Goal: Task Accomplishment & Management: Manage account settings

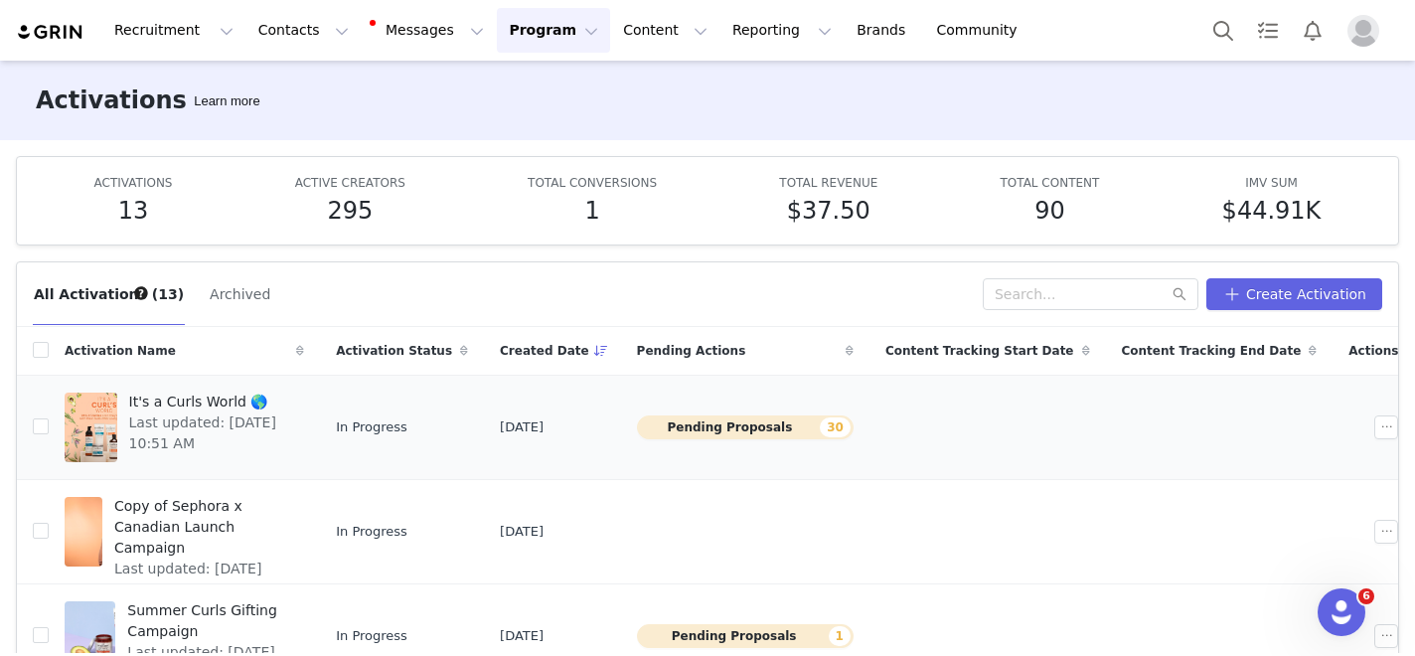
click at [293, 414] on span "Last updated: [DATE] 10:51 AM" at bounding box center [211, 433] width 164 height 42
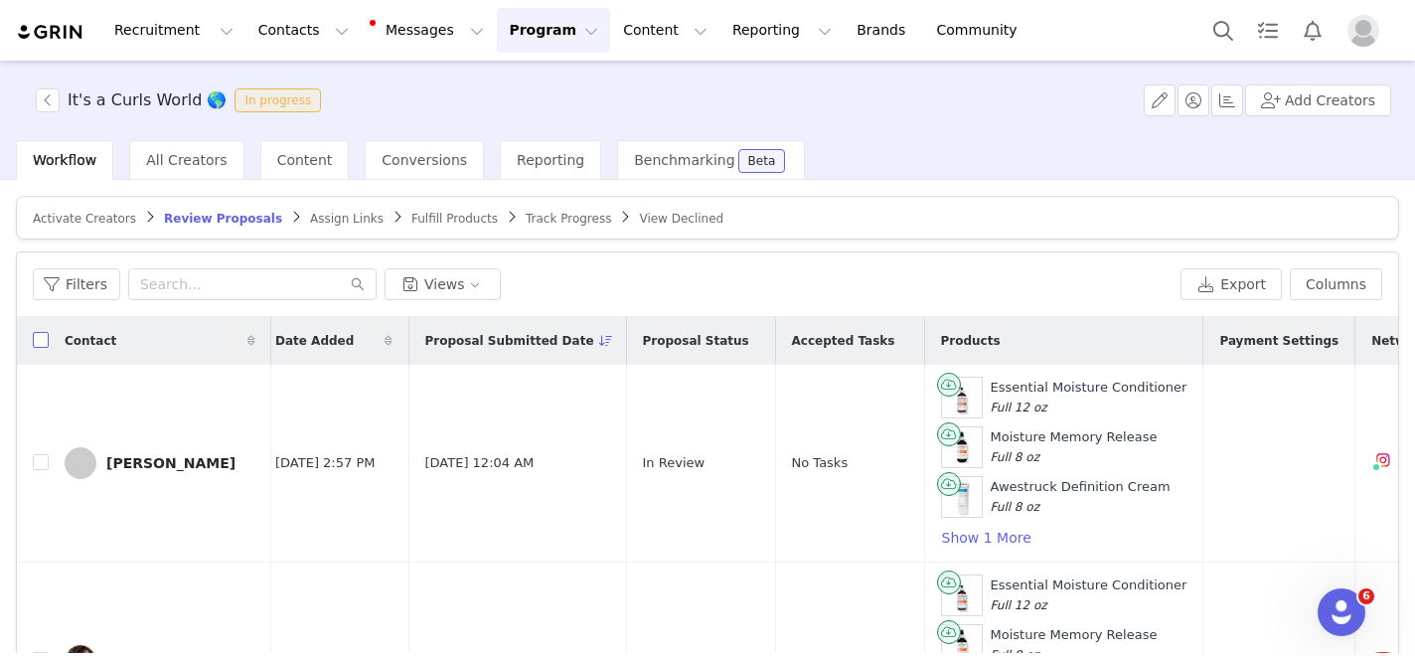
click at [36, 344] on input "checkbox" at bounding box center [41, 340] width 16 height 16
checkbox input "true"
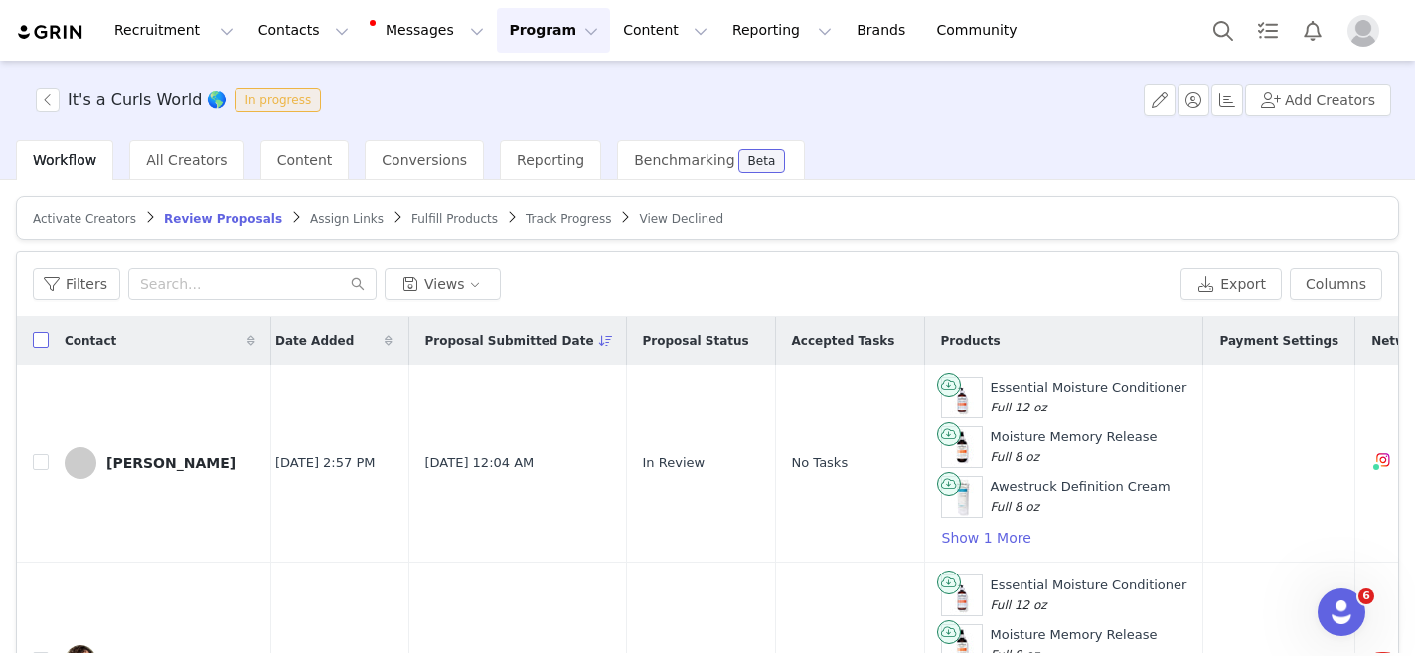
checkbox input "true"
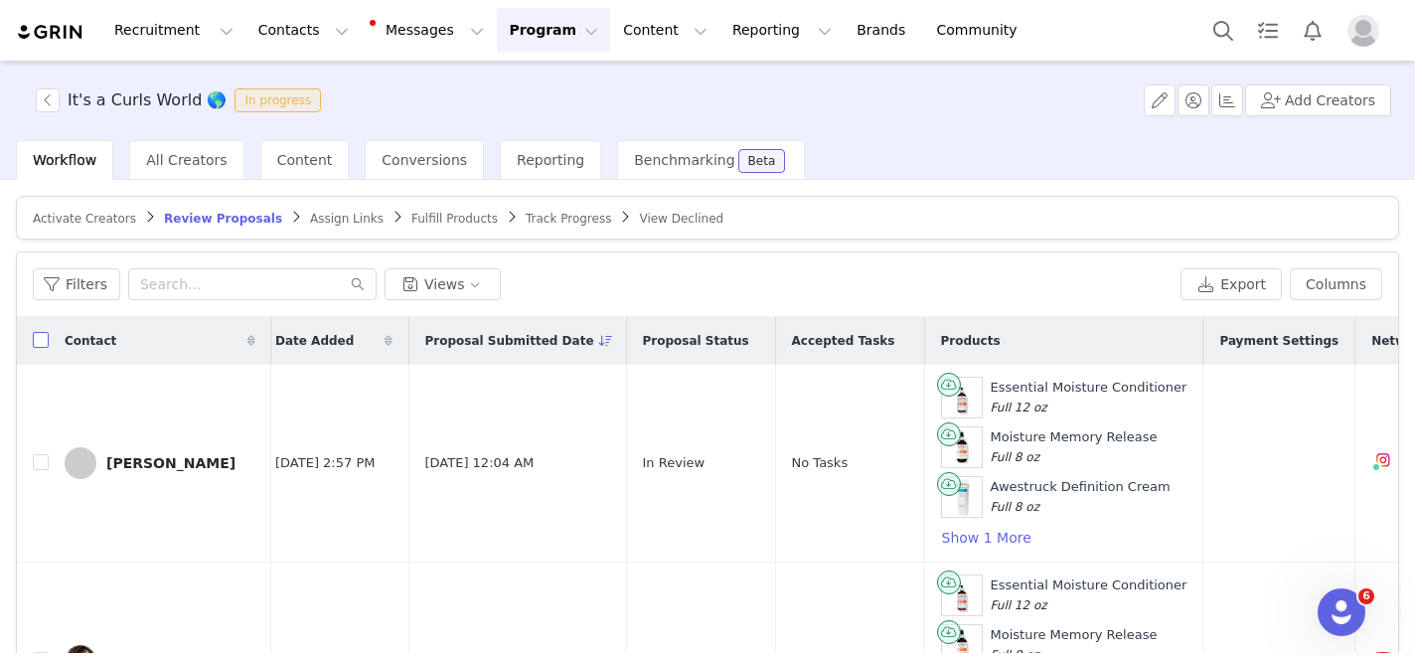
checkbox input "true"
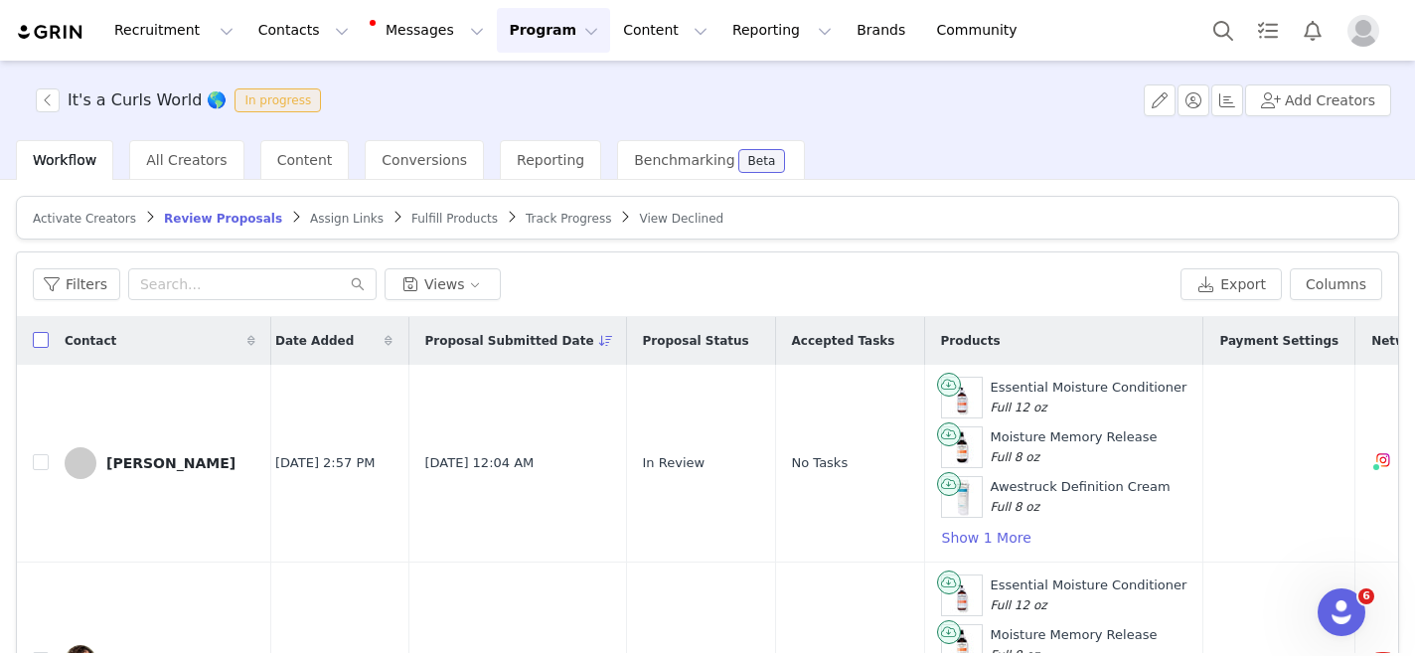
checkbox input "true"
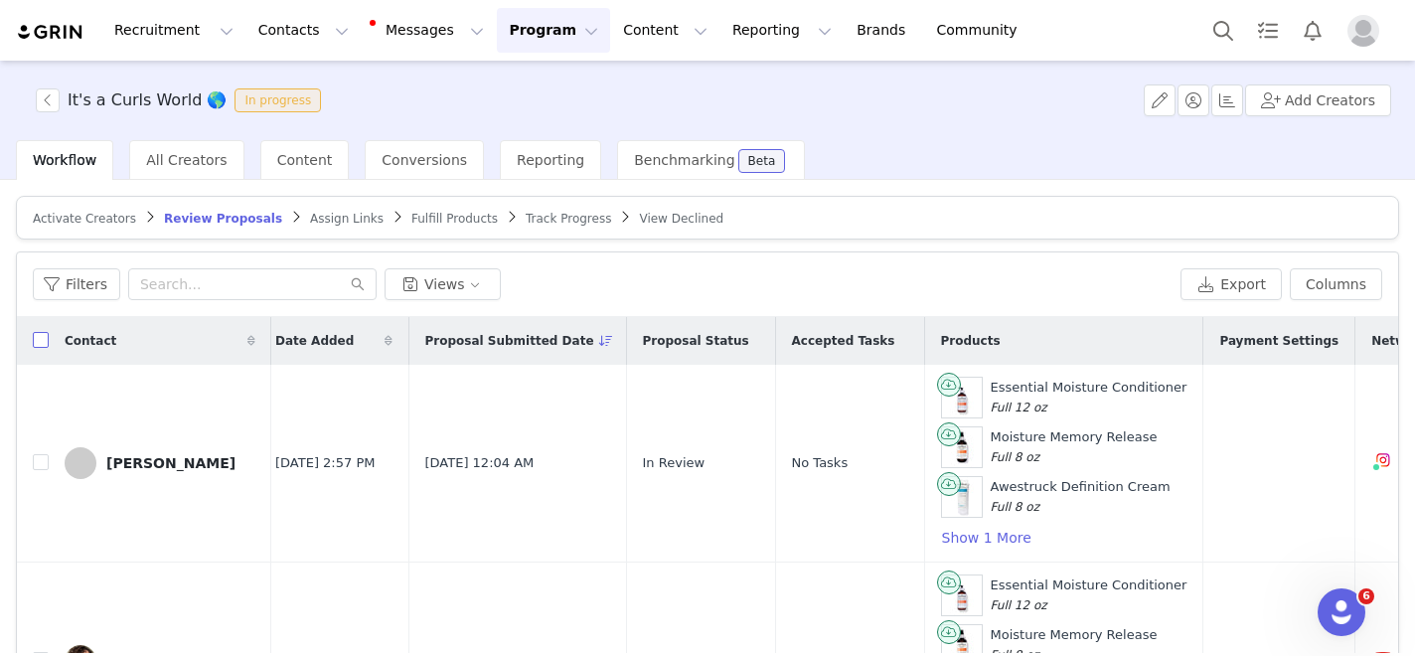
checkbox input "true"
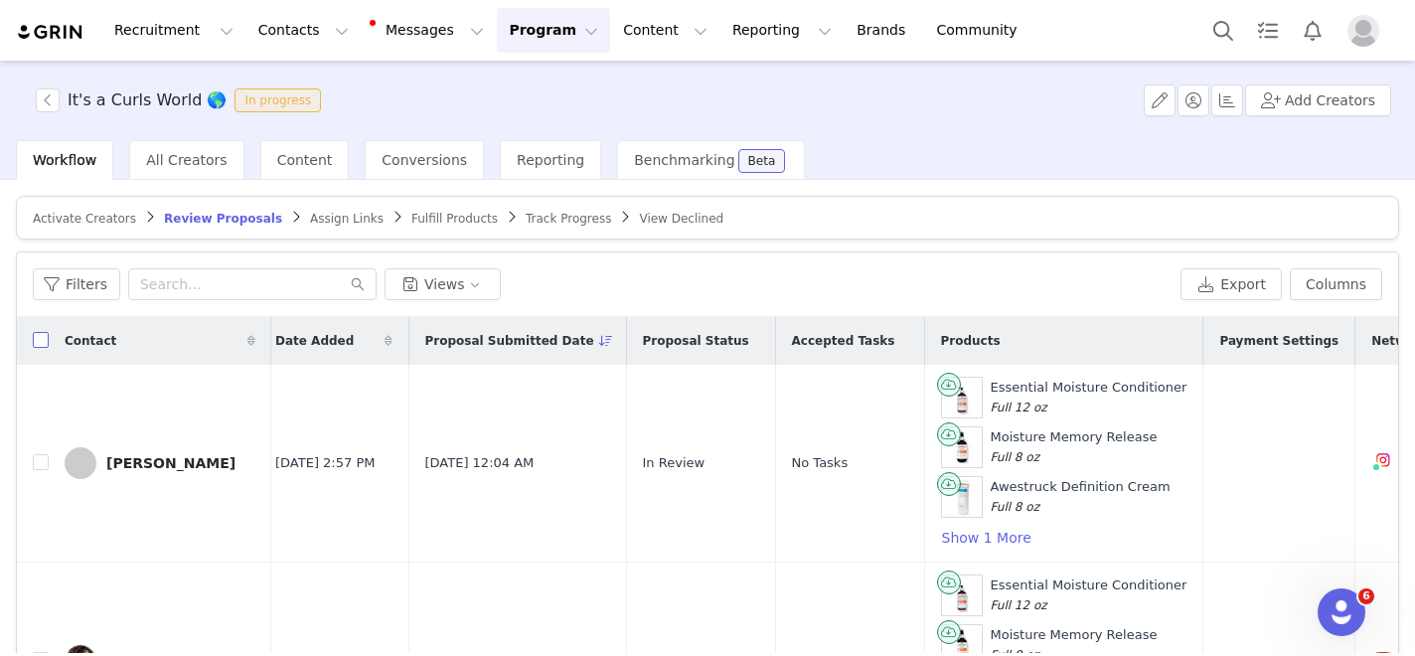
checkbox input "true"
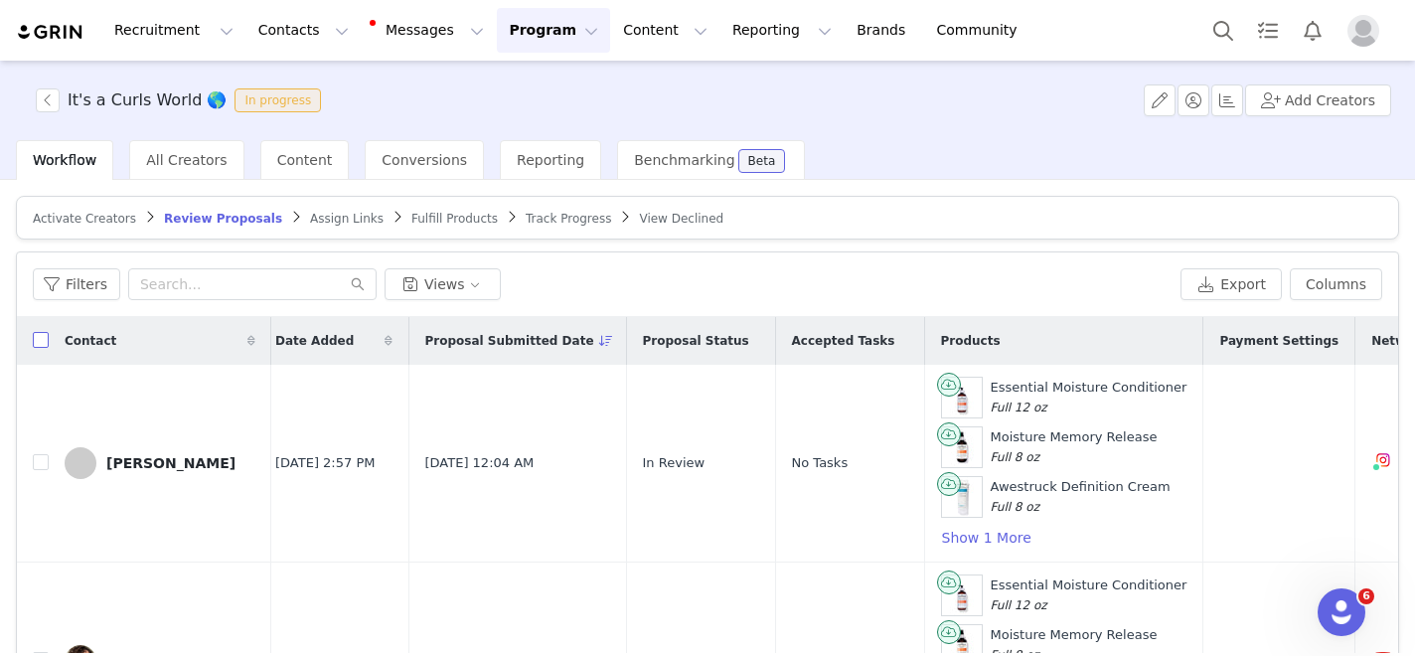
checkbox input "true"
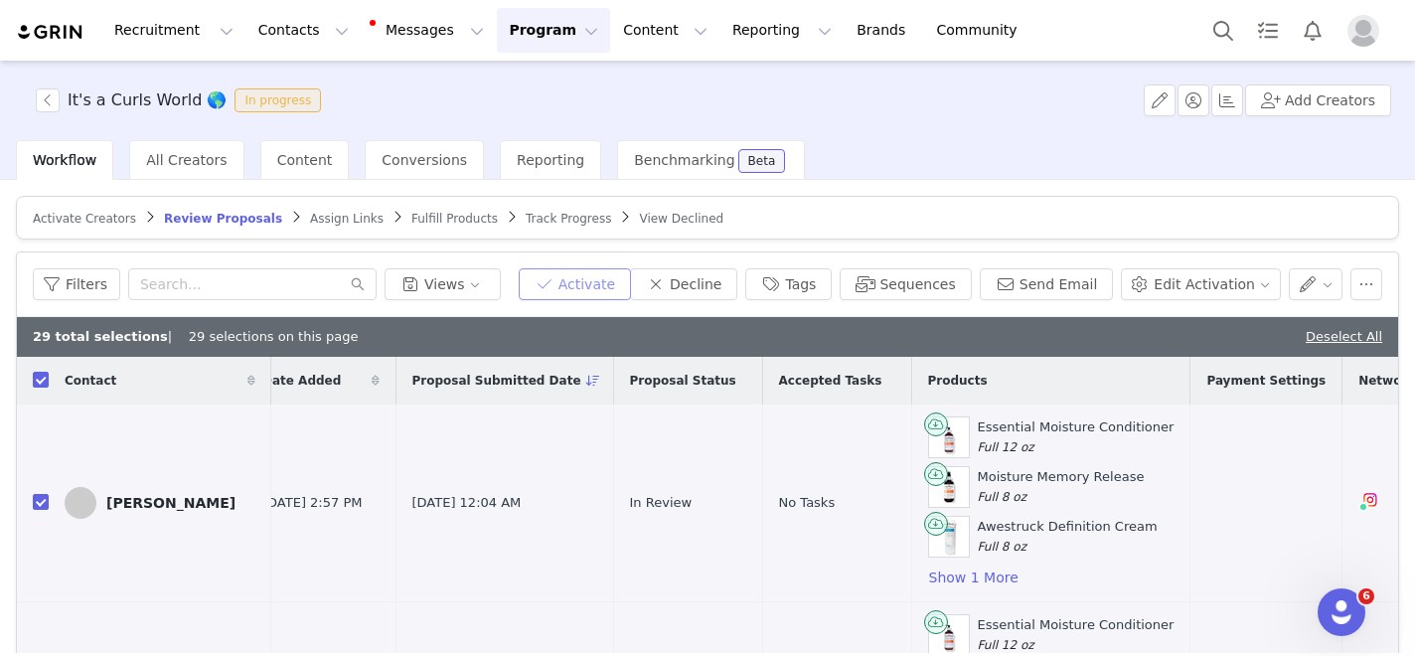
click at [594, 290] on button "Activate" at bounding box center [575, 284] width 112 height 32
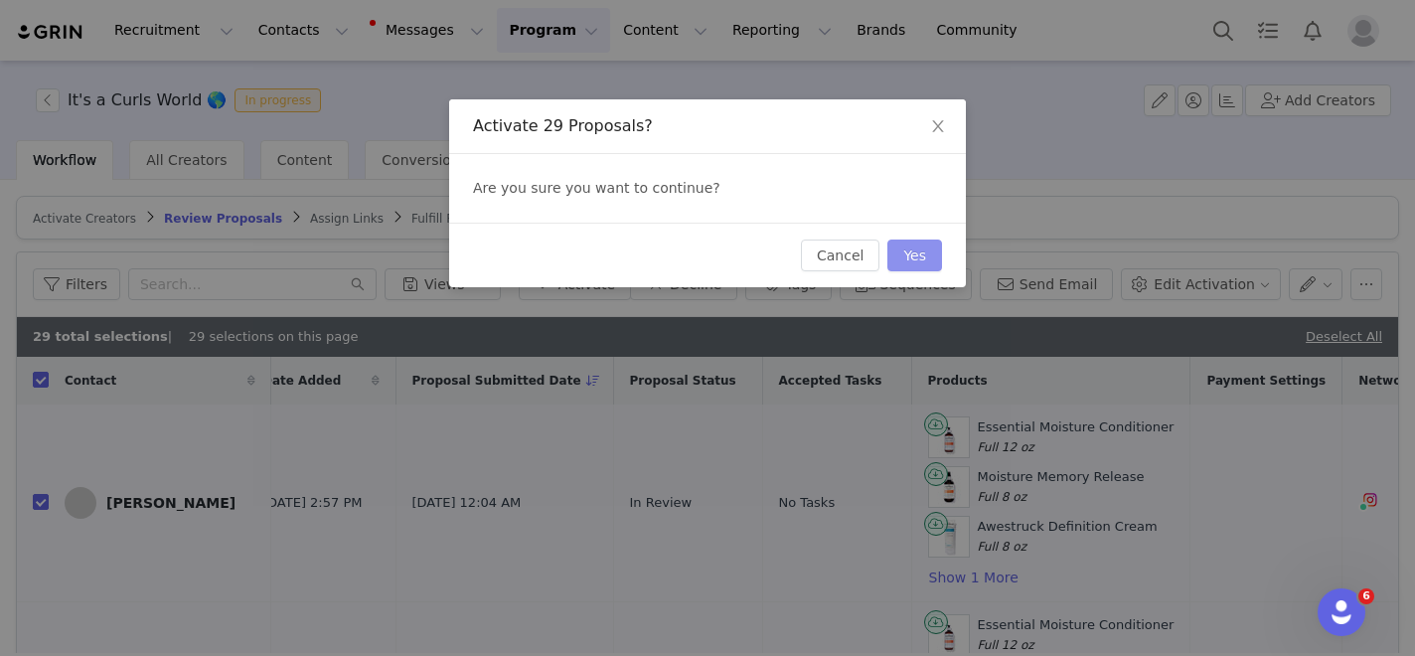
click at [895, 253] on button "Yes" at bounding box center [914, 255] width 55 height 32
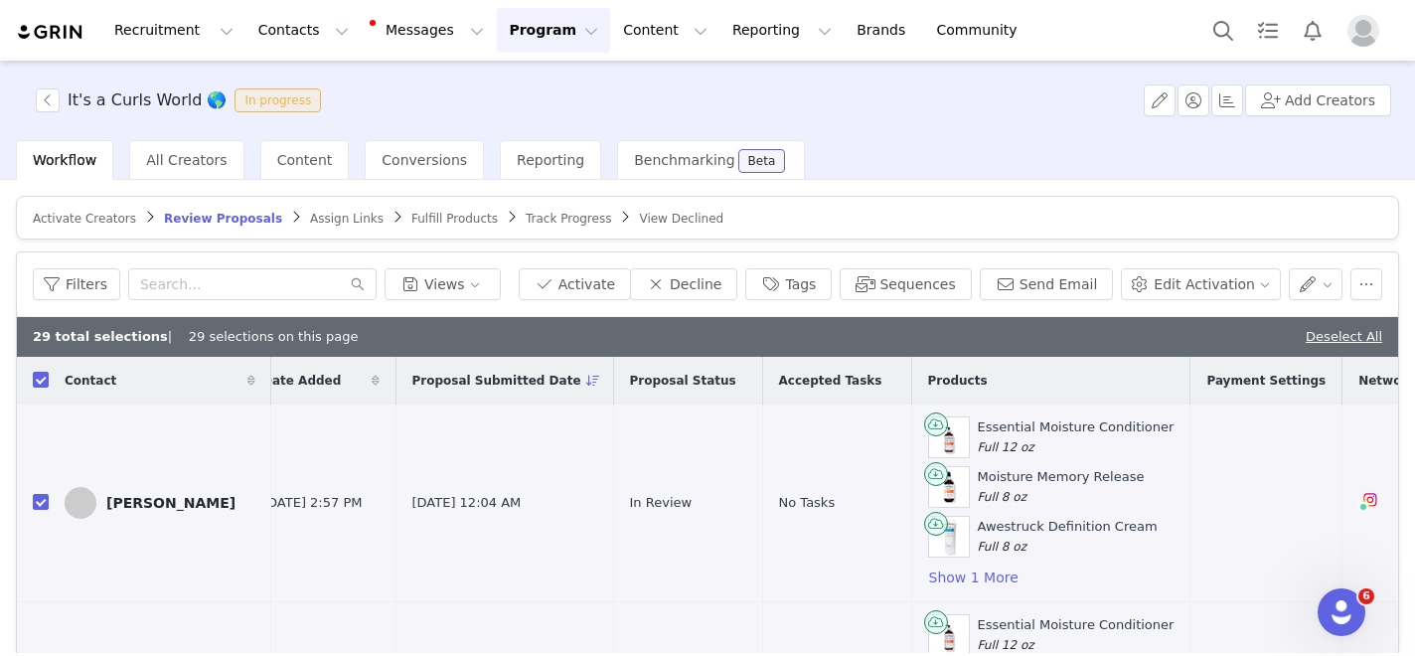
click at [330, 221] on span "Assign Links" at bounding box center [347, 219] width 74 height 14
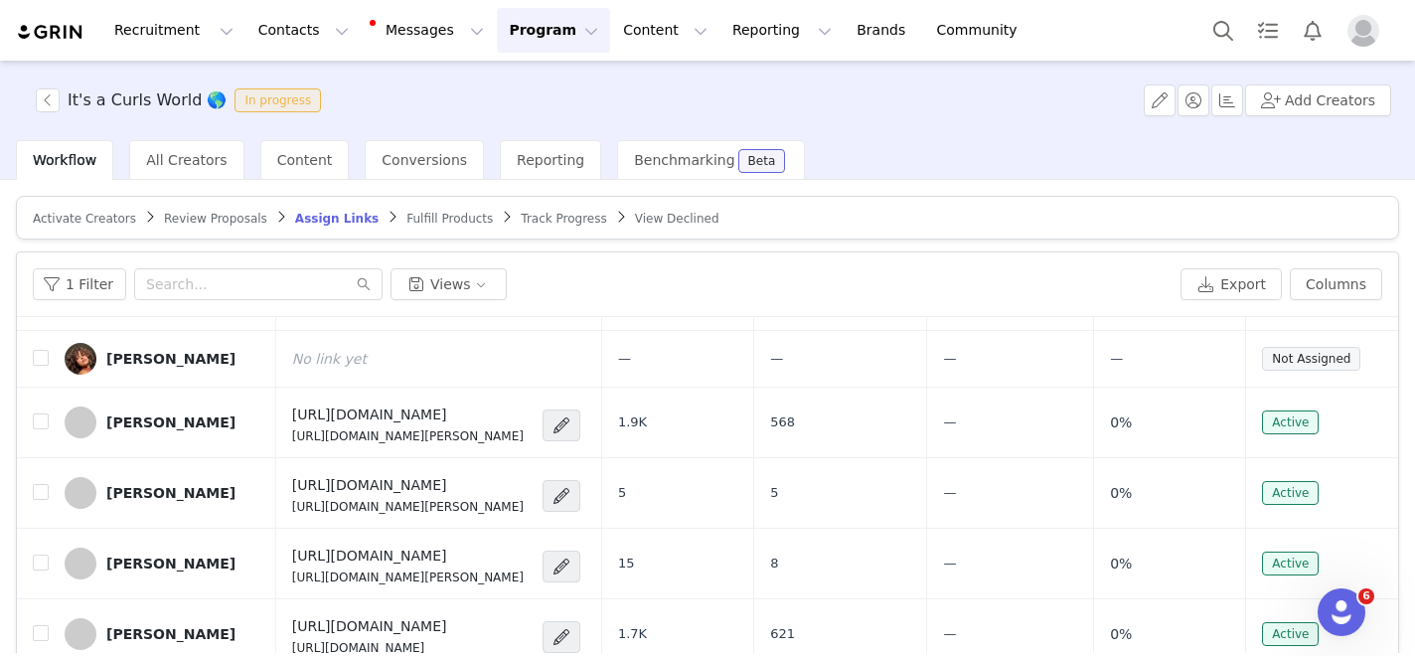
scroll to position [592, 0]
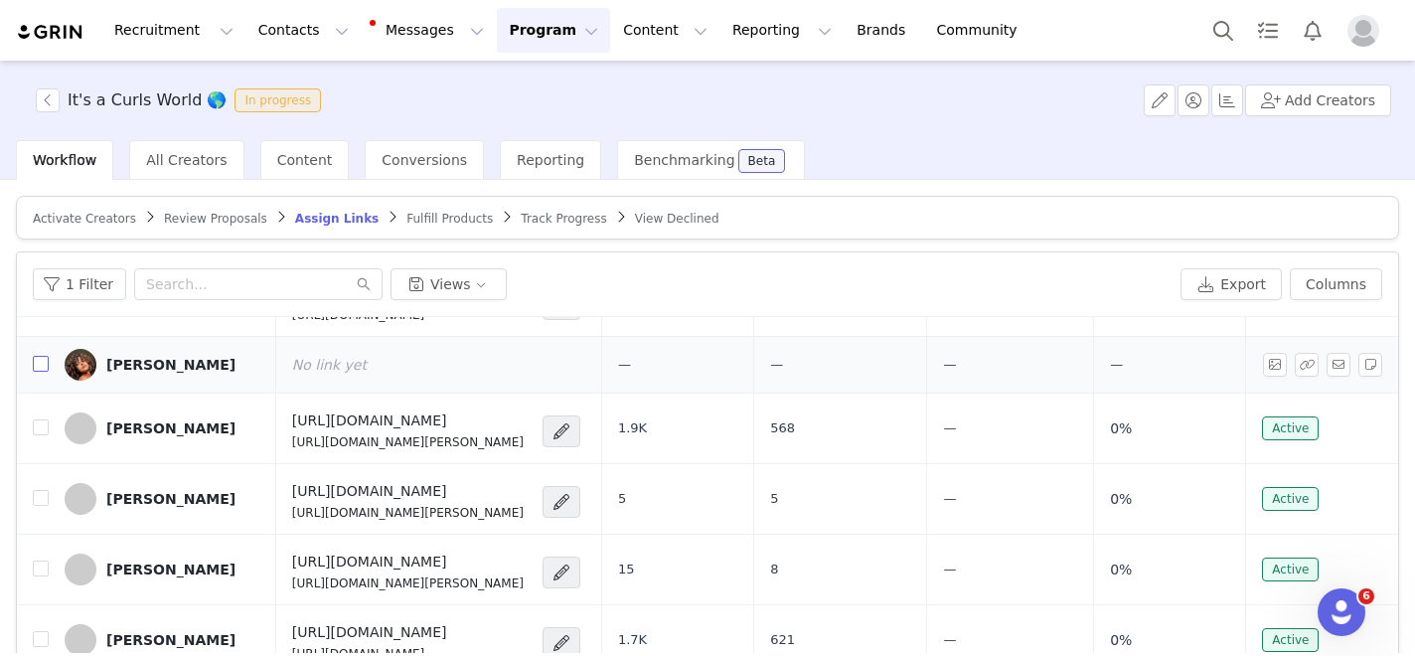
click at [38, 363] on input "checkbox" at bounding box center [41, 364] width 16 height 16
checkbox input "true"
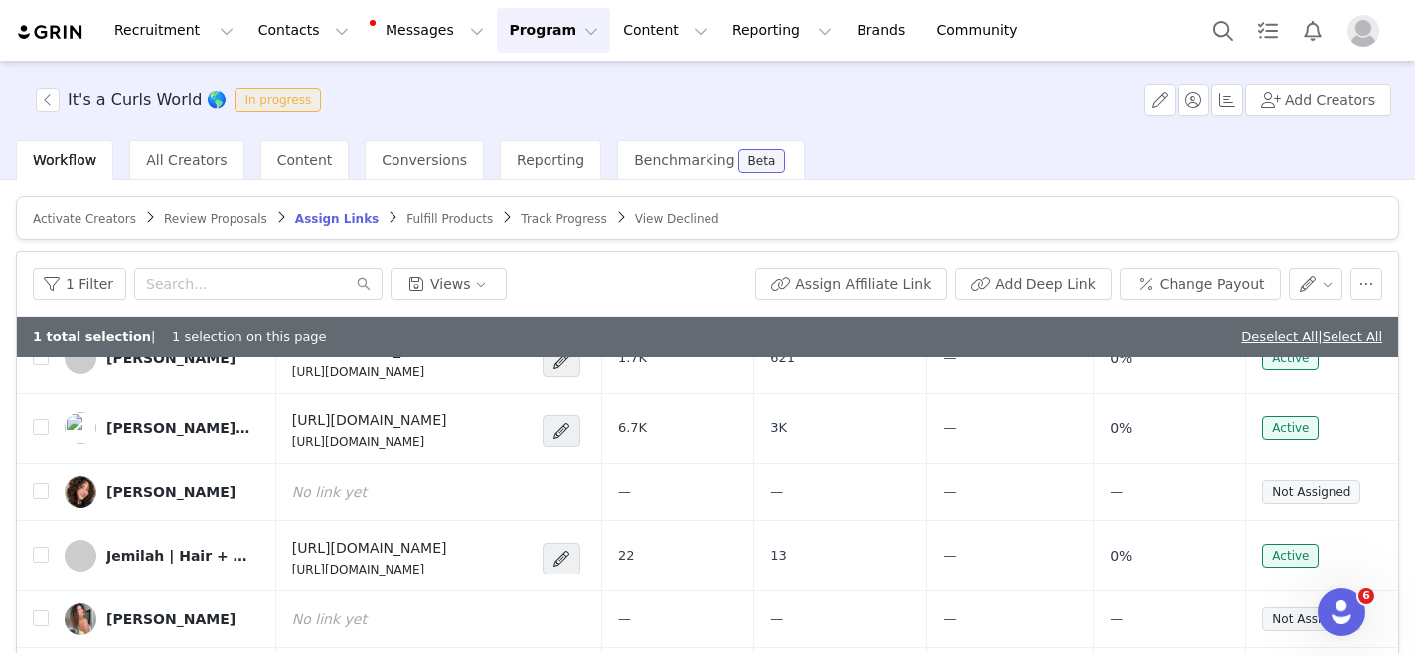
scroll to position [937, 0]
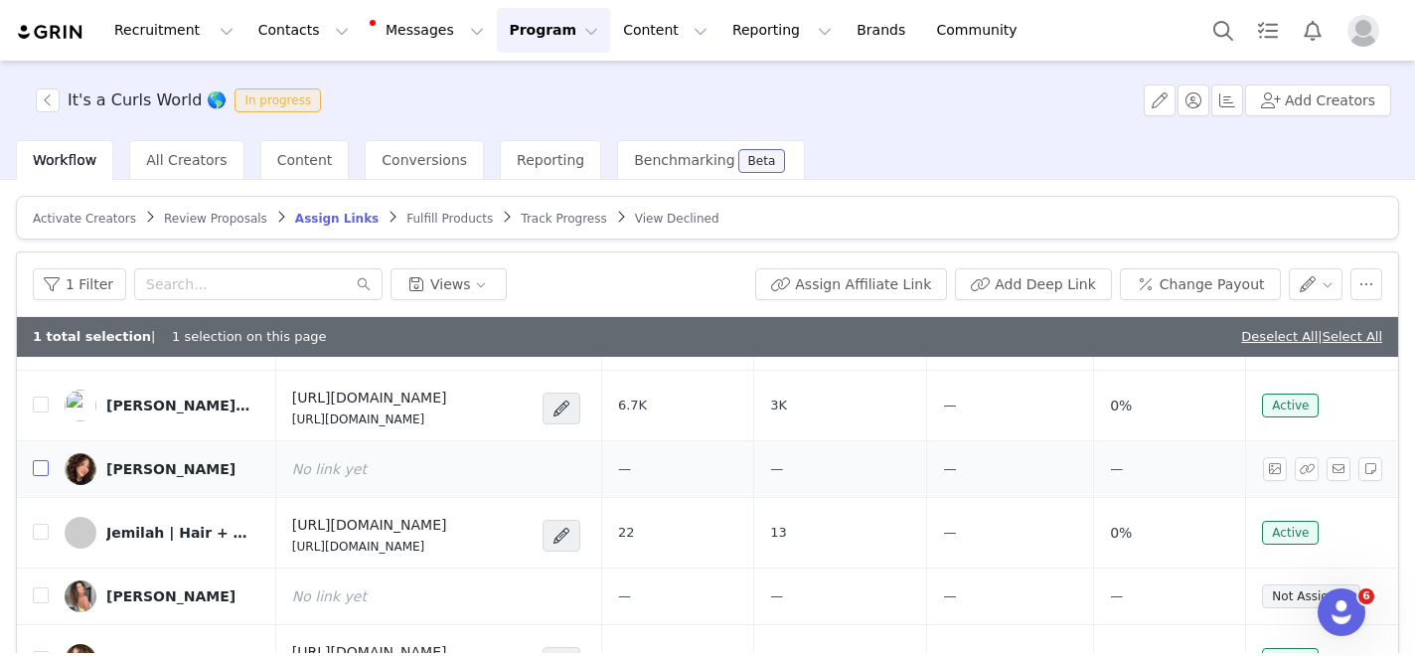
click at [45, 466] on input "checkbox" at bounding box center [41, 468] width 16 height 16
checkbox input "true"
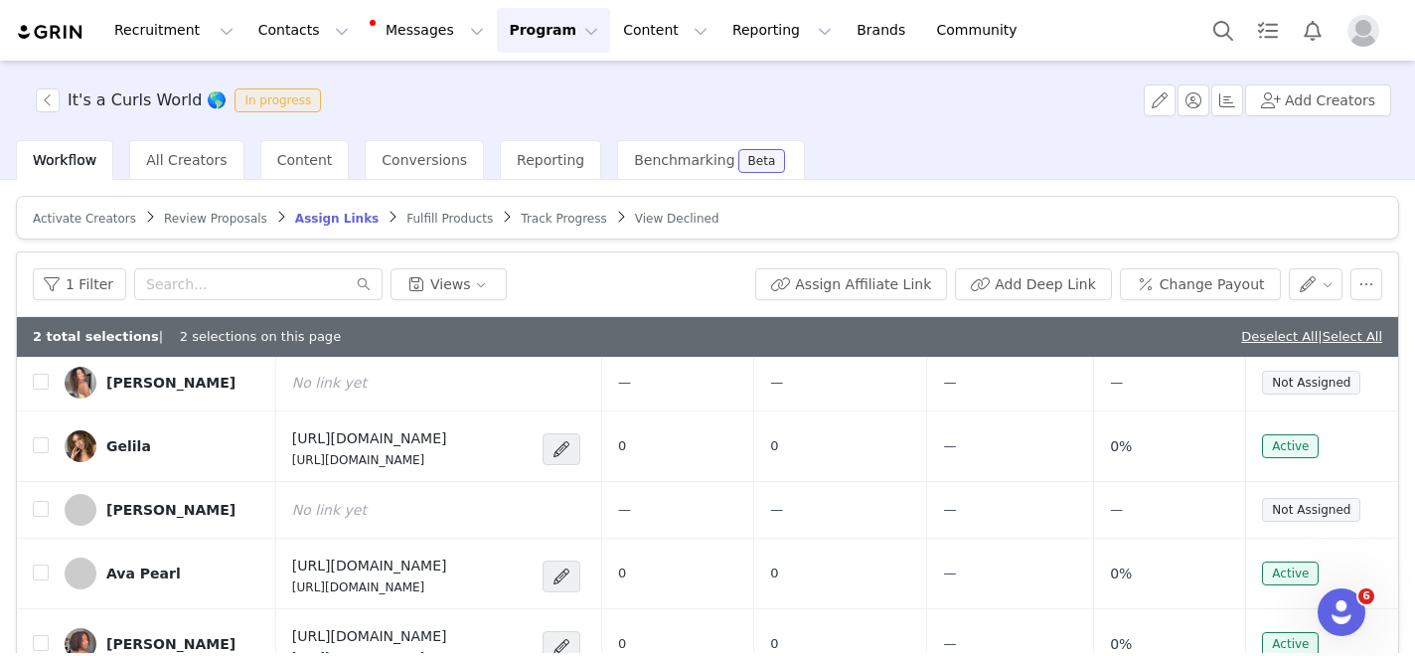
scroll to position [1152, 0]
click at [39, 386] on input "checkbox" at bounding box center [41, 381] width 16 height 16
checkbox input "true"
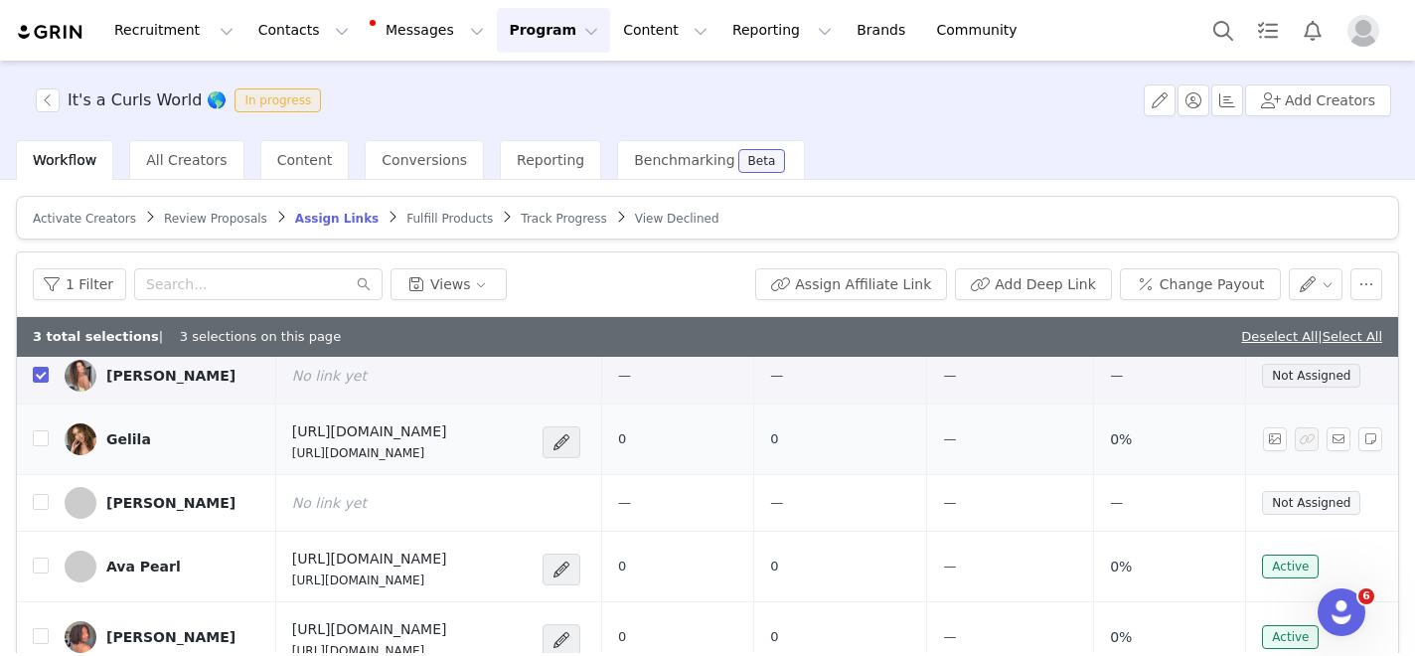
scroll to position [1269, 0]
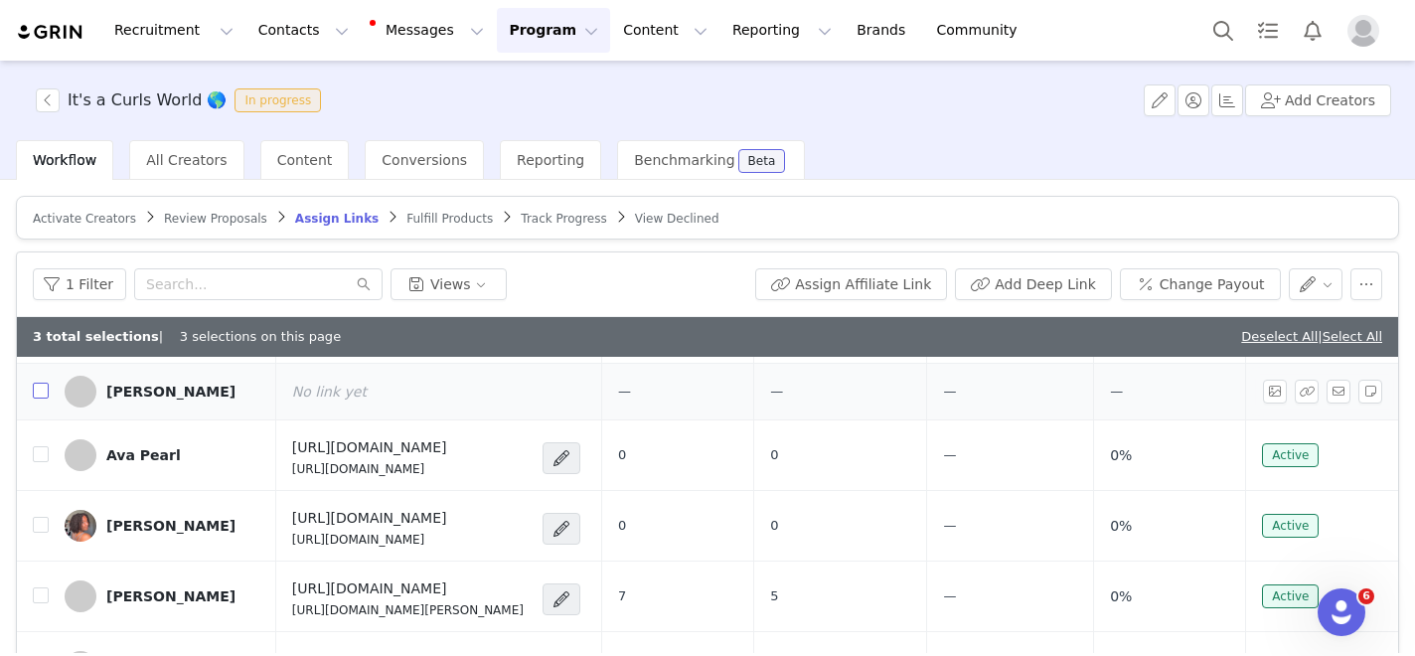
click at [35, 392] on input "checkbox" at bounding box center [41, 391] width 16 height 16
checkbox input "true"
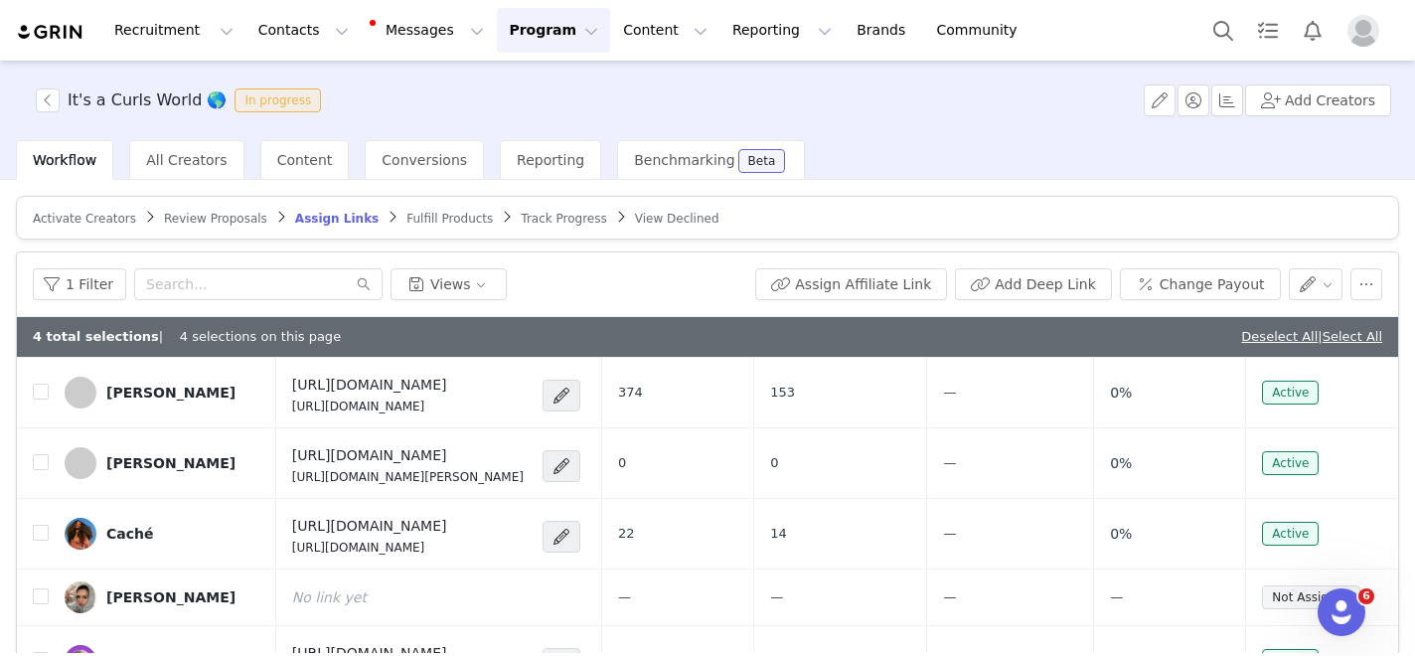
scroll to position [2132, 0]
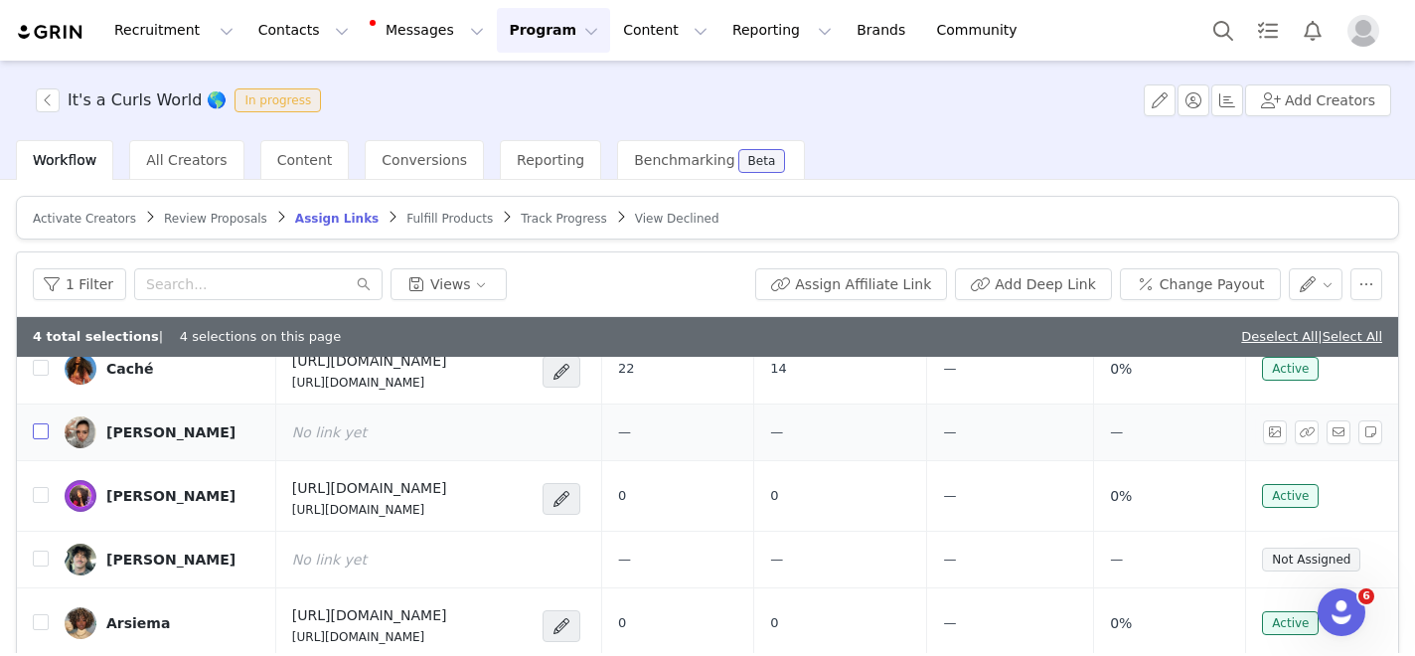
click at [40, 425] on input "checkbox" at bounding box center [41, 431] width 16 height 16
checkbox input "true"
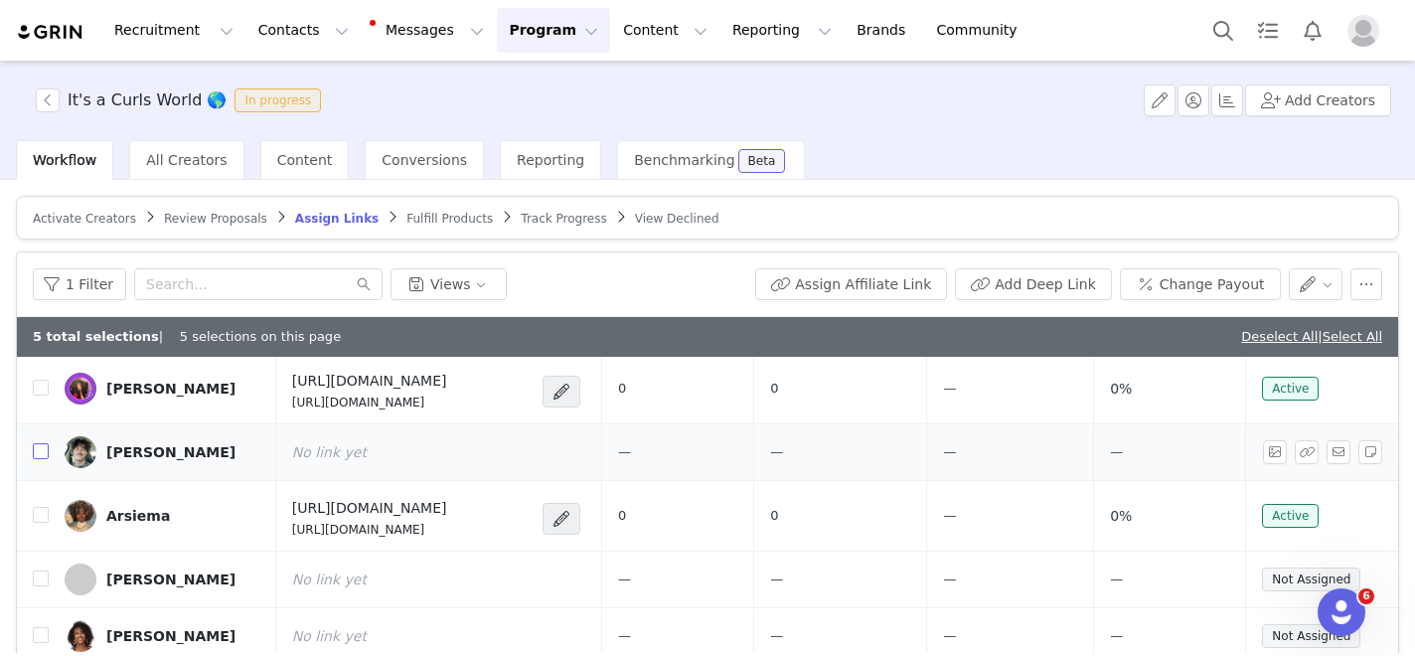
click at [42, 444] on input "checkbox" at bounding box center [41, 451] width 16 height 16
checkbox input "true"
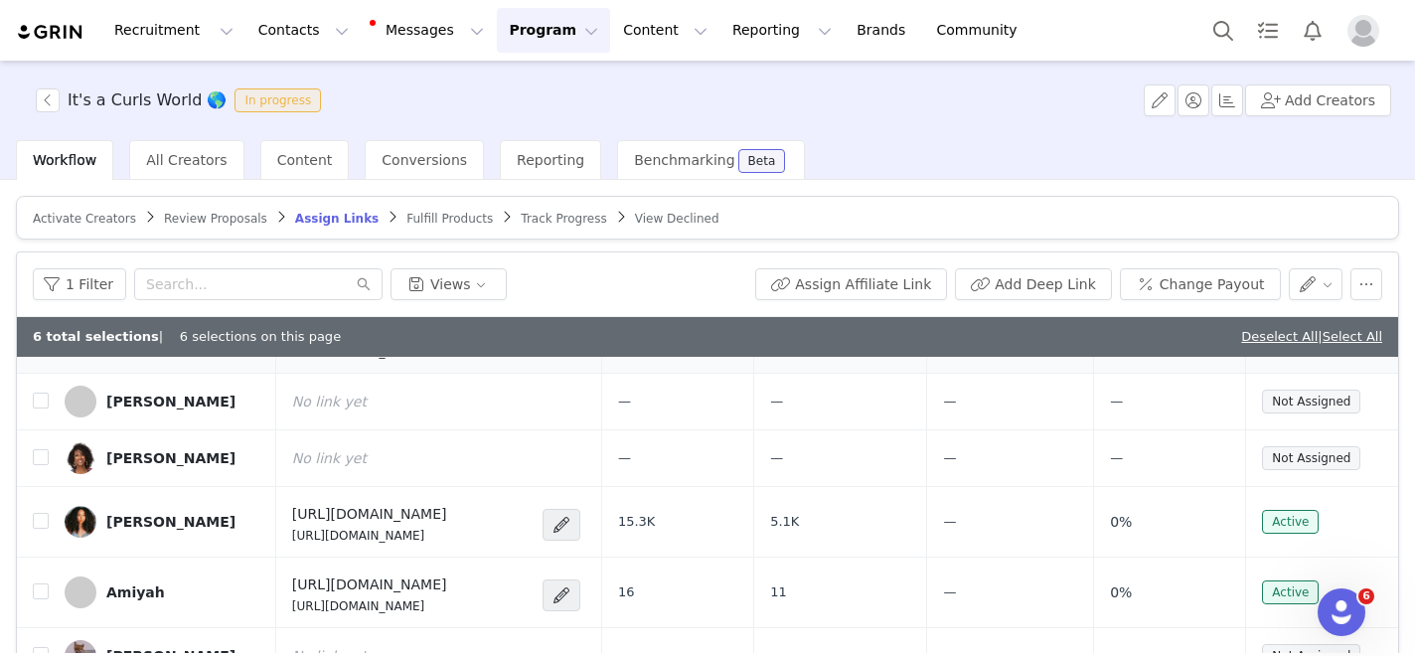
scroll to position [2419, 0]
click at [44, 407] on label at bounding box center [41, 400] width 16 height 21
click at [44, 406] on input "checkbox" at bounding box center [41, 399] width 16 height 16
checkbox input "true"
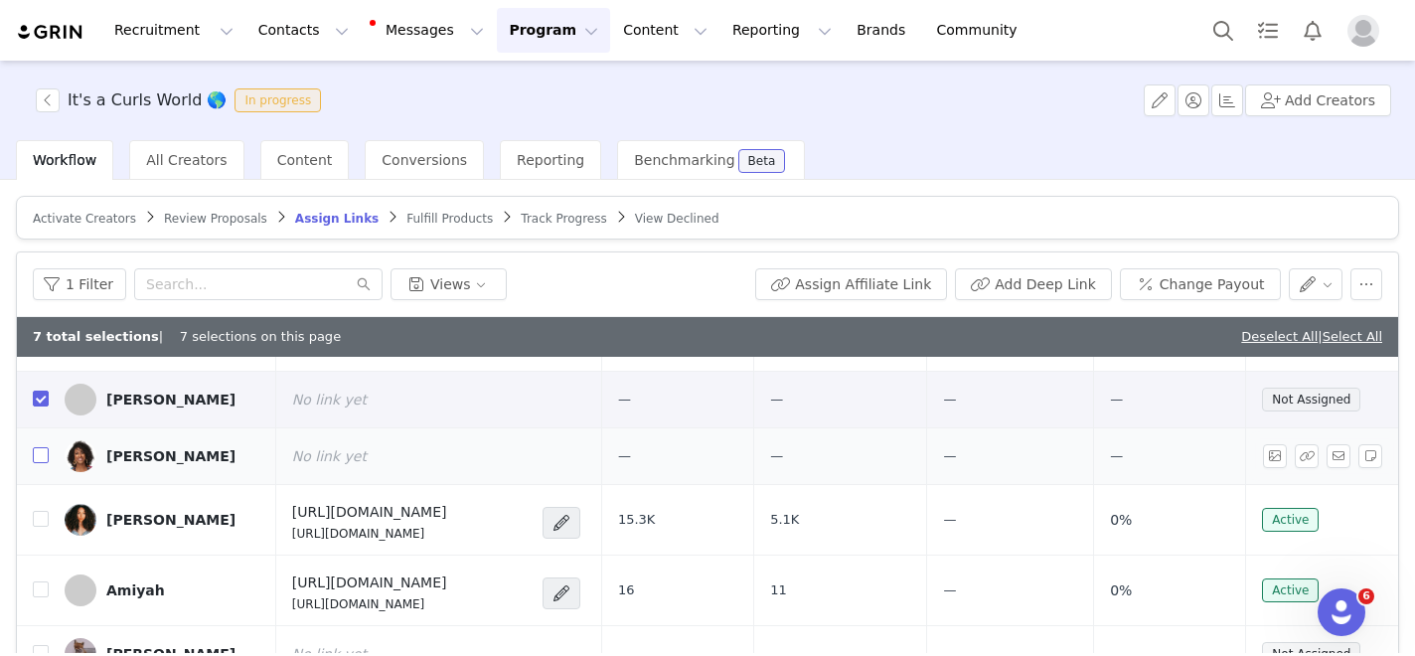
click at [44, 461] on input "checkbox" at bounding box center [41, 455] width 16 height 16
checkbox input "true"
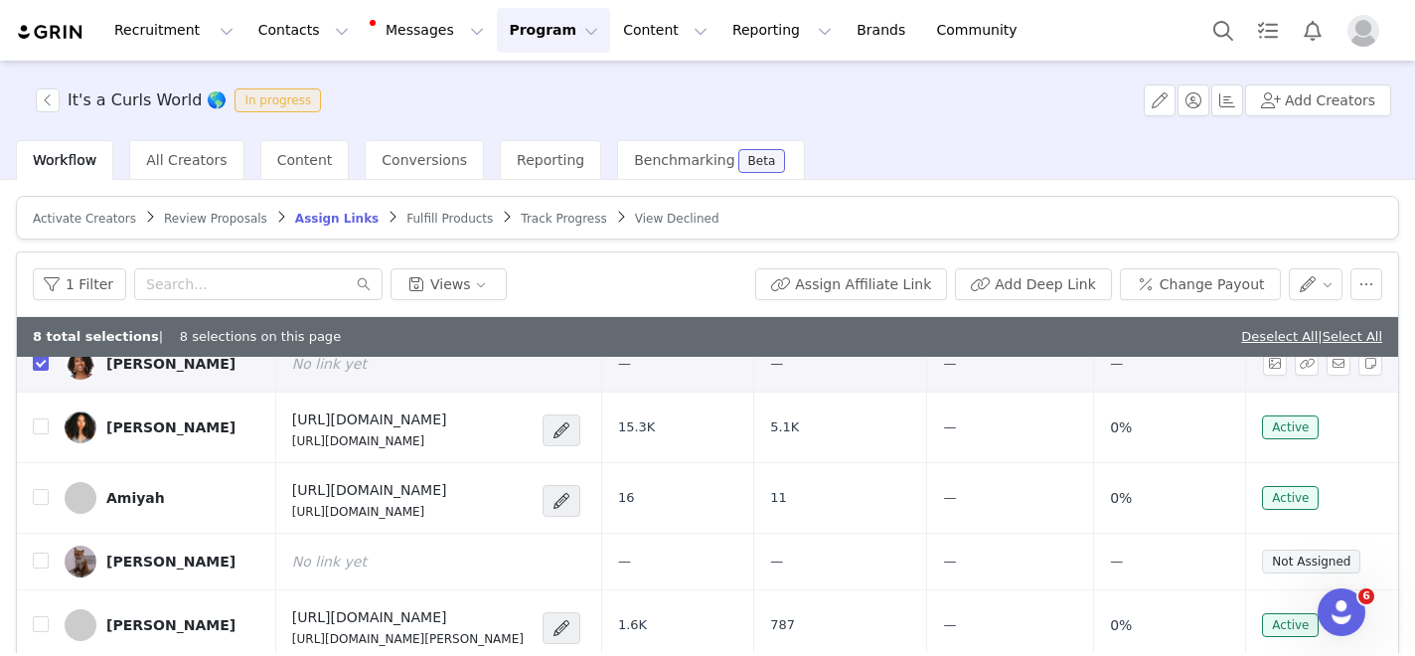
scroll to position [2515, 0]
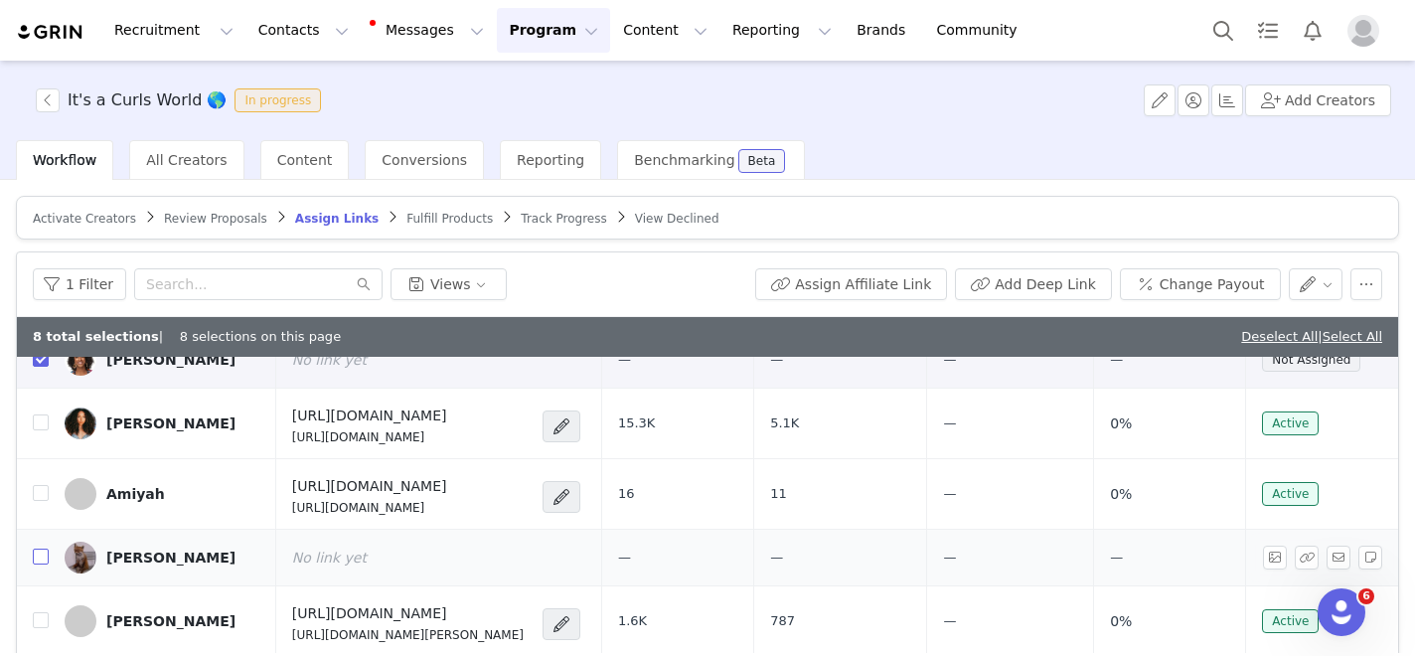
click at [43, 562] on input "checkbox" at bounding box center [41, 557] width 16 height 16
checkbox input "true"
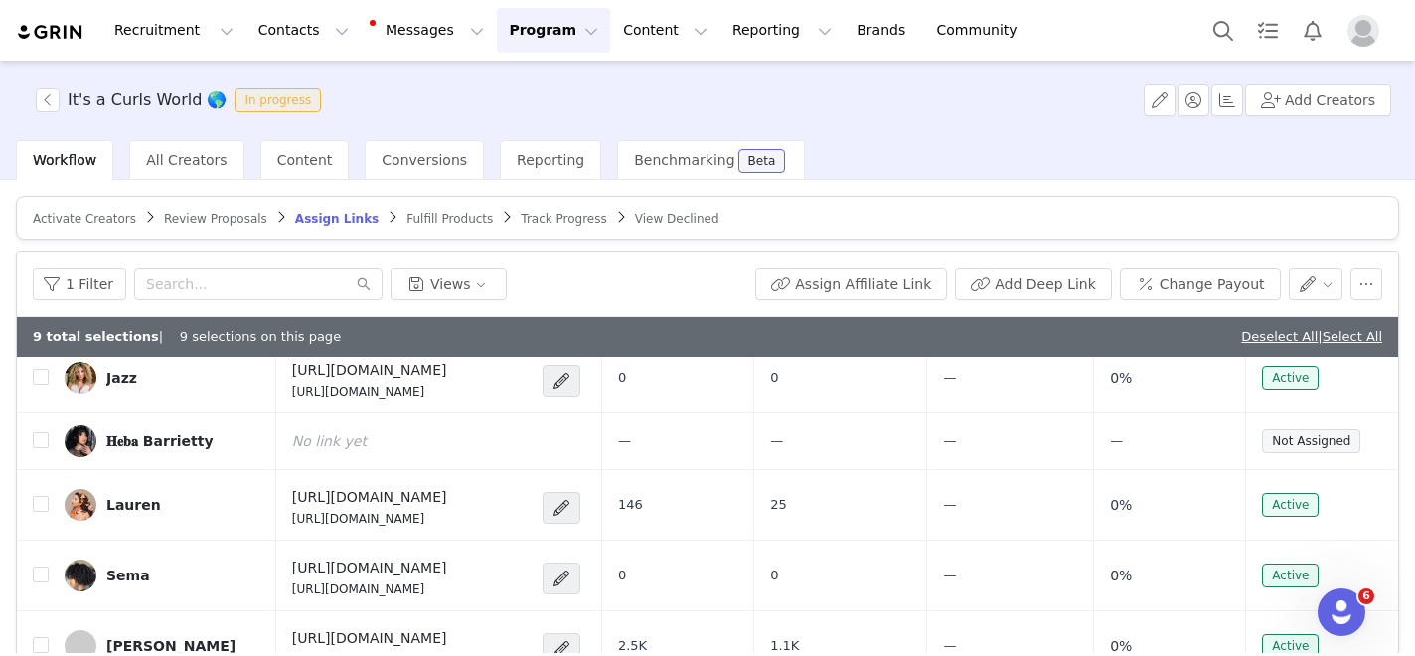
scroll to position [2922, 0]
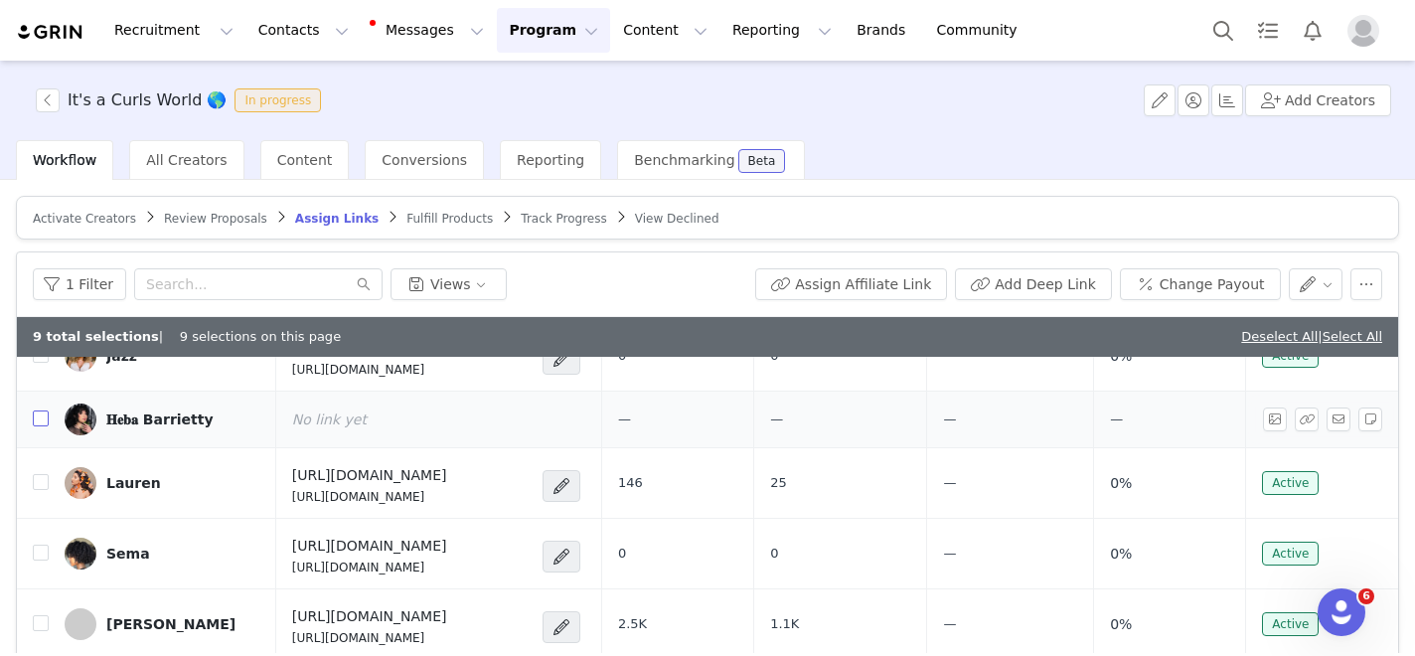
click at [47, 422] on input "checkbox" at bounding box center [41, 418] width 16 height 16
checkbox input "true"
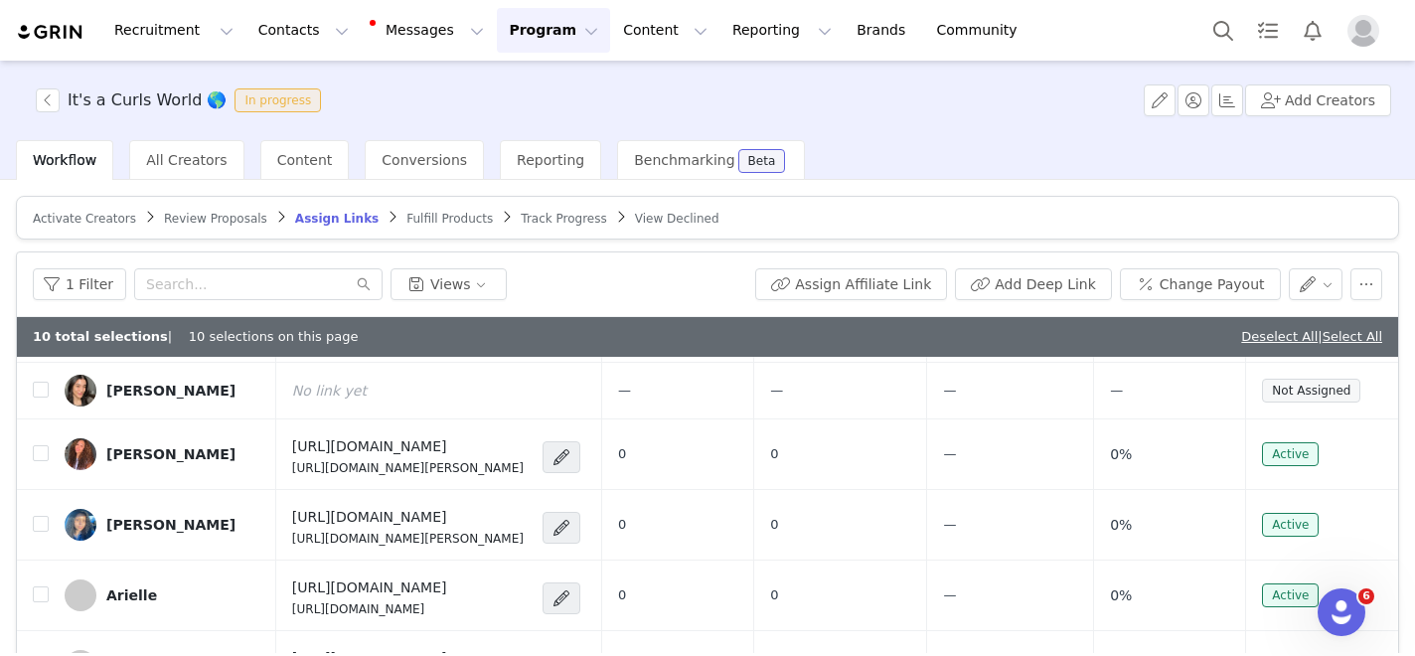
scroll to position [3782, 0]
click at [43, 398] on input "checkbox" at bounding box center [41, 391] width 16 height 16
checkbox input "true"
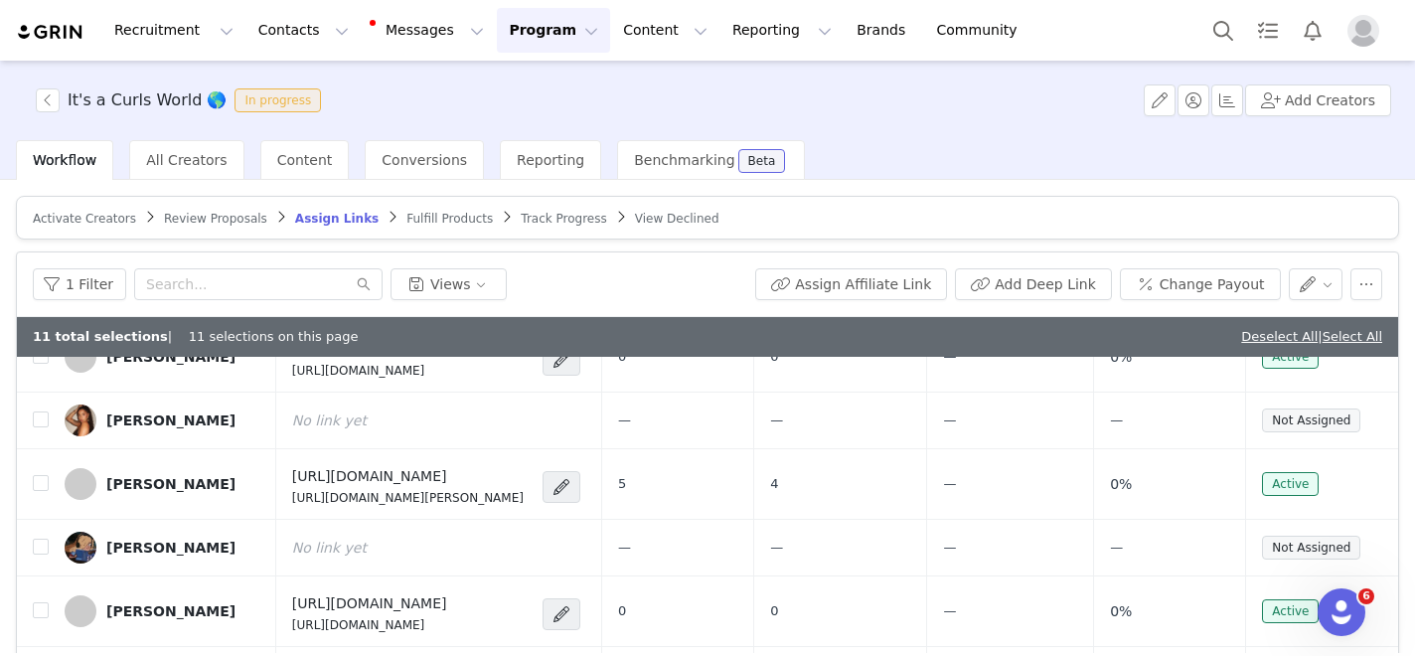
scroll to position [4091, 0]
click at [33, 413] on input "checkbox" at bounding box center [41, 420] width 16 height 16
checkbox input "true"
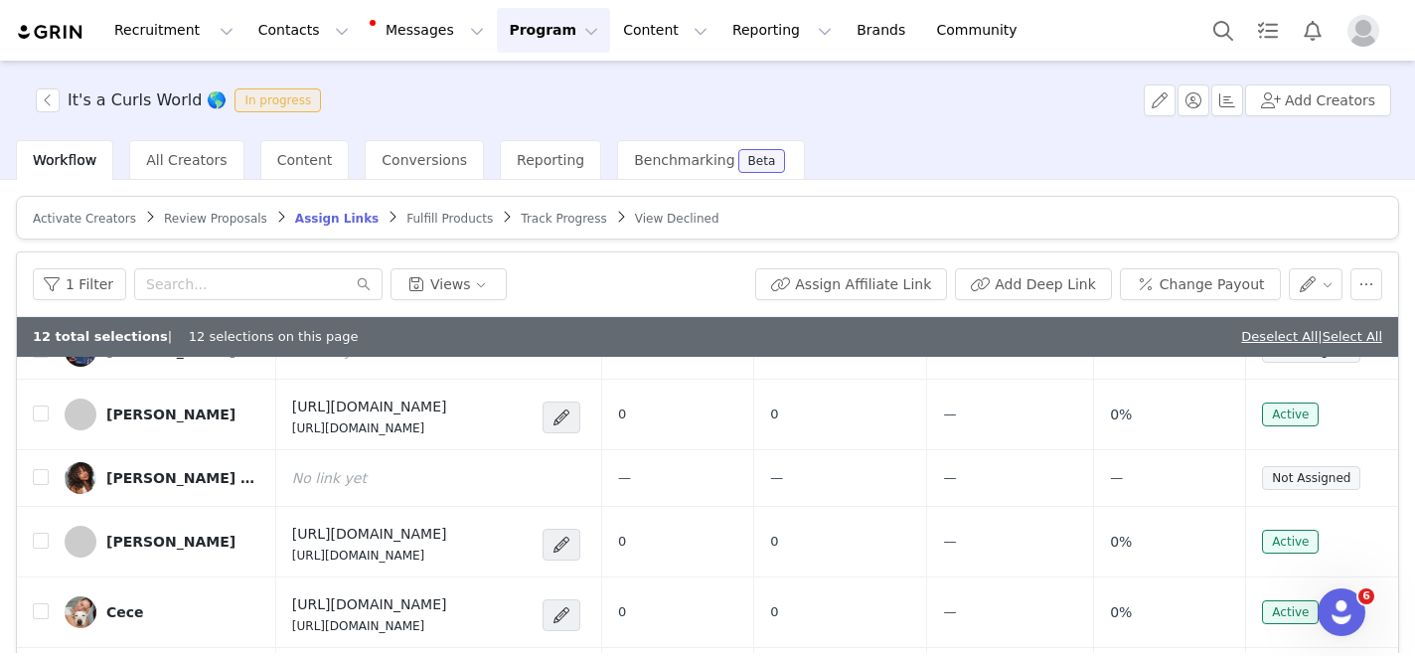
scroll to position [4292, 0]
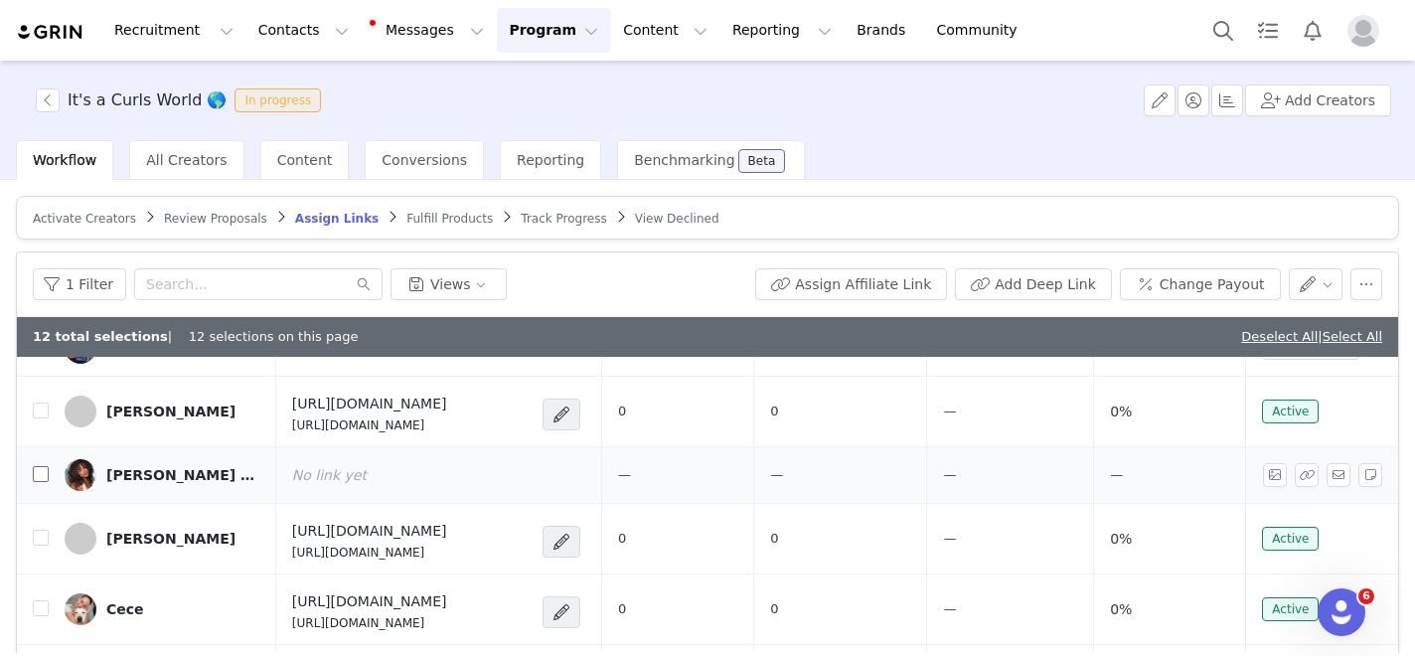
click at [42, 475] on input "checkbox" at bounding box center [41, 474] width 16 height 16
checkbox input "true"
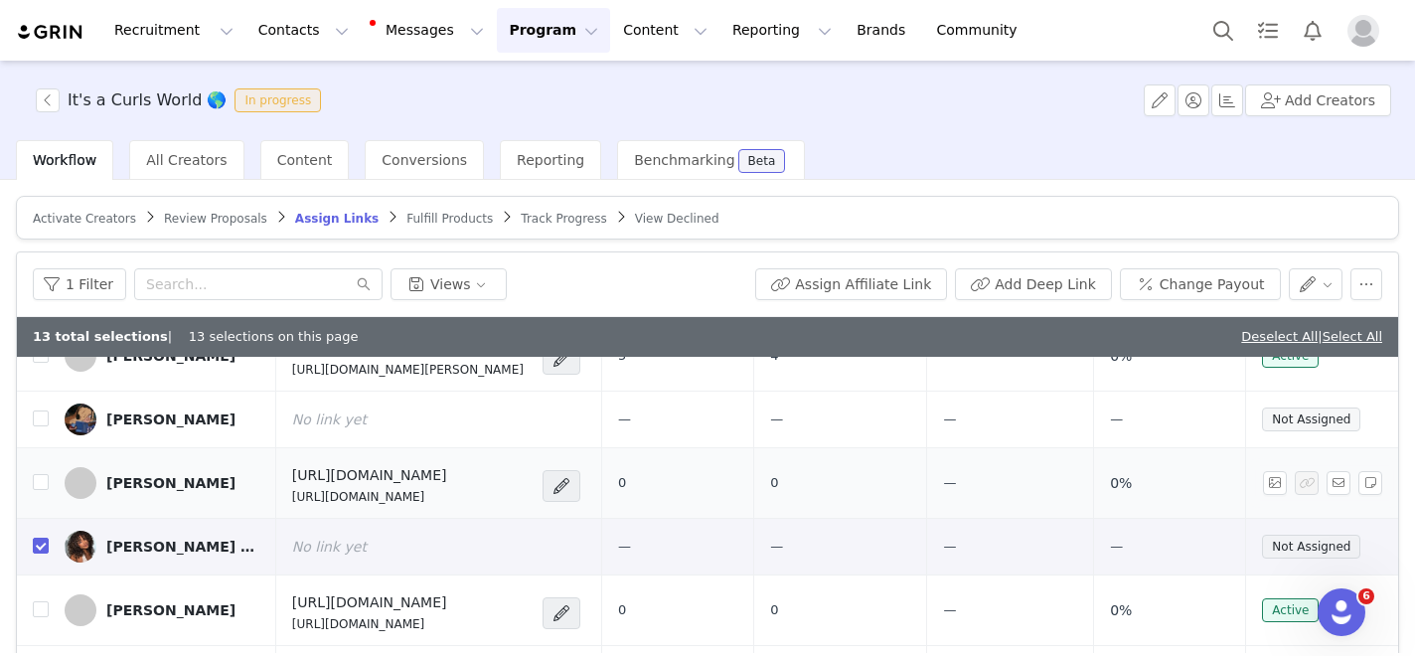
scroll to position [4221, 0]
click at [42, 416] on input "checkbox" at bounding box center [41, 417] width 16 height 16
checkbox input "true"
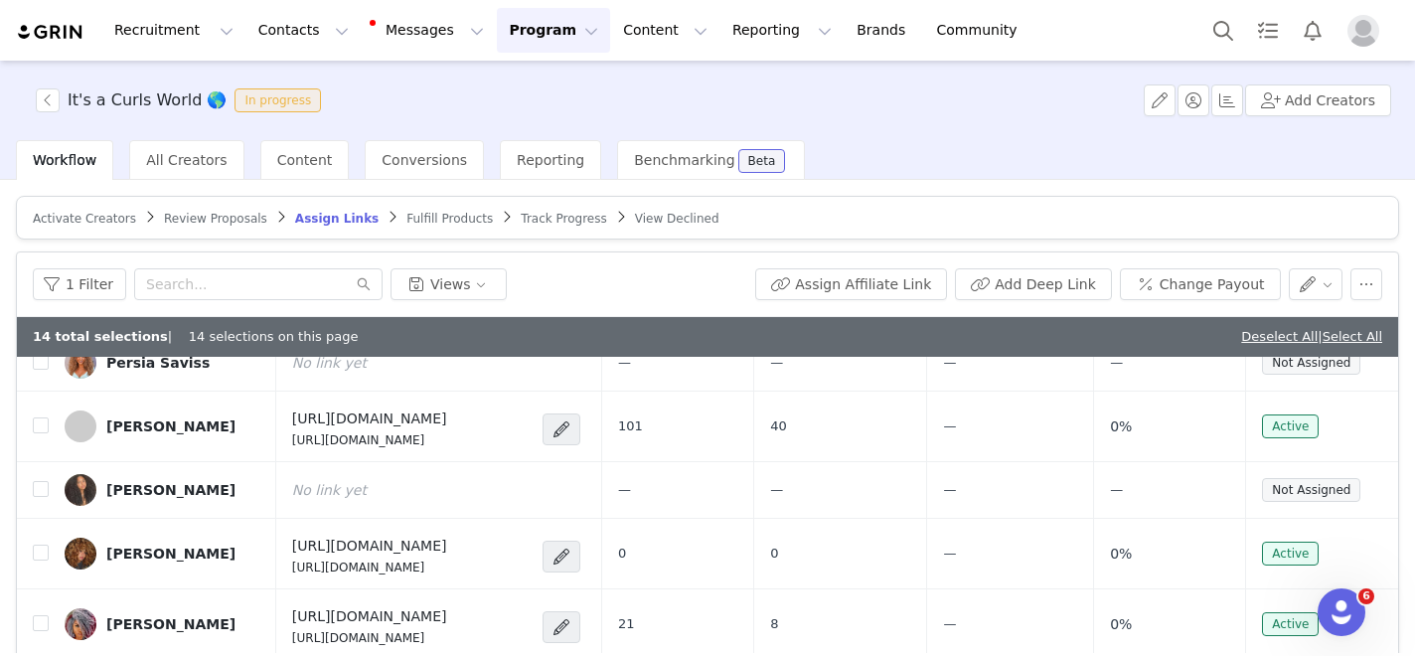
scroll to position [5238, 0]
click at [40, 360] on input "checkbox" at bounding box center [41, 361] width 16 height 16
checkbox input "true"
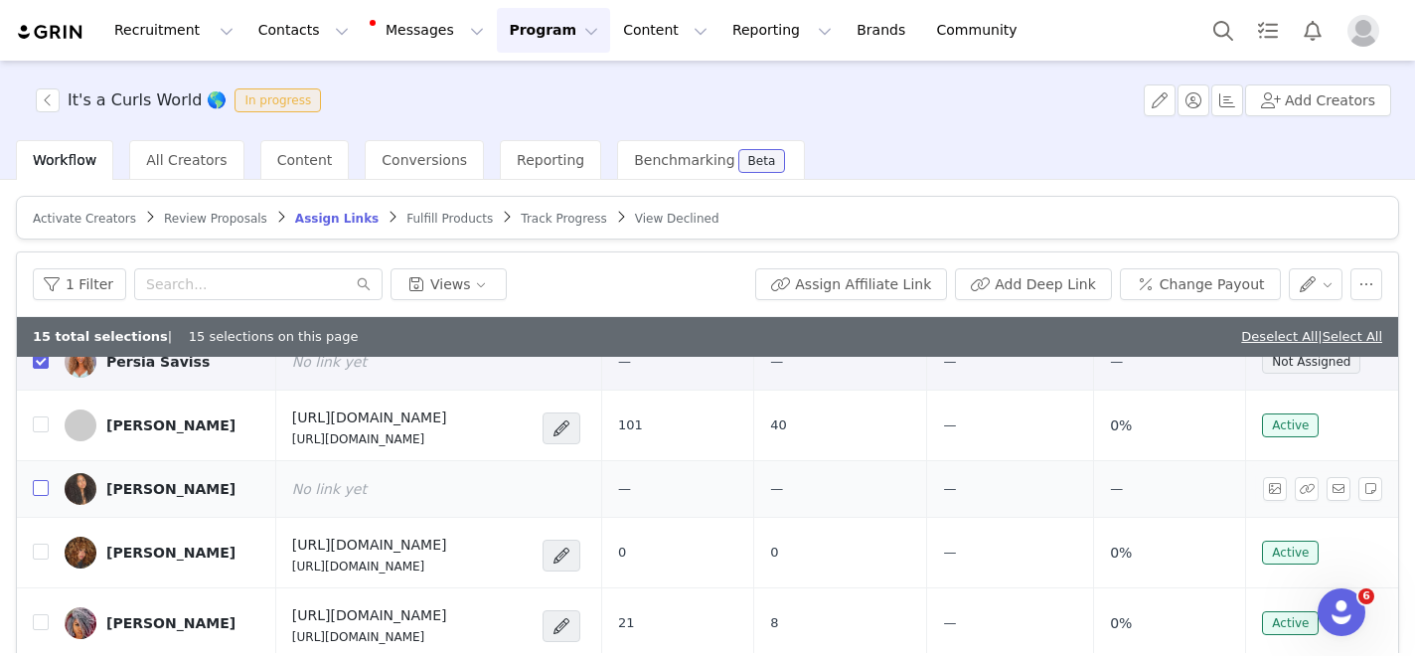
click at [42, 489] on input "checkbox" at bounding box center [41, 488] width 16 height 16
checkbox input "true"
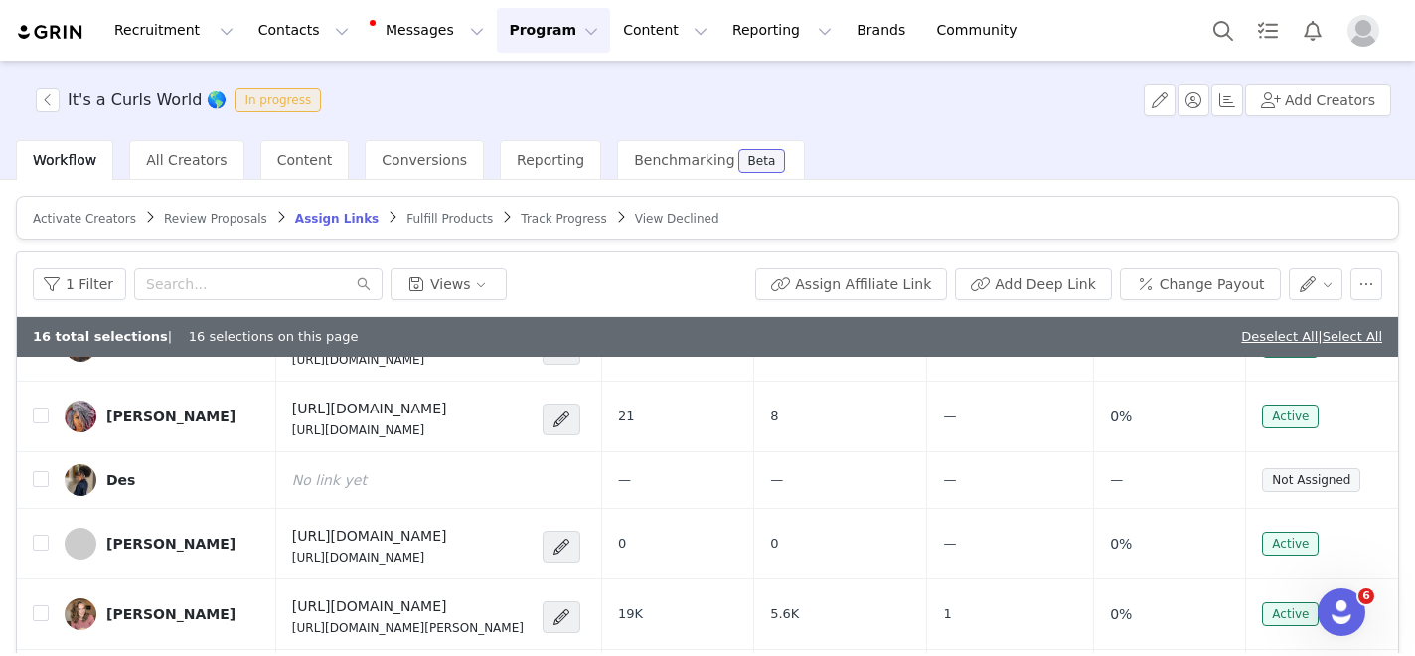
scroll to position [5448, 0]
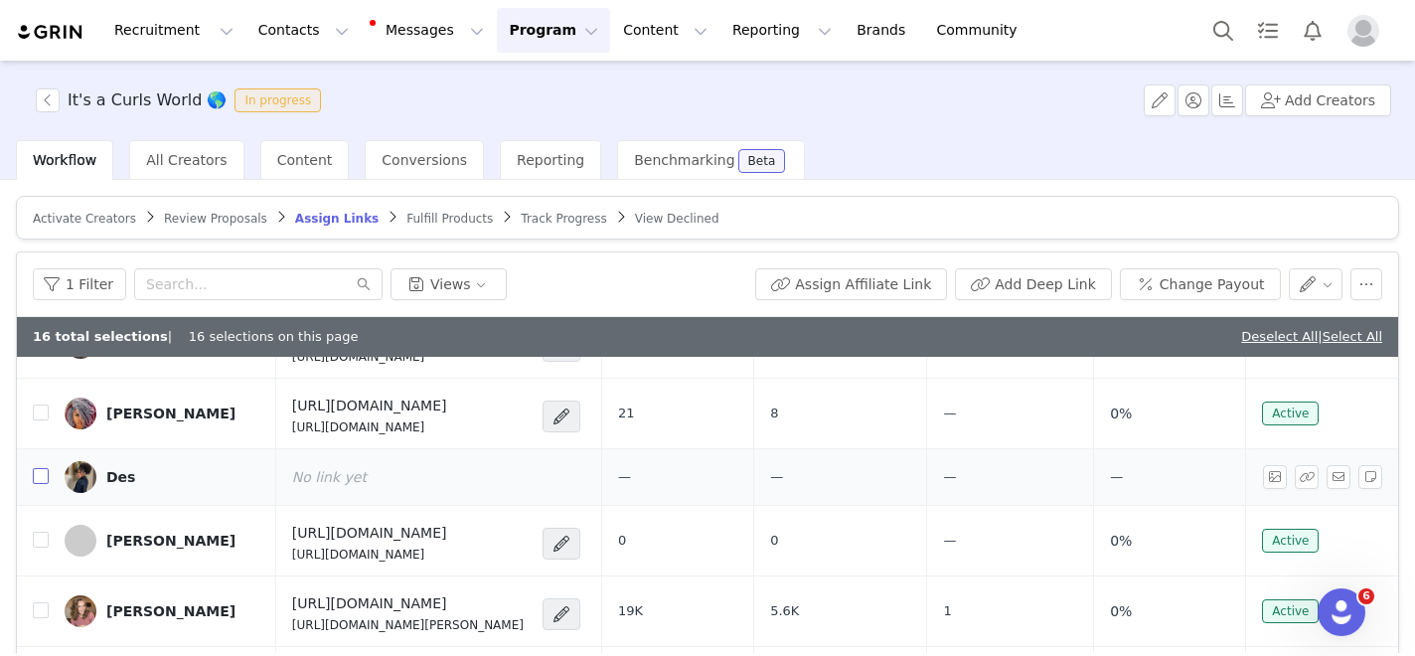
click at [41, 474] on input "checkbox" at bounding box center [41, 476] width 16 height 16
checkbox input "true"
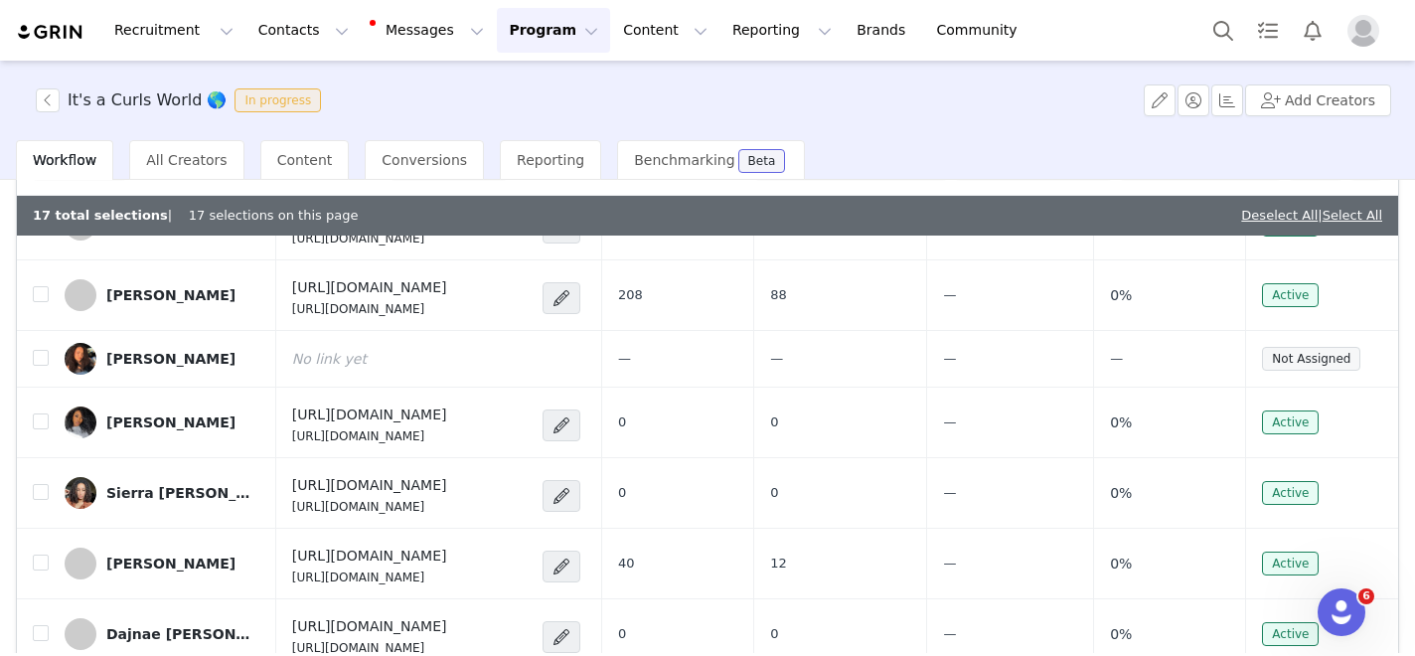
scroll to position [119, 0]
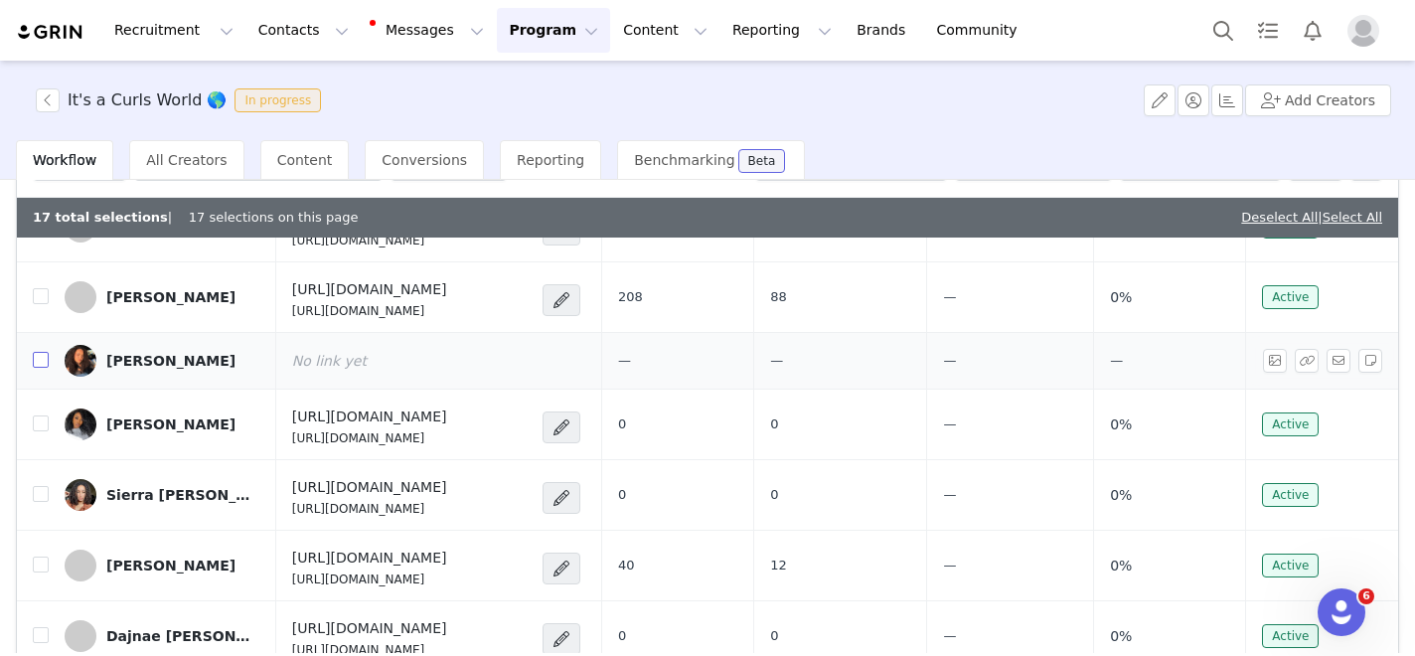
click at [41, 359] on input "checkbox" at bounding box center [41, 360] width 16 height 16
checkbox input "true"
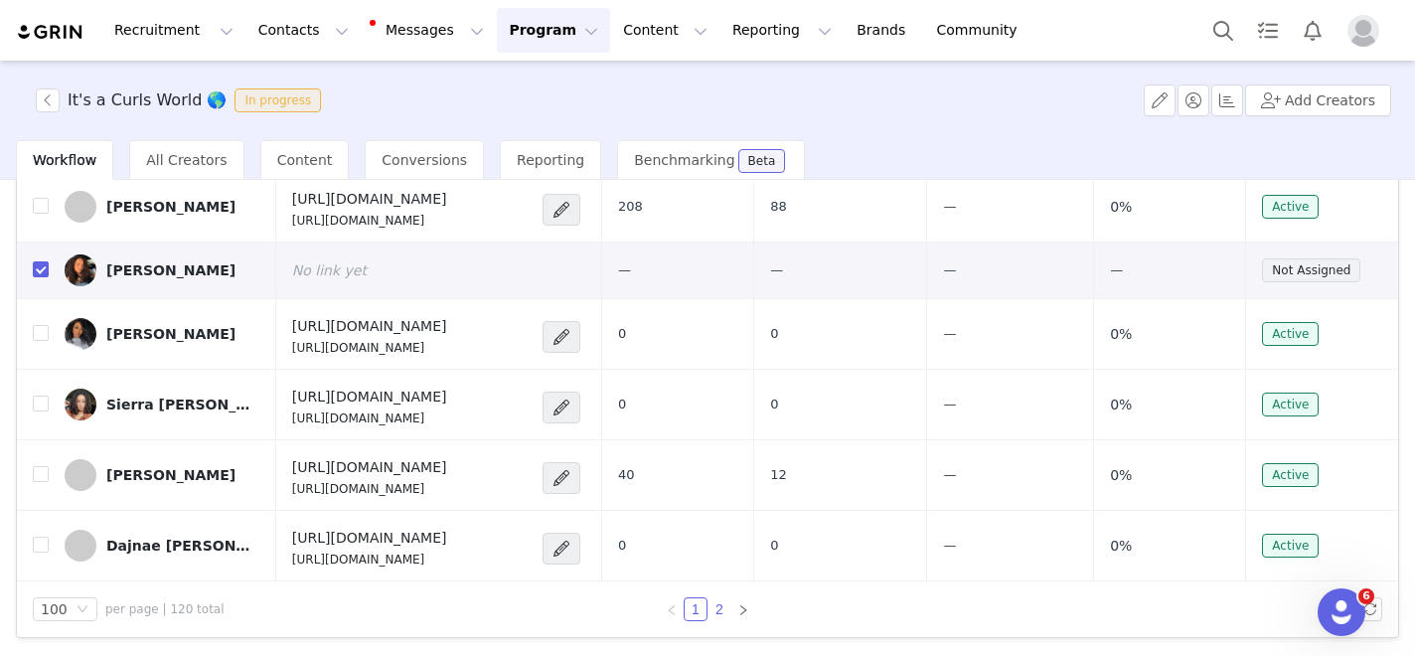
click at [723, 607] on link "2" at bounding box center [720, 609] width 22 height 22
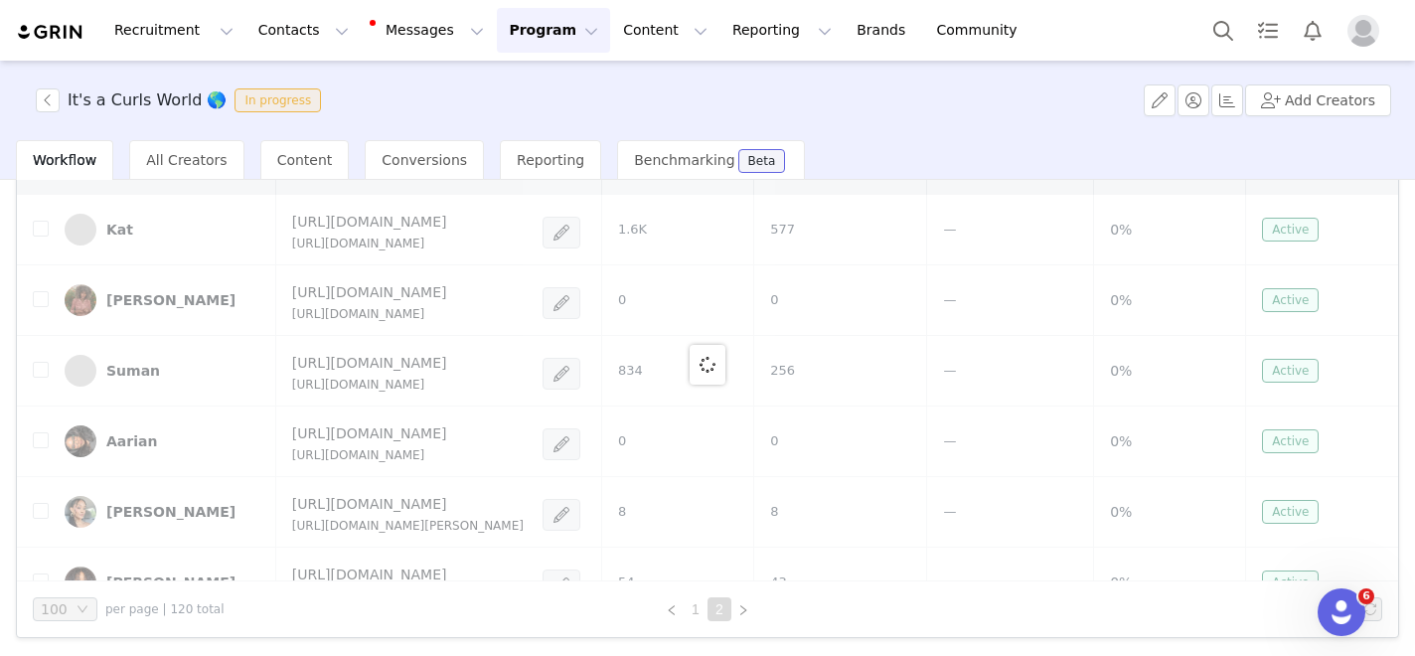
checkbox input "false"
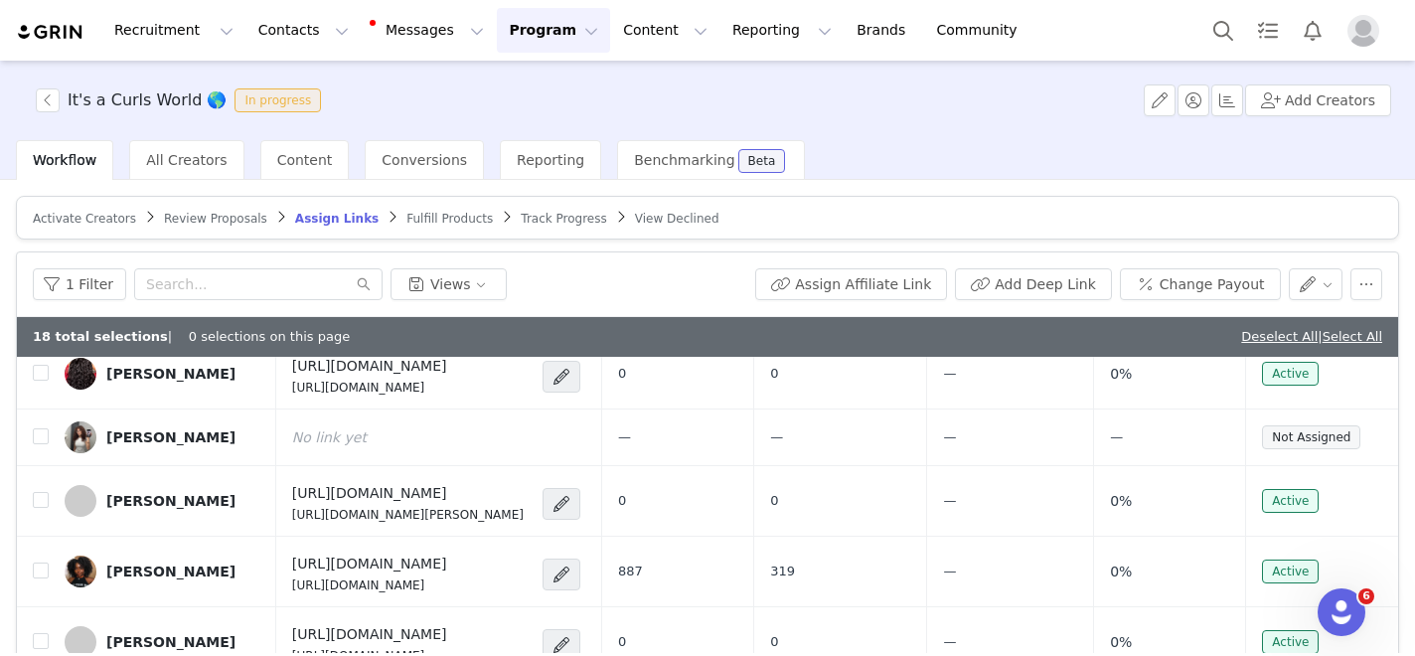
scroll to position [701, 0]
click at [37, 437] on input "checkbox" at bounding box center [41, 436] width 16 height 16
checkbox input "true"
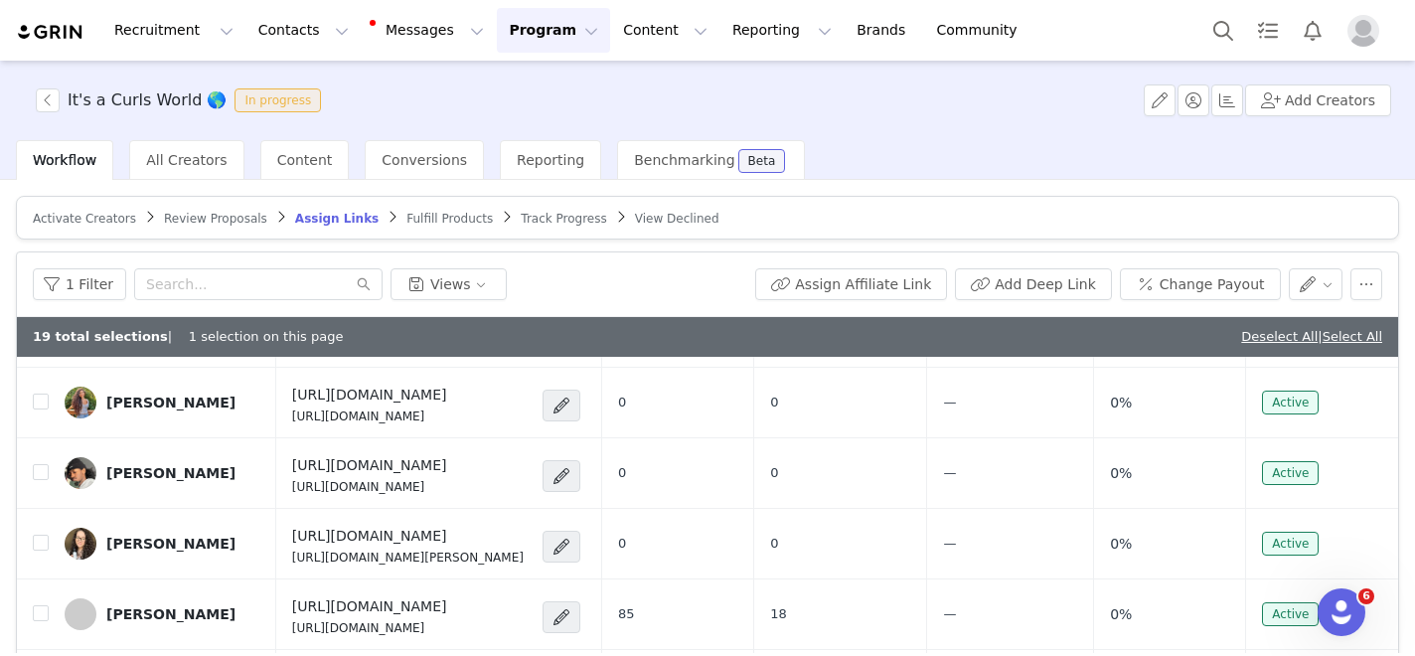
scroll to position [210, 0]
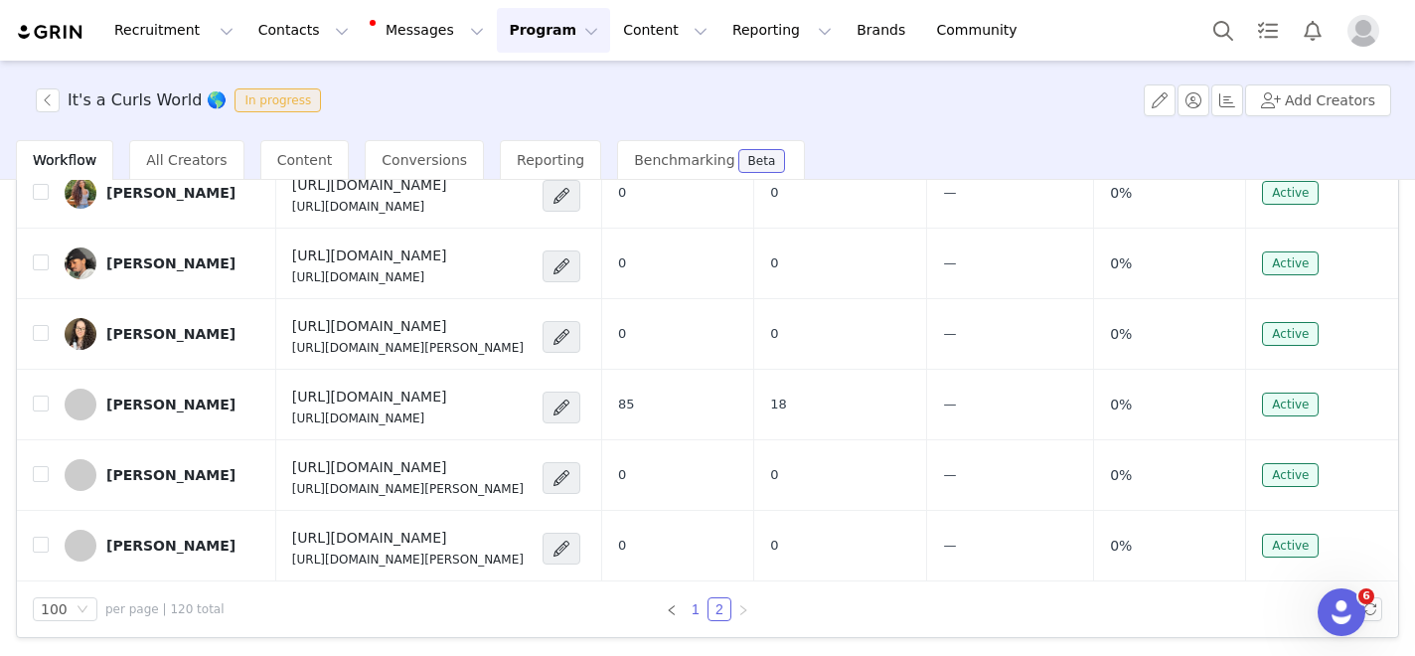
click at [694, 604] on link "1" at bounding box center [696, 609] width 22 height 22
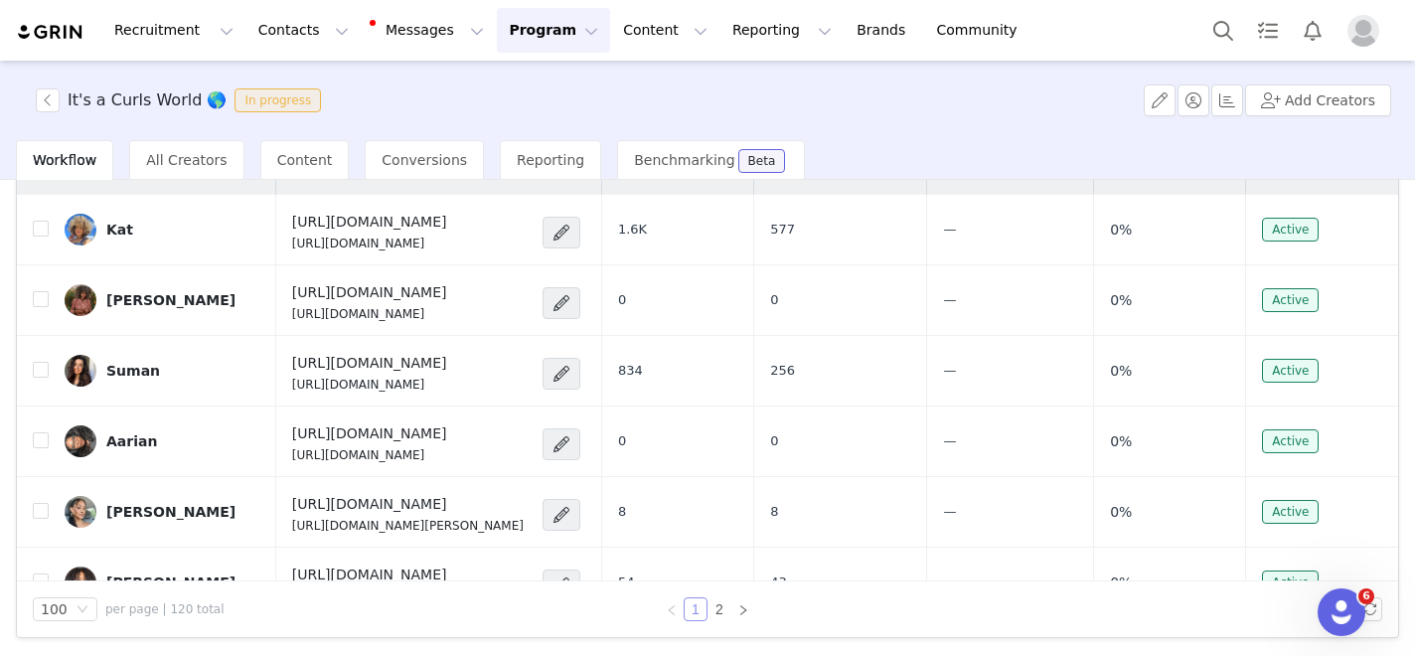
checkbox input "true"
checkbox input "false"
checkbox input "true"
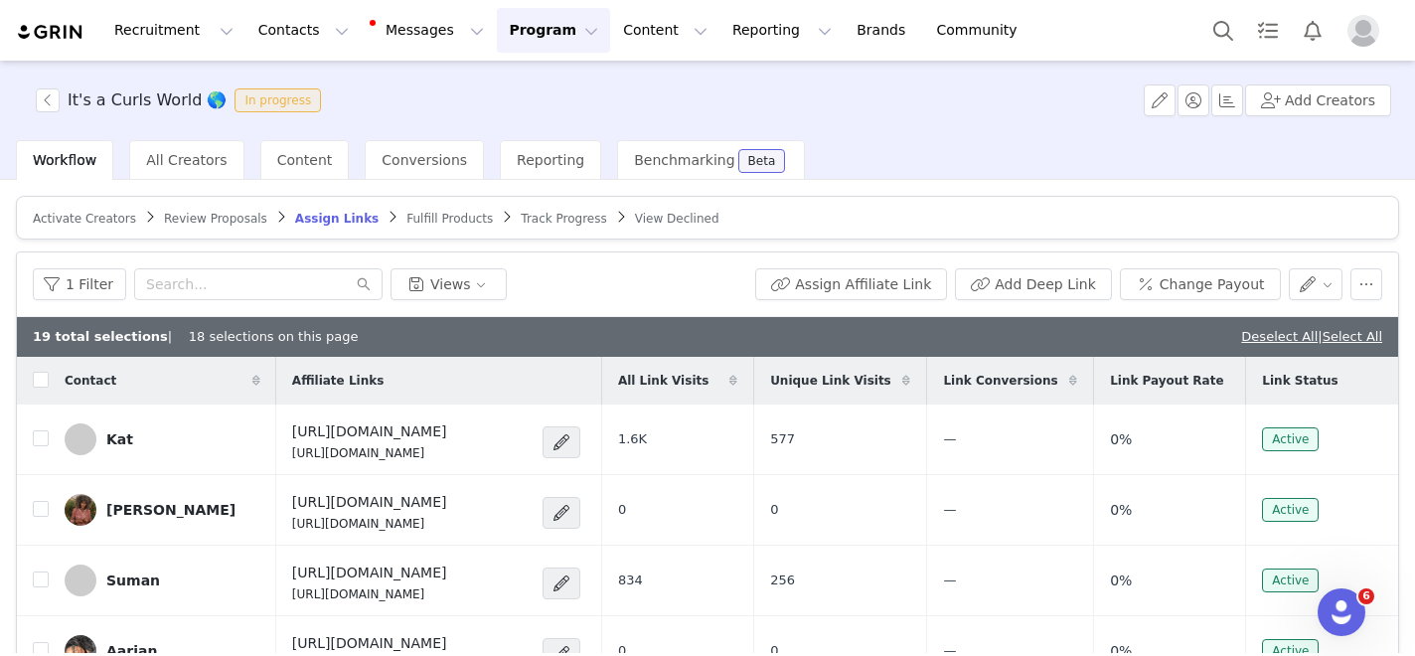
click at [1290, 386] on span "Link Status" at bounding box center [1300, 381] width 76 height 18
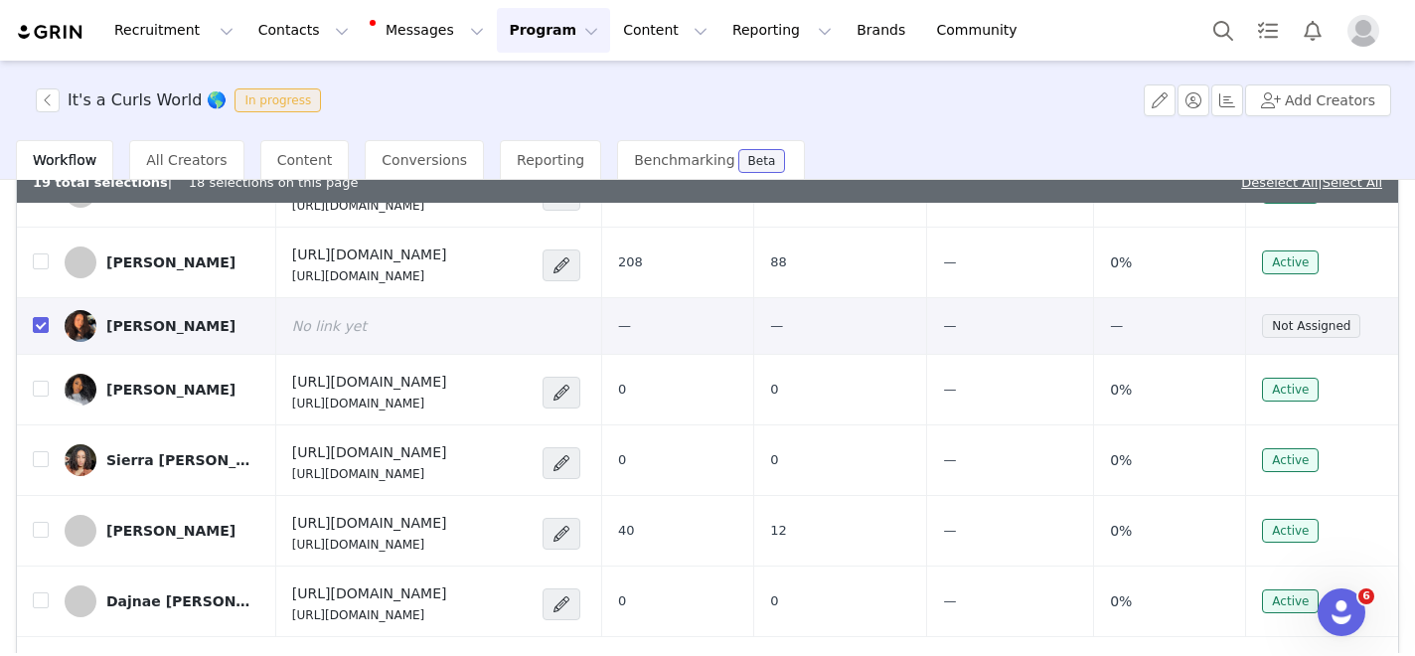
scroll to position [210, 0]
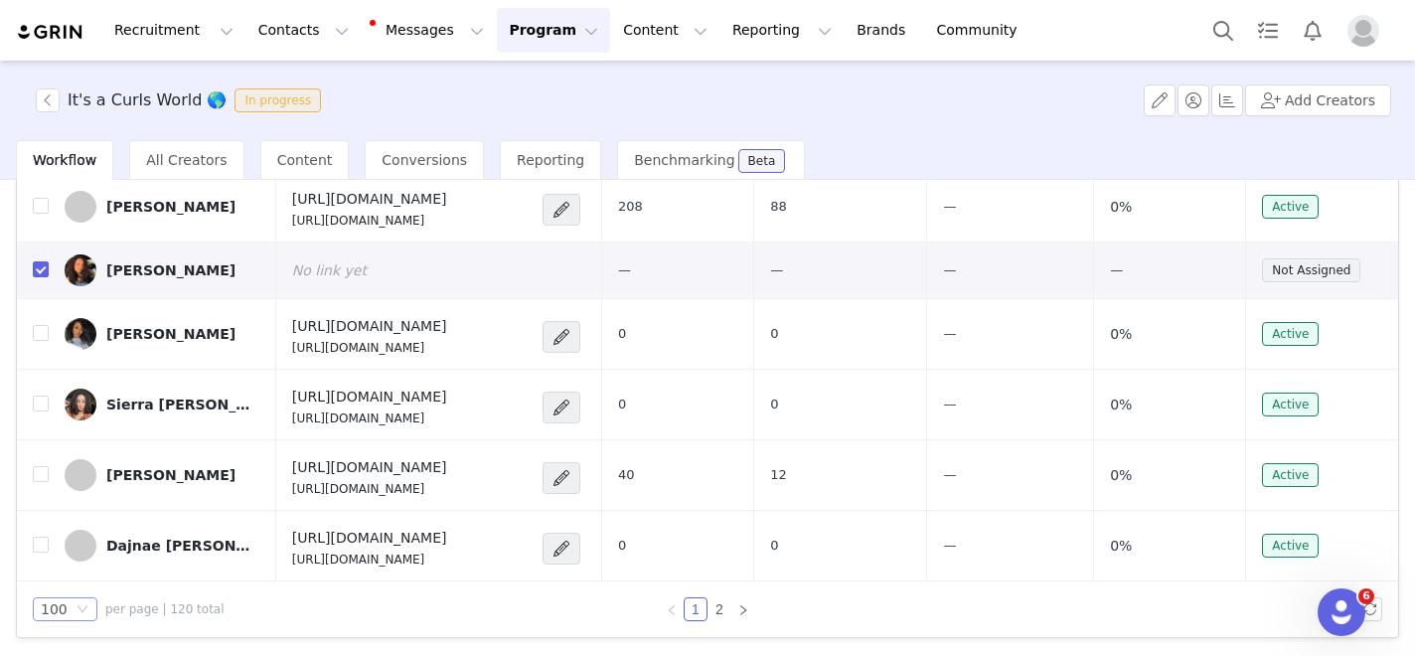
click at [79, 606] on icon "icon: down" at bounding box center [83, 609] width 10 height 7
click at [79, 607] on icon "icon: down" at bounding box center [83, 609] width 12 height 12
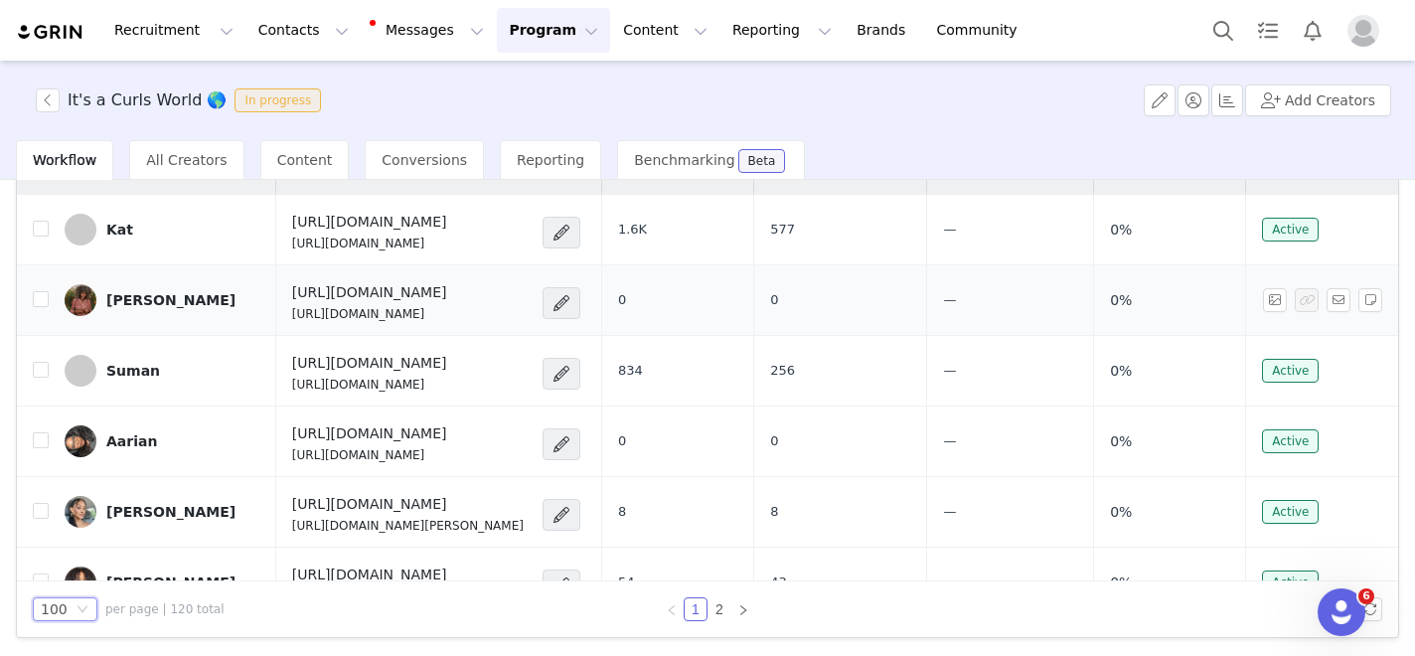
scroll to position [0, 0]
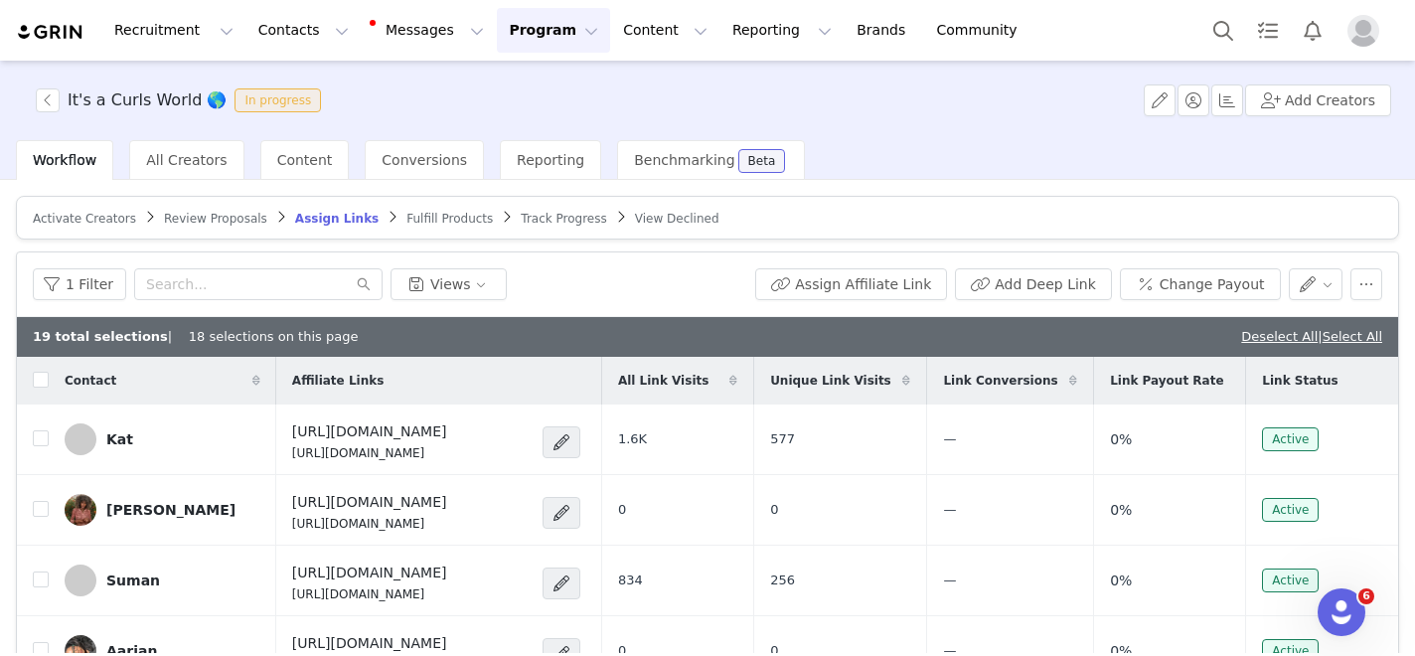
click at [201, 212] on span "Review Proposals" at bounding box center [215, 219] width 103 height 14
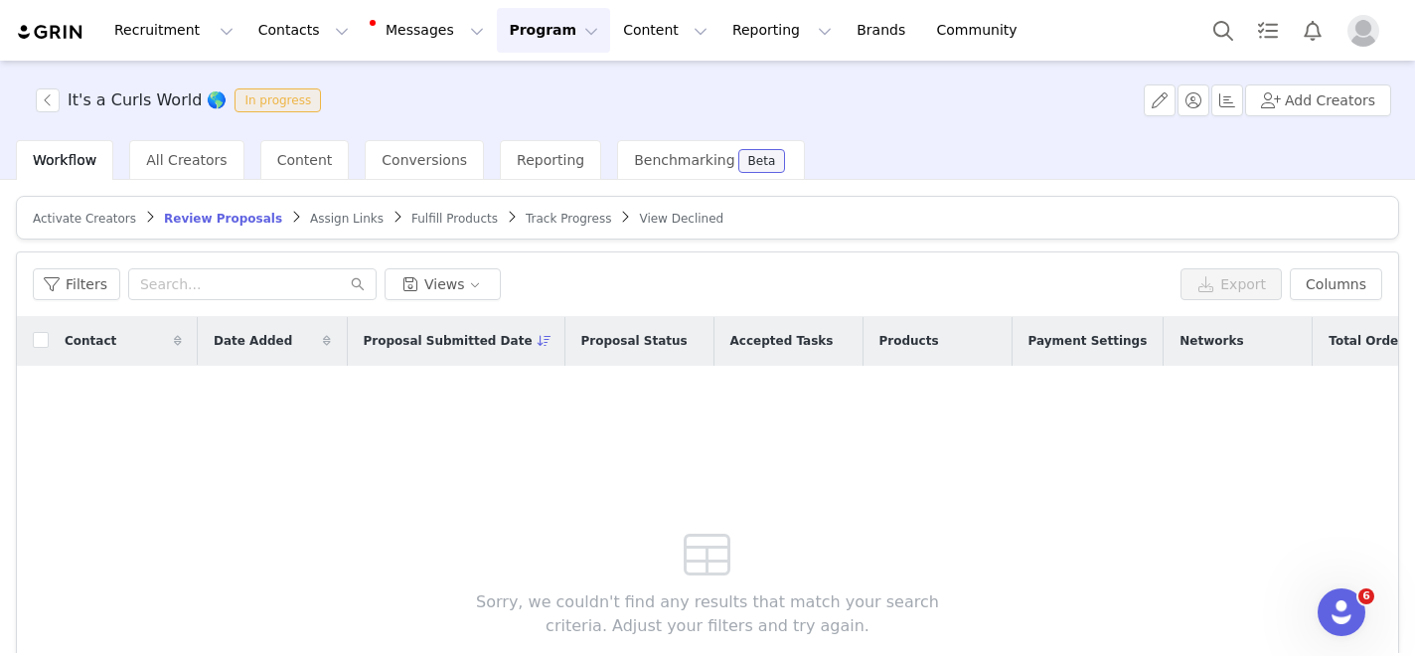
click at [327, 214] on span "Assign Links" at bounding box center [347, 219] width 74 height 14
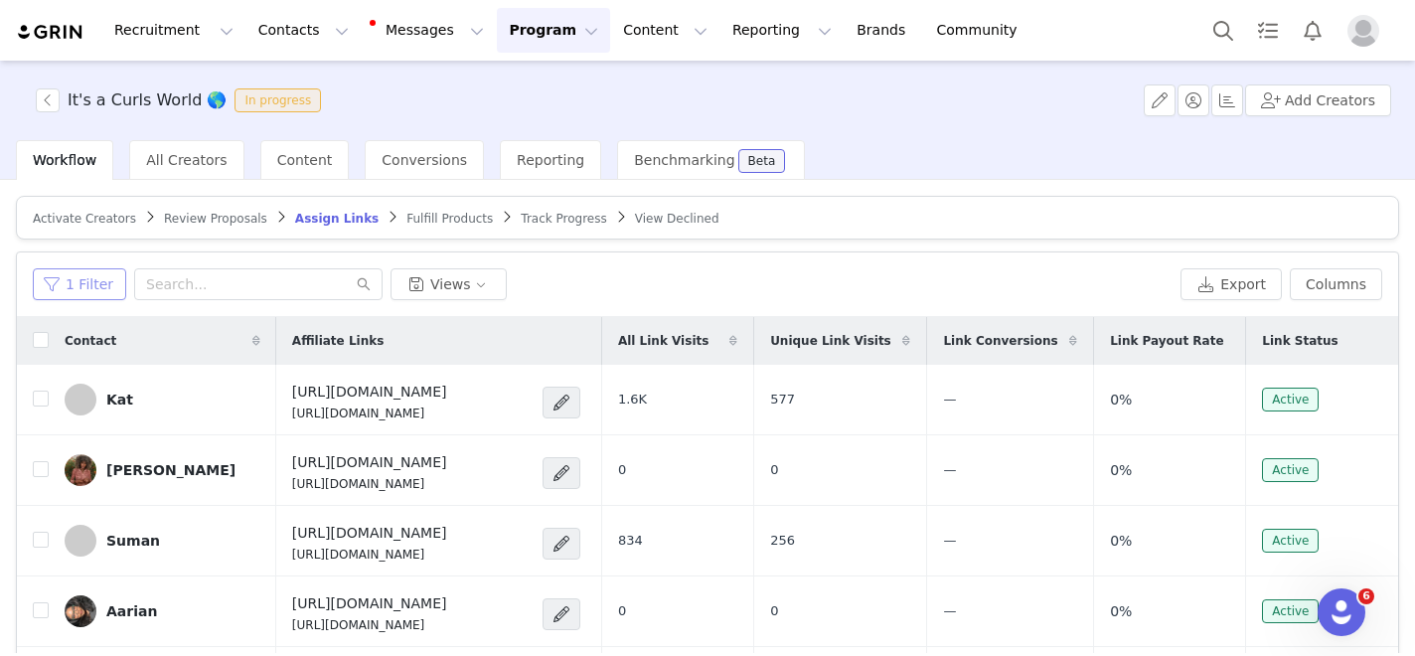
click at [77, 282] on button "1 Filter" at bounding box center [79, 284] width 93 height 32
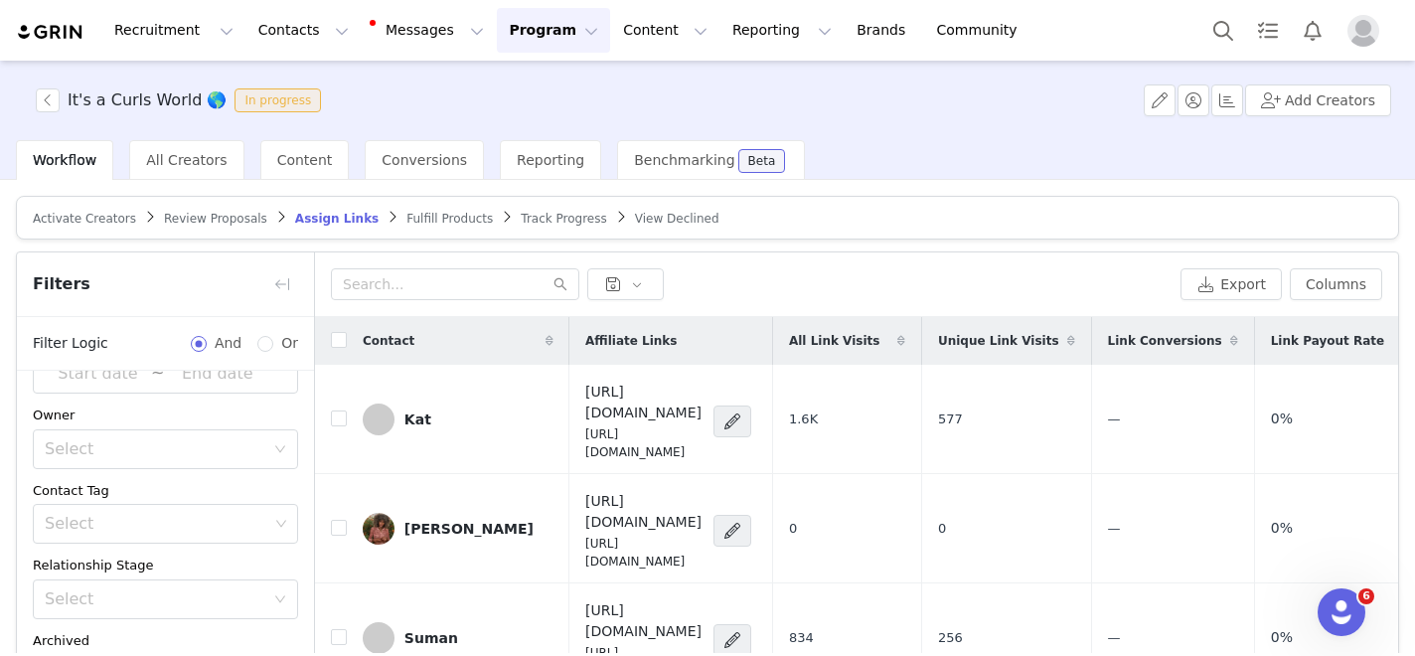
scroll to position [210, 0]
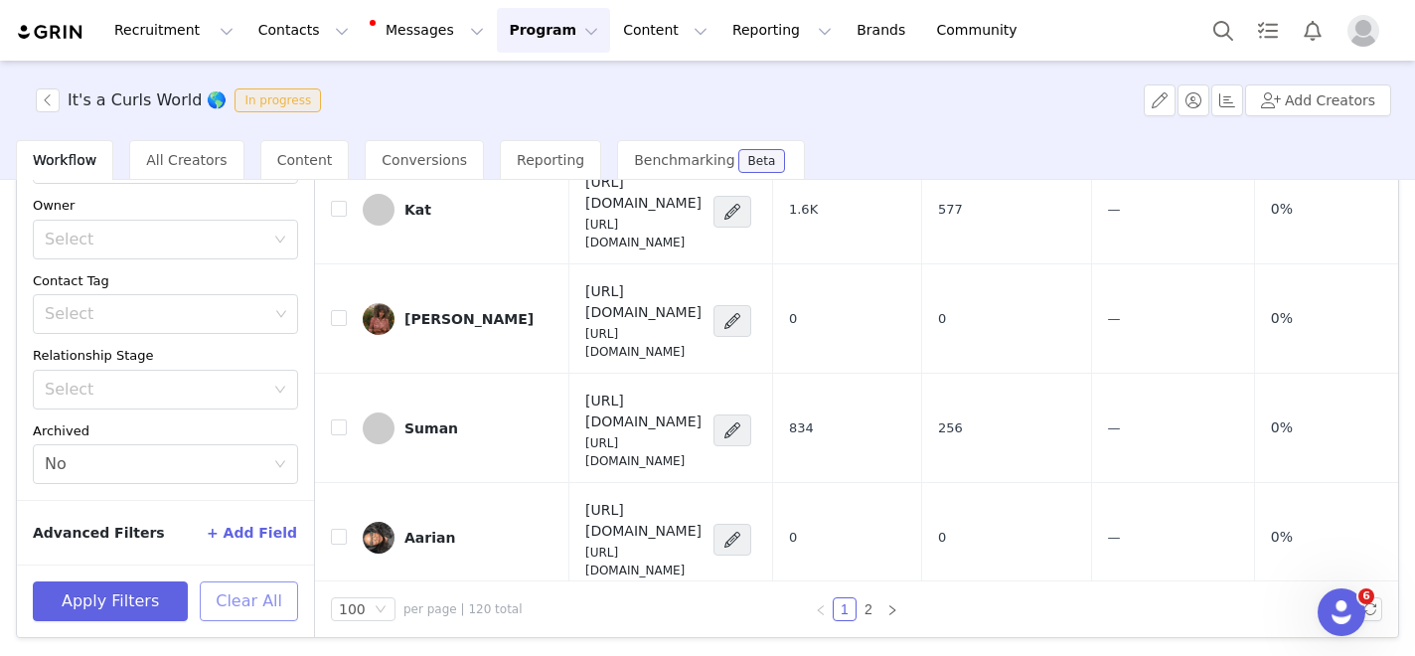
click at [228, 585] on button "Clear All" at bounding box center [249, 601] width 98 height 40
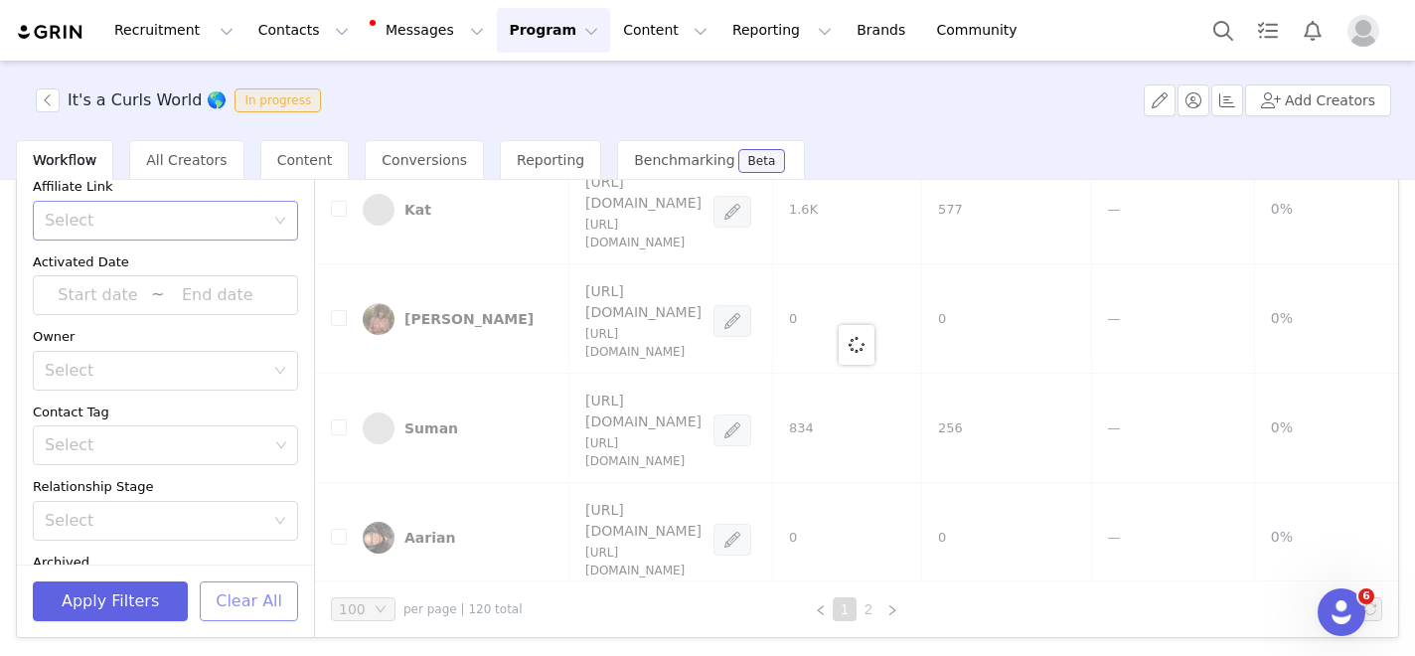
scroll to position [0, 0]
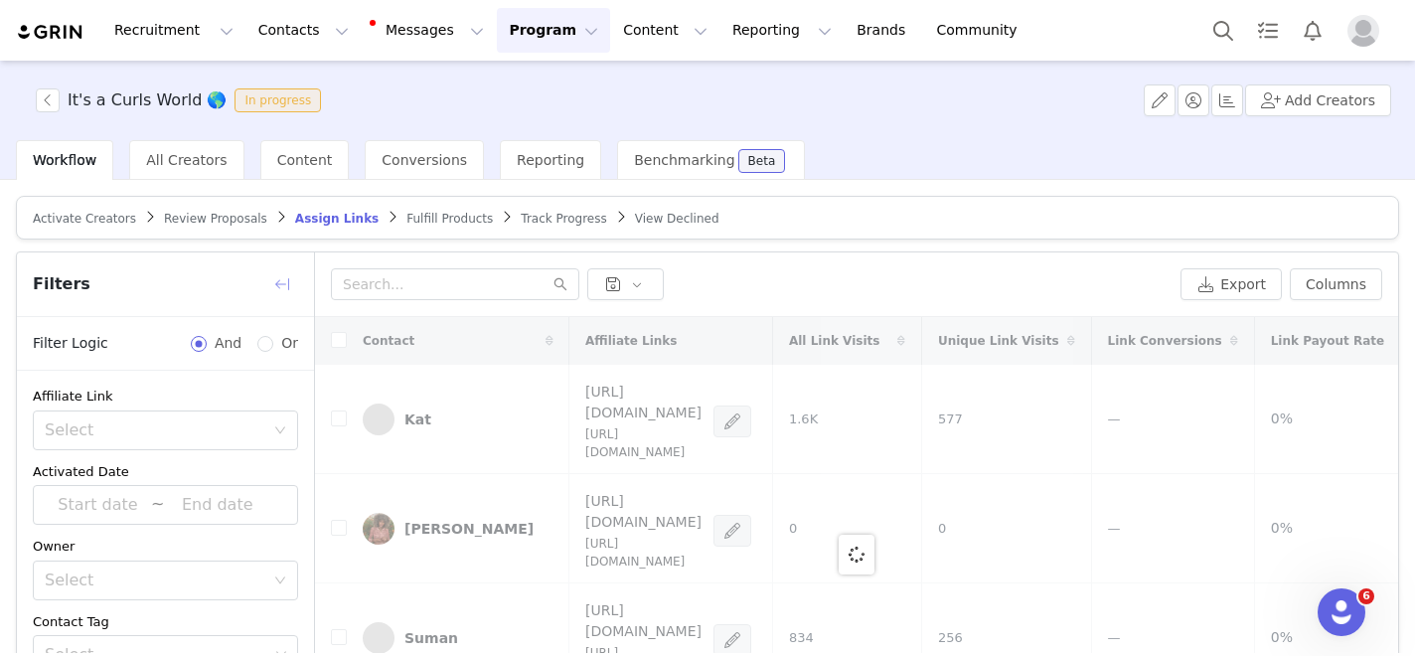
click at [279, 283] on button "button" at bounding box center [282, 284] width 32 height 32
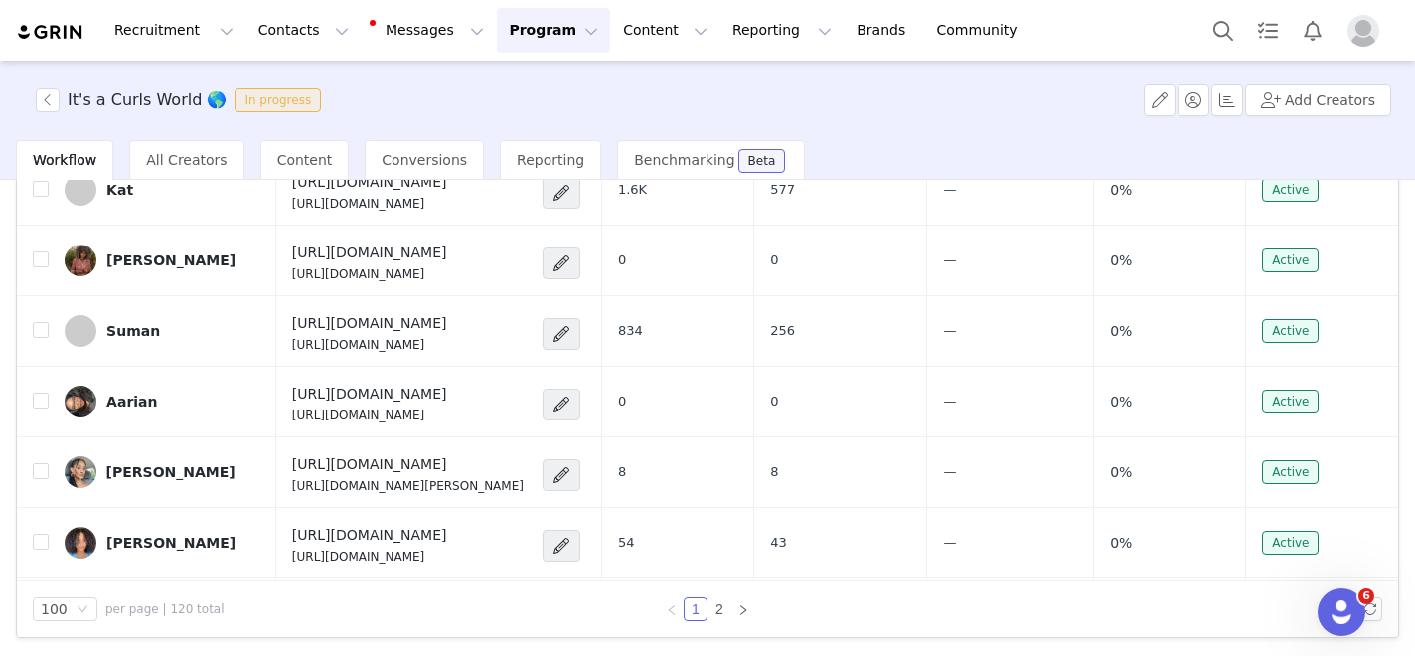
scroll to position [294, 0]
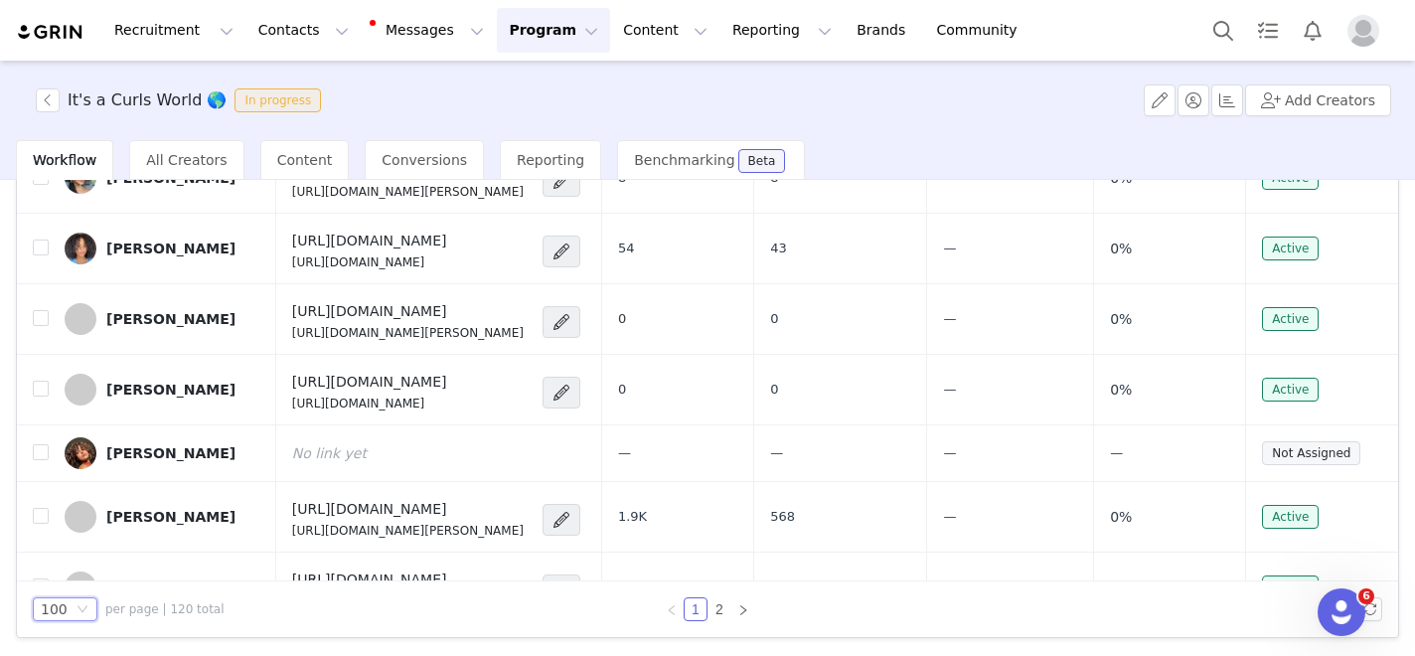
click at [70, 608] on div "100" at bounding box center [57, 609] width 32 height 22
click at [77, 609] on icon "icon: down" at bounding box center [83, 609] width 12 height 12
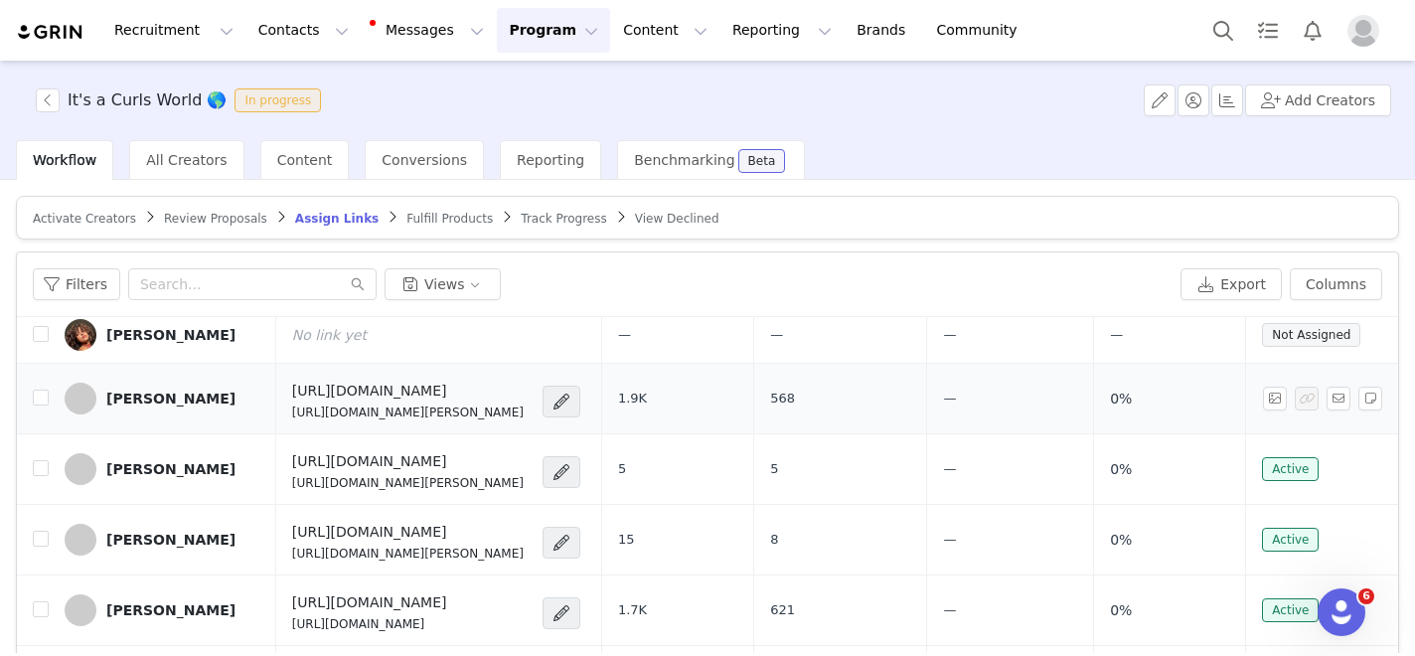
scroll to position [641, 0]
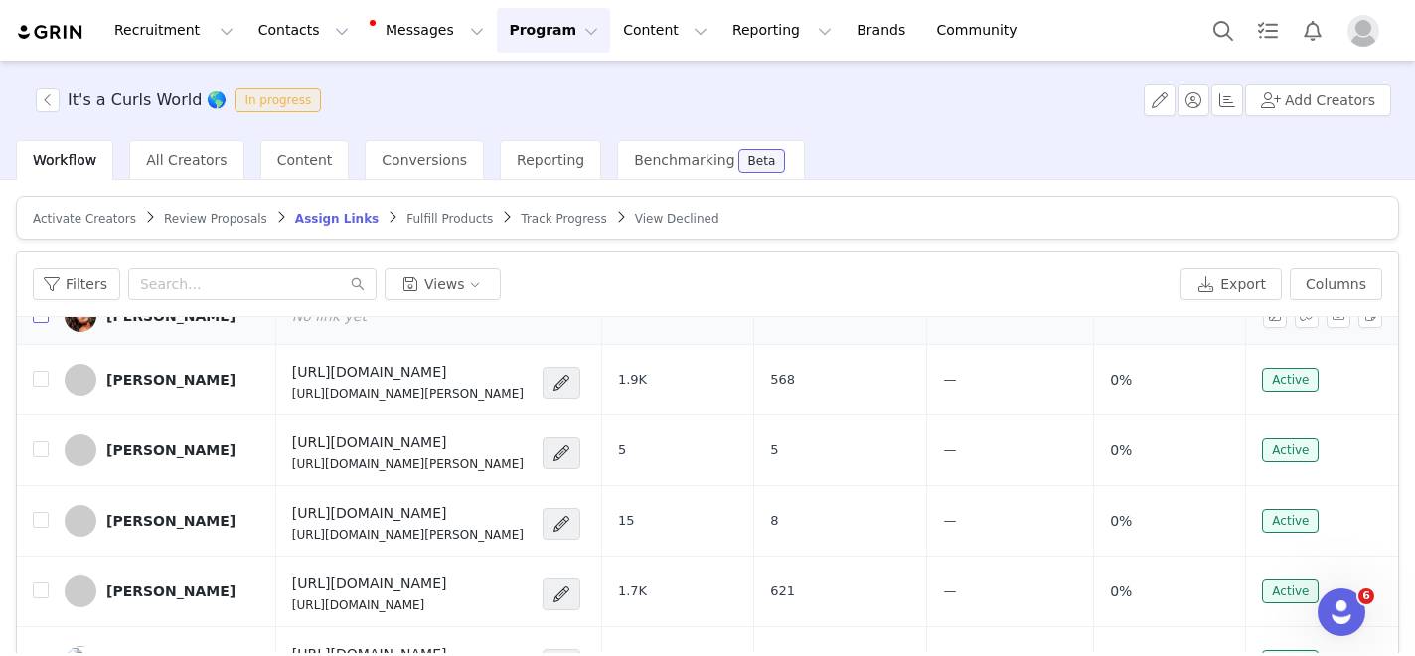
click at [42, 320] on input "checkbox" at bounding box center [41, 315] width 16 height 16
checkbox input "true"
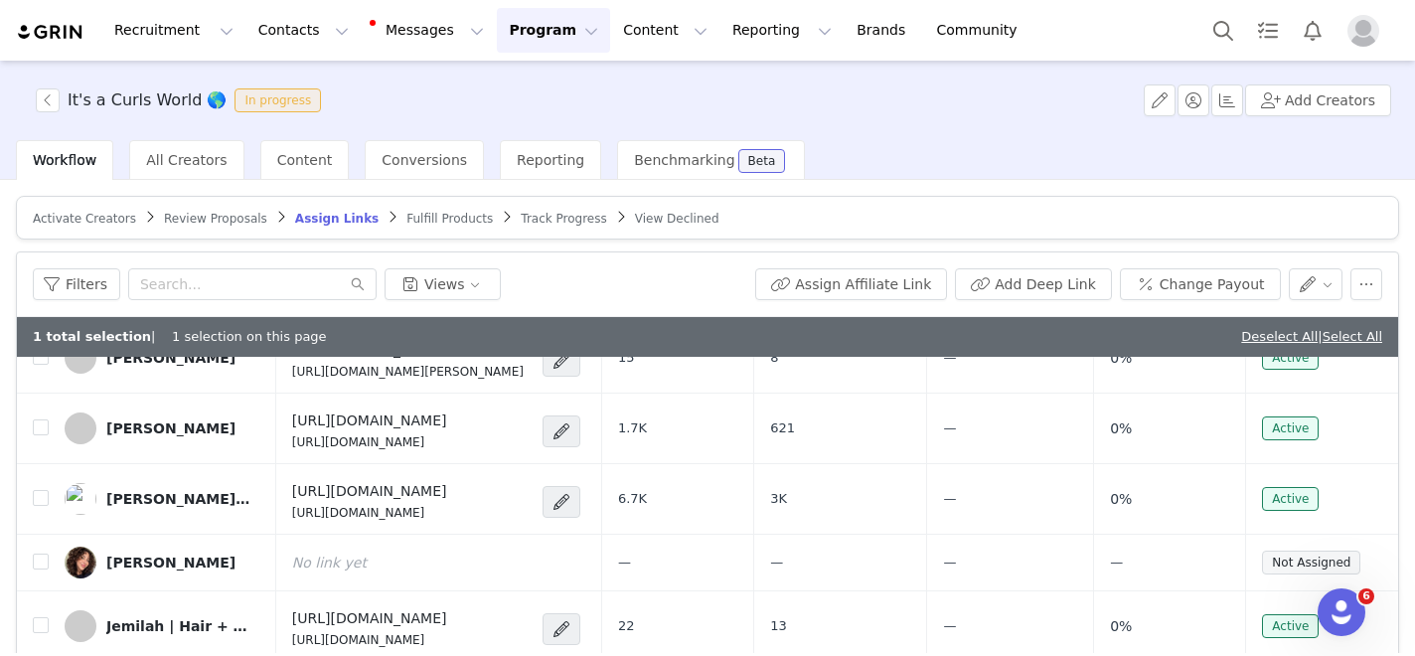
scroll to position [924, 0]
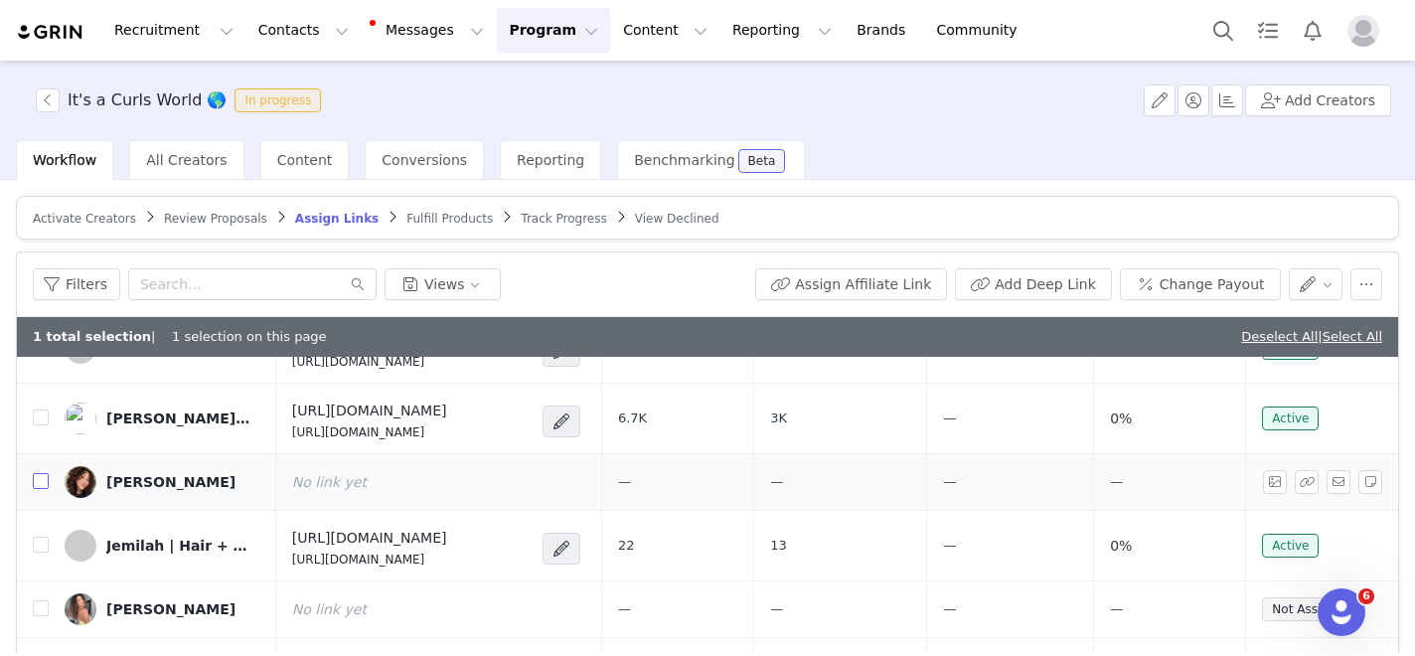
click at [39, 482] on input "checkbox" at bounding box center [41, 481] width 16 height 16
checkbox input "true"
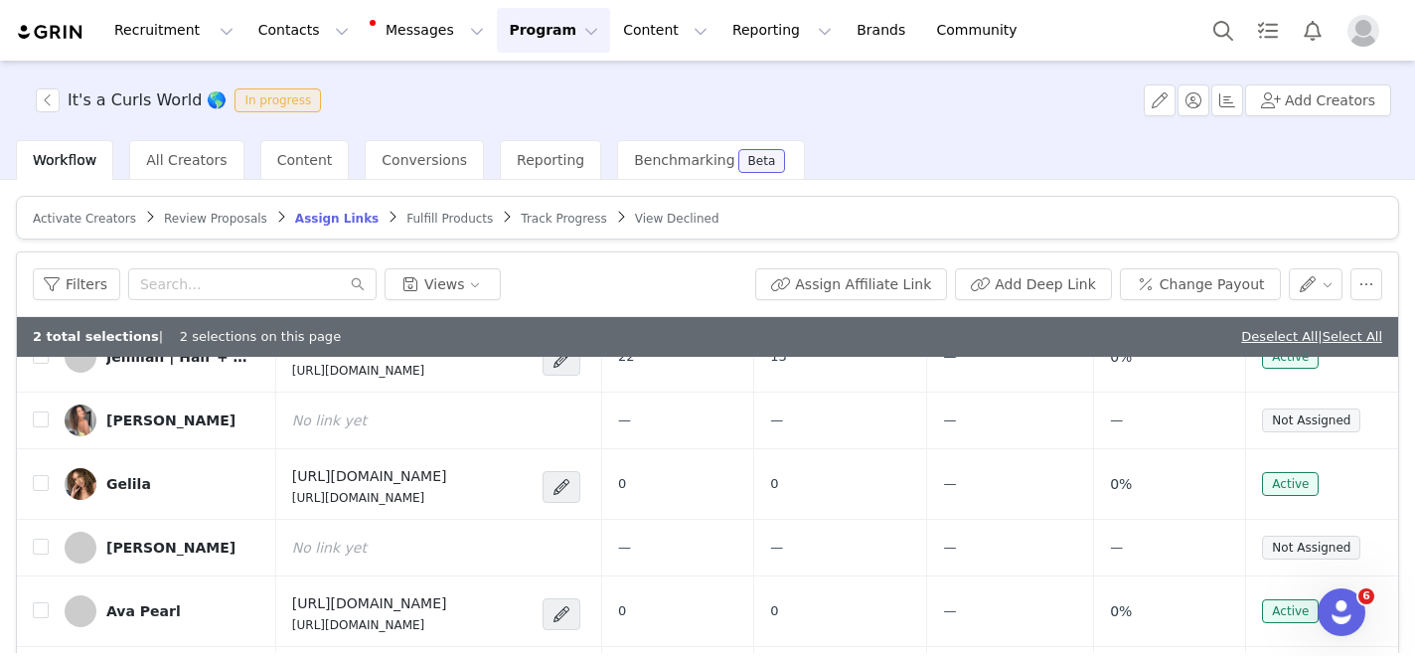
scroll to position [1114, 0]
click at [40, 416] on input "checkbox" at bounding box center [41, 418] width 16 height 16
checkbox input "true"
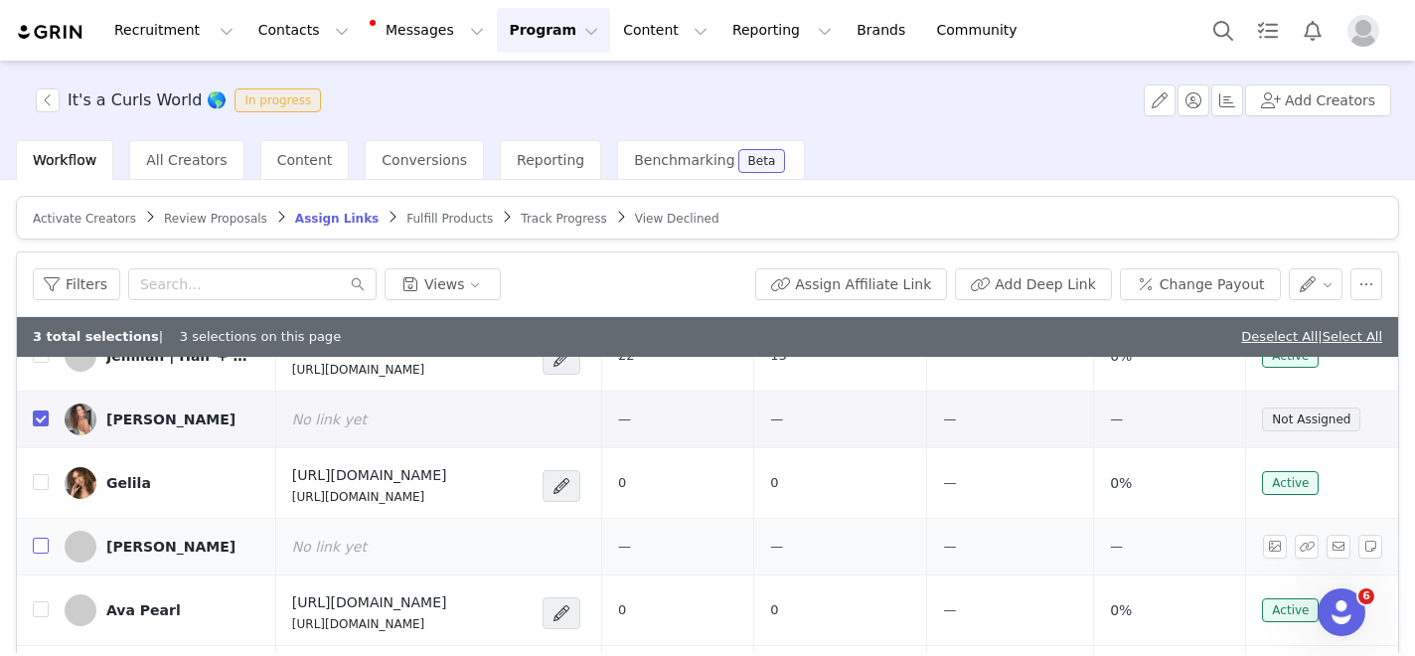
click at [44, 549] on input "checkbox" at bounding box center [41, 546] width 16 height 16
checkbox input "true"
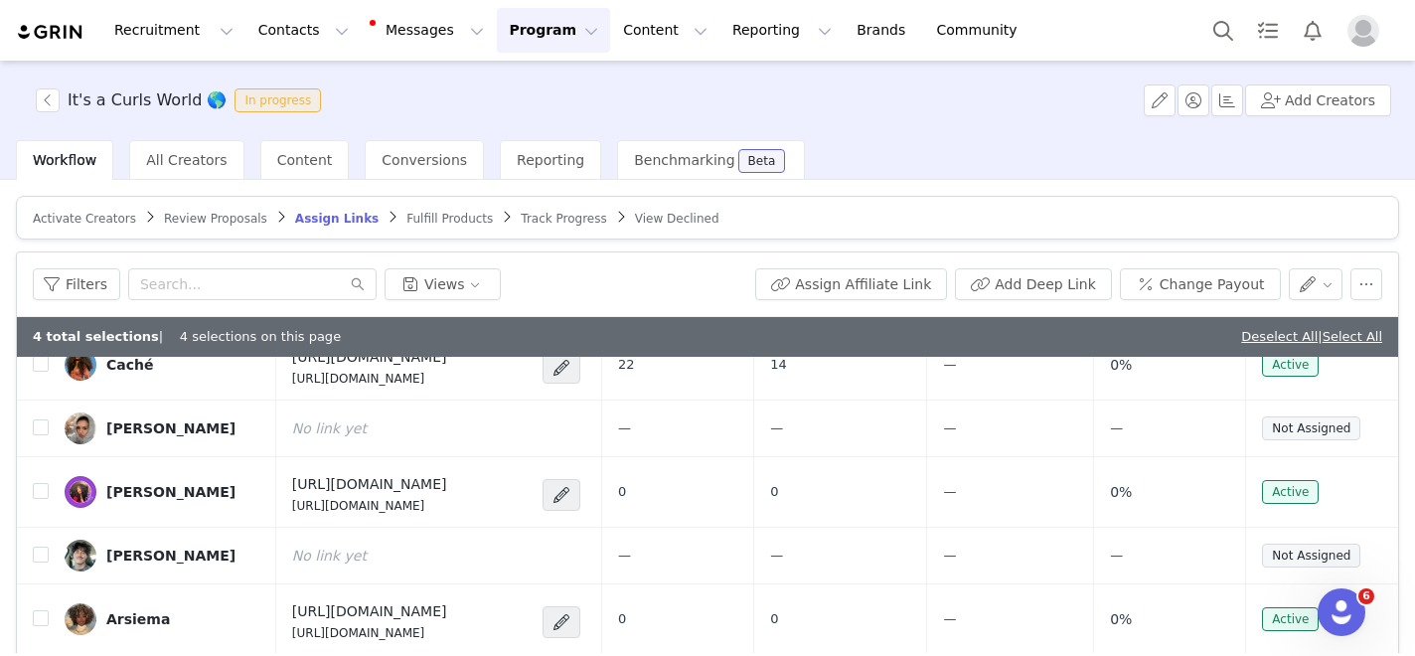
scroll to position [2139, 0]
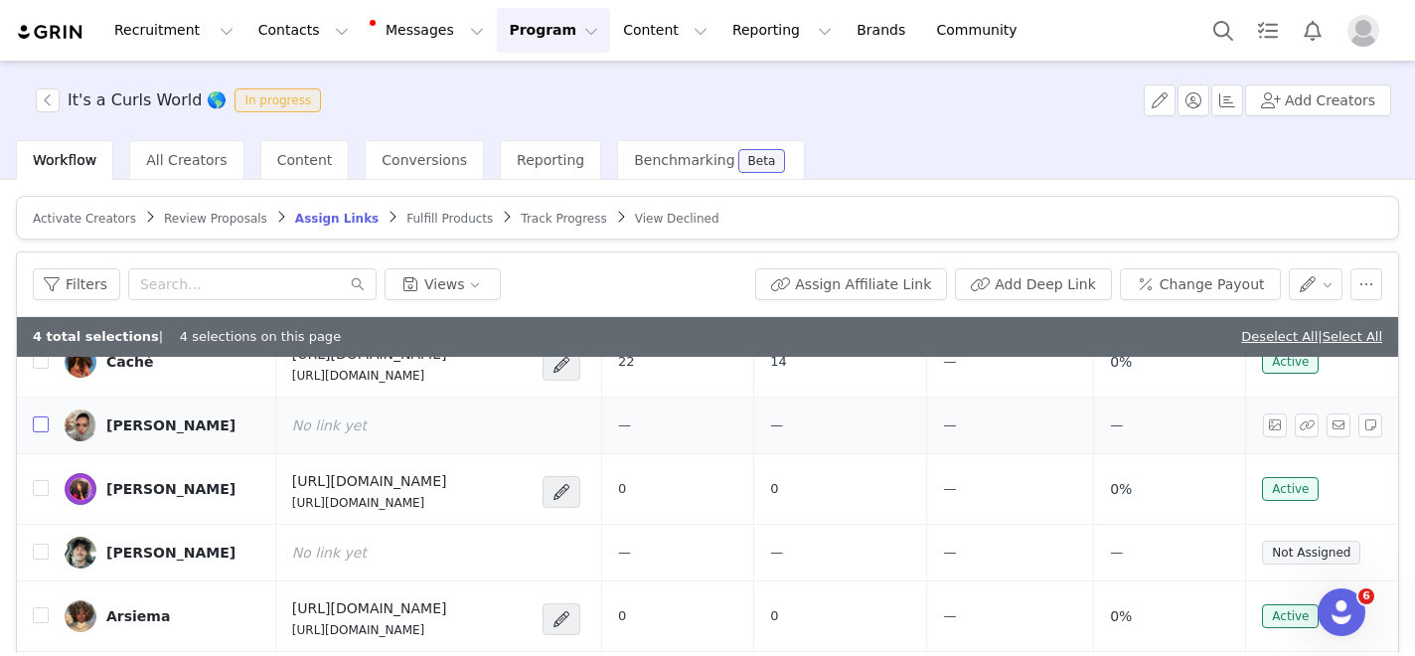
click at [42, 423] on input "checkbox" at bounding box center [41, 424] width 16 height 16
checkbox input "true"
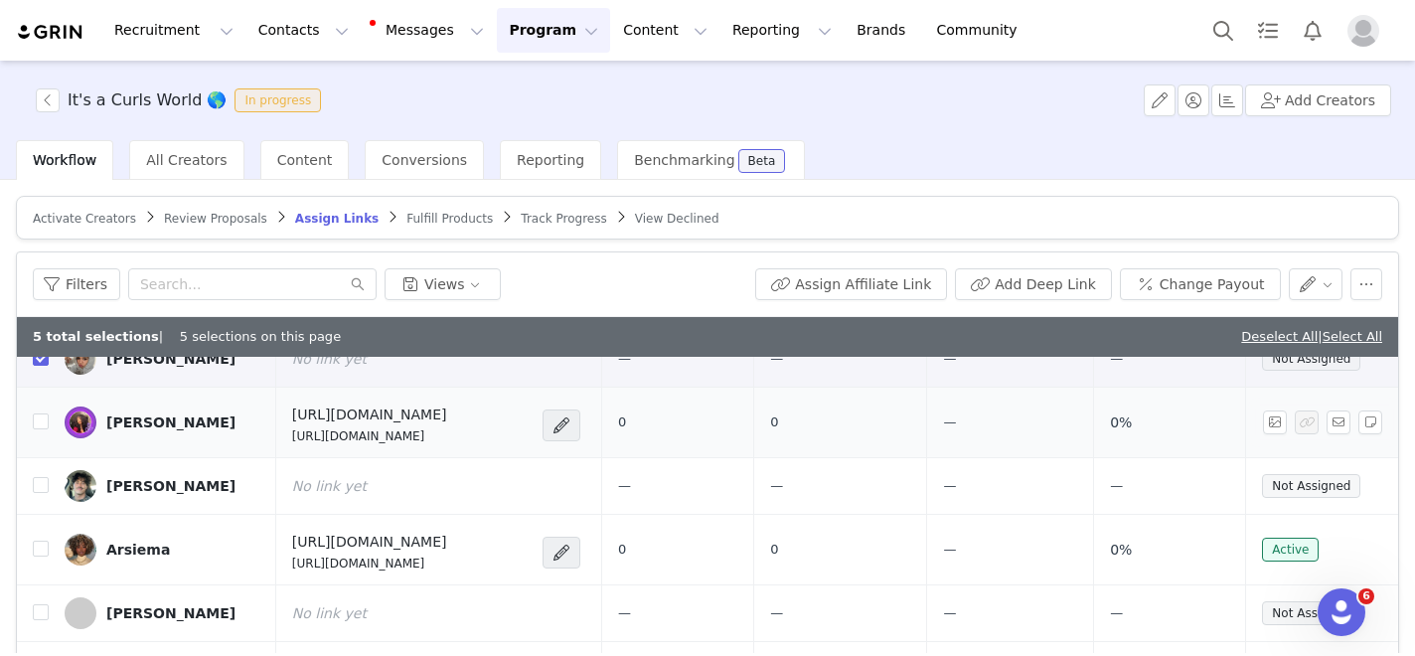
scroll to position [2228, 0]
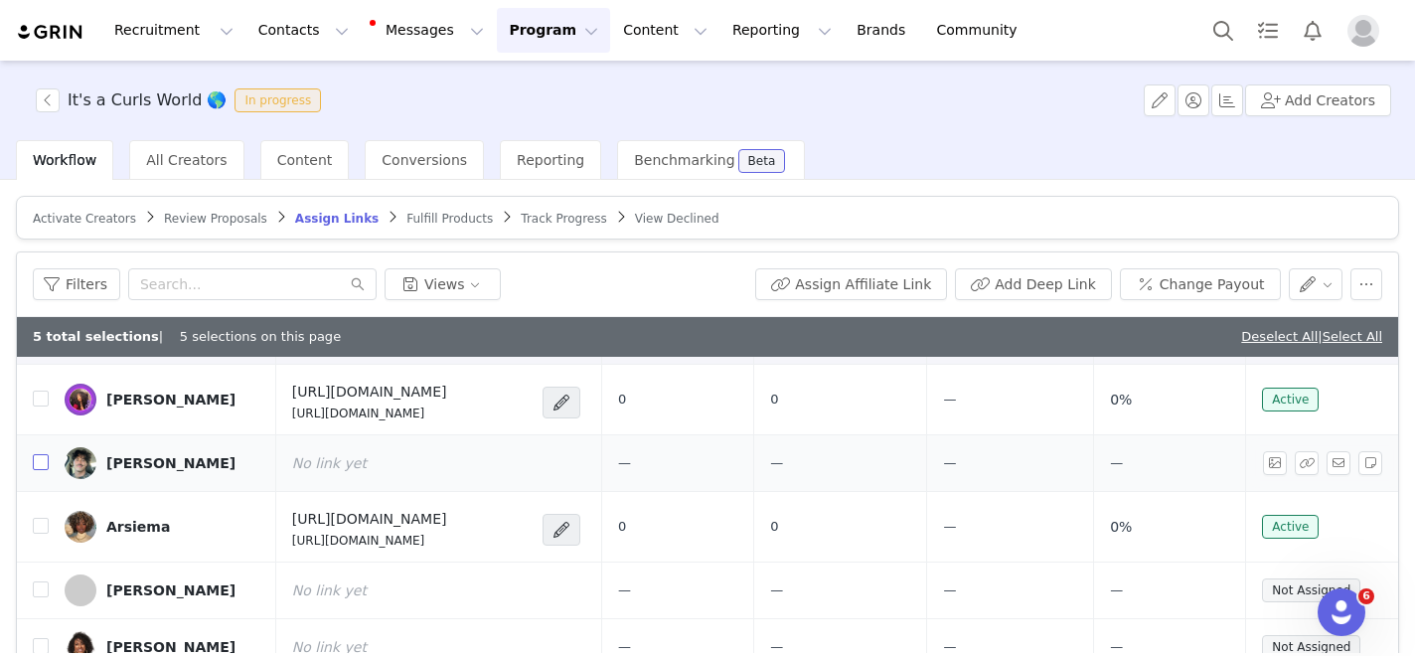
click at [41, 463] on input "checkbox" at bounding box center [41, 462] width 16 height 16
checkbox input "true"
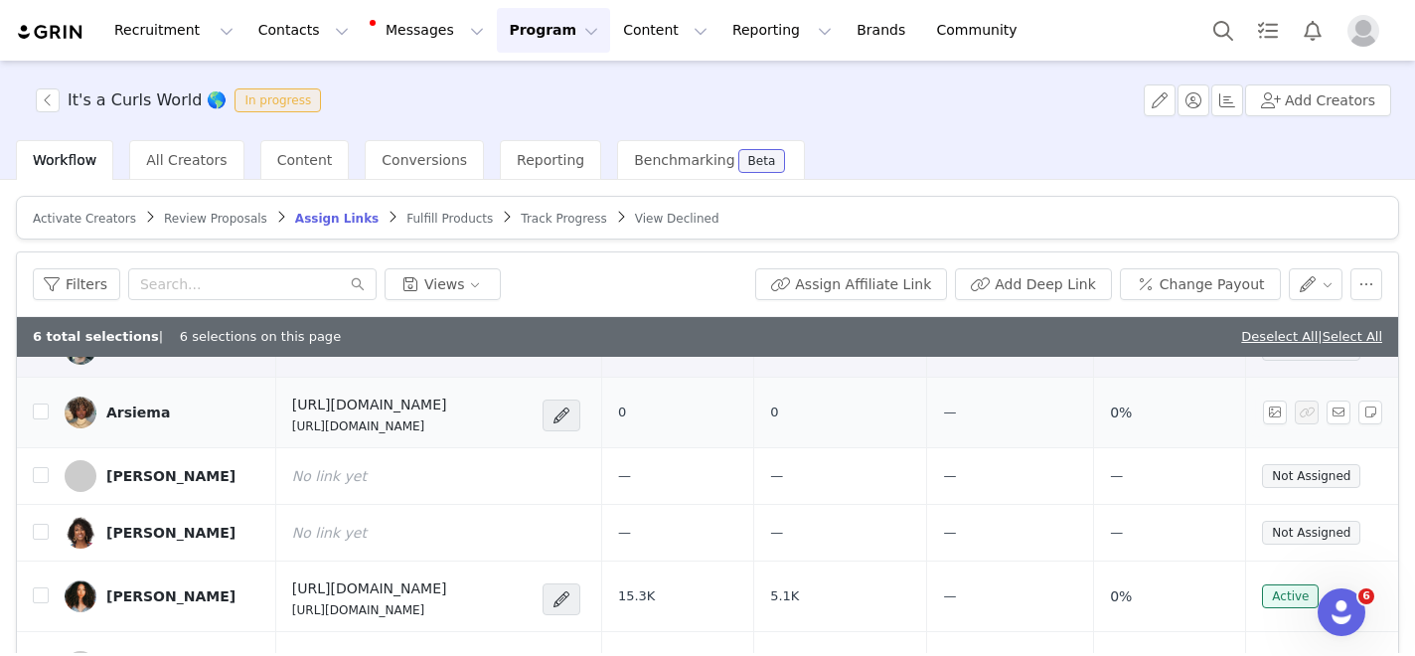
scroll to position [2363, 0]
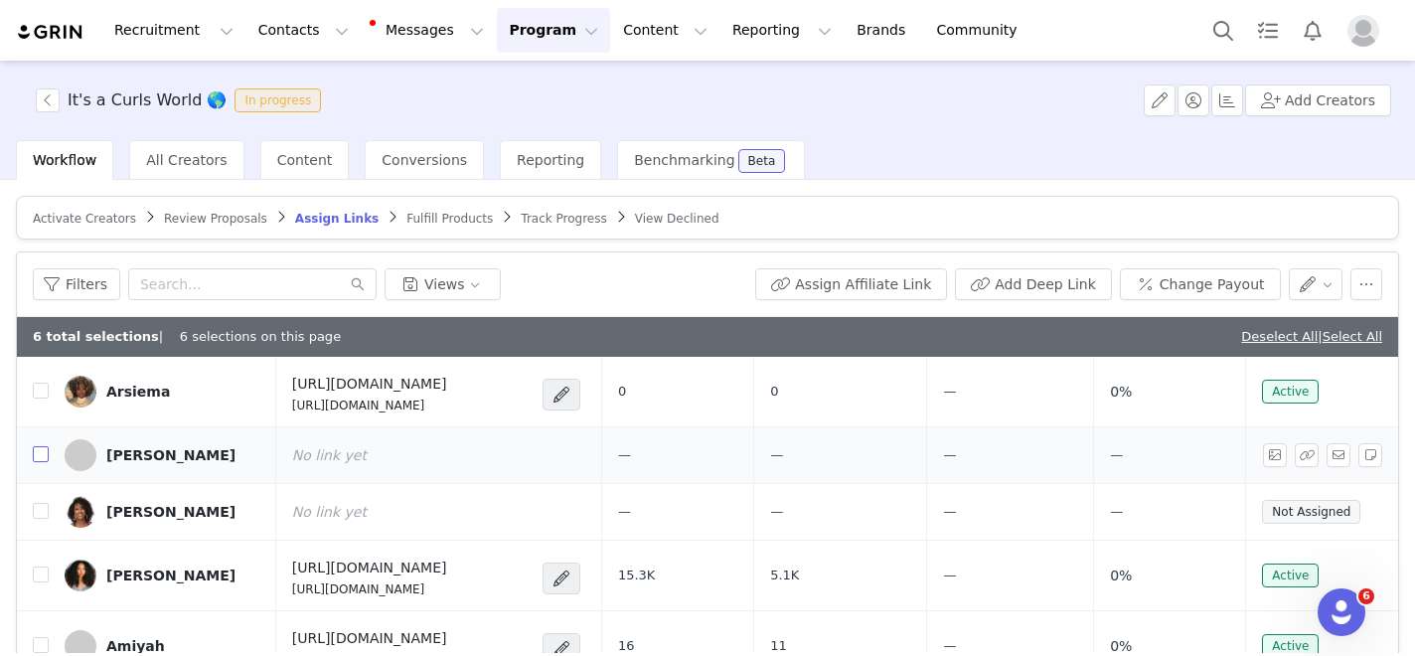
click at [33, 451] on input "checkbox" at bounding box center [41, 454] width 16 height 16
checkbox input "true"
click at [37, 515] on input "checkbox" at bounding box center [41, 511] width 16 height 16
checkbox input "true"
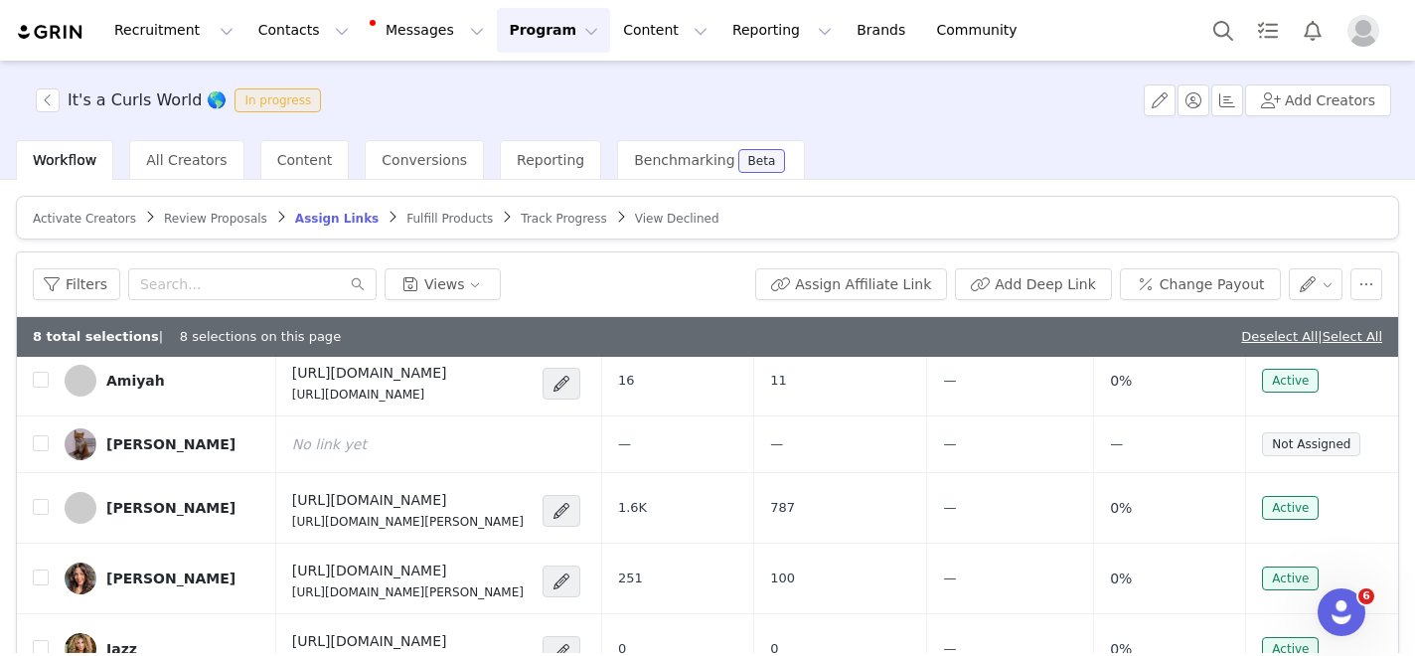
scroll to position [2635, 0]
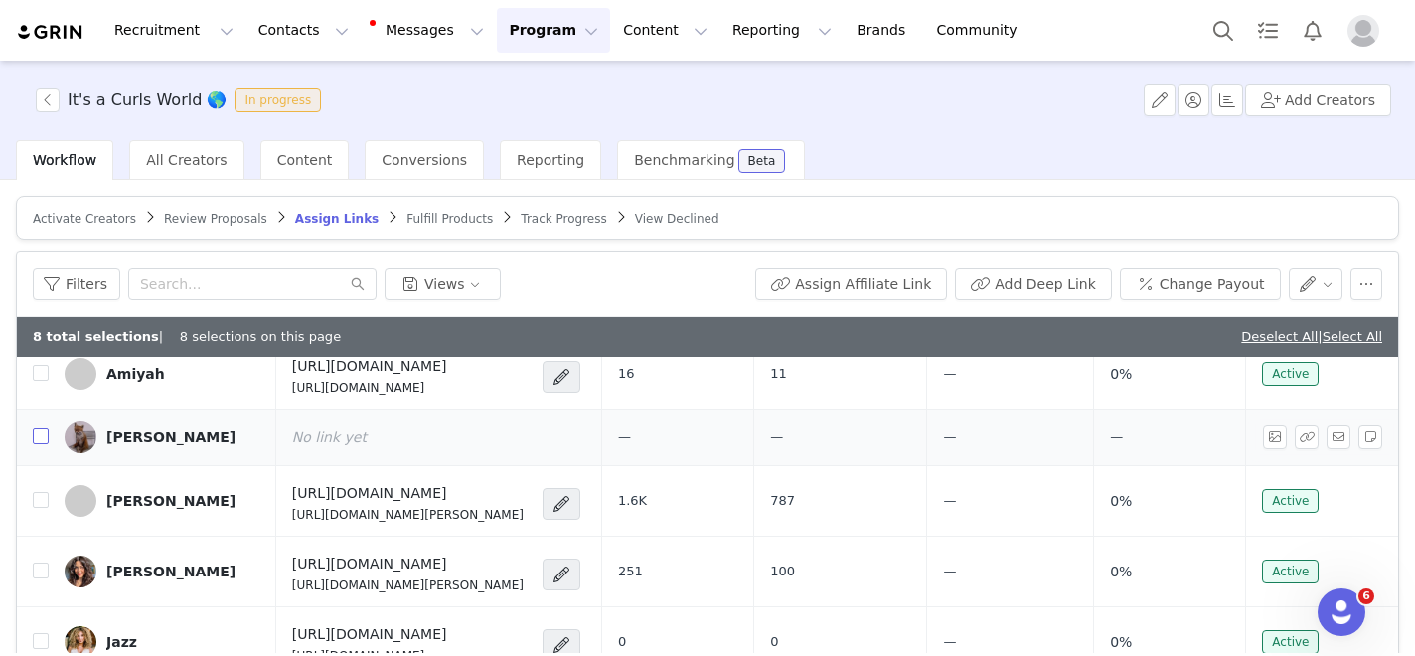
click at [41, 438] on input "checkbox" at bounding box center [41, 436] width 16 height 16
checkbox input "true"
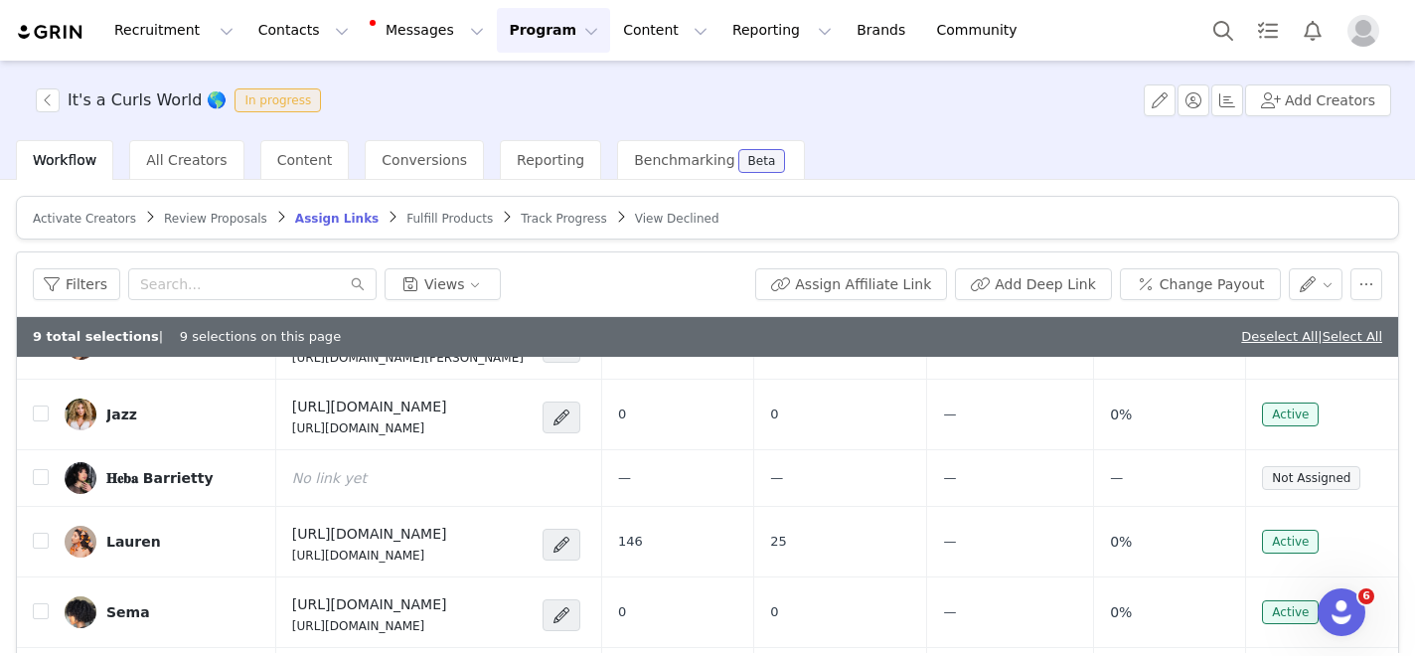
scroll to position [2898, 0]
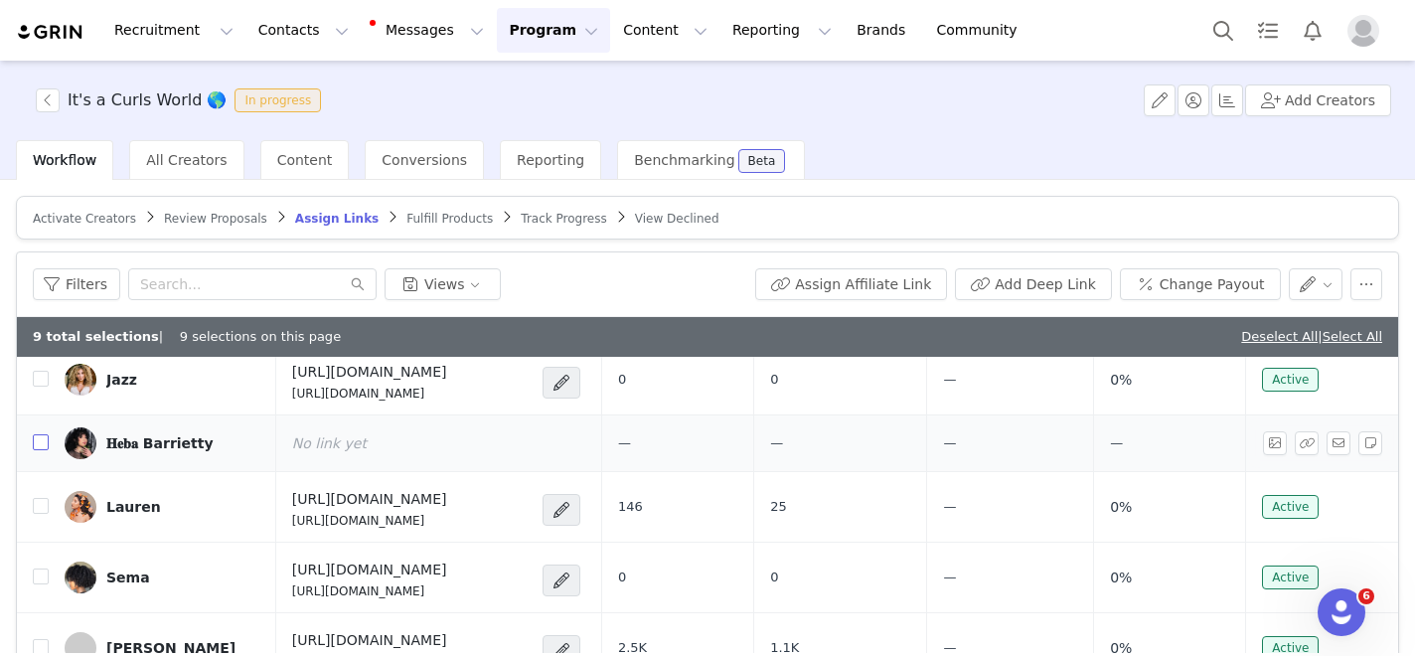
click at [41, 440] on input "checkbox" at bounding box center [41, 442] width 16 height 16
checkbox input "true"
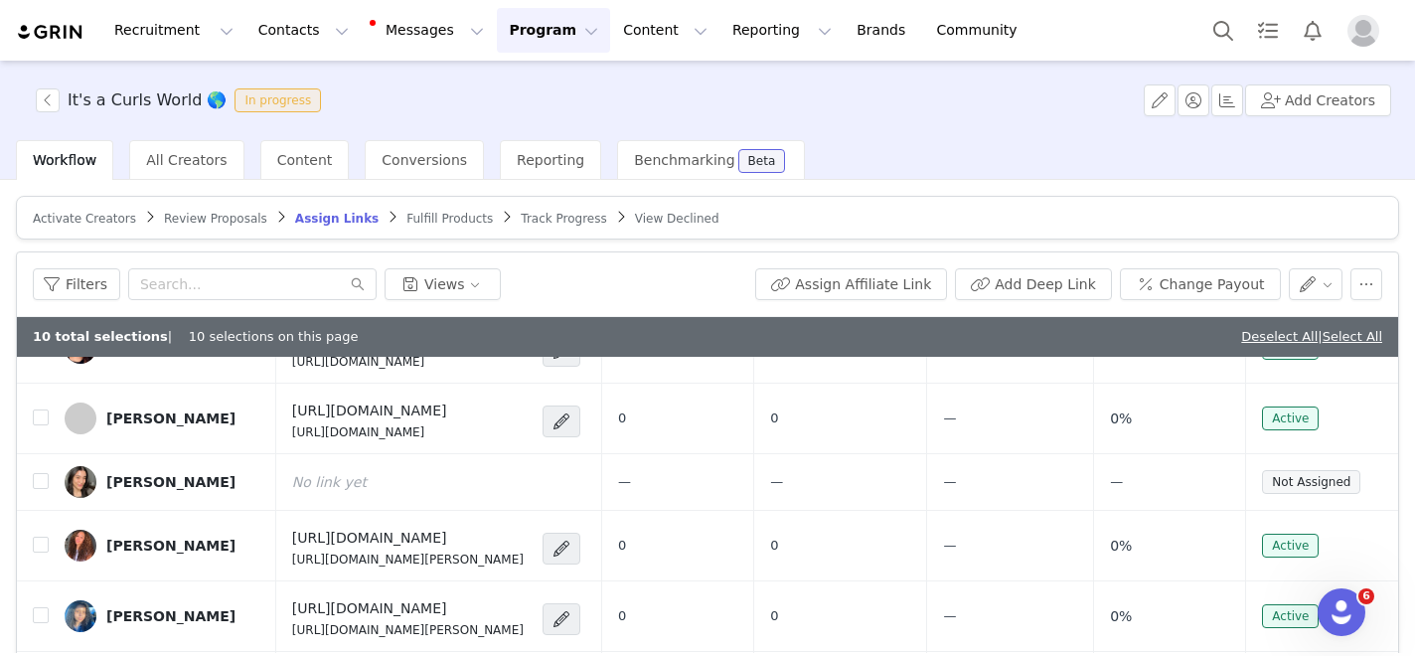
scroll to position [3705, 0]
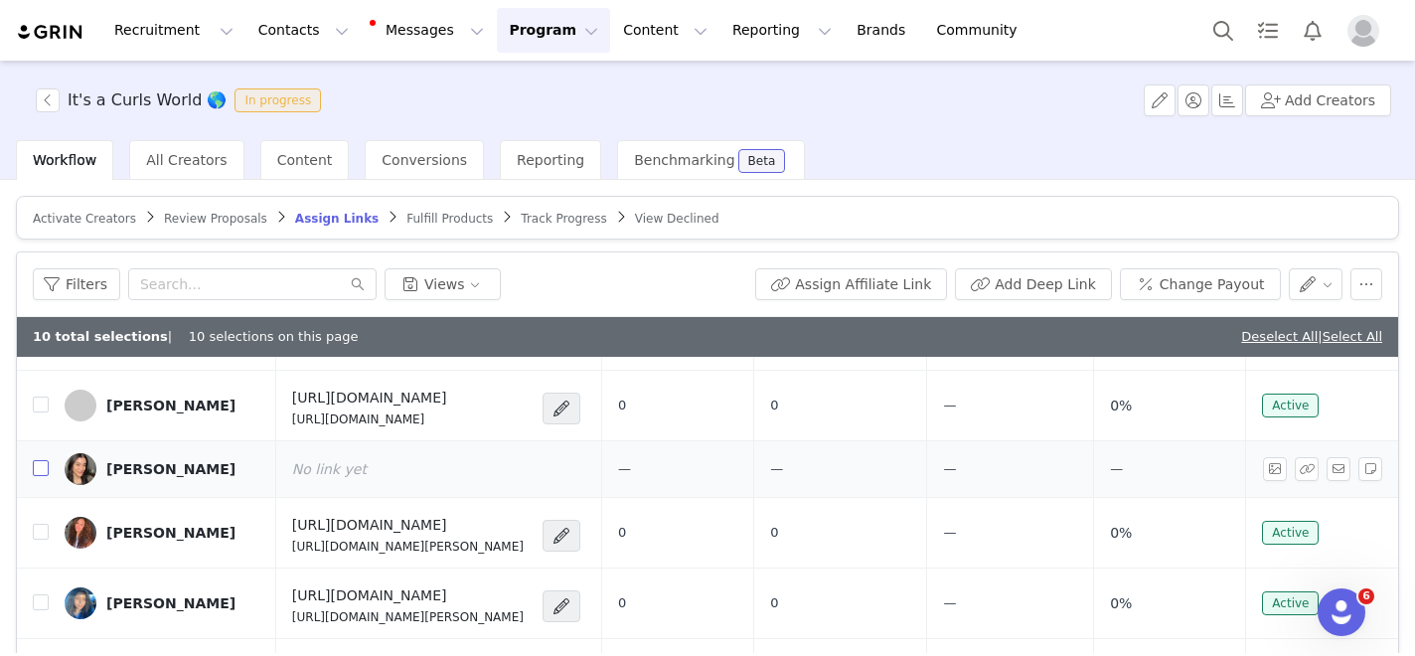
click at [44, 465] on input "checkbox" at bounding box center [41, 468] width 16 height 16
checkbox input "true"
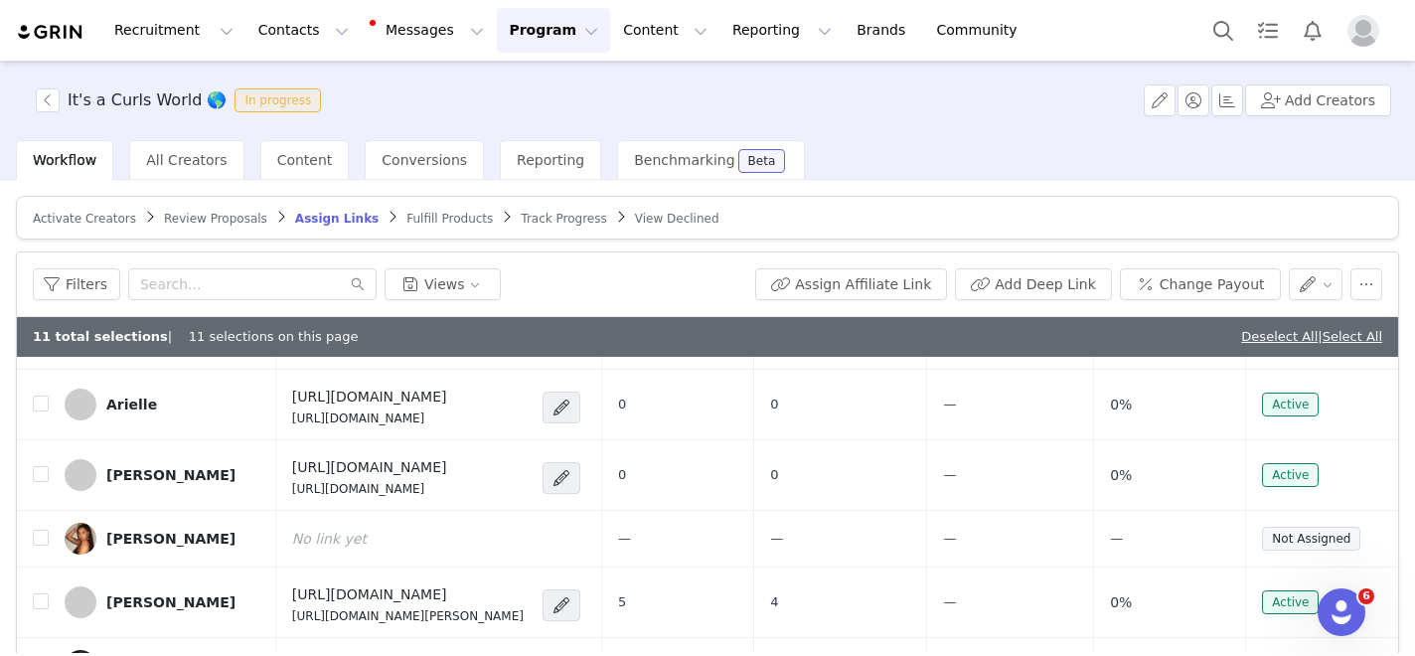
scroll to position [3981, 0]
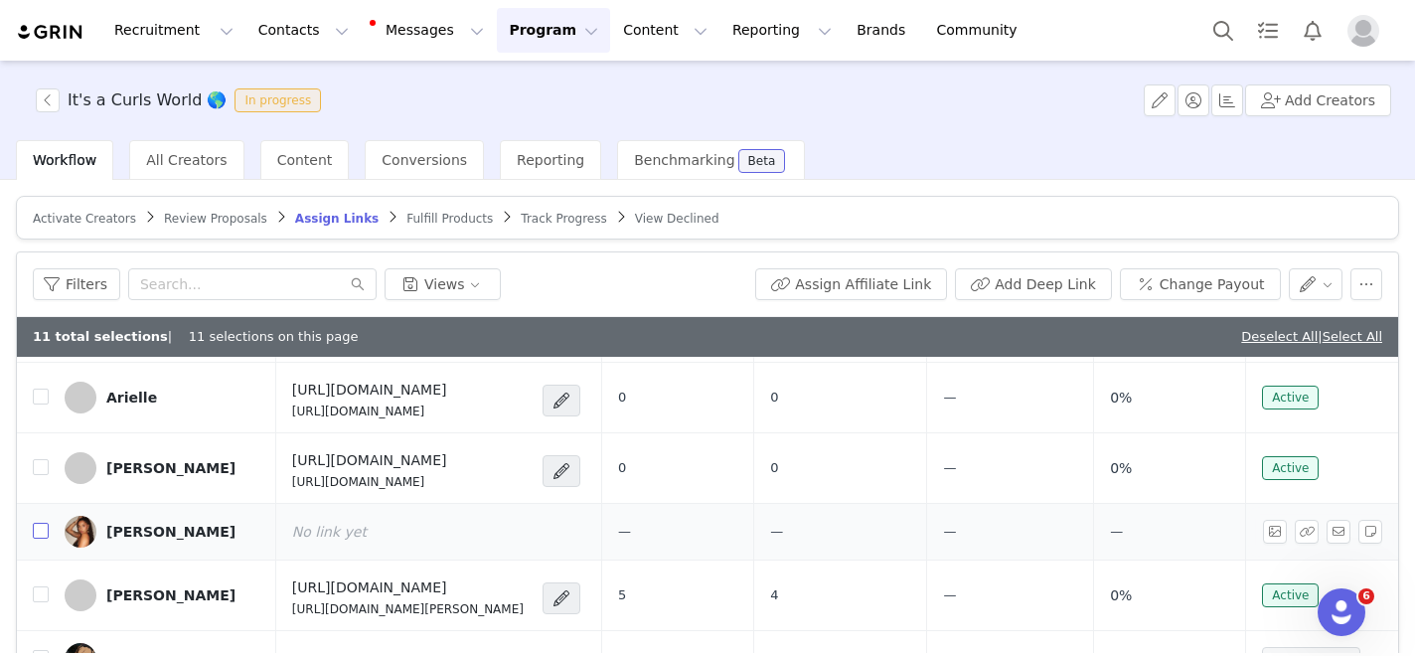
click at [48, 529] on input "checkbox" at bounding box center [41, 531] width 16 height 16
checkbox input "true"
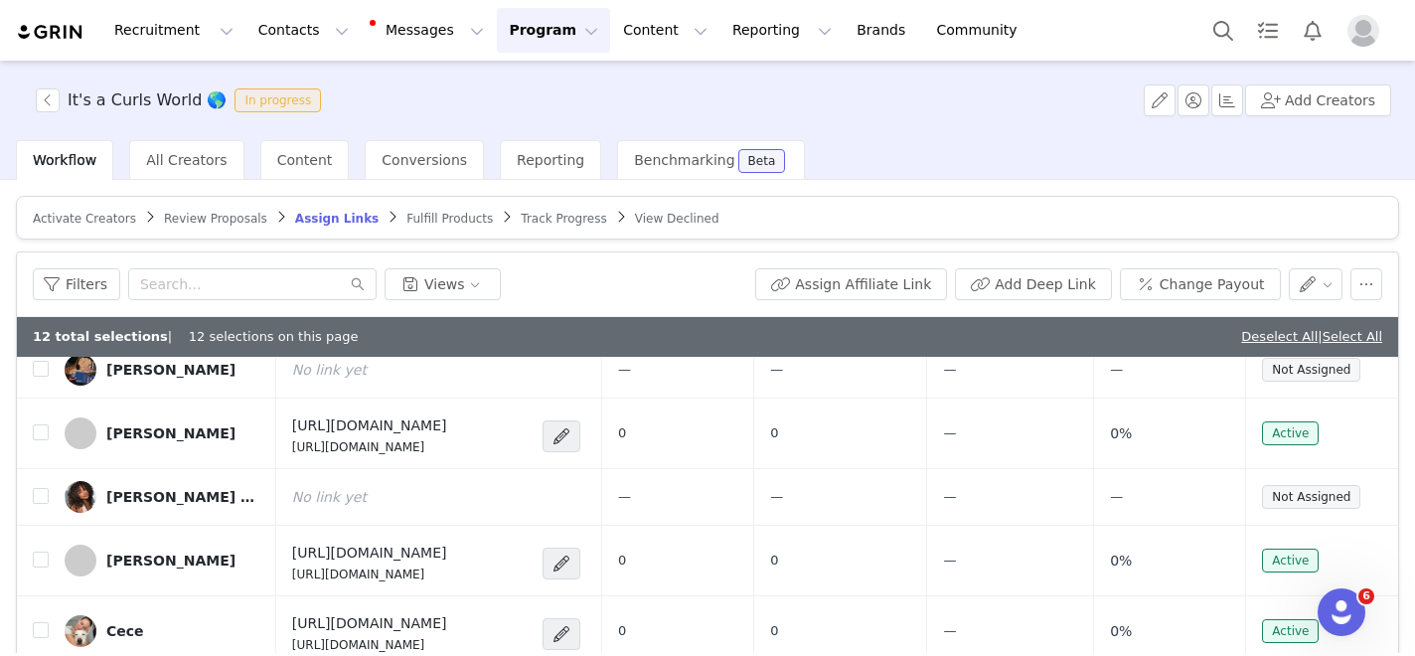
scroll to position [4269, 0]
click at [40, 370] on input "checkbox" at bounding box center [41, 370] width 16 height 16
checkbox input "true"
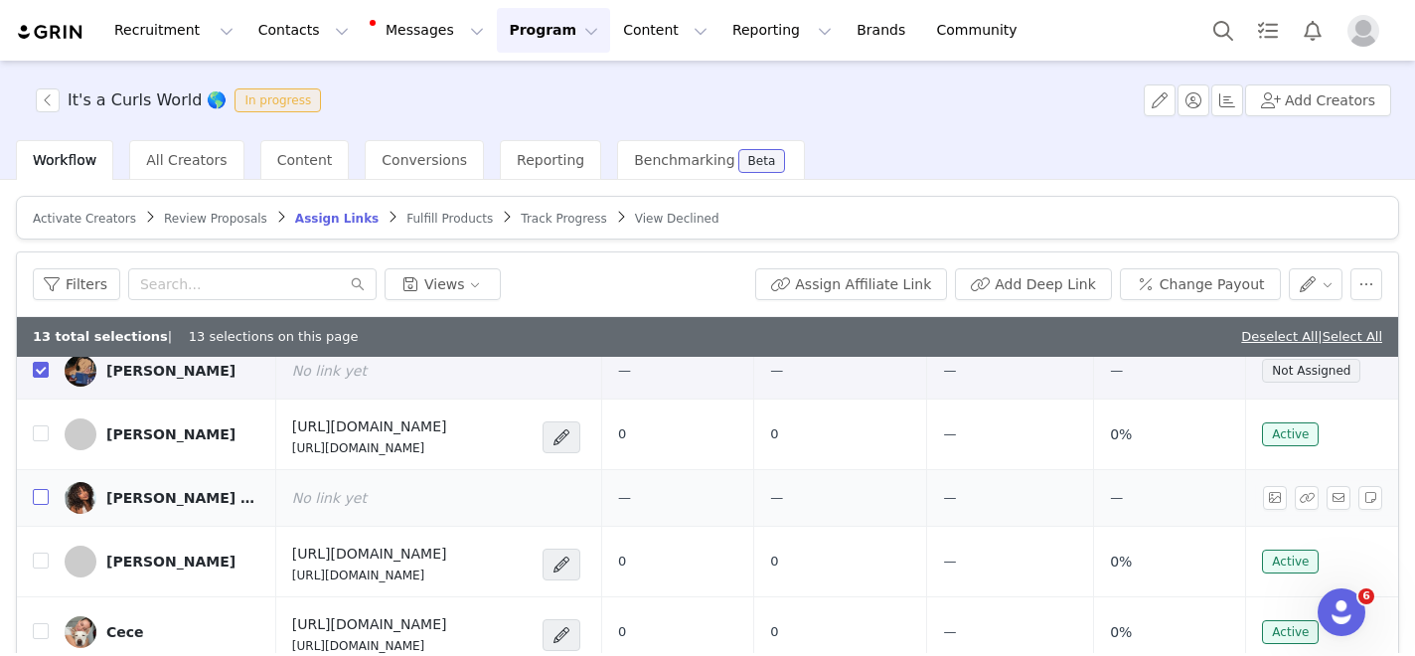
click at [44, 502] on input "checkbox" at bounding box center [41, 497] width 16 height 16
checkbox input "true"
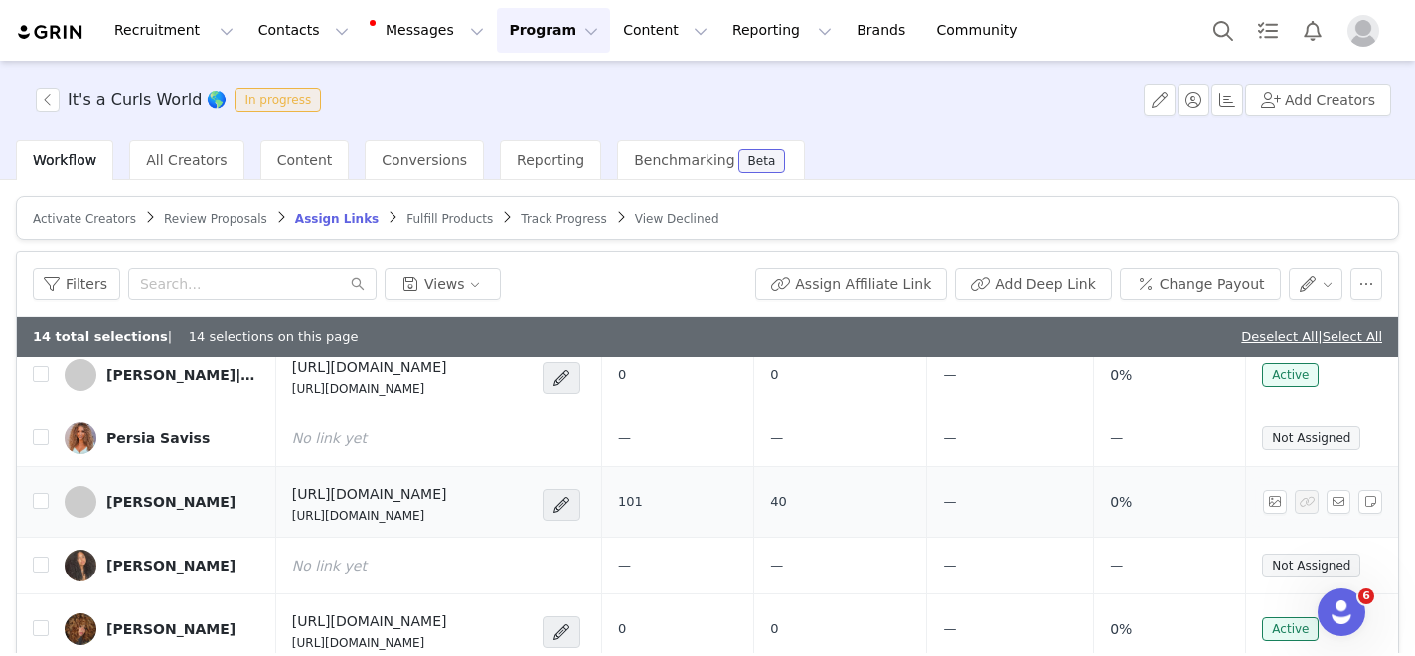
scroll to position [5173, 0]
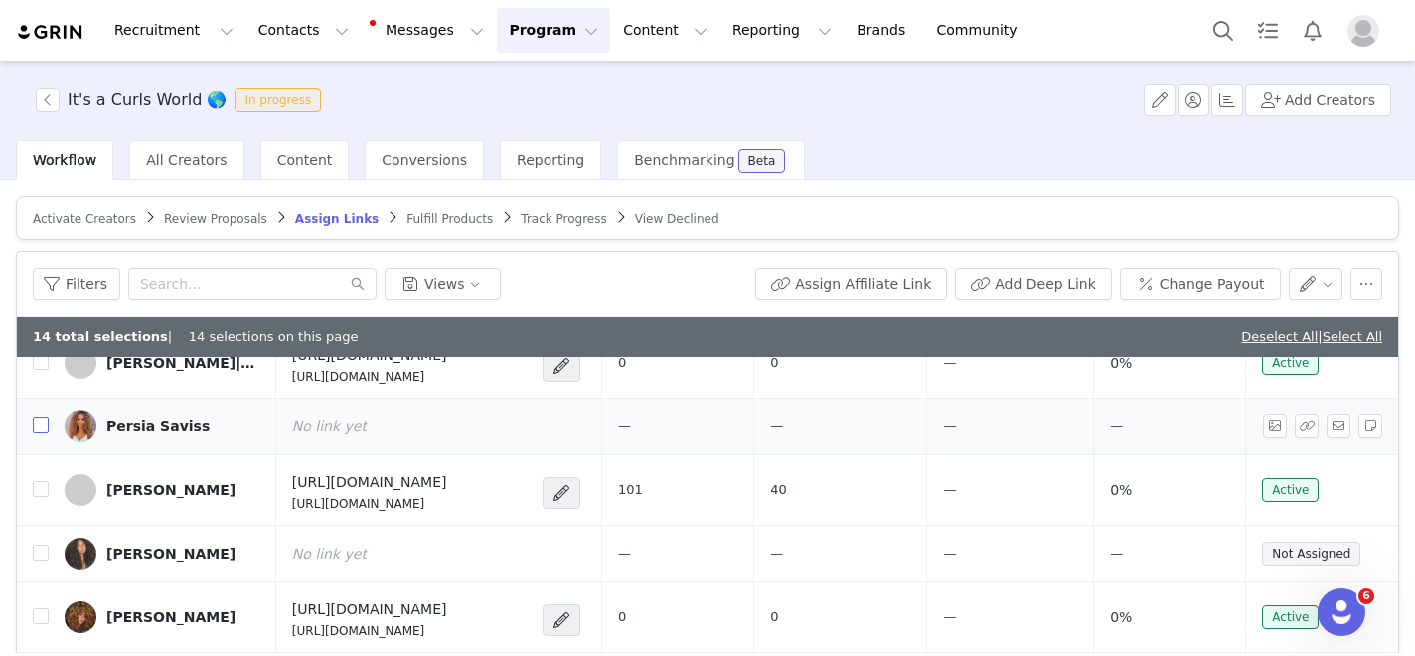
click at [40, 428] on input "checkbox" at bounding box center [41, 425] width 16 height 16
checkbox input "true"
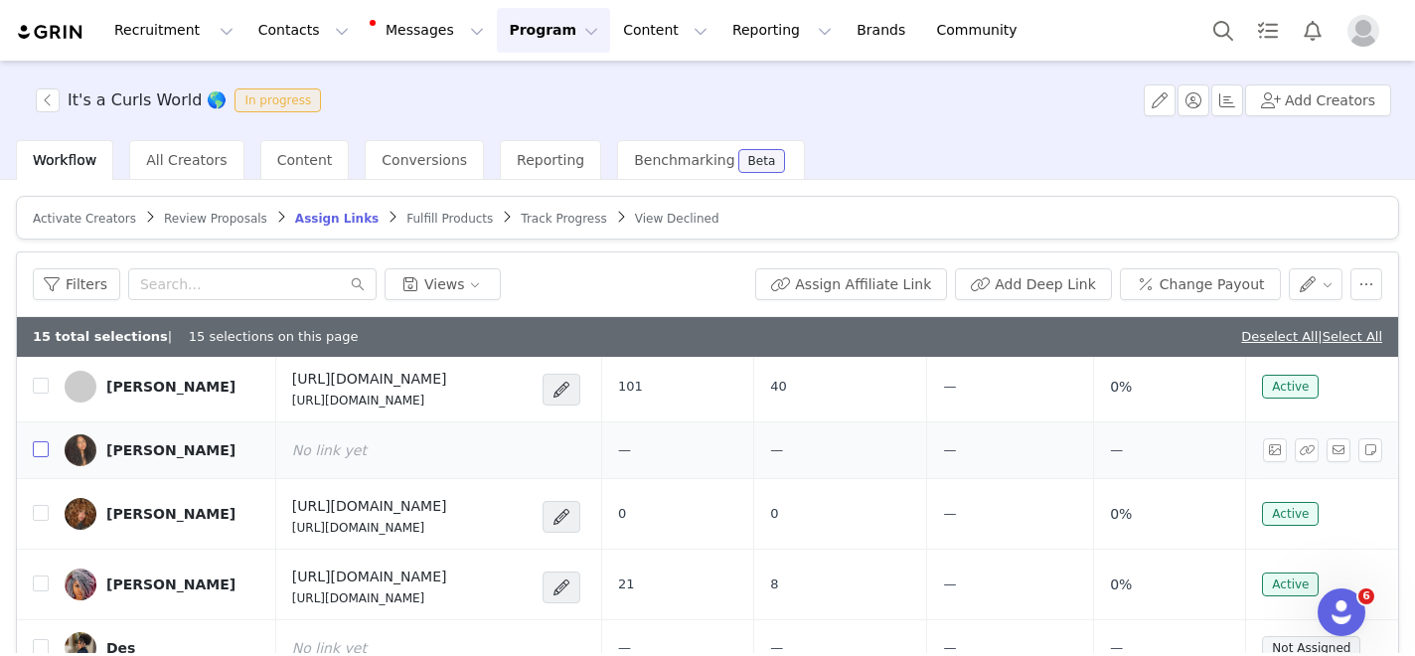
click at [41, 448] on input "checkbox" at bounding box center [41, 449] width 16 height 16
checkbox input "true"
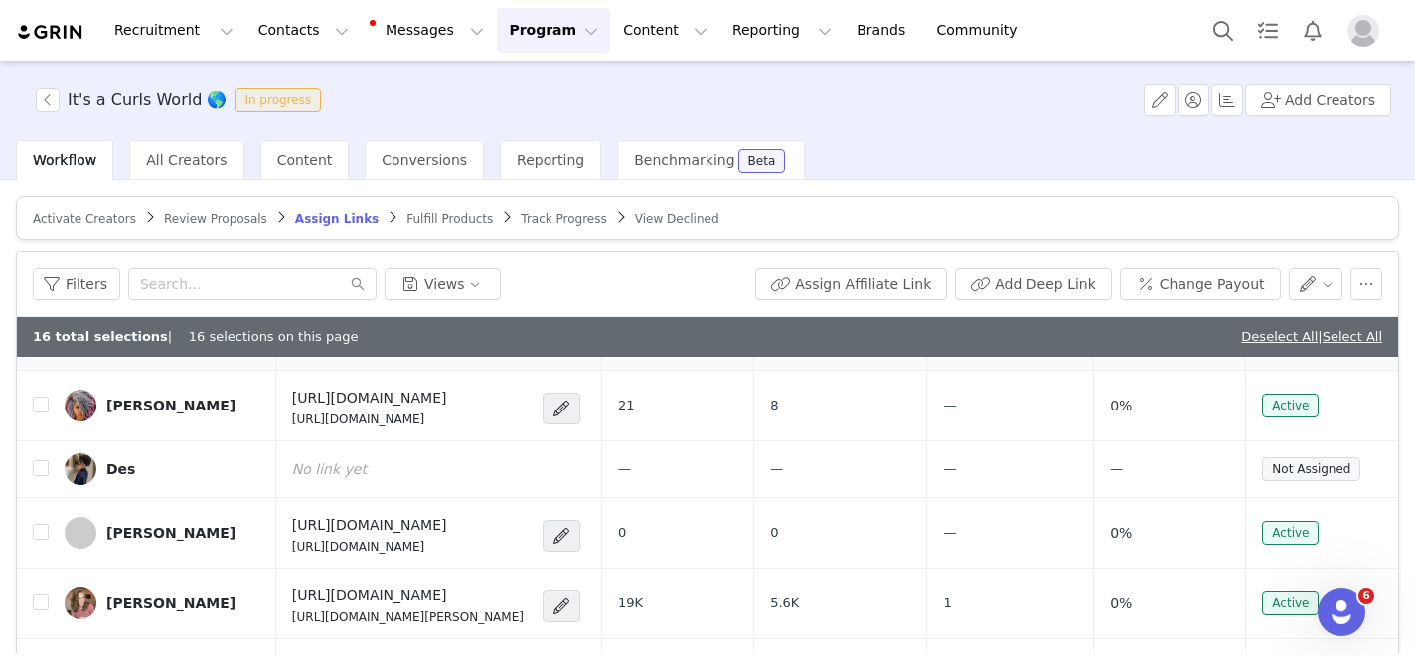
scroll to position [5458, 0]
click at [41, 469] on input "checkbox" at bounding box center [41, 466] width 16 height 16
checkbox input "true"
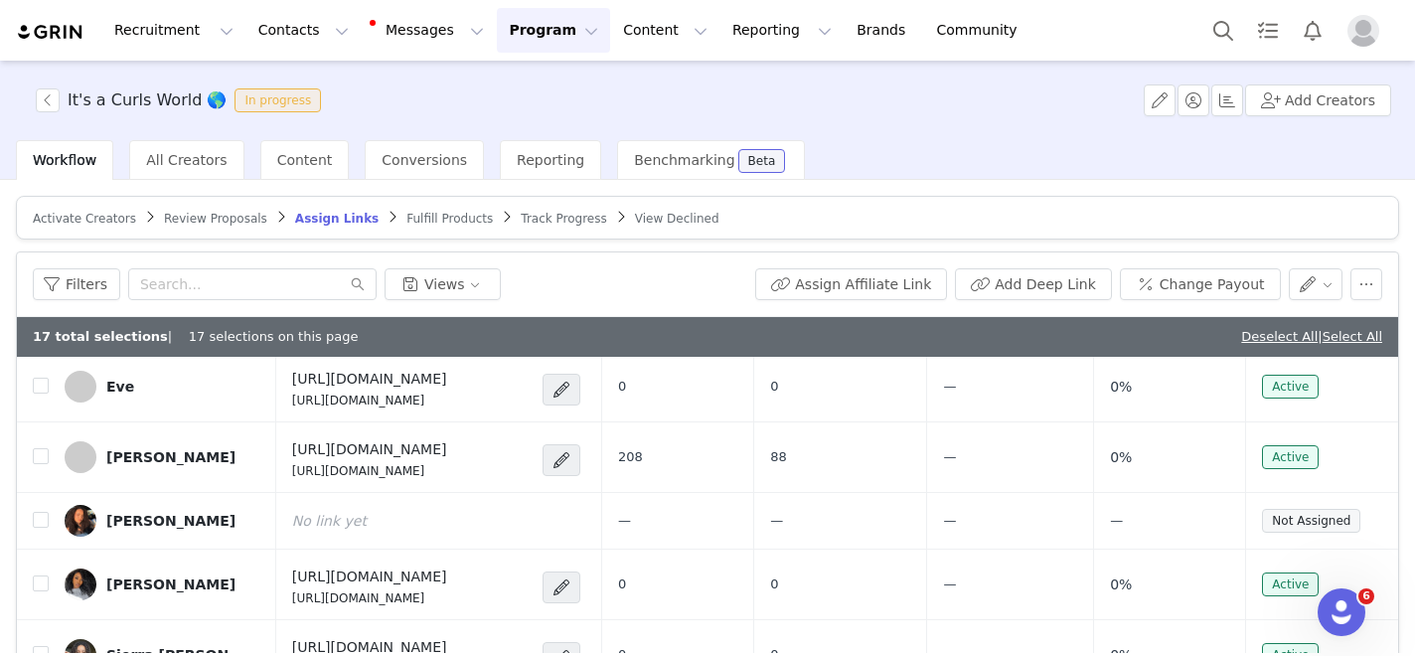
scroll to position [6419, 0]
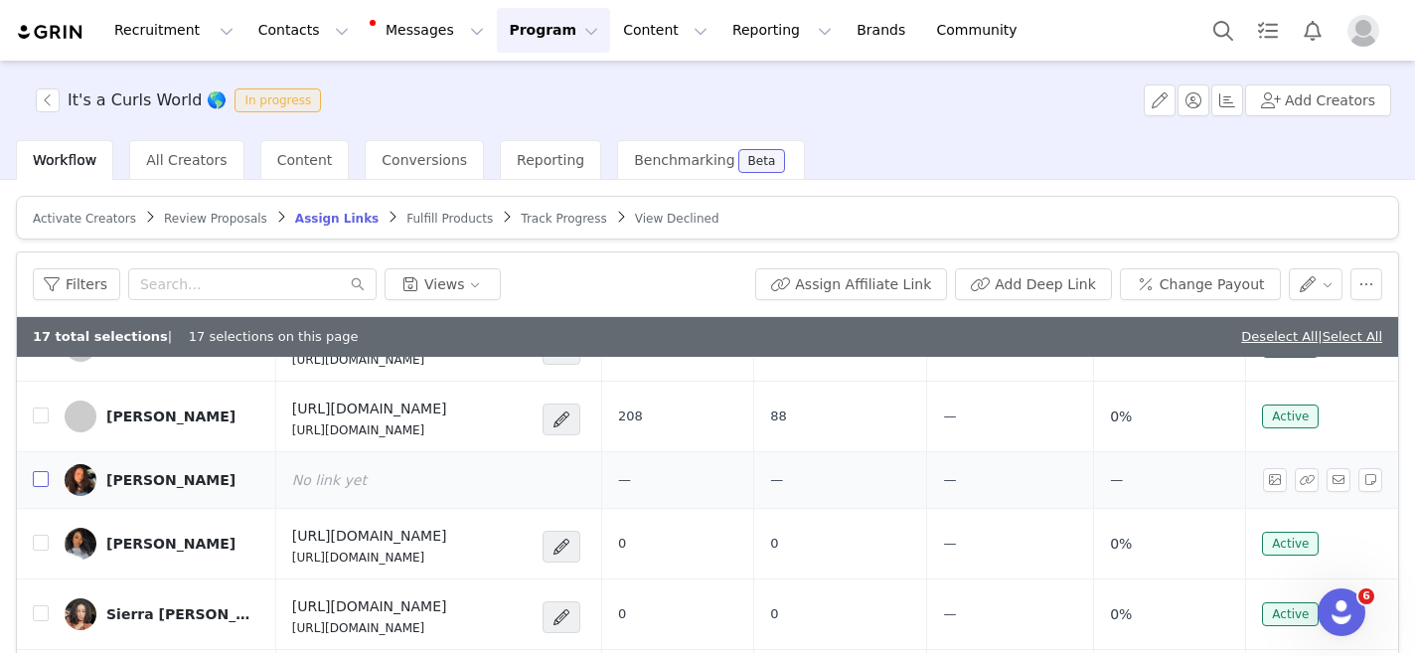
click at [45, 475] on input "checkbox" at bounding box center [41, 479] width 16 height 16
checkbox input "true"
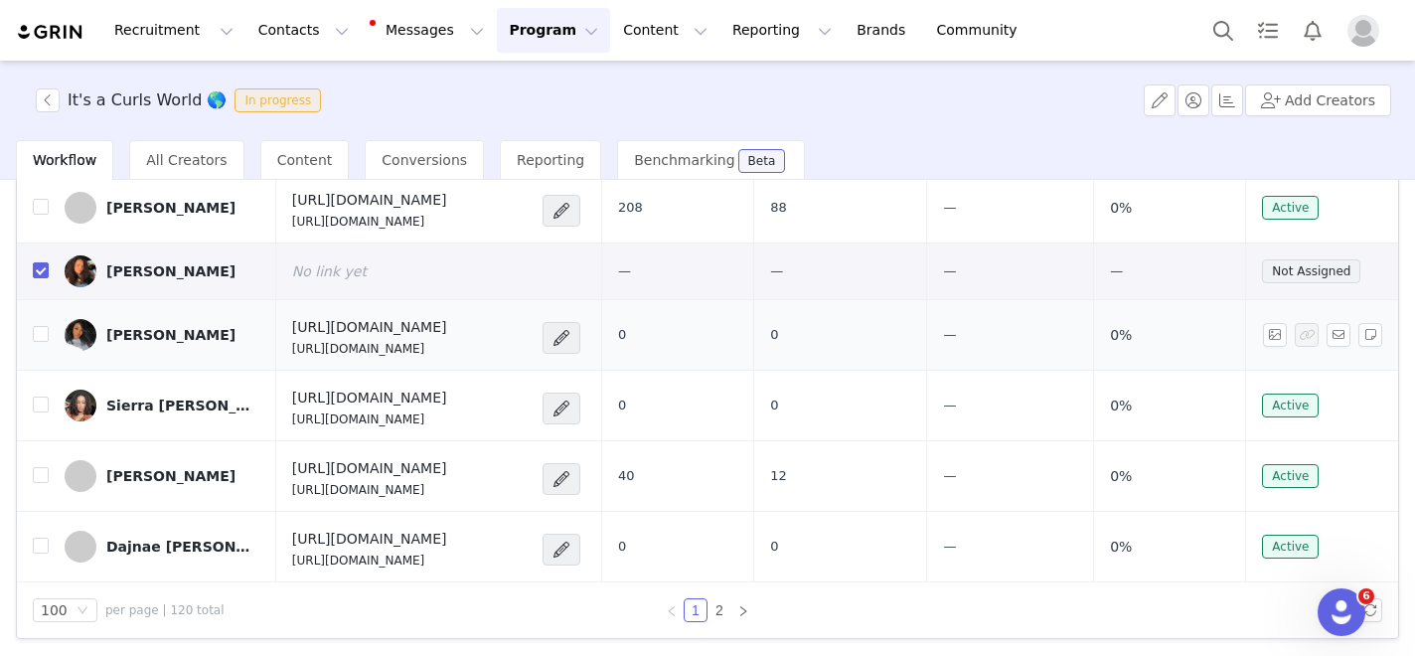
scroll to position [210, 0]
click at [720, 602] on link "2" at bounding box center [720, 609] width 22 height 22
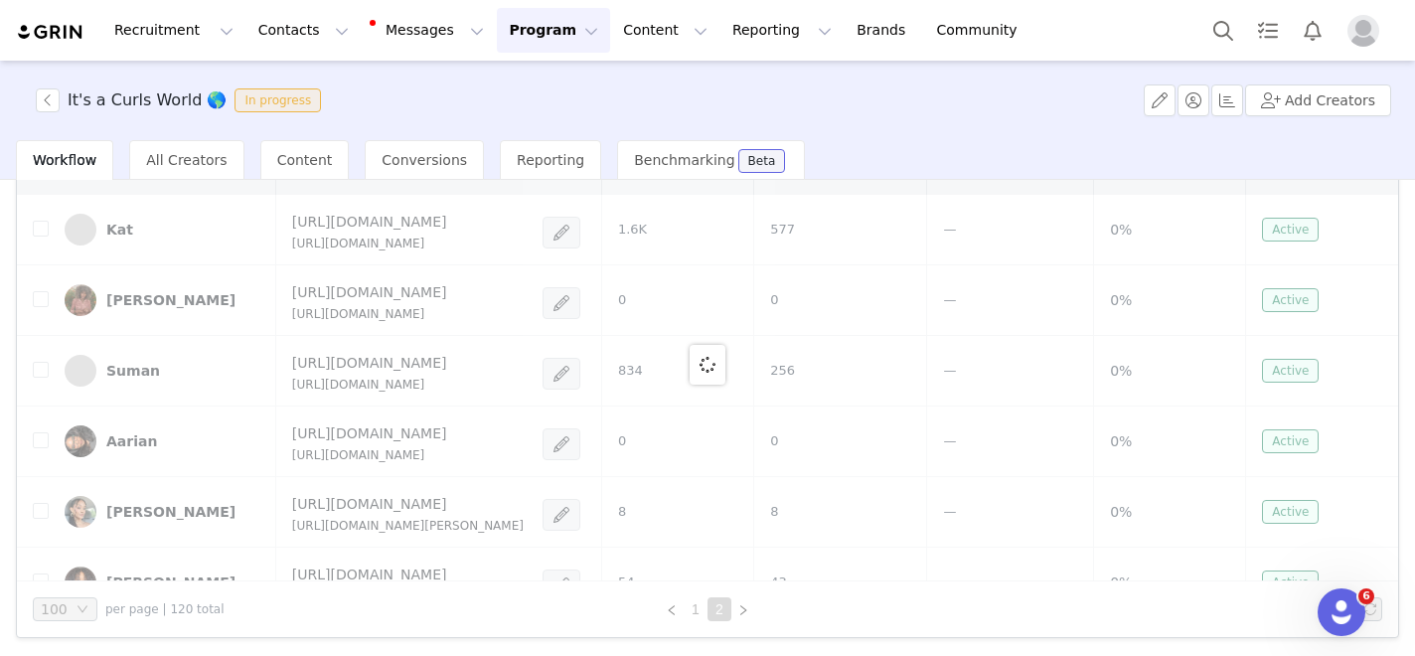
checkbox input "false"
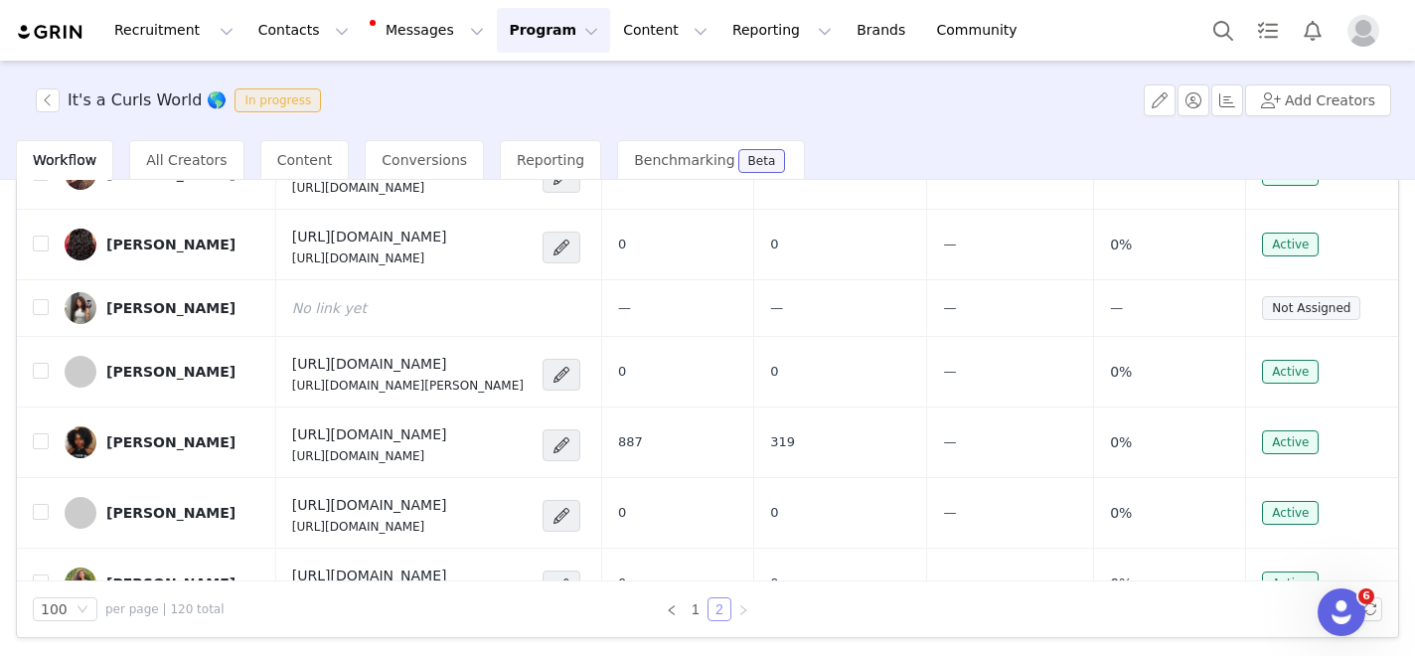
scroll to position [594, 0]
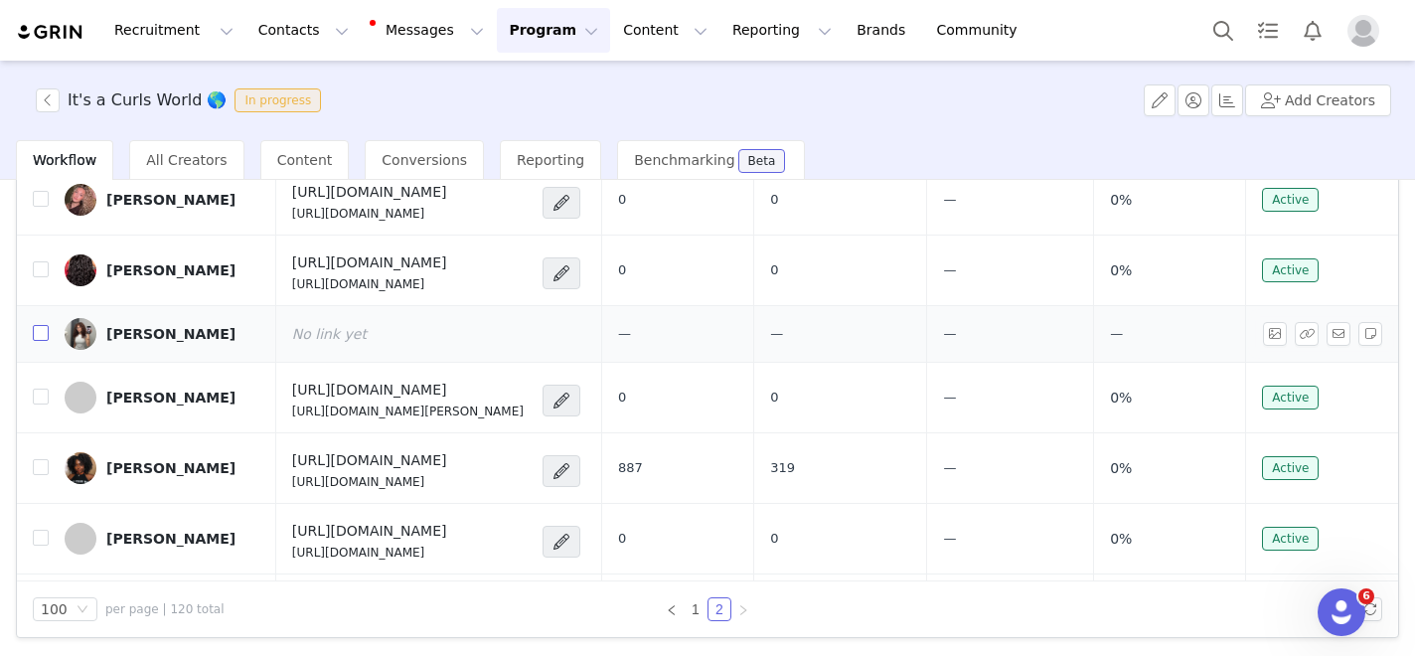
click at [44, 330] on input "checkbox" at bounding box center [41, 333] width 16 height 16
checkbox input "true"
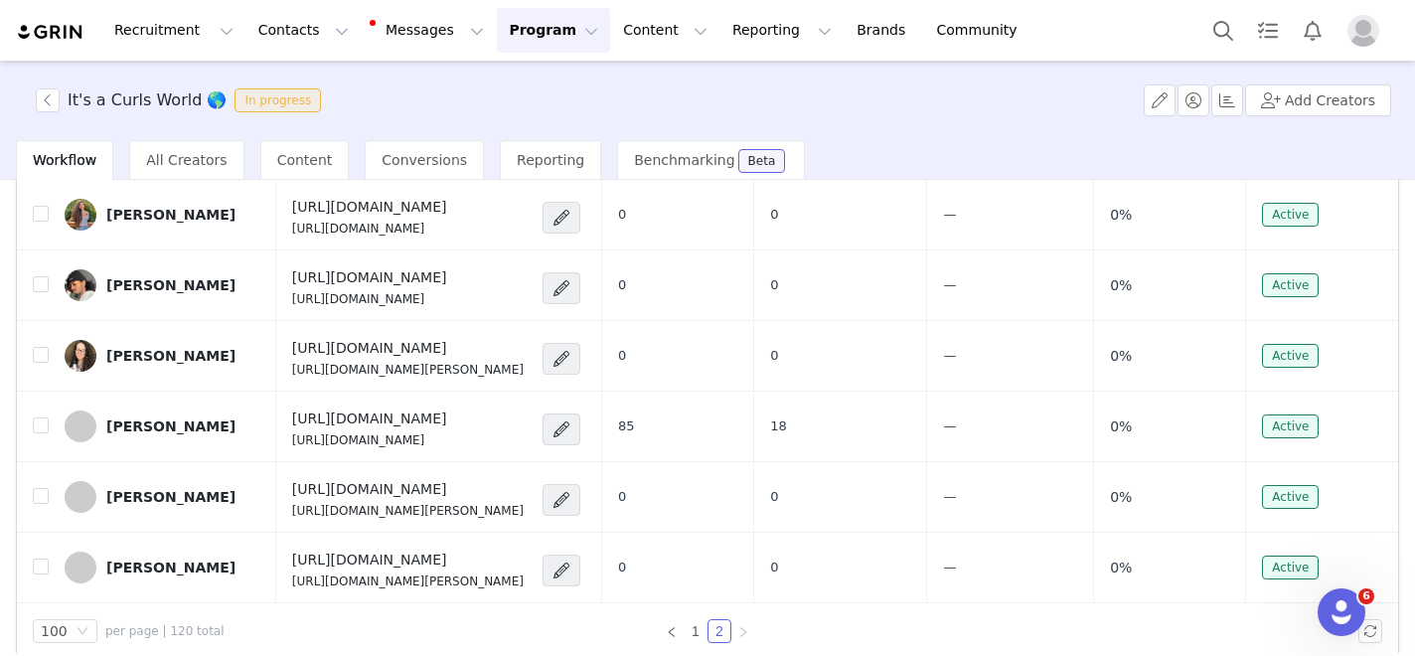
scroll to position [210, 0]
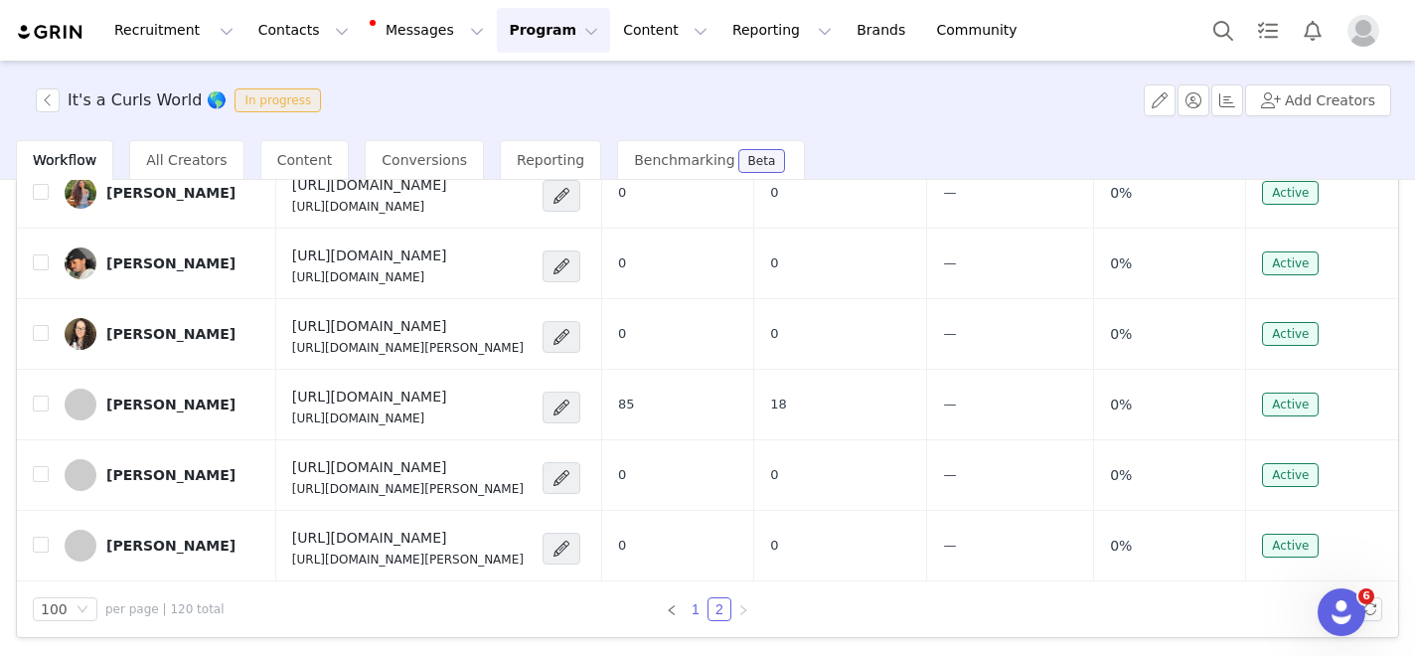
click at [697, 604] on link "1" at bounding box center [696, 609] width 22 height 22
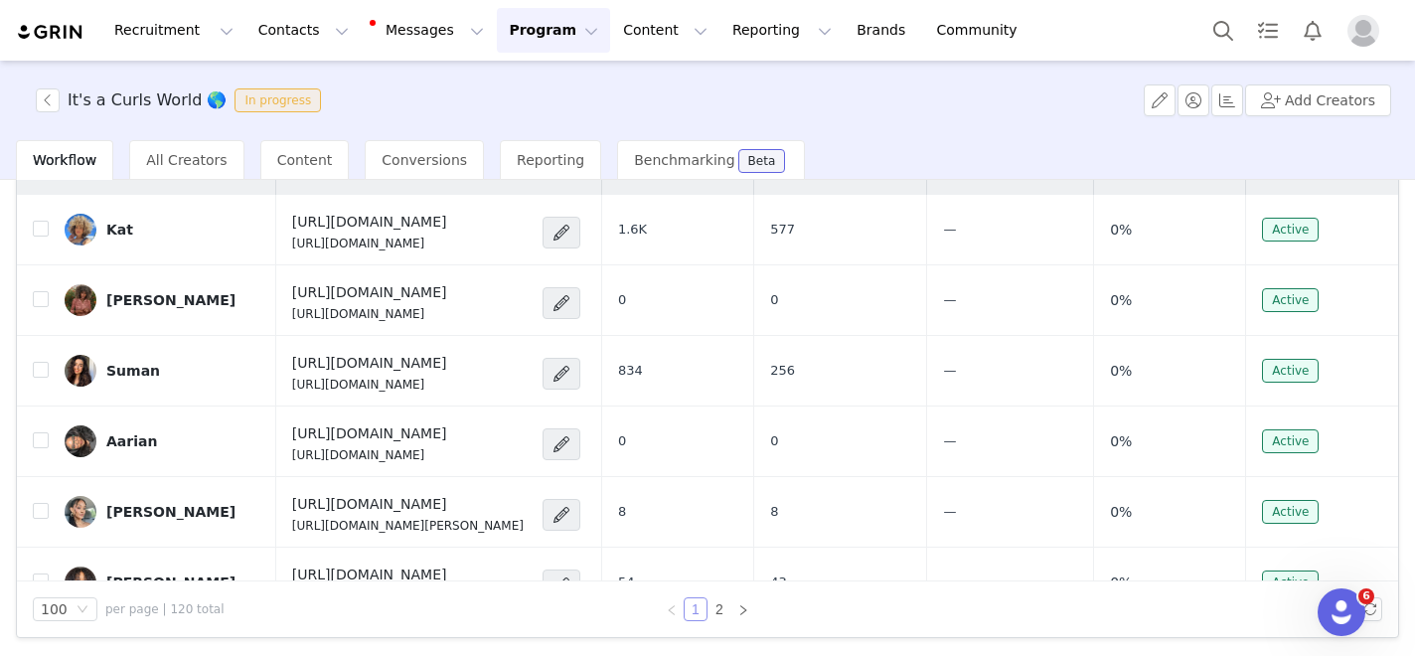
checkbox input "true"
checkbox input "false"
checkbox input "true"
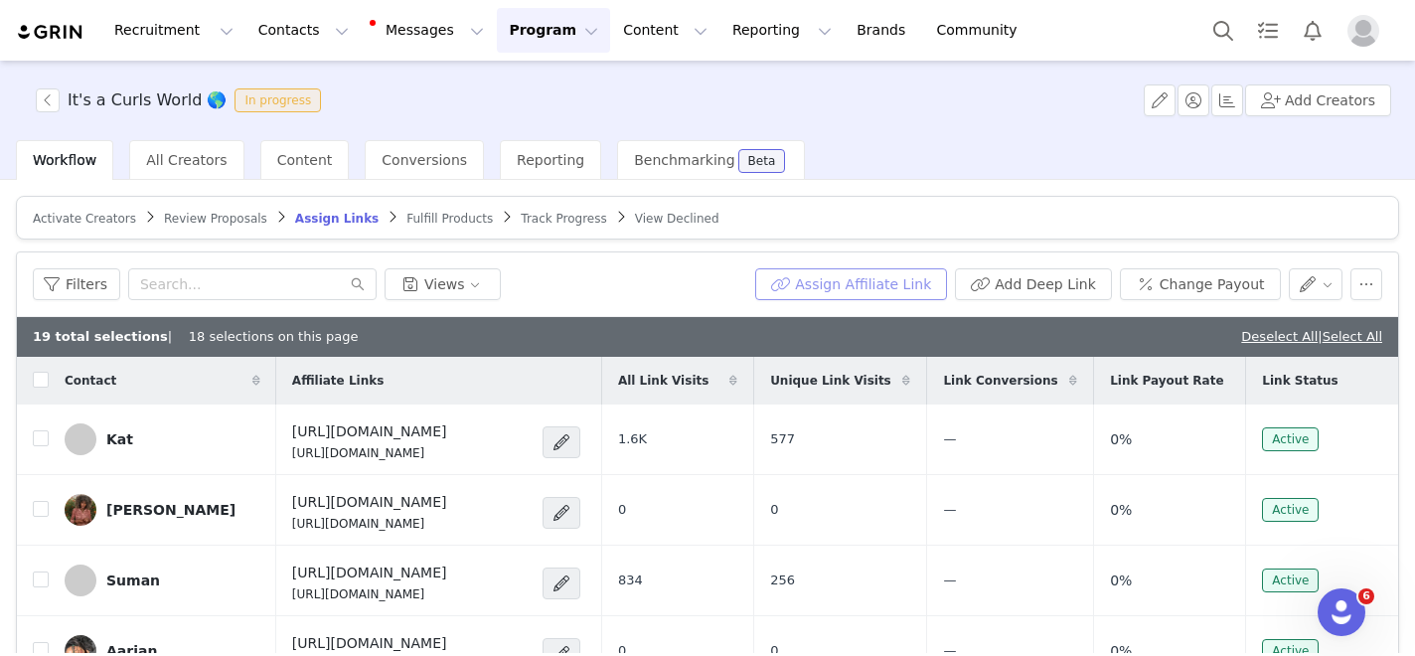
click at [850, 280] on button "Assign Affiliate Link" at bounding box center [851, 284] width 192 height 32
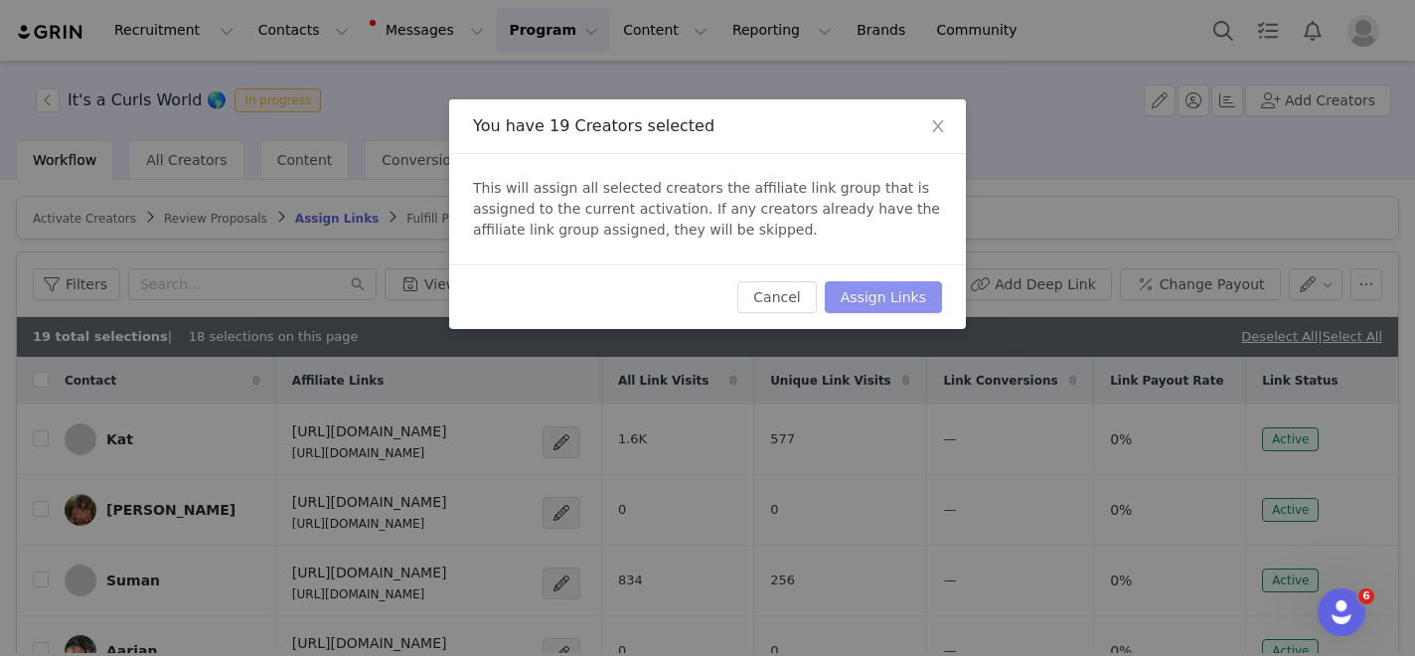
click at [906, 299] on button "Assign Links" at bounding box center [883, 297] width 117 height 32
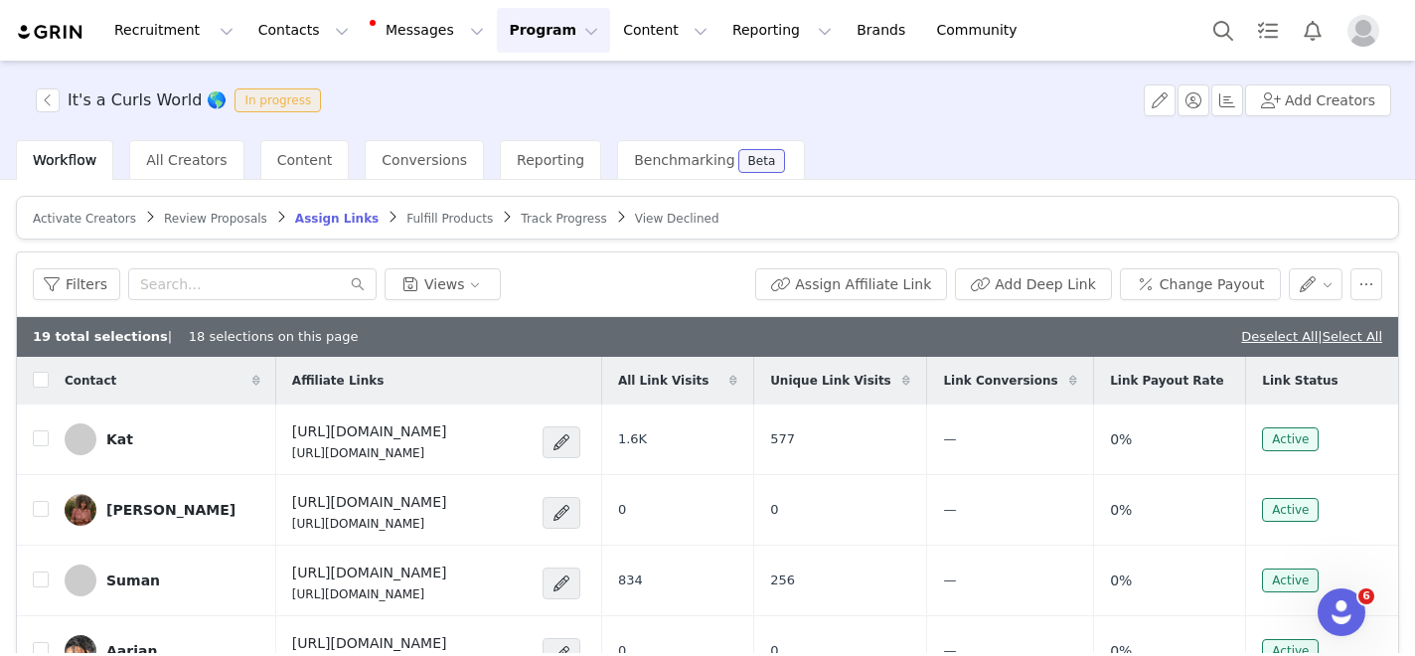
click at [446, 218] on span "Fulfill Products" at bounding box center [449, 219] width 86 height 14
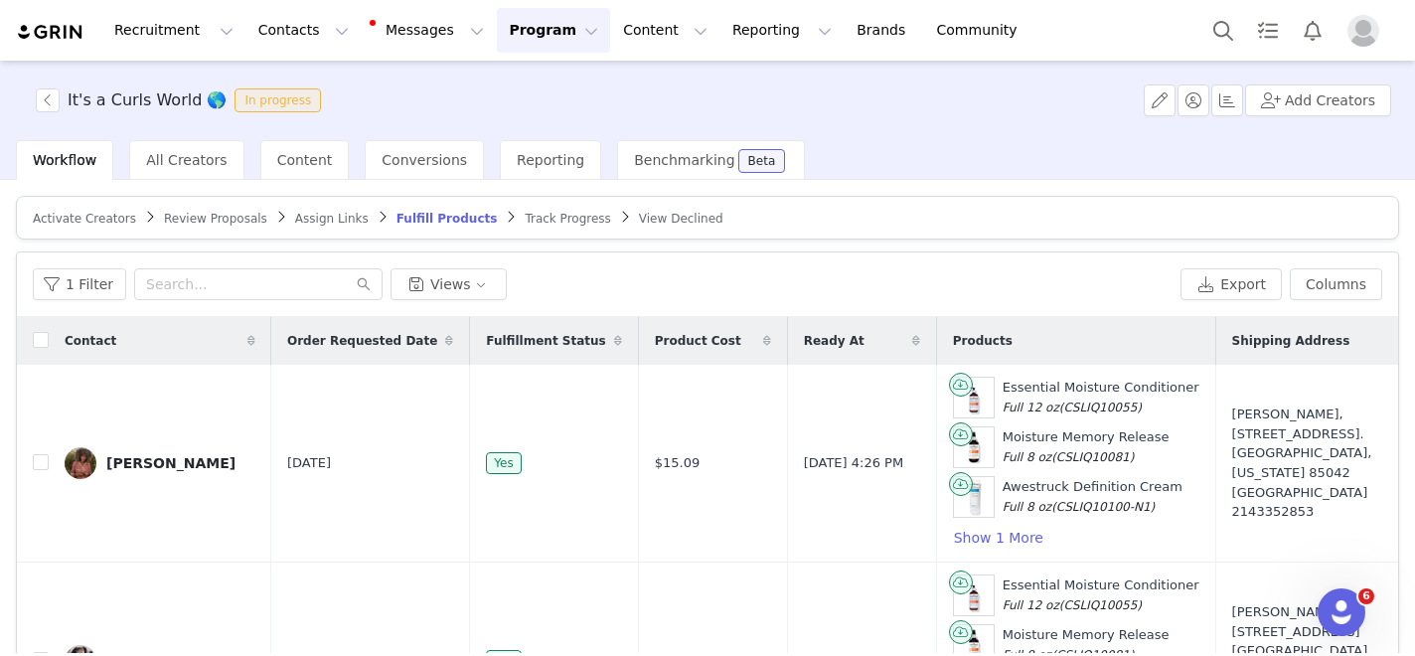
click at [555, 339] on span "Fulfillment Status" at bounding box center [545, 341] width 119 height 18
click at [512, 343] on span "Fulfillment Status" at bounding box center [545, 341] width 119 height 18
click at [562, 342] on span "Fulfillment Status" at bounding box center [545, 341] width 119 height 18
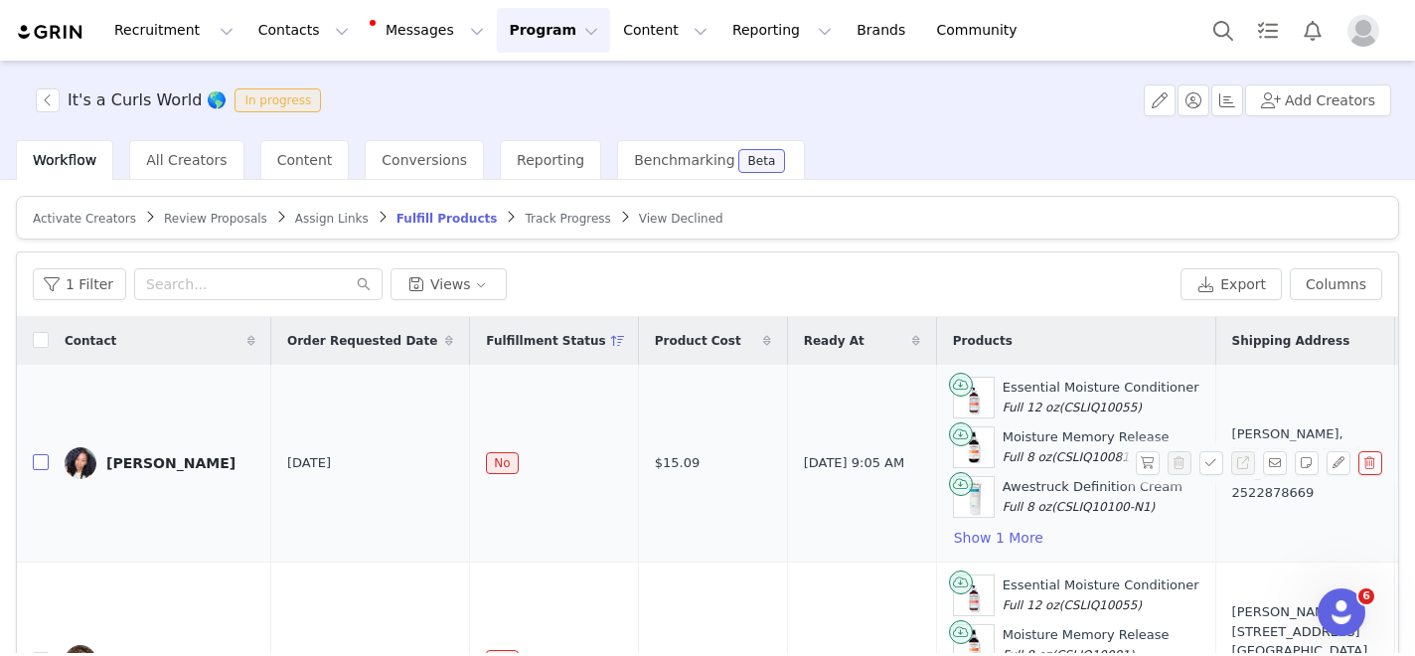
click at [40, 466] on input "checkbox" at bounding box center [41, 462] width 16 height 16
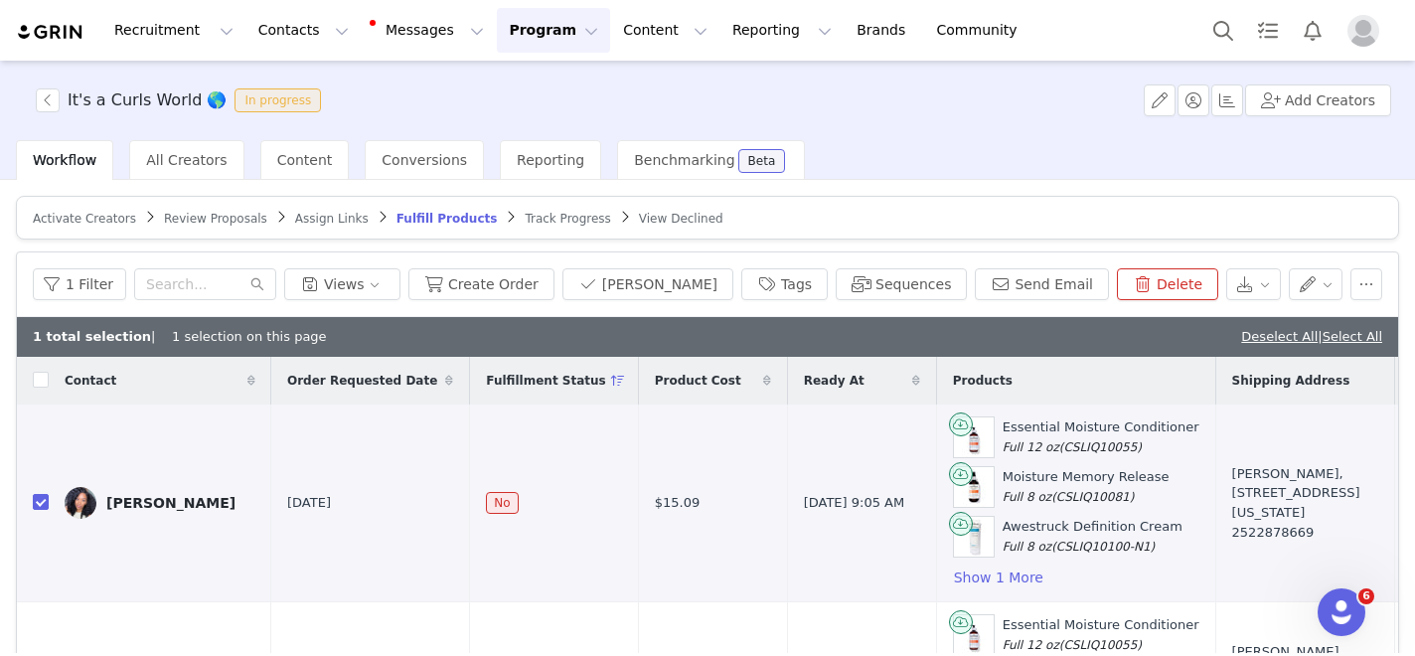
checkbox input "true"
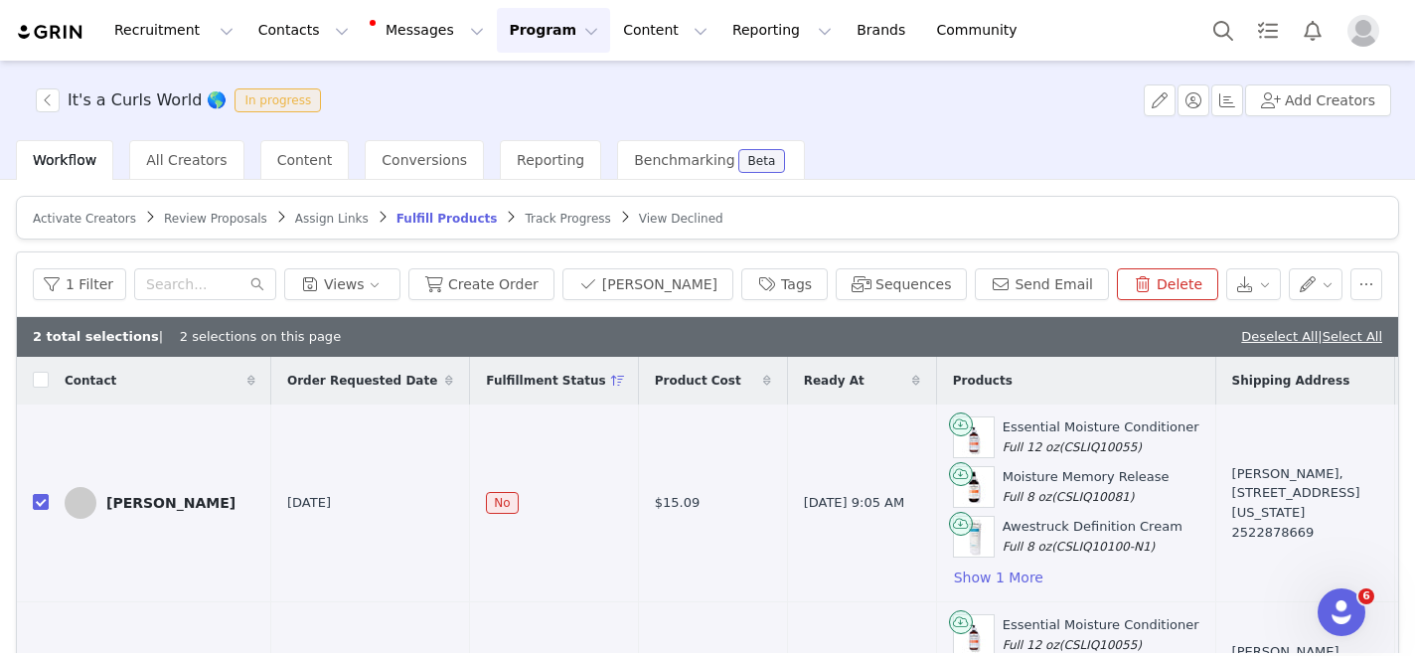
checkbox input "true"
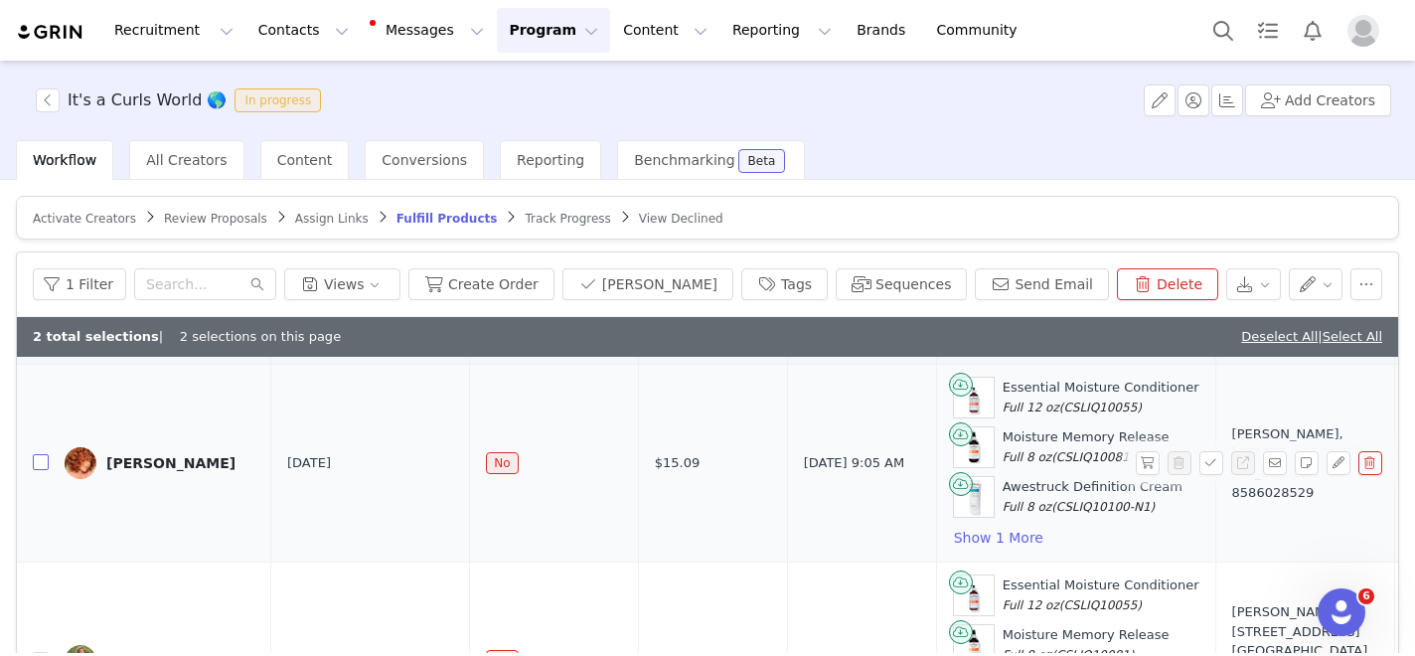
click at [41, 455] on input "checkbox" at bounding box center [41, 462] width 16 height 16
checkbox input "true"
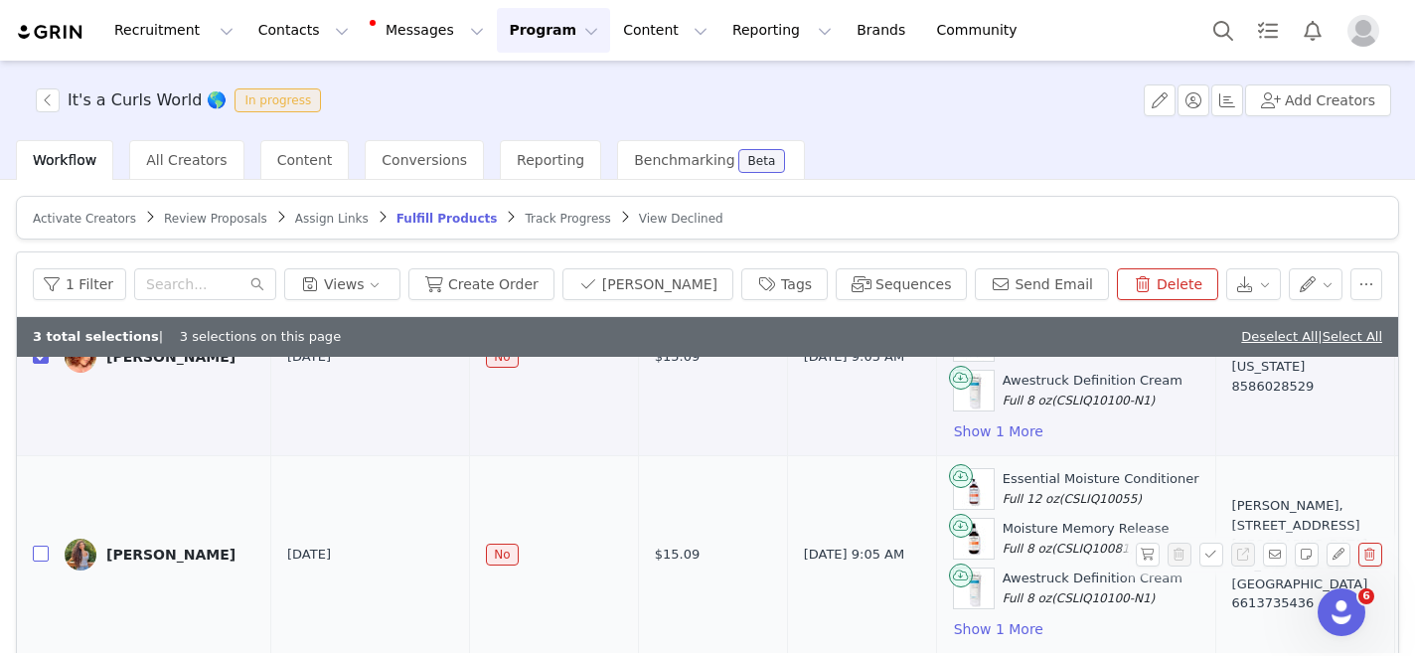
scroll to position [585, 0]
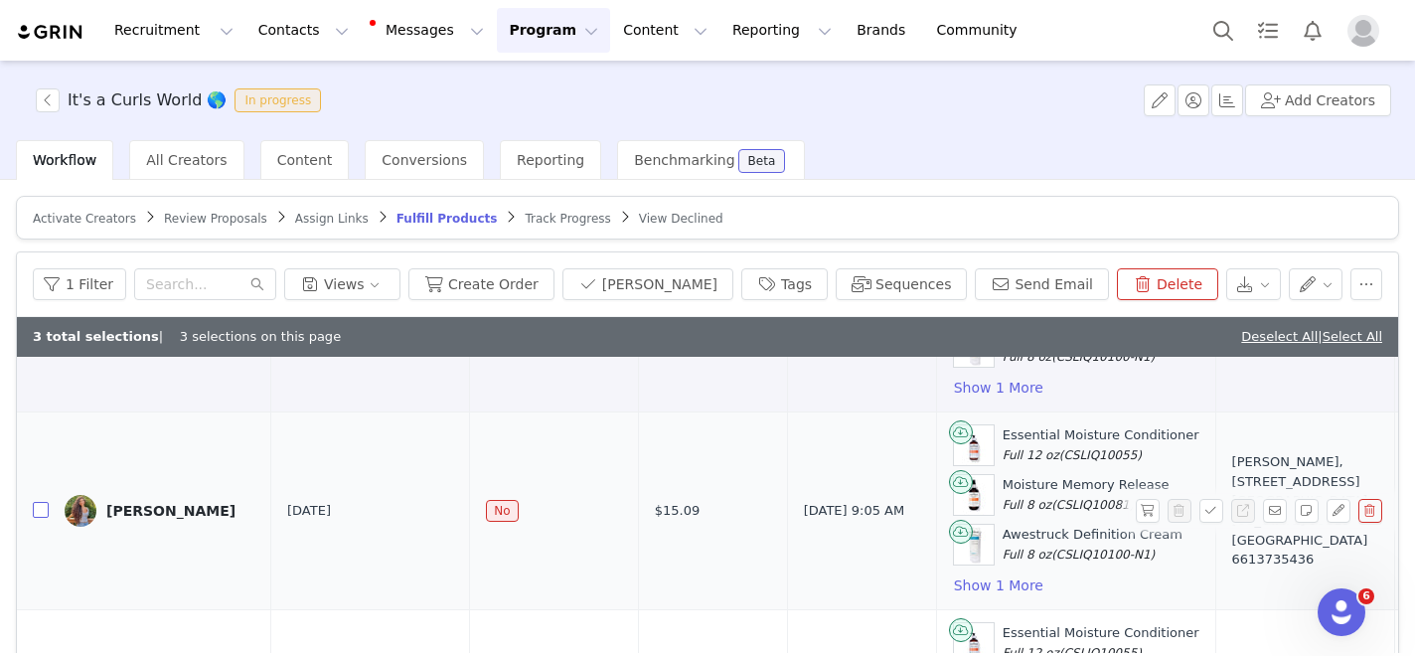
click at [39, 508] on input "checkbox" at bounding box center [41, 510] width 16 height 16
checkbox input "true"
drag, startPoint x: 37, startPoint y: 505, endPoint x: 79, endPoint y: 512, distance: 42.3
click at [37, 505] on input "checkbox" at bounding box center [41, 508] width 16 height 16
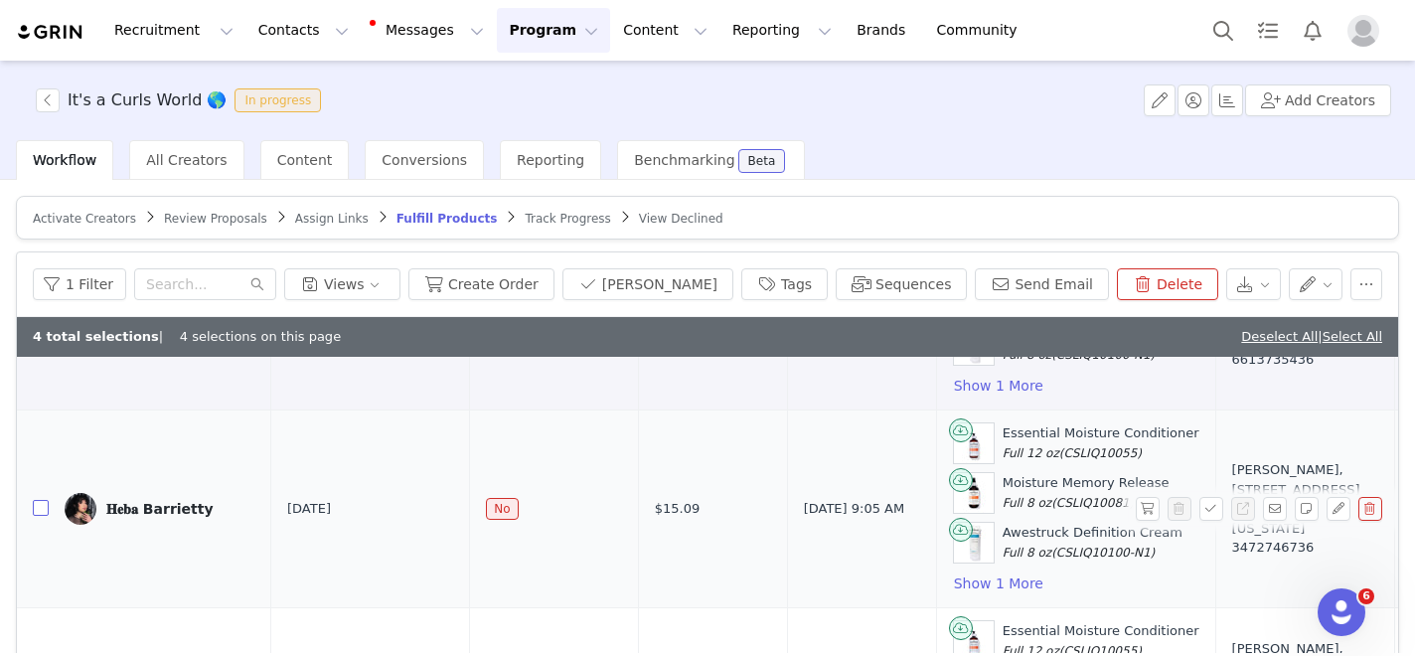
checkbox input "true"
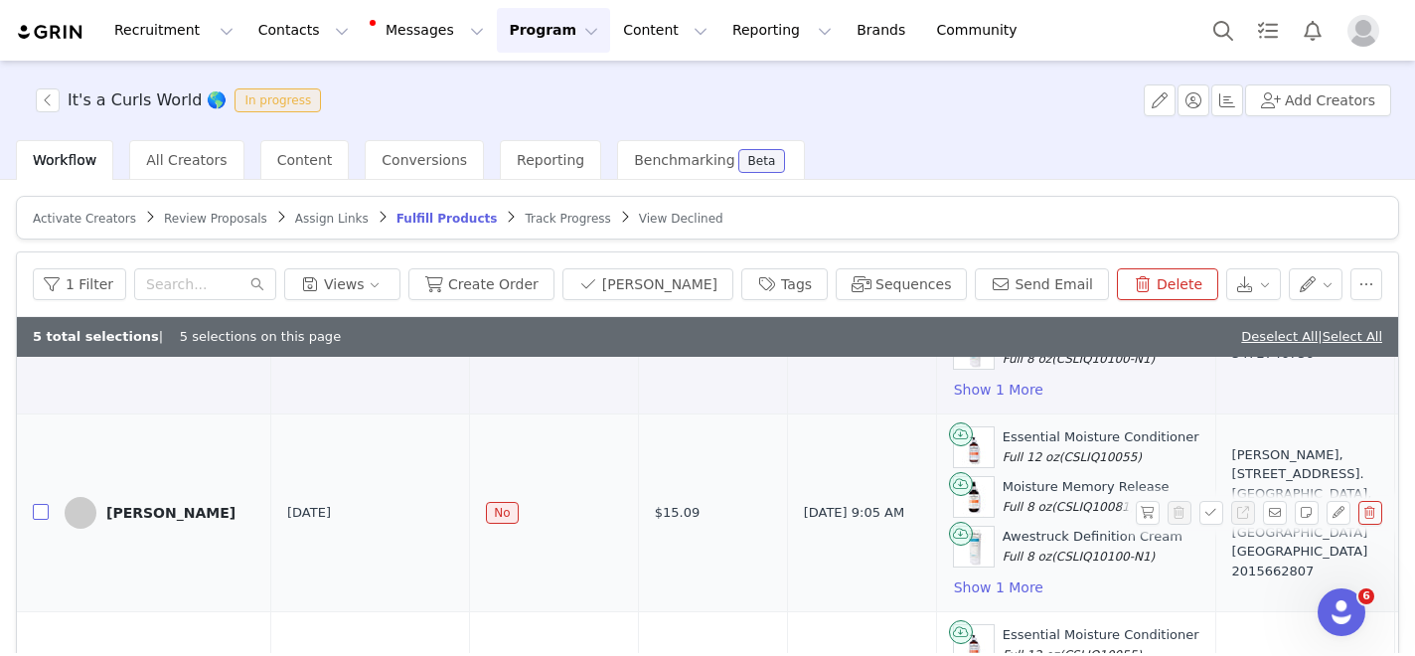
drag, startPoint x: 35, startPoint y: 510, endPoint x: 120, endPoint y: 510, distance: 85.5
click at [35, 510] on input "checkbox" at bounding box center [41, 512] width 16 height 16
checkbox input "true"
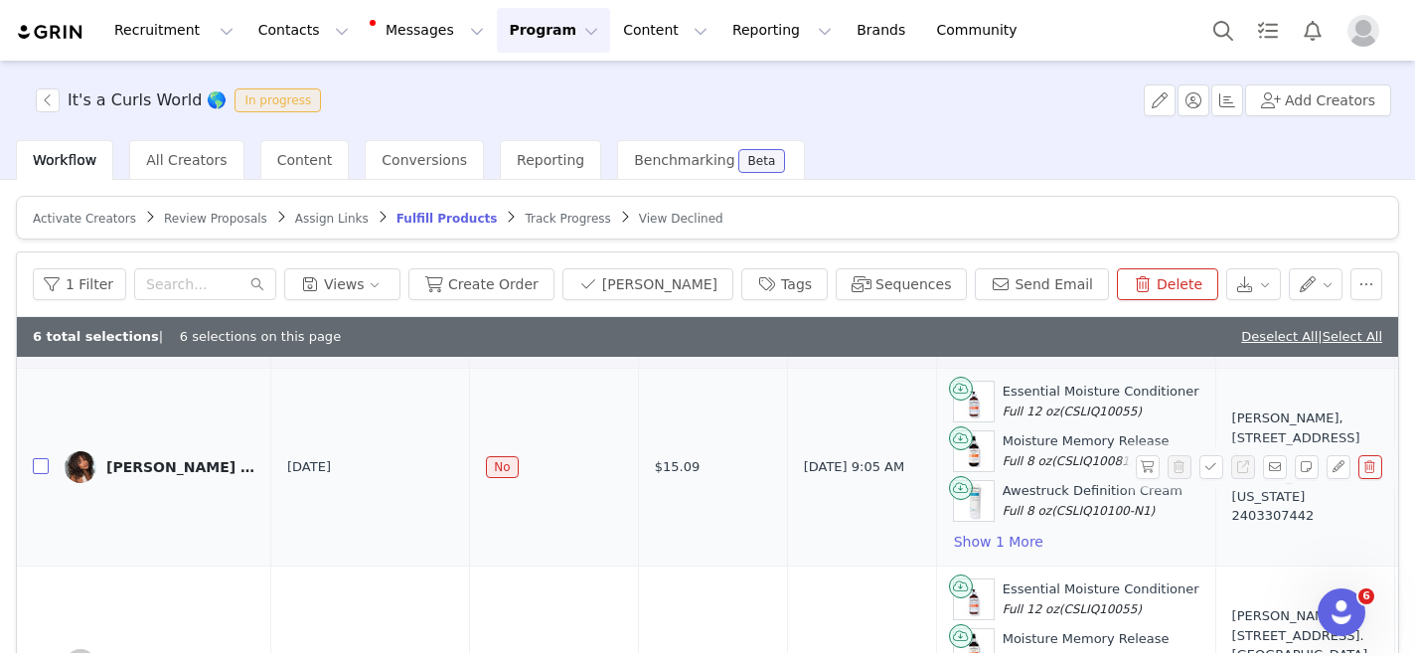
click at [42, 467] on input "checkbox" at bounding box center [41, 466] width 16 height 16
checkbox input "true"
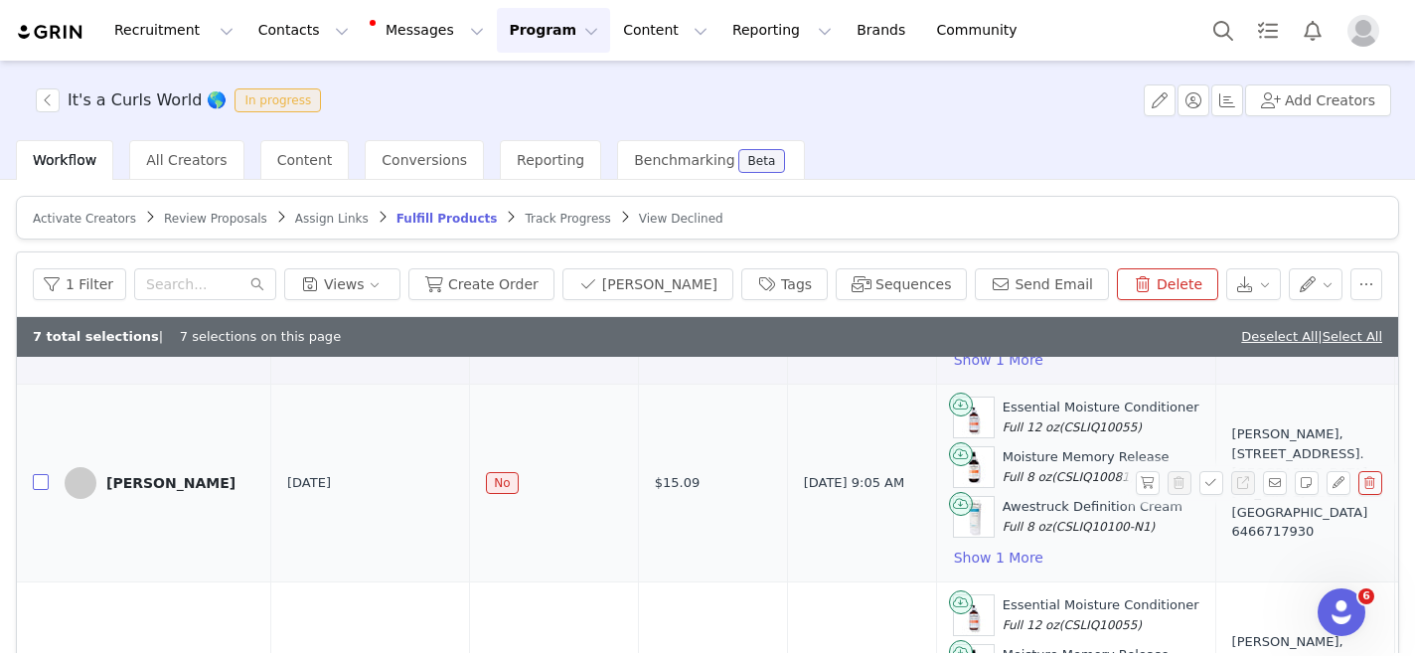
click at [38, 480] on input "checkbox" at bounding box center [41, 482] width 16 height 16
checkbox input "true"
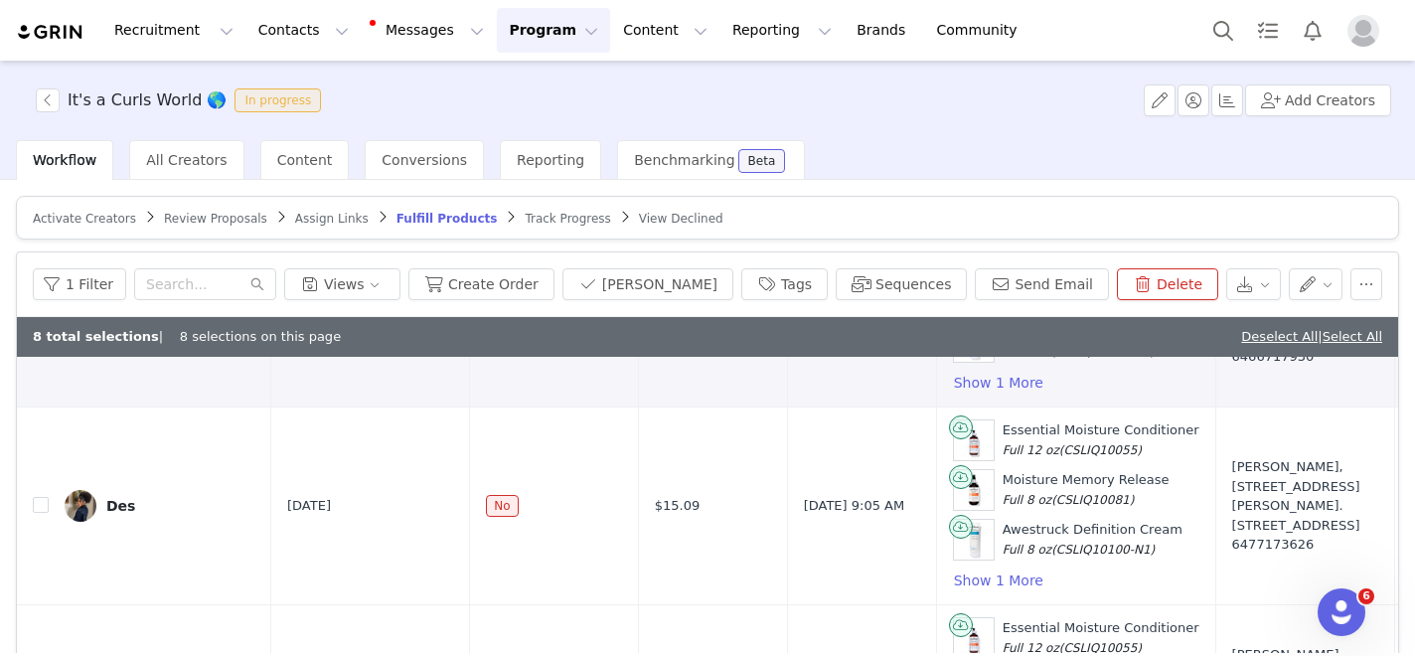
scroll to position [1602, 0]
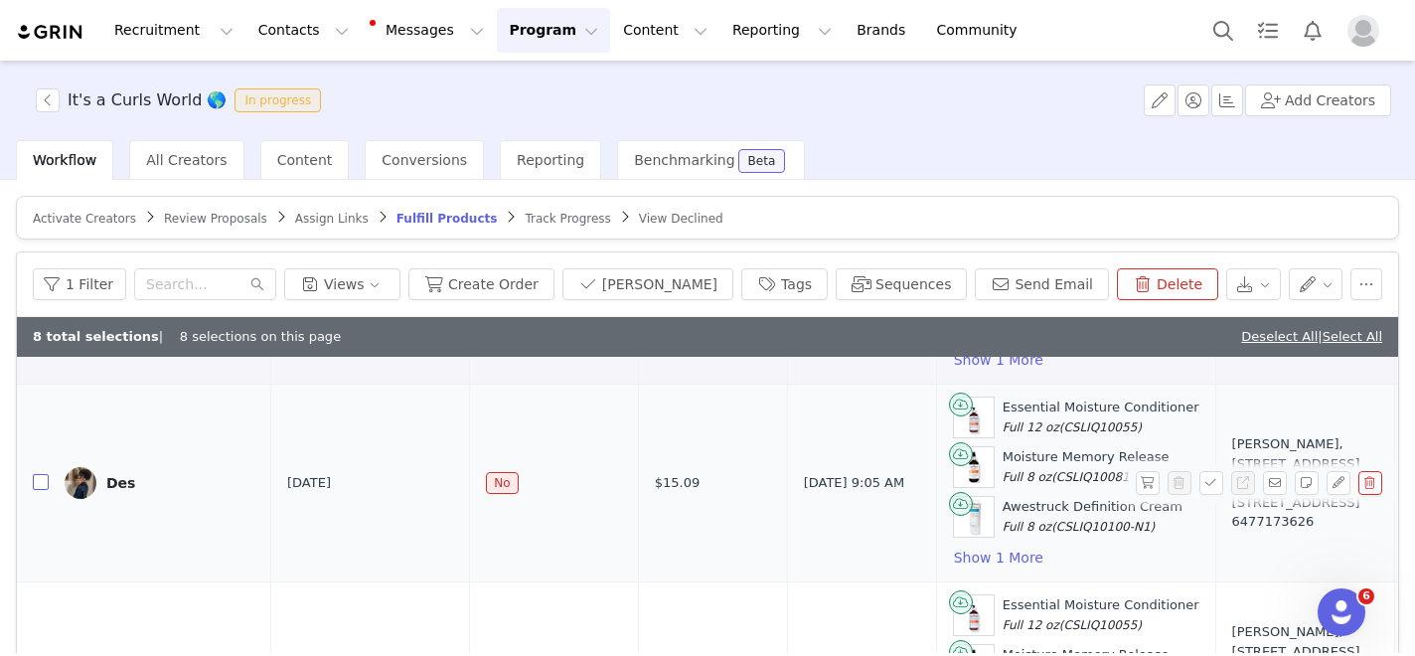
click at [42, 481] on input "checkbox" at bounding box center [41, 482] width 16 height 16
checkbox input "true"
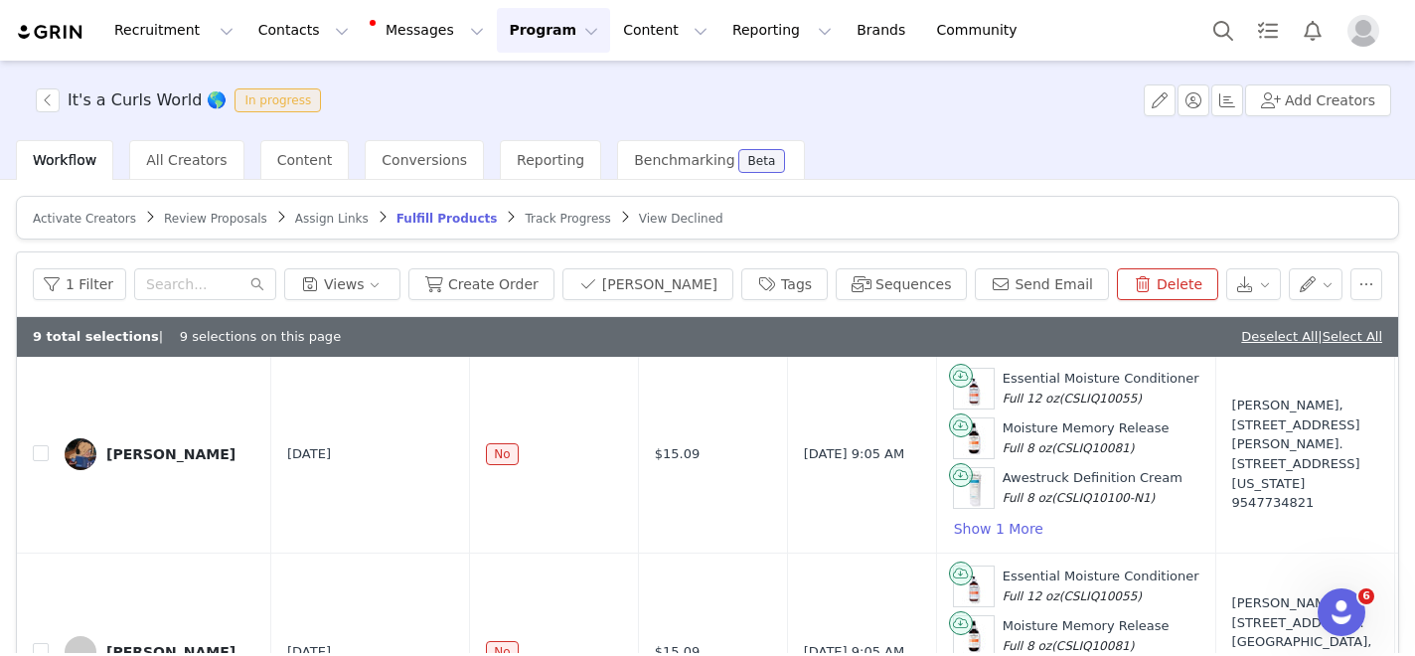
scroll to position [1831, 0]
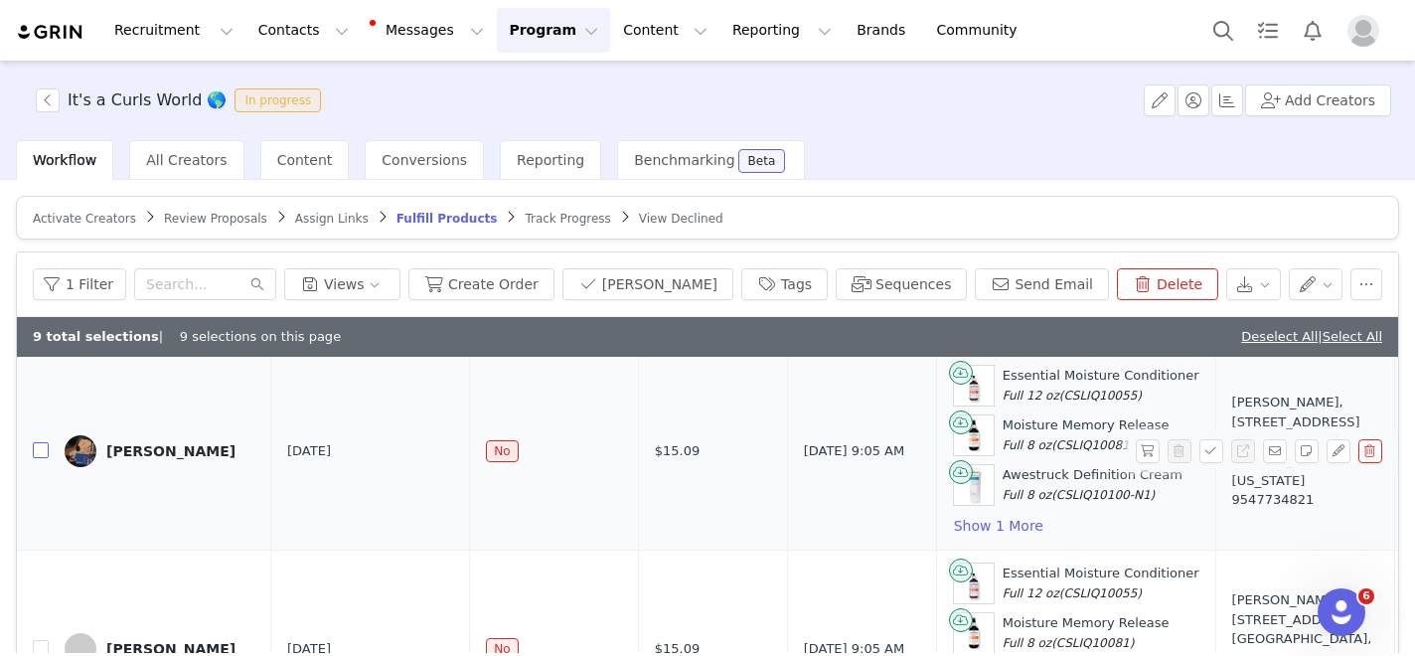
click at [42, 453] on input "checkbox" at bounding box center [41, 450] width 16 height 16
checkbox input "true"
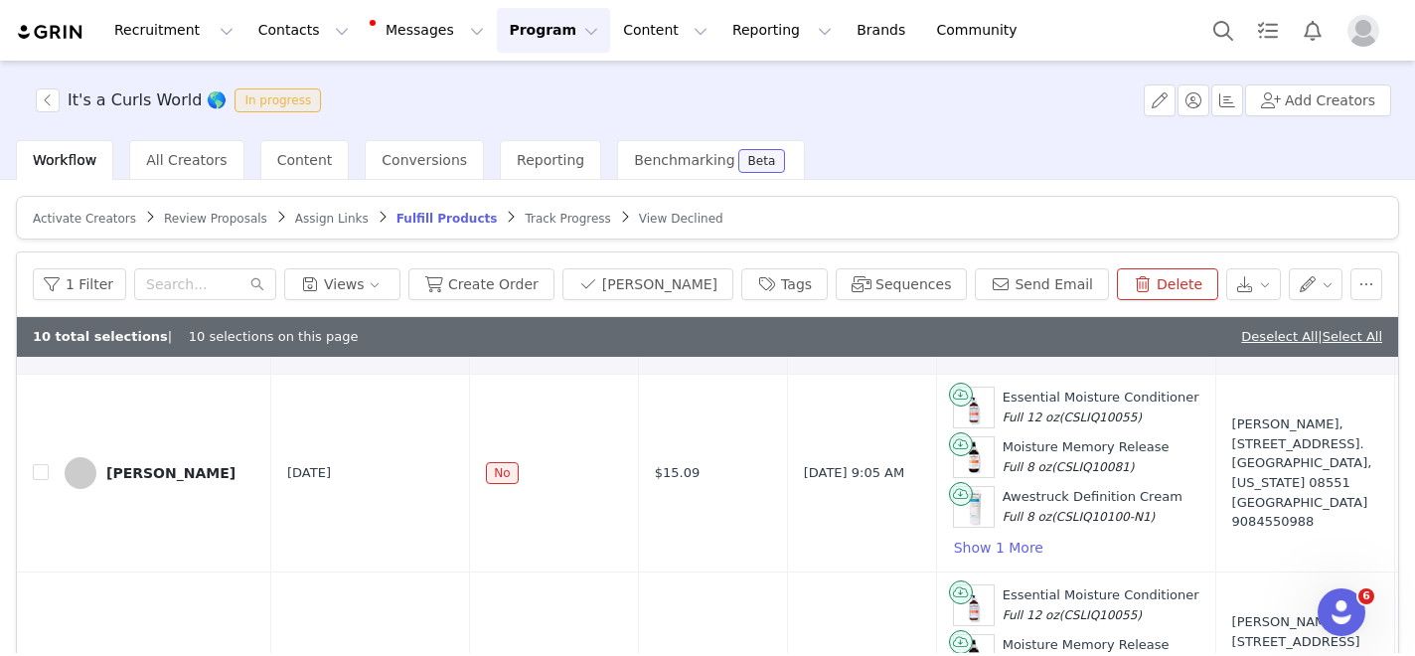
scroll to position [2008, 0]
click at [34, 467] on input "checkbox" at bounding box center [41, 471] width 16 height 16
checkbox input "true"
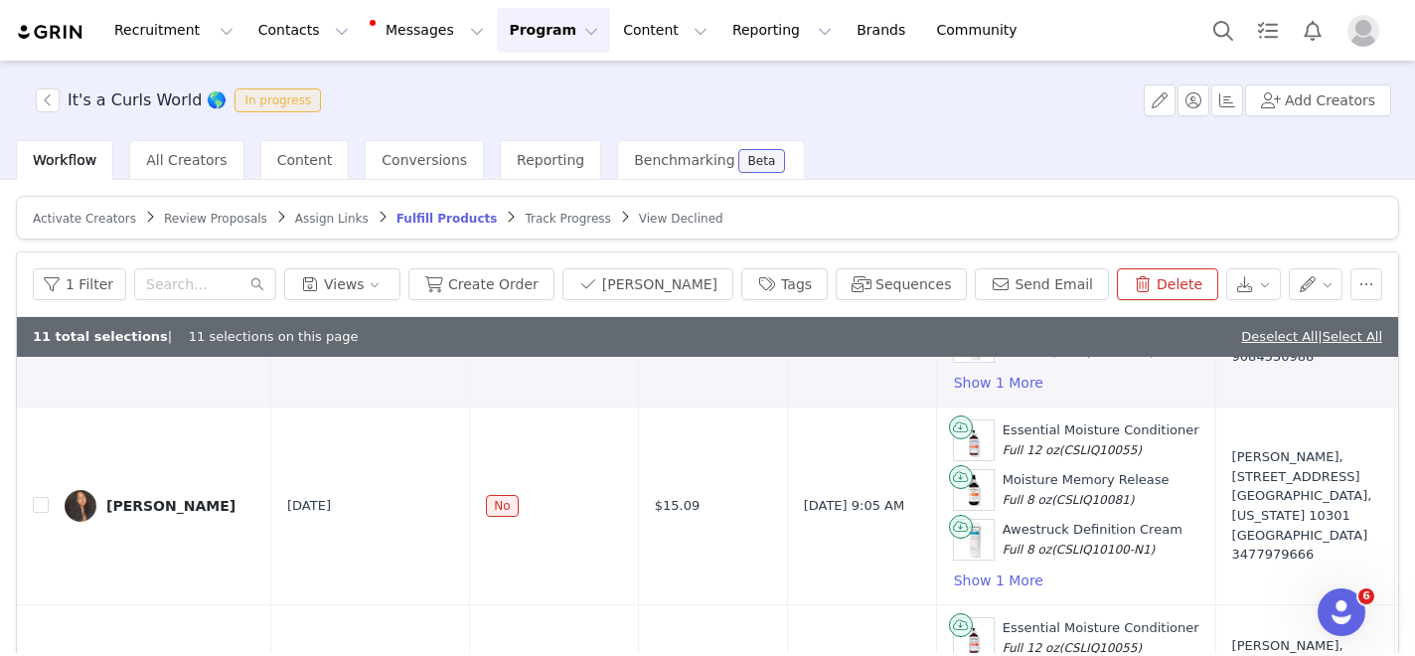
scroll to position [2205, 0]
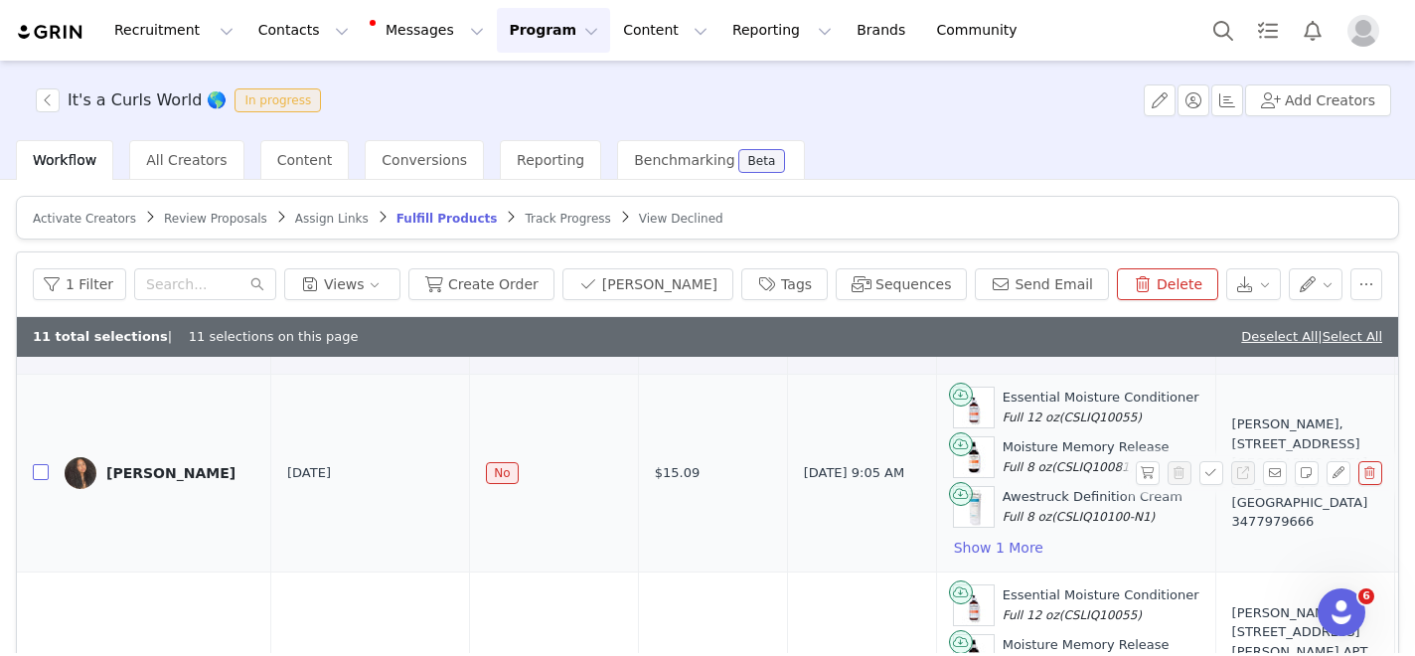
click at [41, 472] on input "checkbox" at bounding box center [41, 472] width 16 height 16
checkbox input "true"
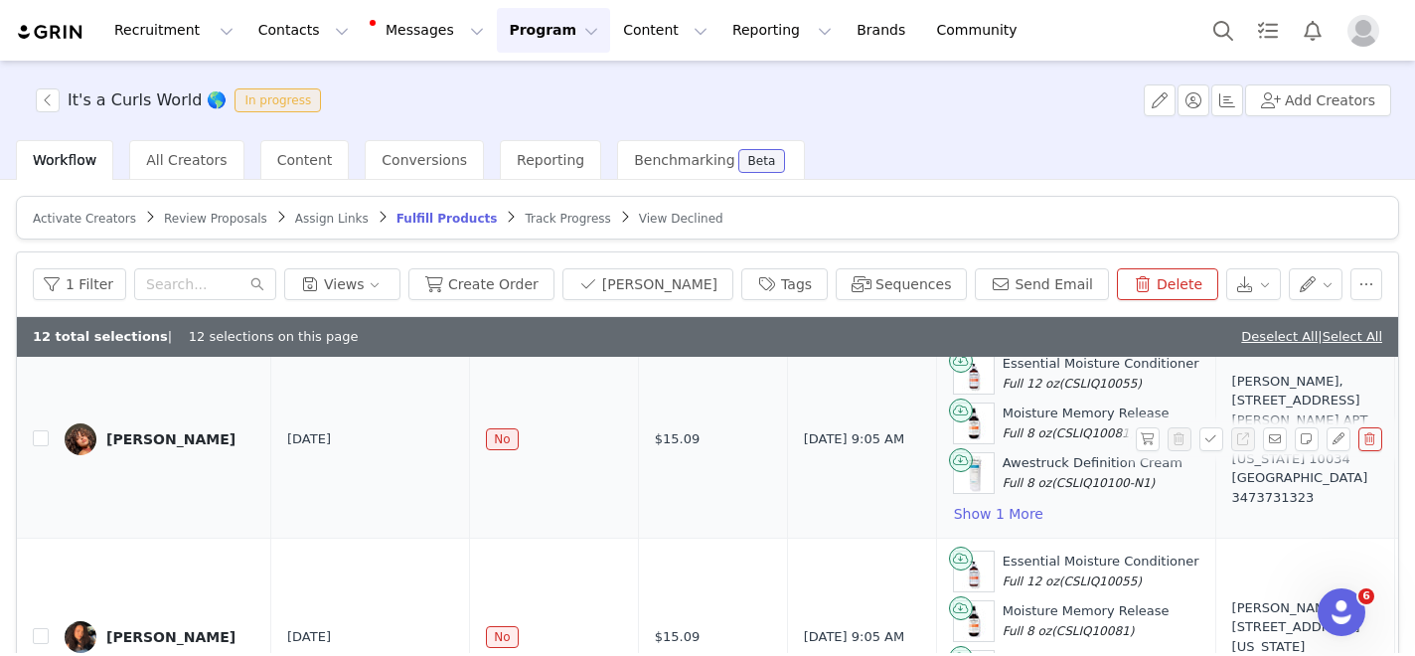
scroll to position [2432, 0]
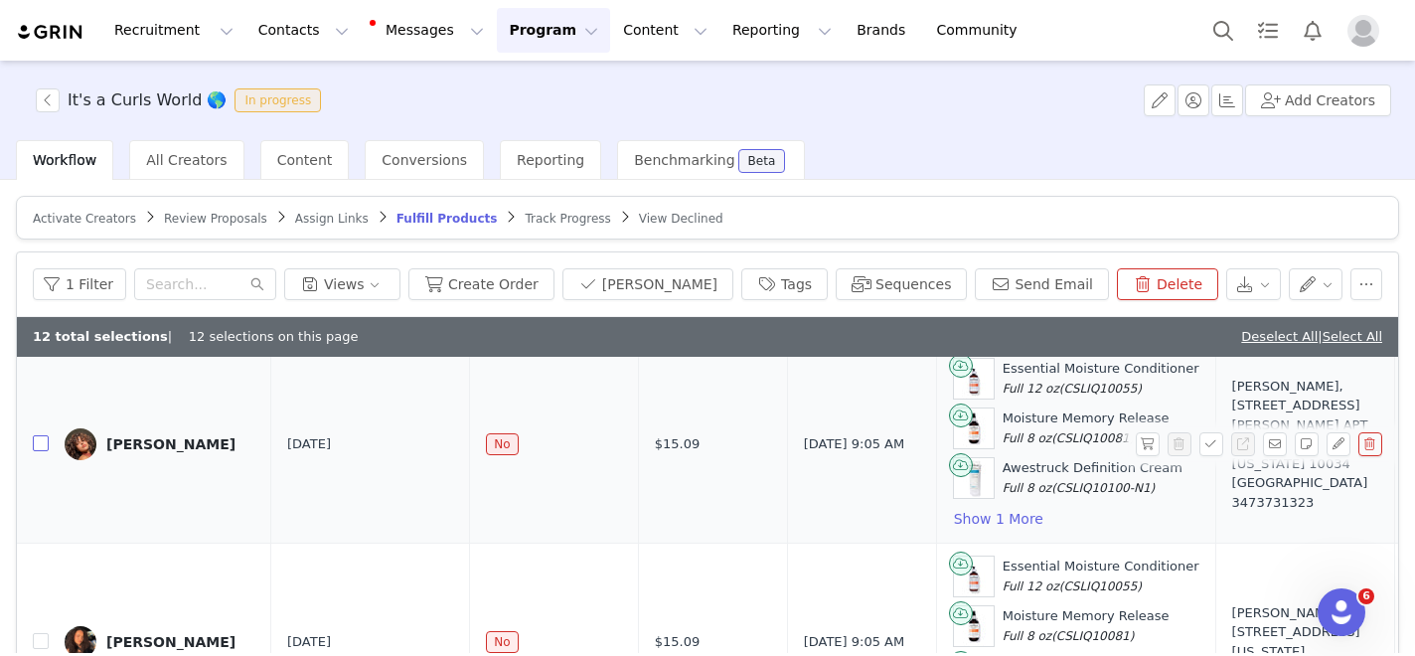
click at [46, 441] on input "checkbox" at bounding box center [41, 443] width 16 height 16
checkbox input "true"
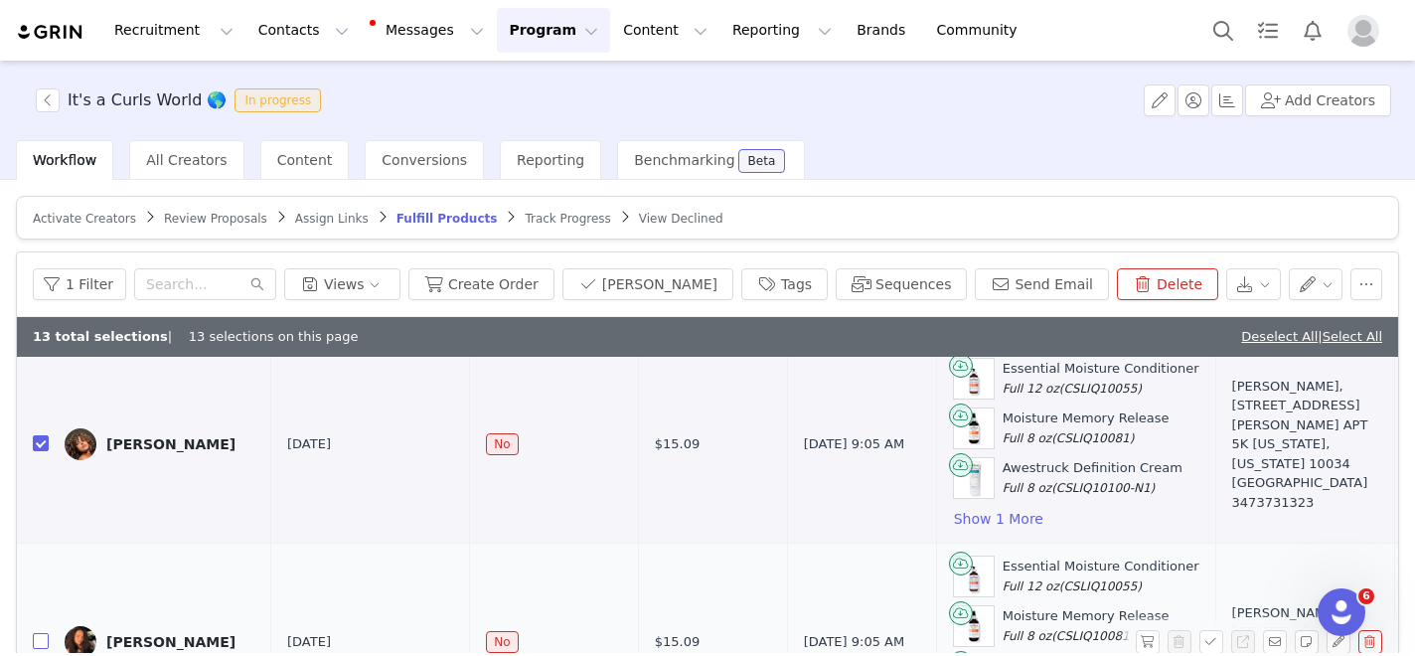
click at [42, 641] on input "checkbox" at bounding box center [41, 641] width 16 height 16
checkbox input "true"
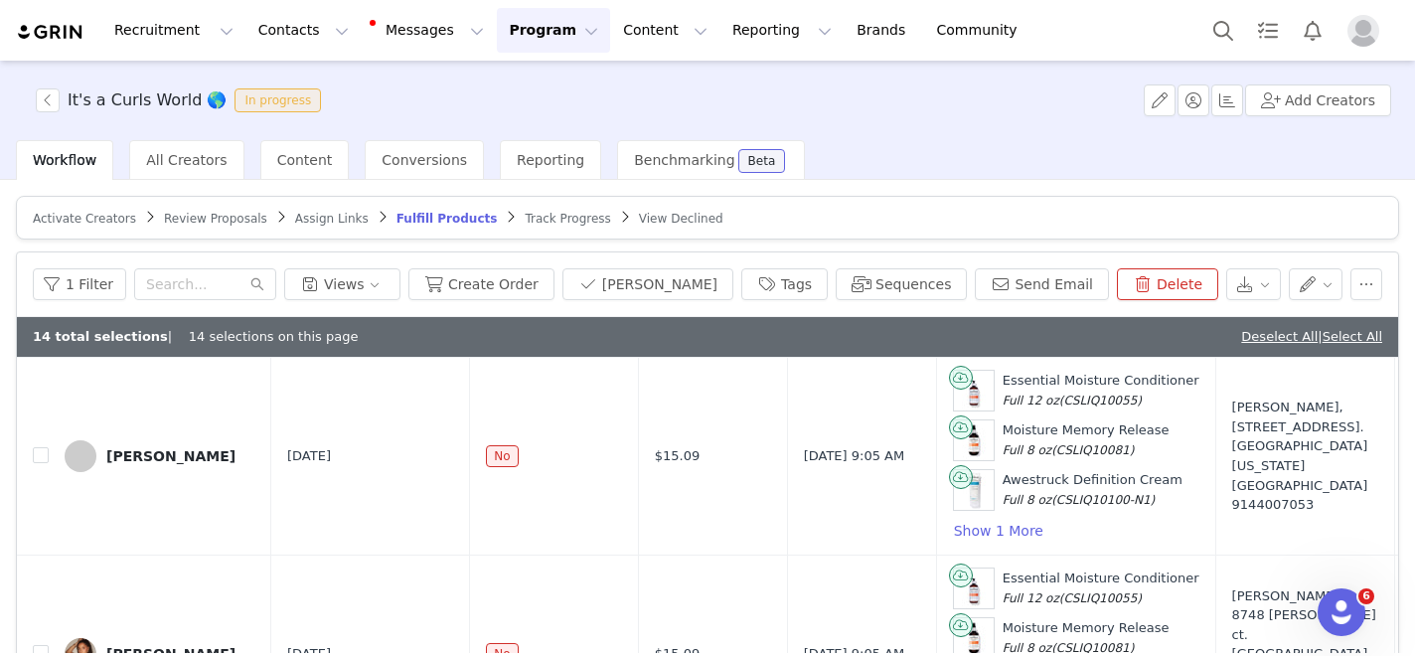
scroll to position [2828, 0]
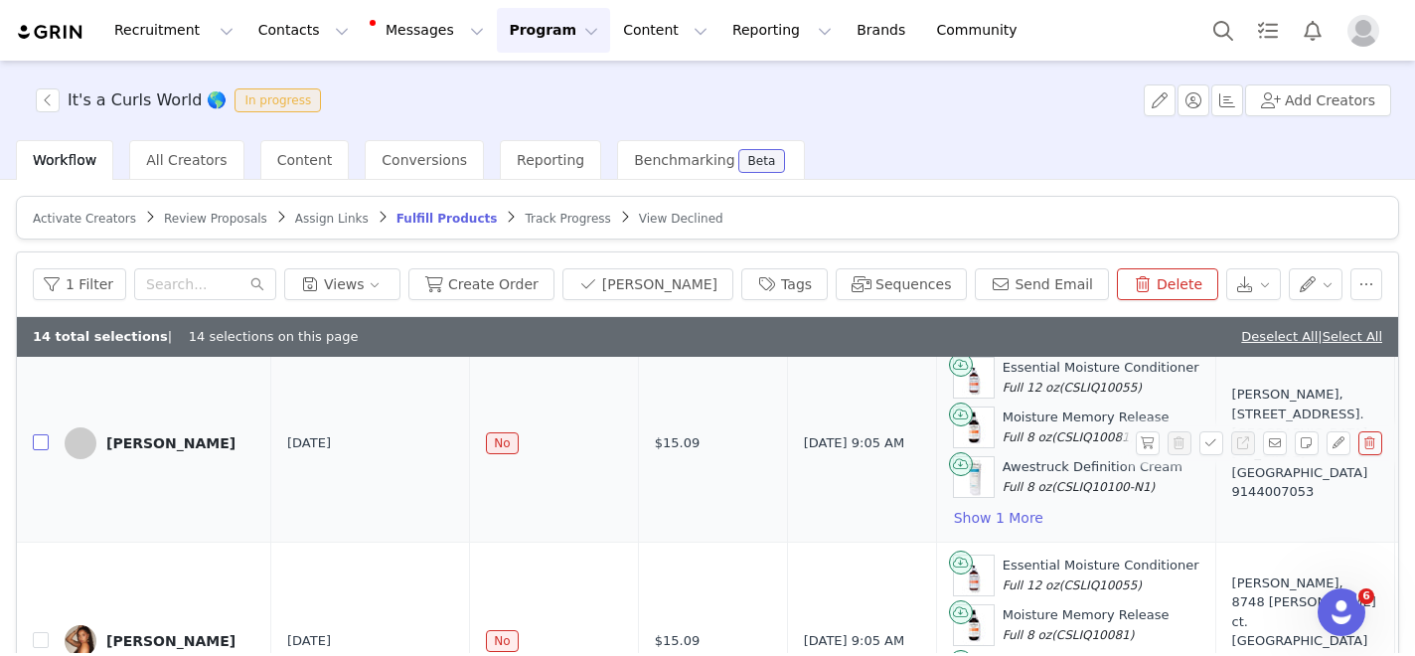
click at [38, 444] on input "checkbox" at bounding box center [41, 442] width 16 height 16
checkbox input "true"
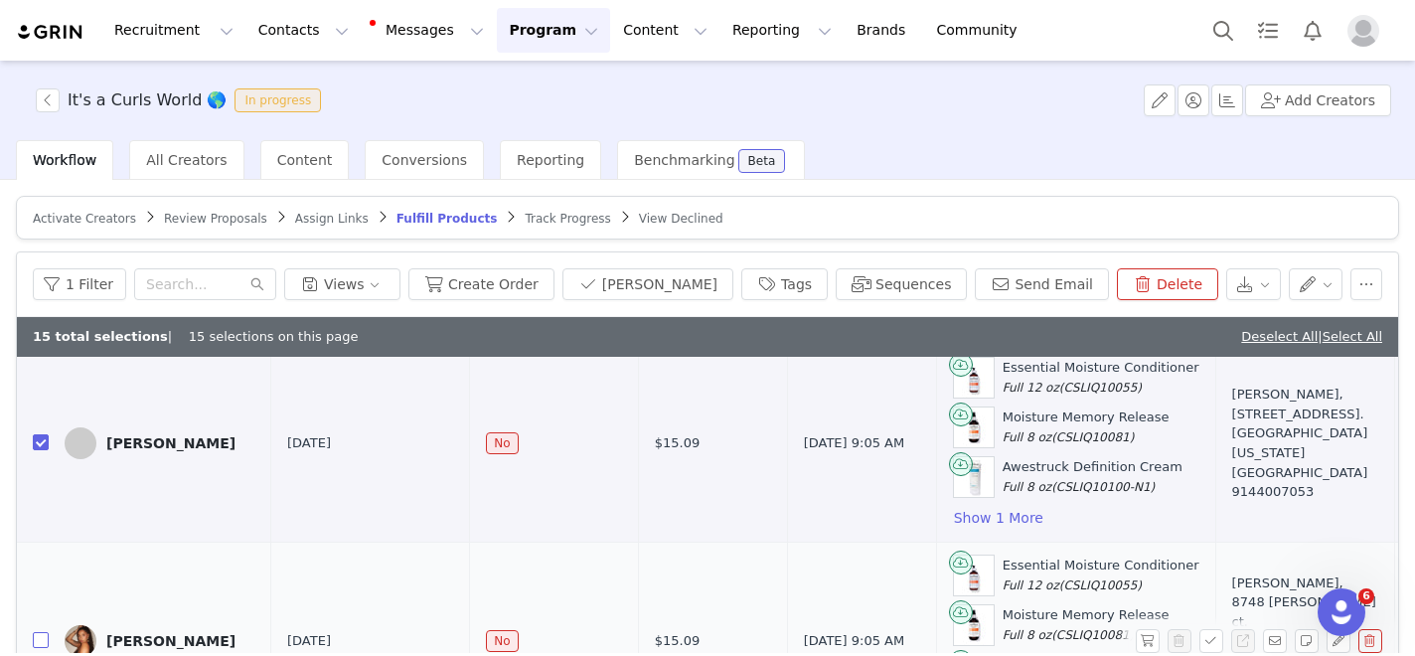
click at [42, 642] on input "checkbox" at bounding box center [41, 640] width 16 height 16
checkbox input "true"
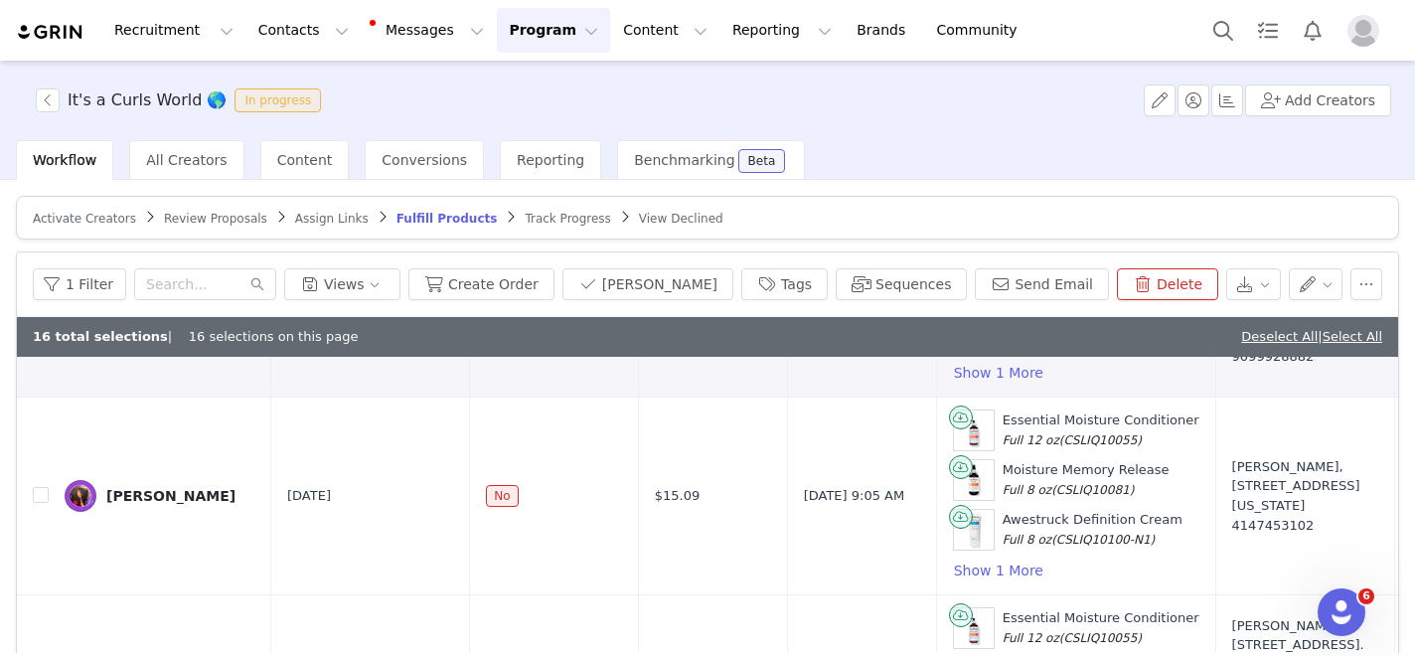
scroll to position [3193, 0]
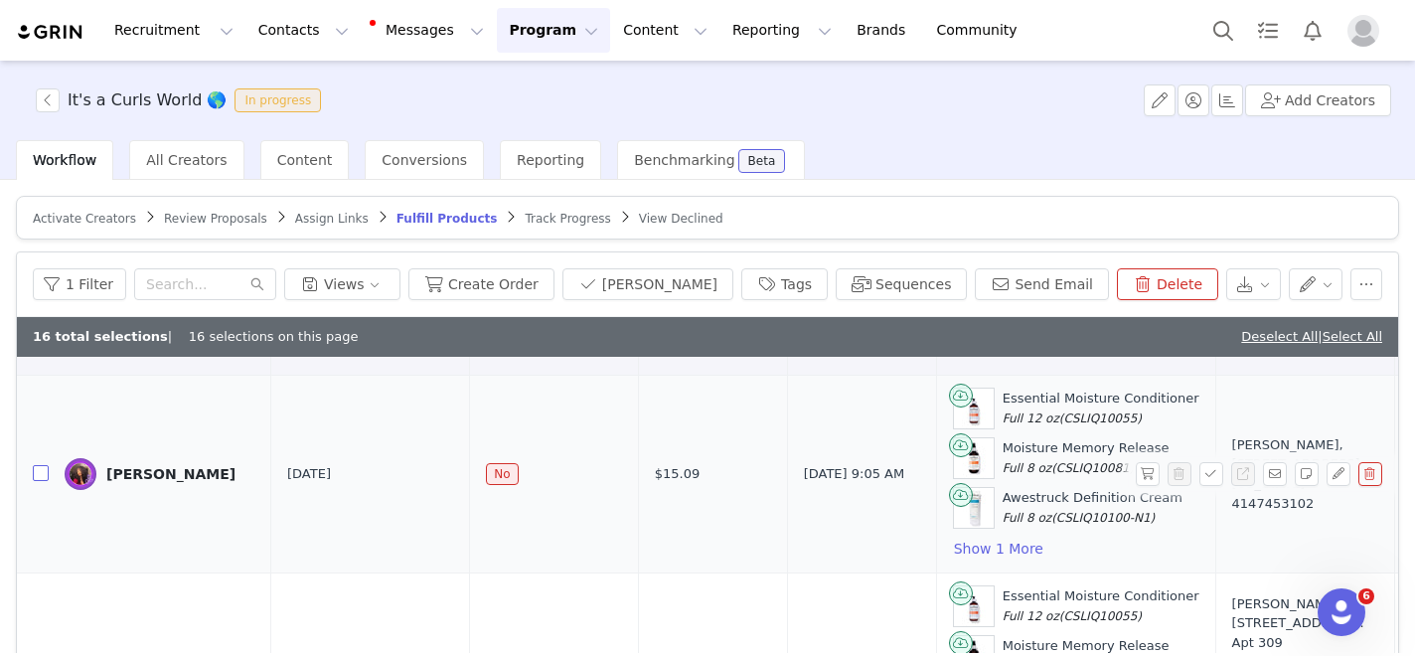
click at [40, 474] on input "checkbox" at bounding box center [41, 473] width 16 height 16
checkbox input "true"
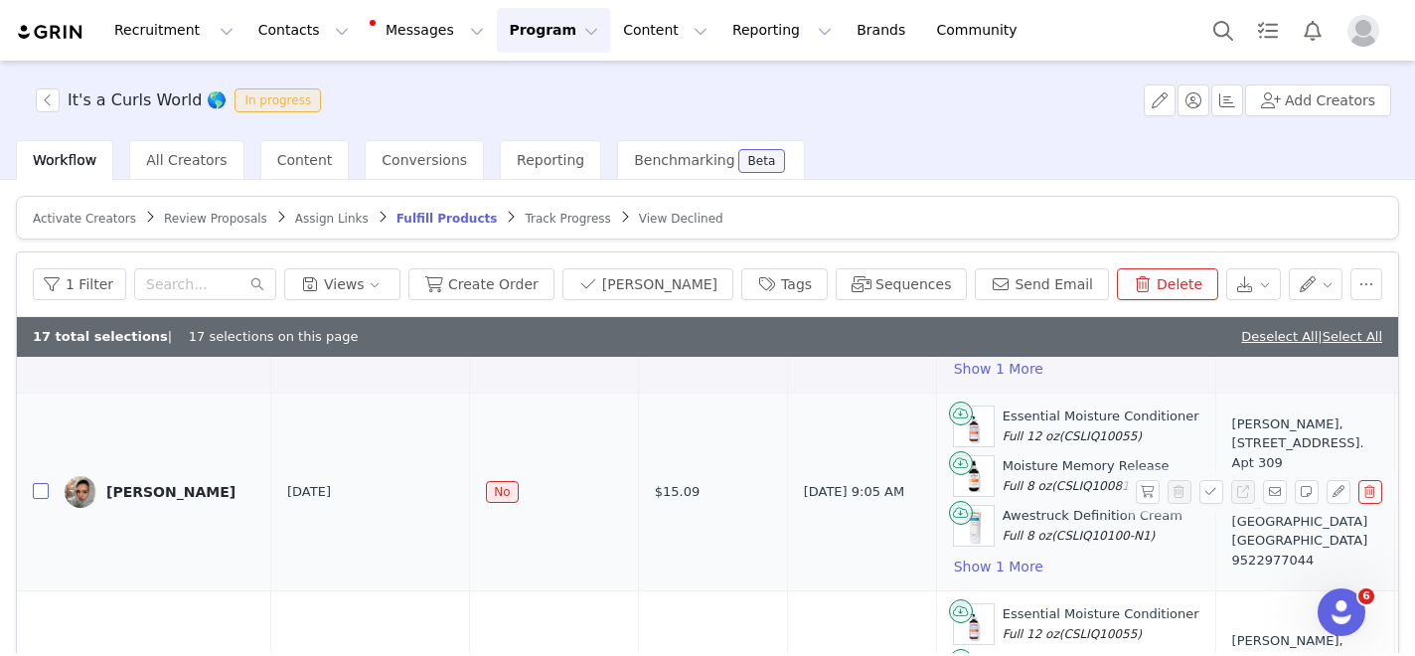
click at [39, 489] on input "checkbox" at bounding box center [41, 491] width 16 height 16
checkbox input "true"
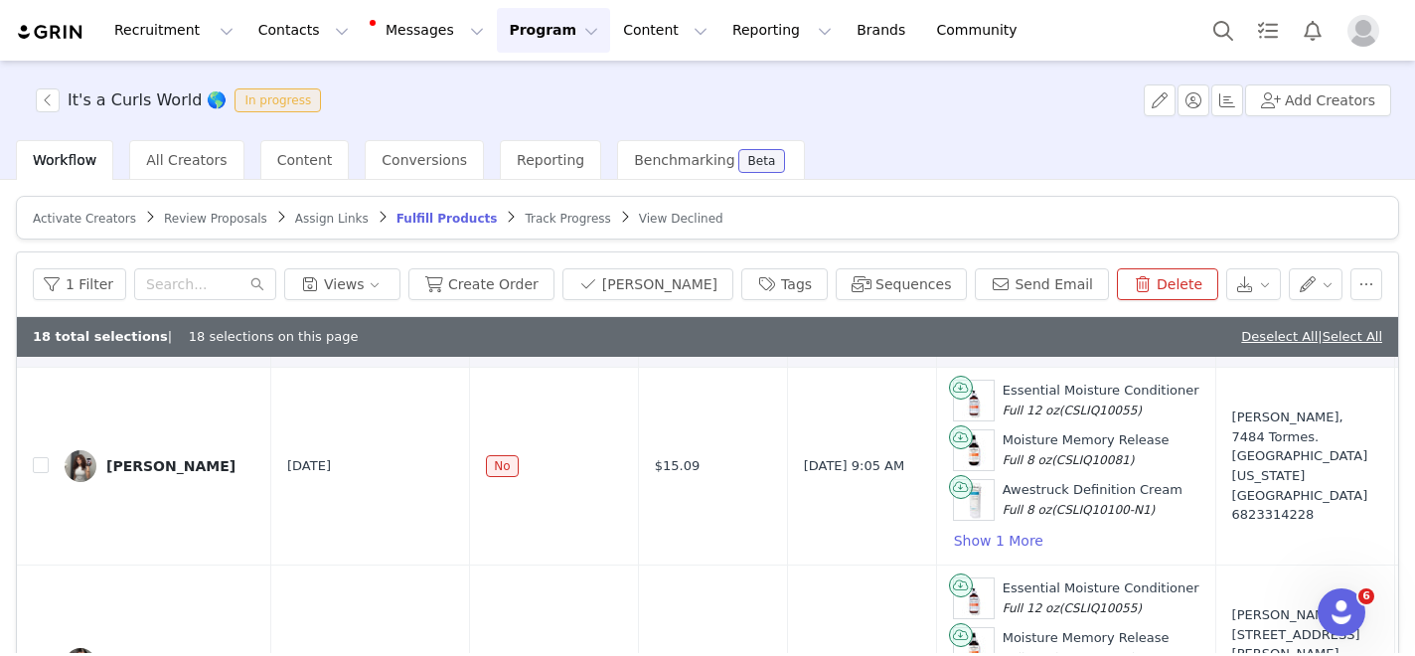
scroll to position [3605, 0]
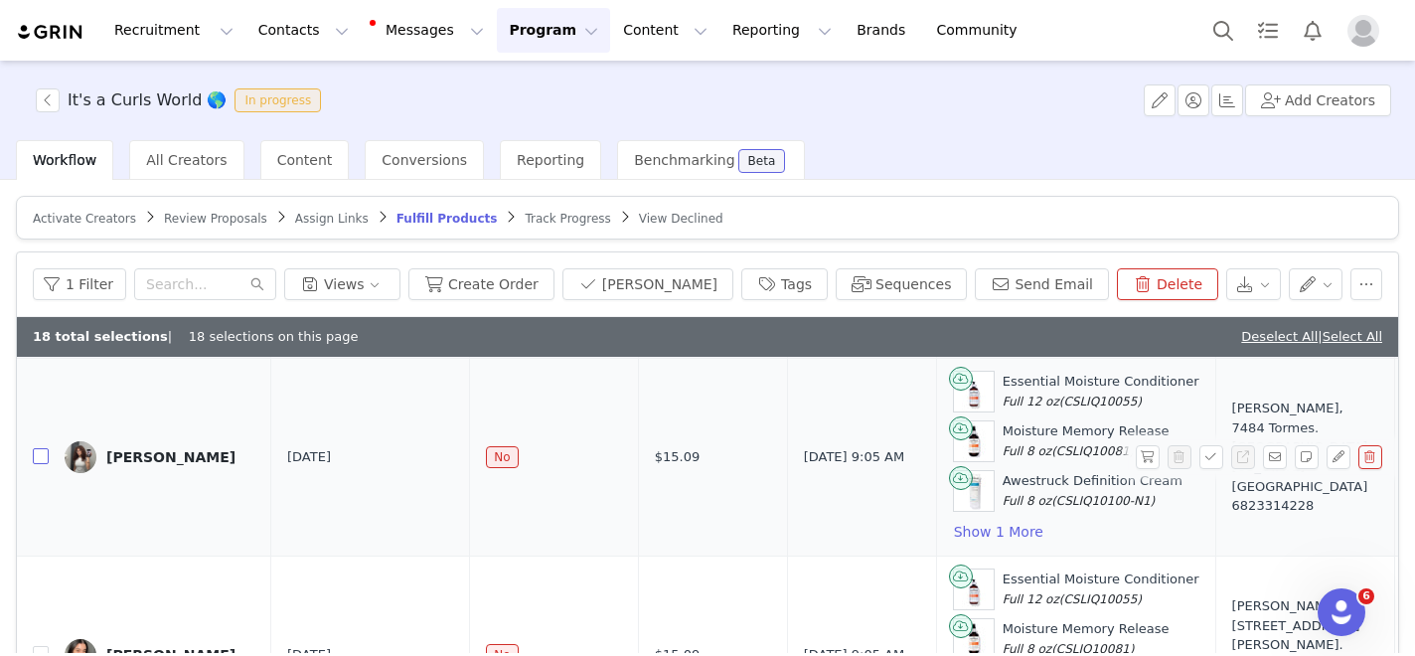
click at [38, 457] on input "checkbox" at bounding box center [41, 456] width 16 height 16
checkbox input "true"
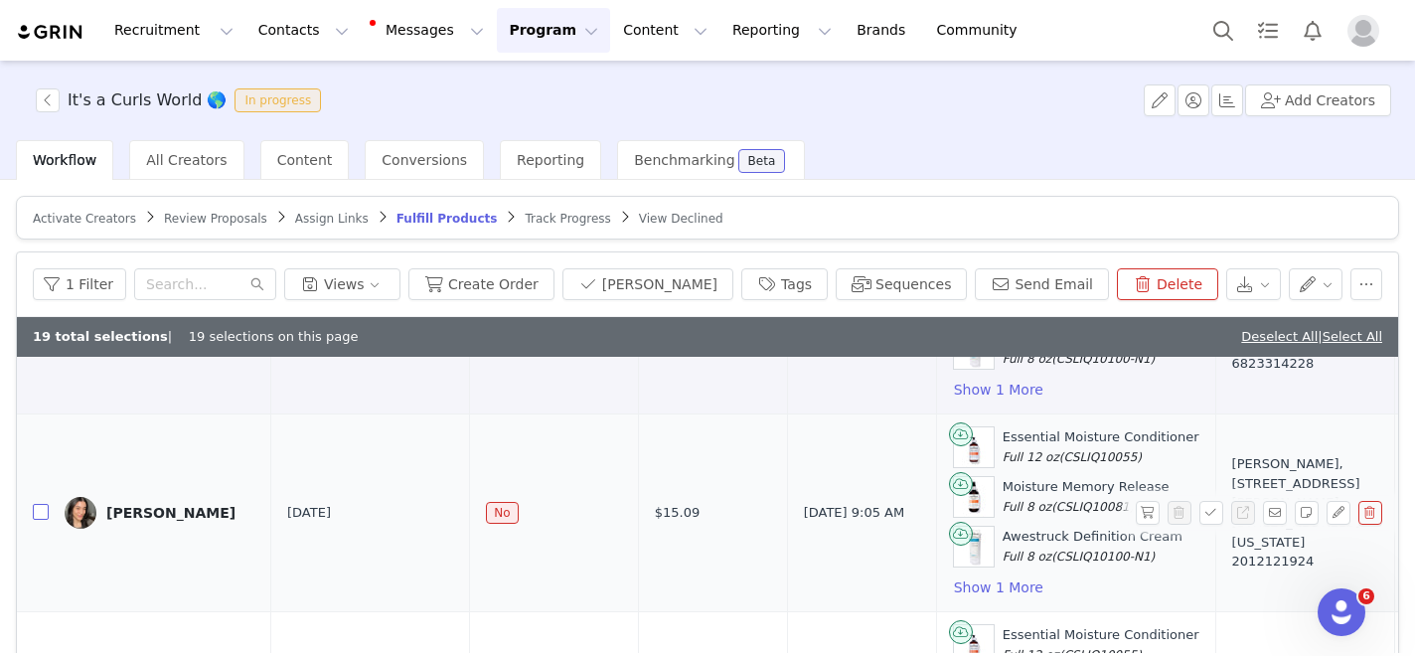
click at [44, 507] on input "checkbox" at bounding box center [41, 512] width 16 height 16
checkbox input "true"
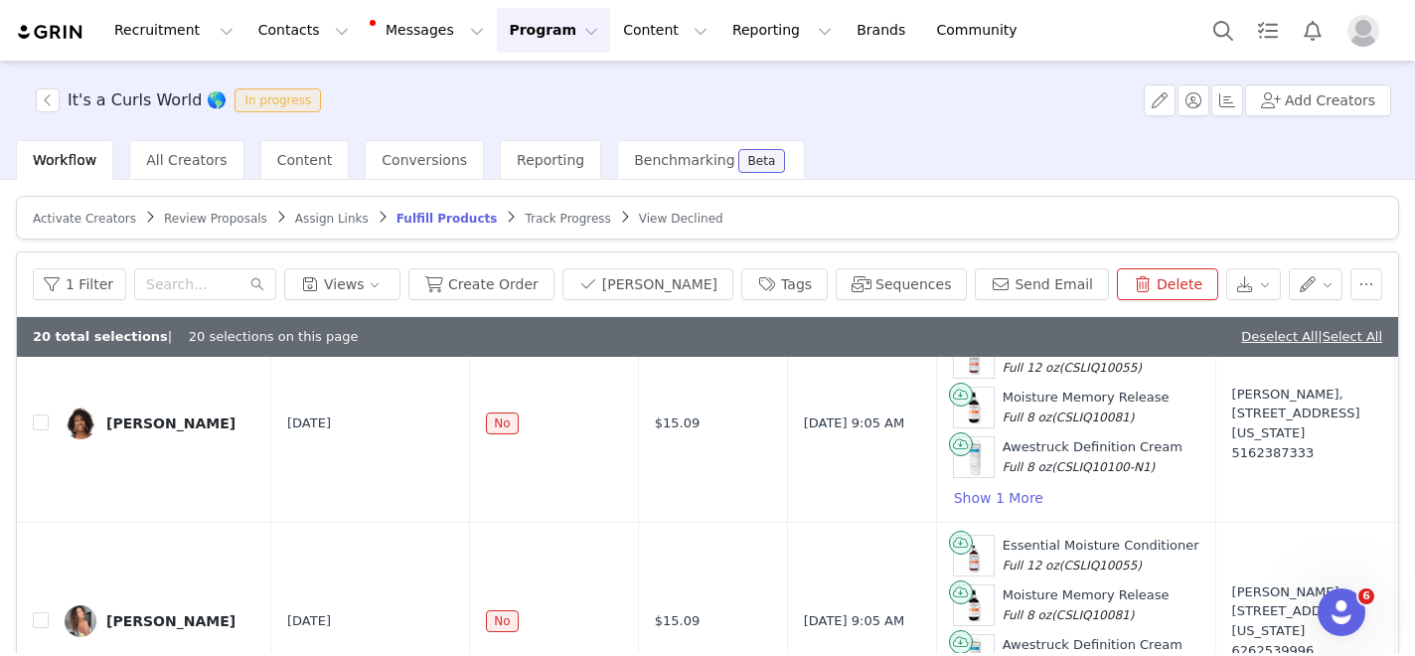
scroll to position [4036, 0]
click at [36, 419] on input "checkbox" at bounding box center [41, 421] width 16 height 16
checkbox input "true"
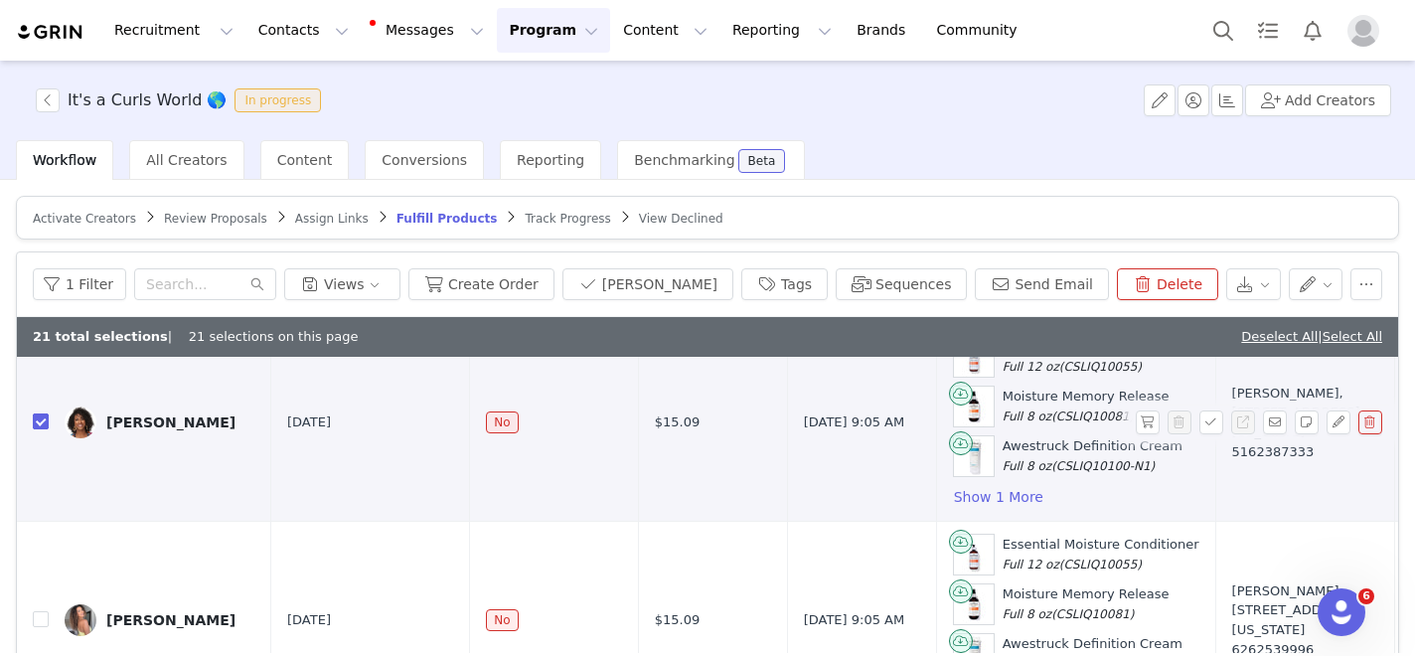
scroll to position [4174, 0]
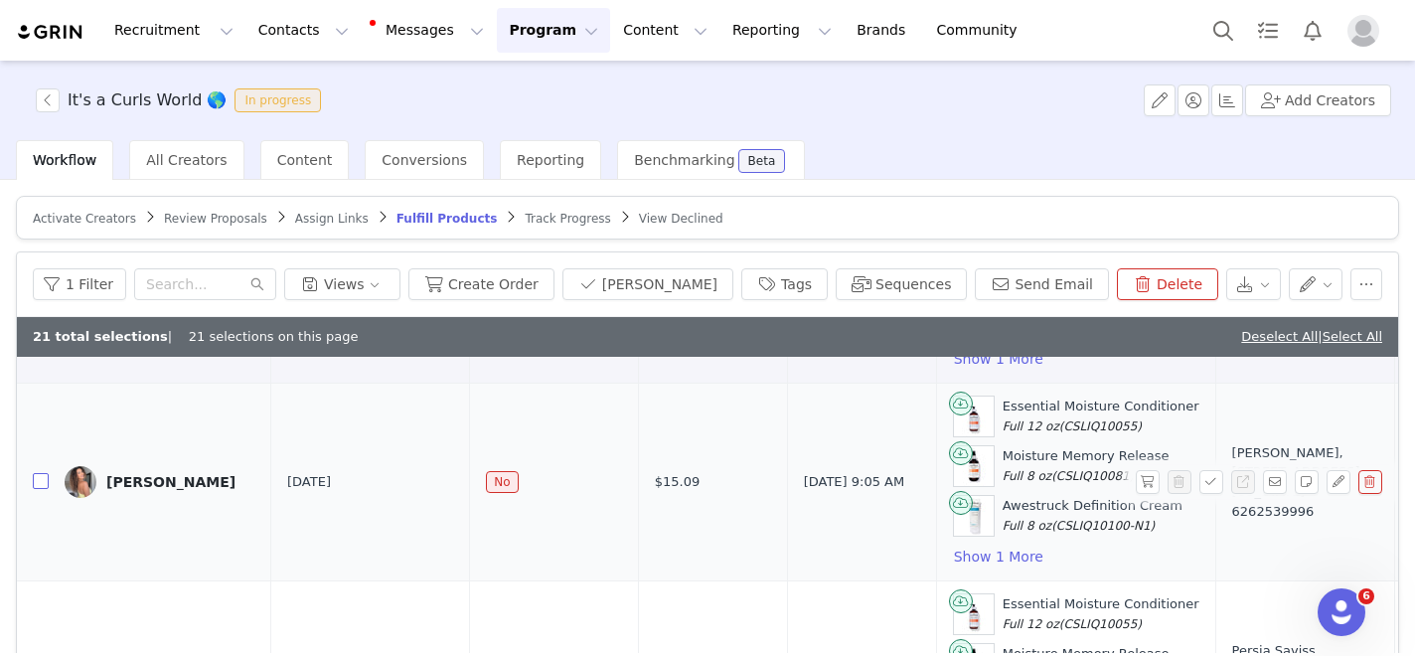
click at [41, 477] on input "checkbox" at bounding box center [41, 481] width 16 height 16
checkbox input "true"
click at [41, 477] on input "checkbox" at bounding box center [41, 479] width 16 height 16
checkbox input "true"
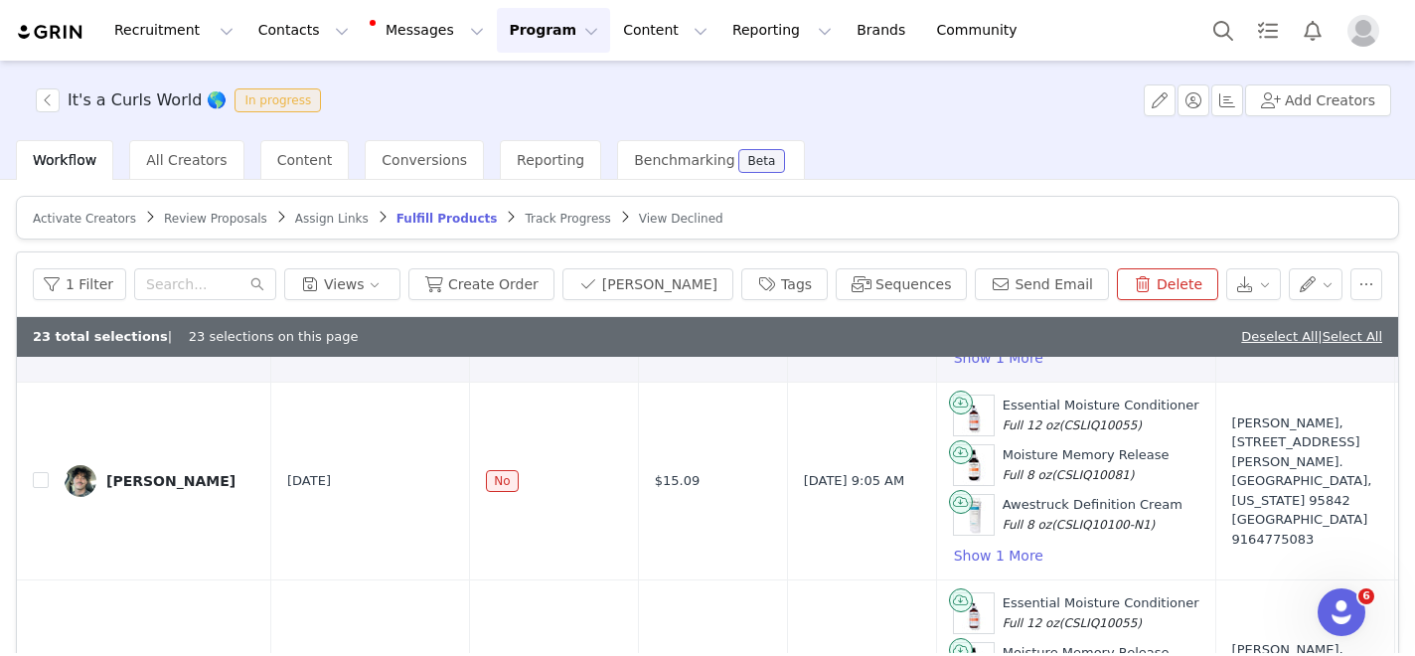
scroll to position [4574, 0]
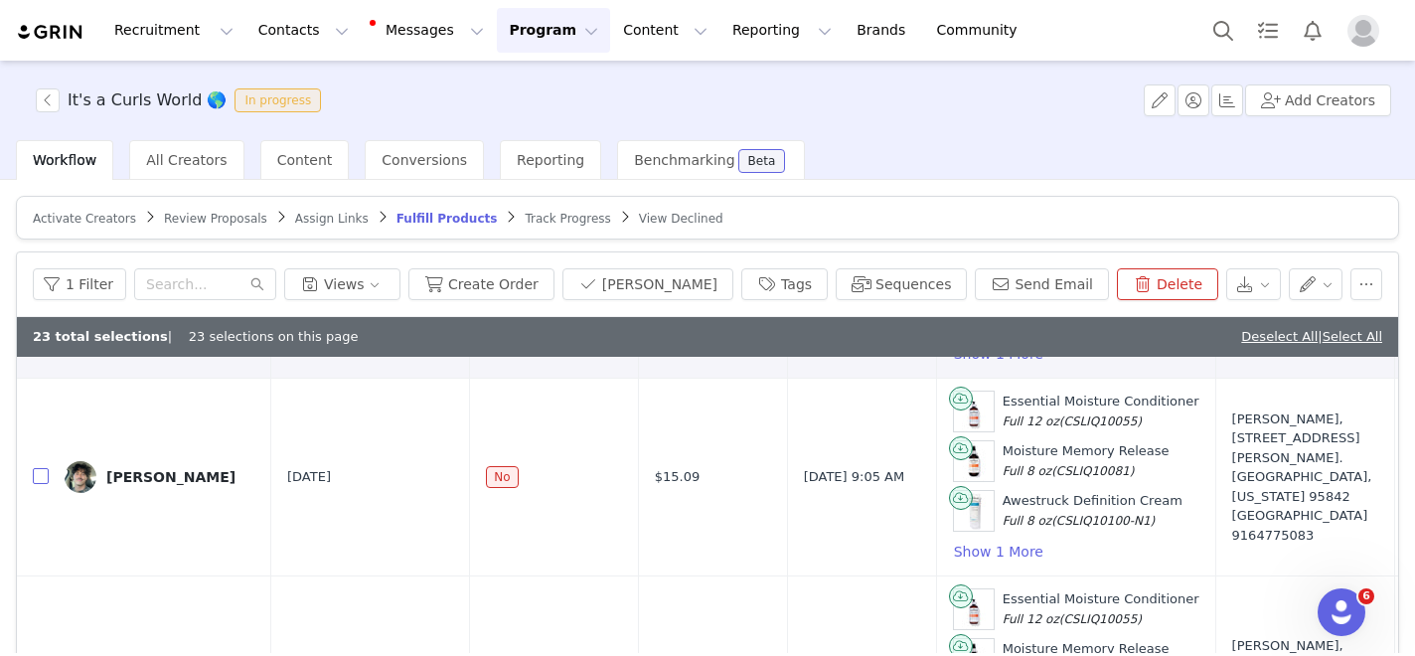
click at [40, 477] on input "checkbox" at bounding box center [41, 476] width 16 height 16
checkbox input "true"
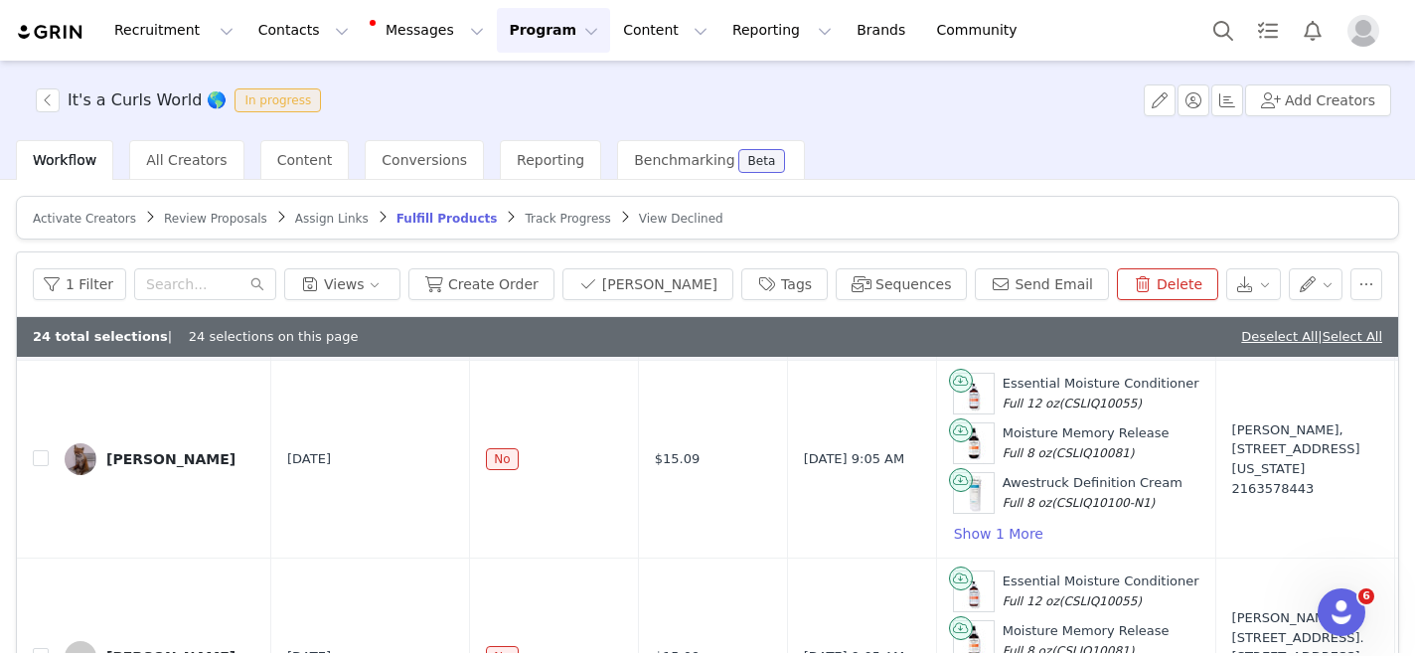
scroll to position [4791, 0]
click at [40, 458] on input "checkbox" at bounding box center [41, 457] width 16 height 16
checkbox input "true"
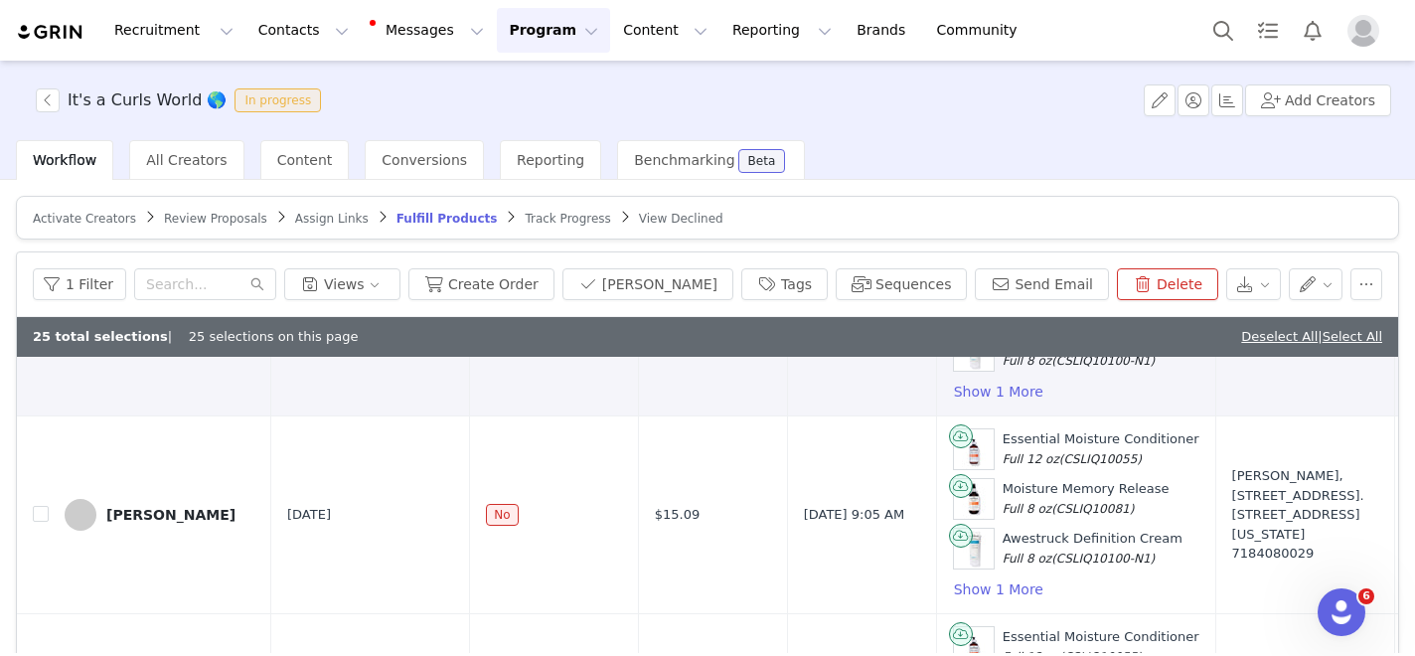
scroll to position [4961, 0]
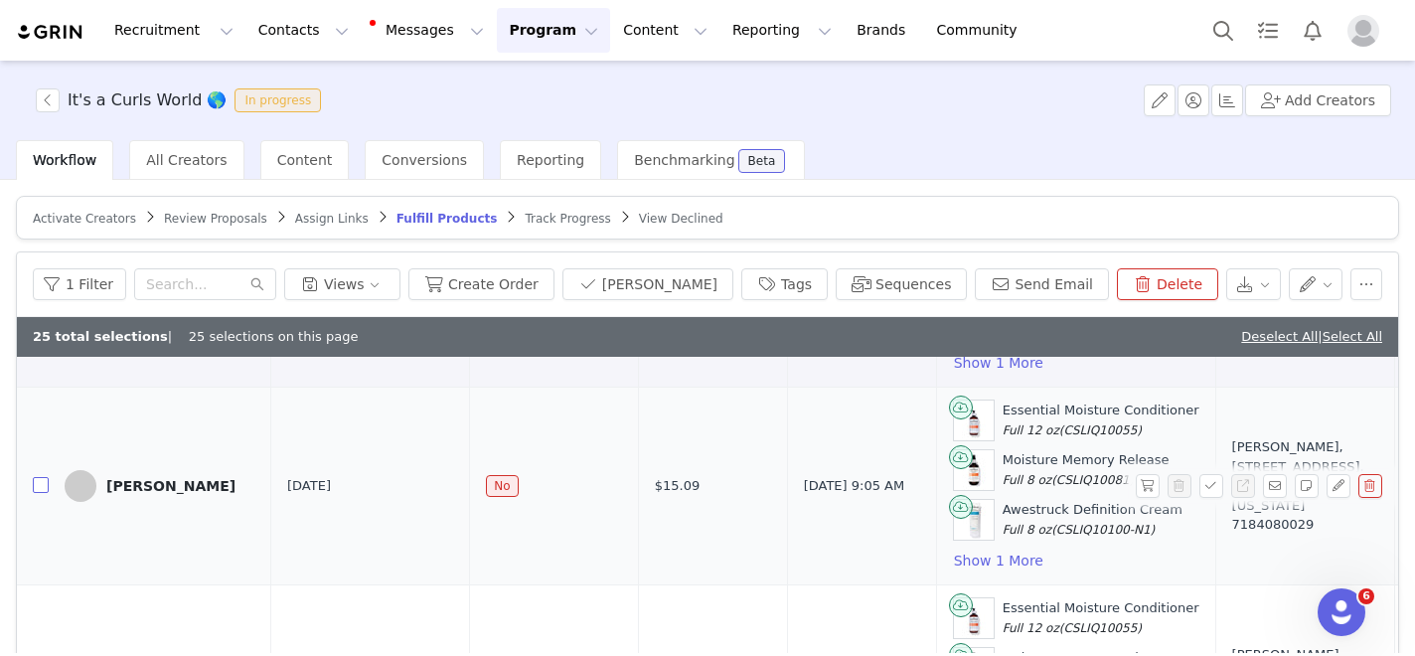
click at [41, 487] on input "checkbox" at bounding box center [41, 485] width 16 height 16
checkbox input "true"
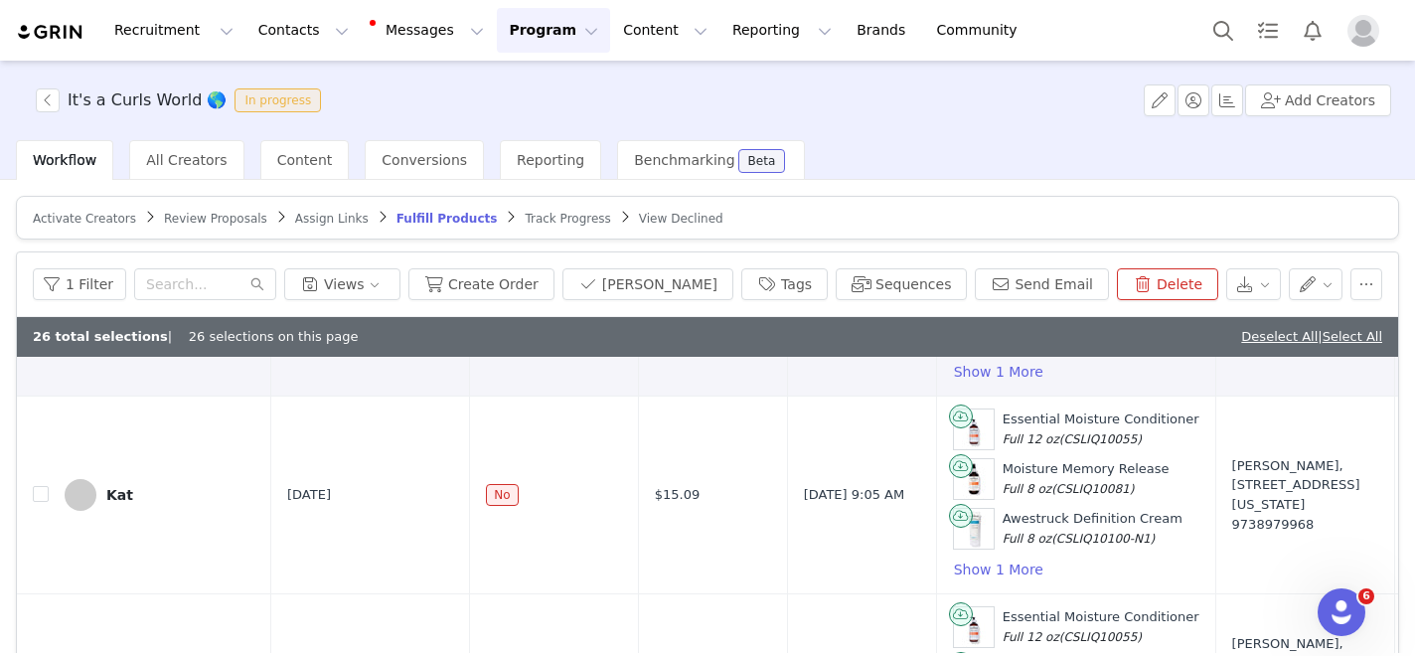
scroll to position [5151, 0]
click at [41, 487] on input "checkbox" at bounding box center [41, 493] width 16 height 16
checkbox input "true"
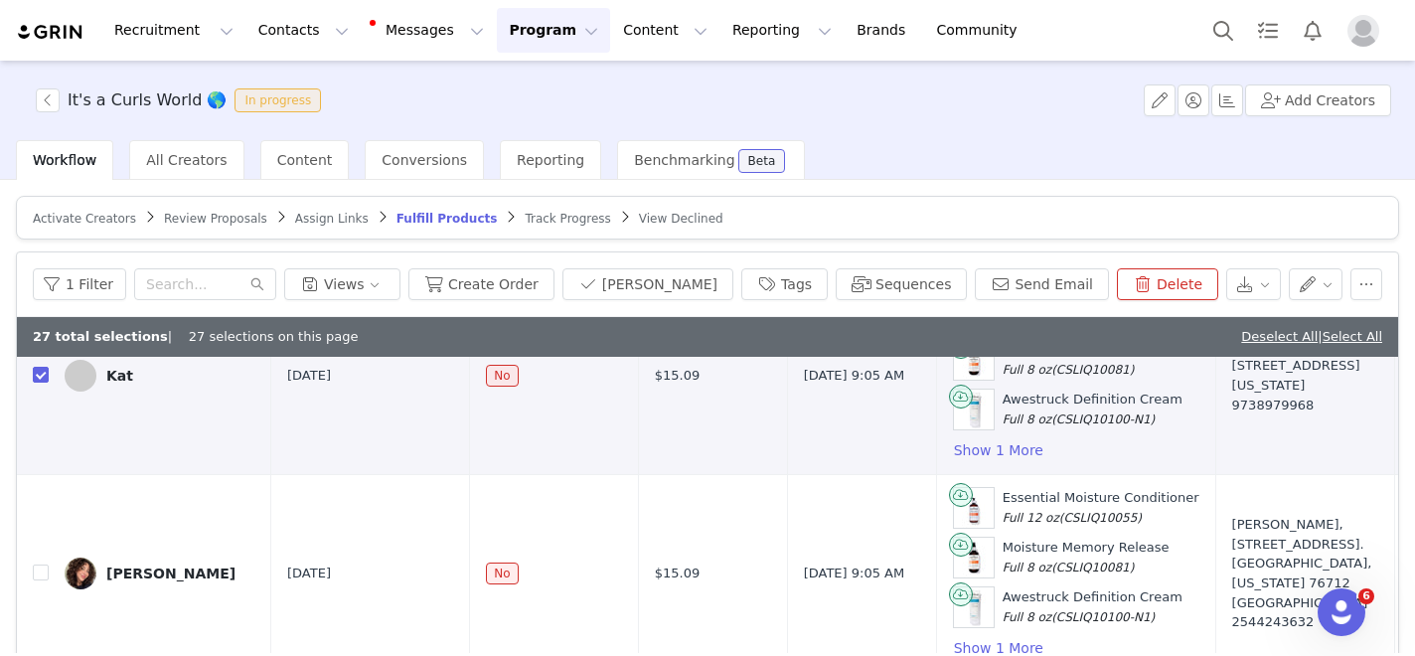
scroll to position [5338, 0]
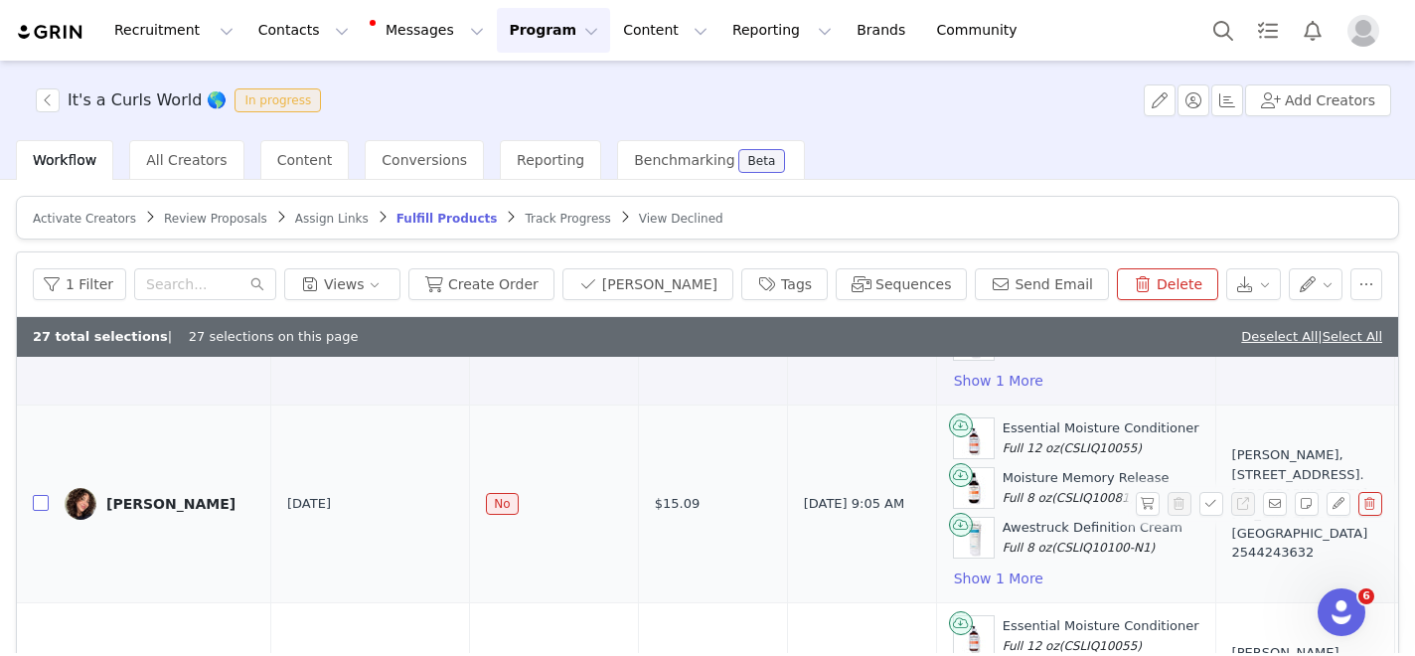
click at [43, 505] on input "checkbox" at bounding box center [41, 503] width 16 height 16
checkbox input "true"
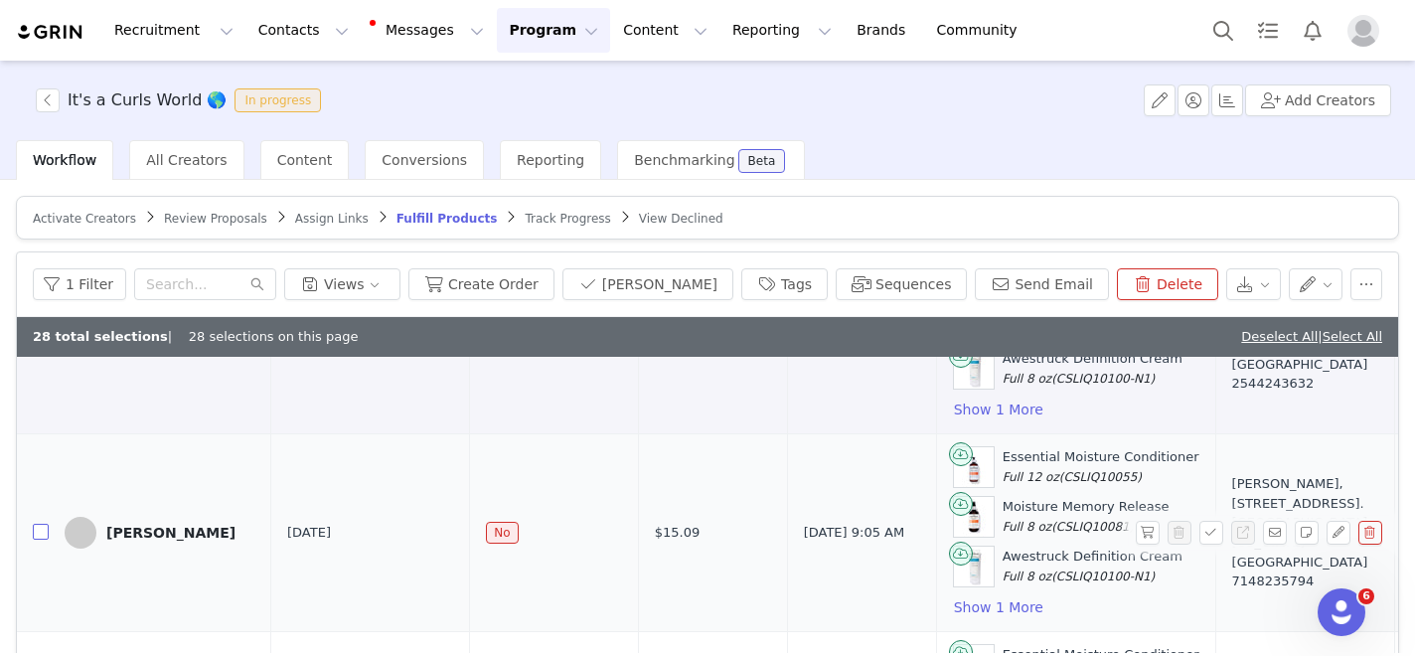
click at [39, 533] on input "checkbox" at bounding box center [41, 532] width 16 height 16
checkbox input "true"
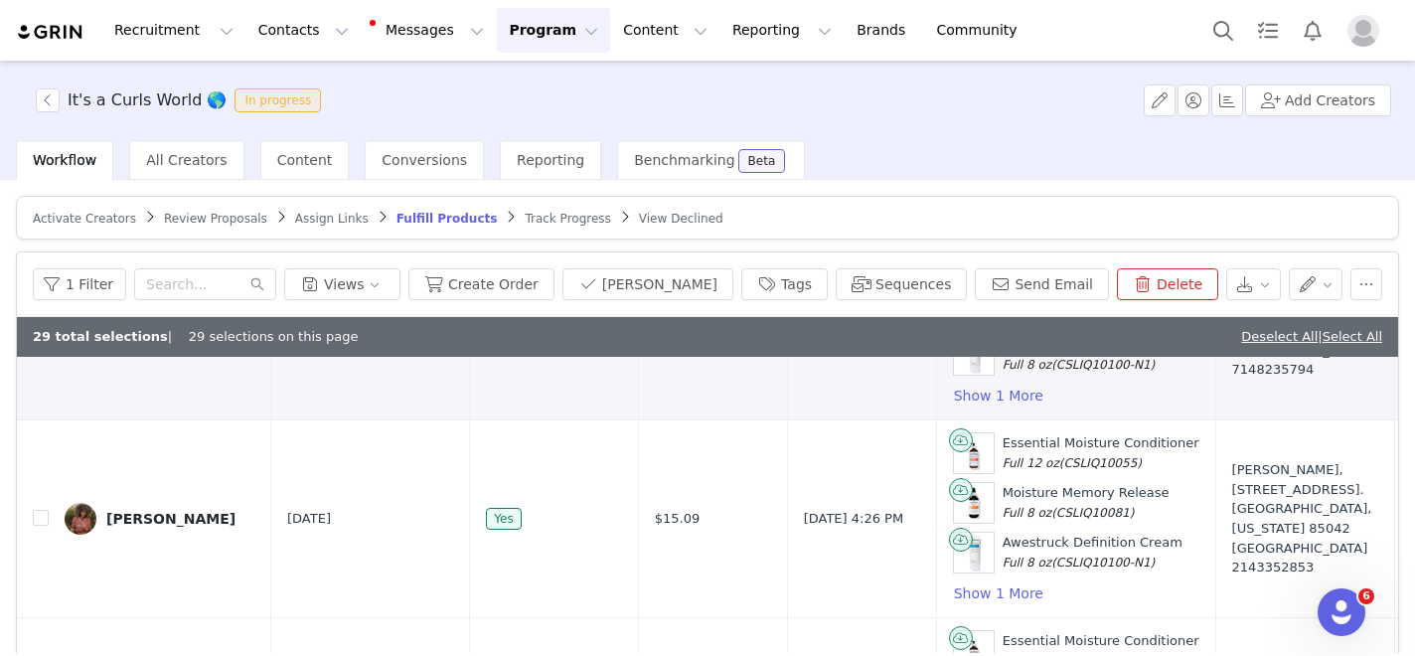
scroll to position [5757, 0]
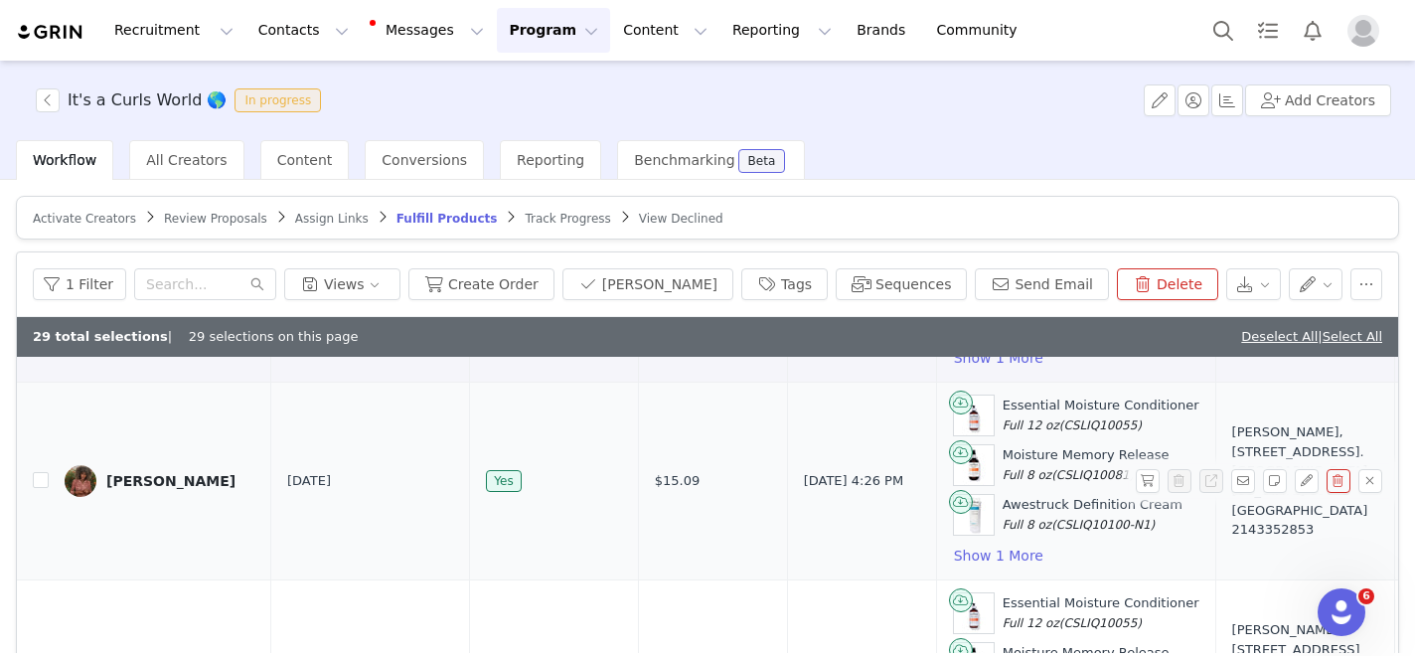
click at [40, 491] on td at bounding box center [33, 482] width 32 height 198
click at [40, 479] on input "checkbox" at bounding box center [41, 480] width 16 height 16
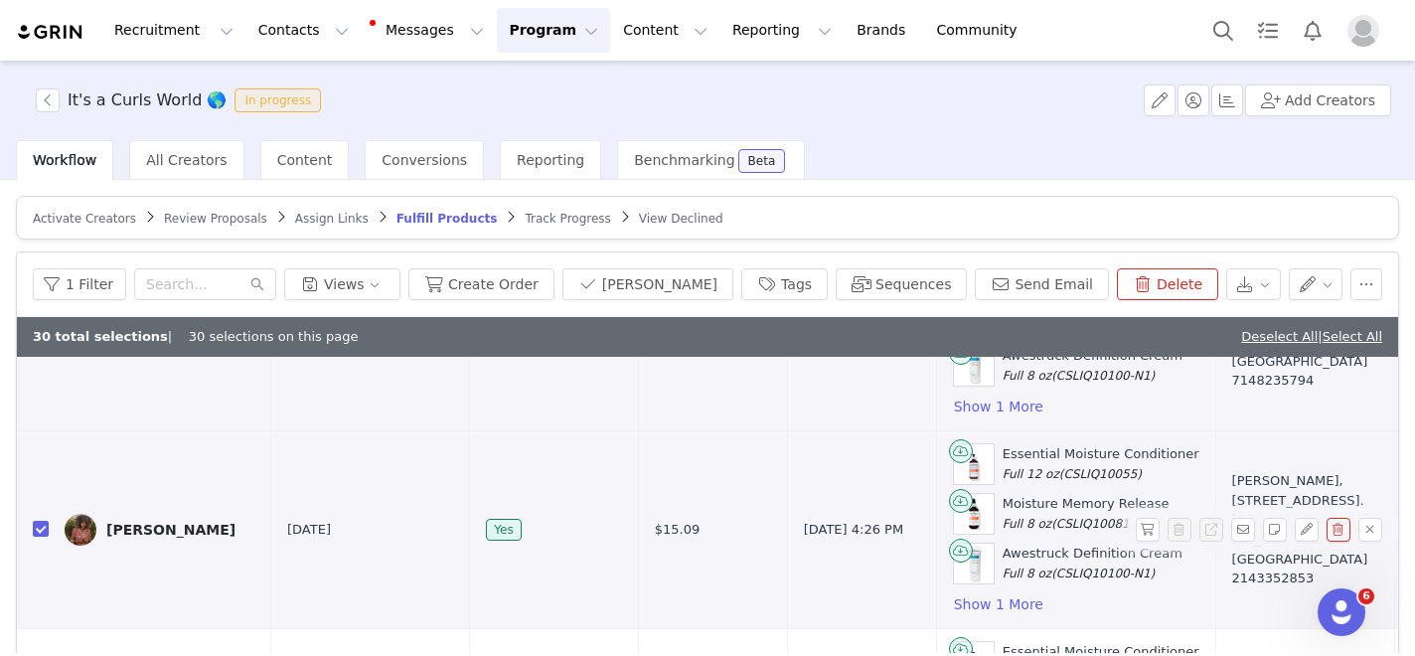
scroll to position [5707, 0]
click at [42, 521] on label at bounding box center [41, 531] width 16 height 21
click at [42, 522] on input "checkbox" at bounding box center [41, 530] width 16 height 16
checkbox input "false"
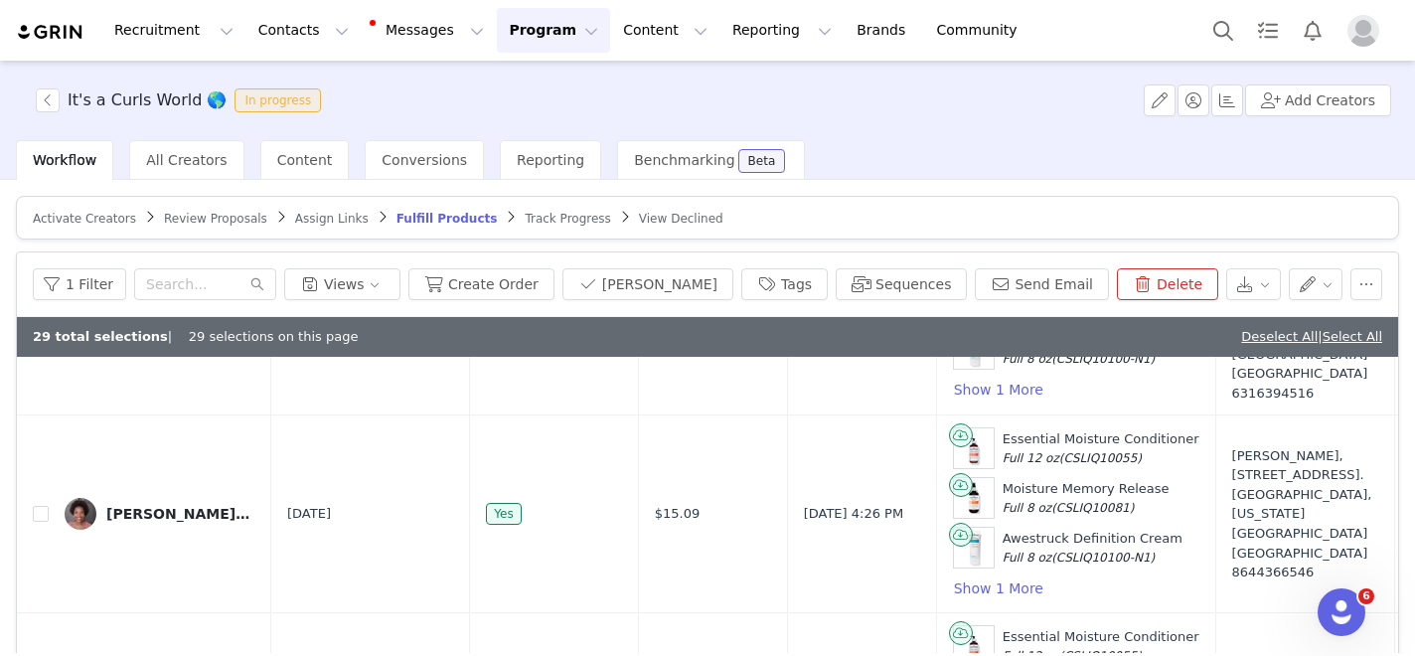
scroll to position [210, 0]
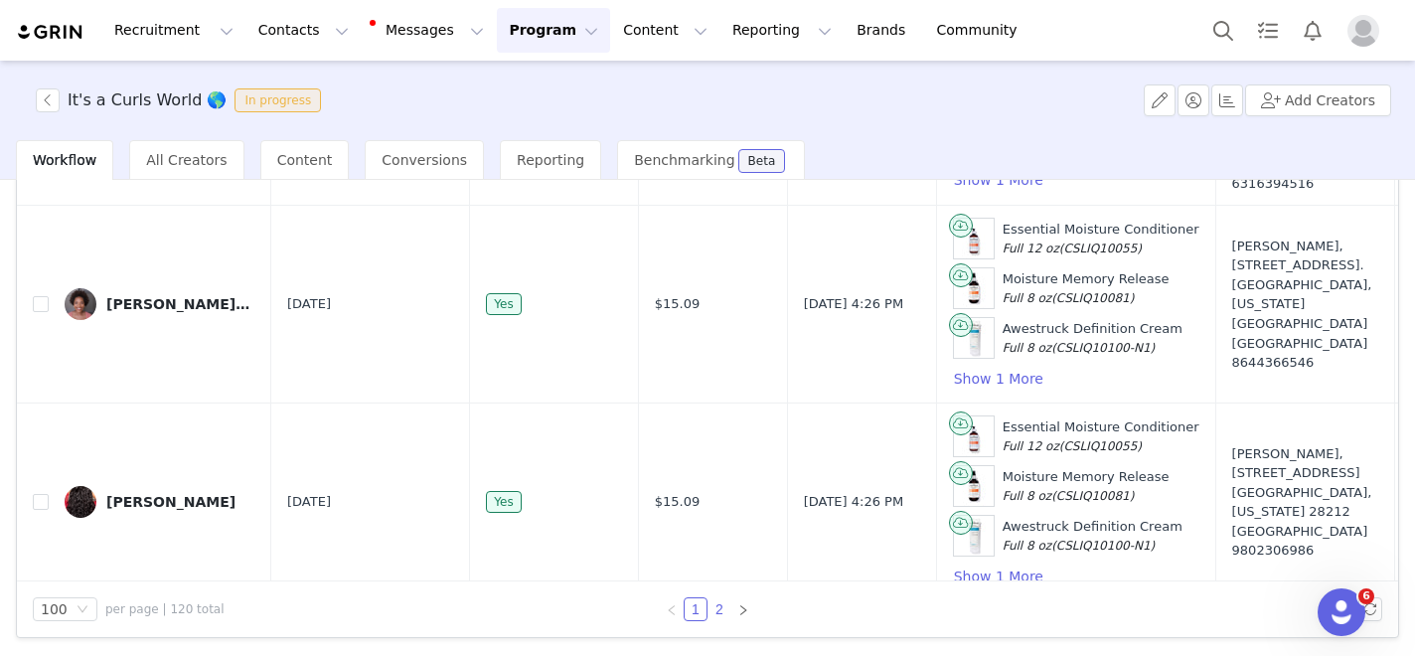
click at [722, 609] on link "2" at bounding box center [720, 609] width 22 height 22
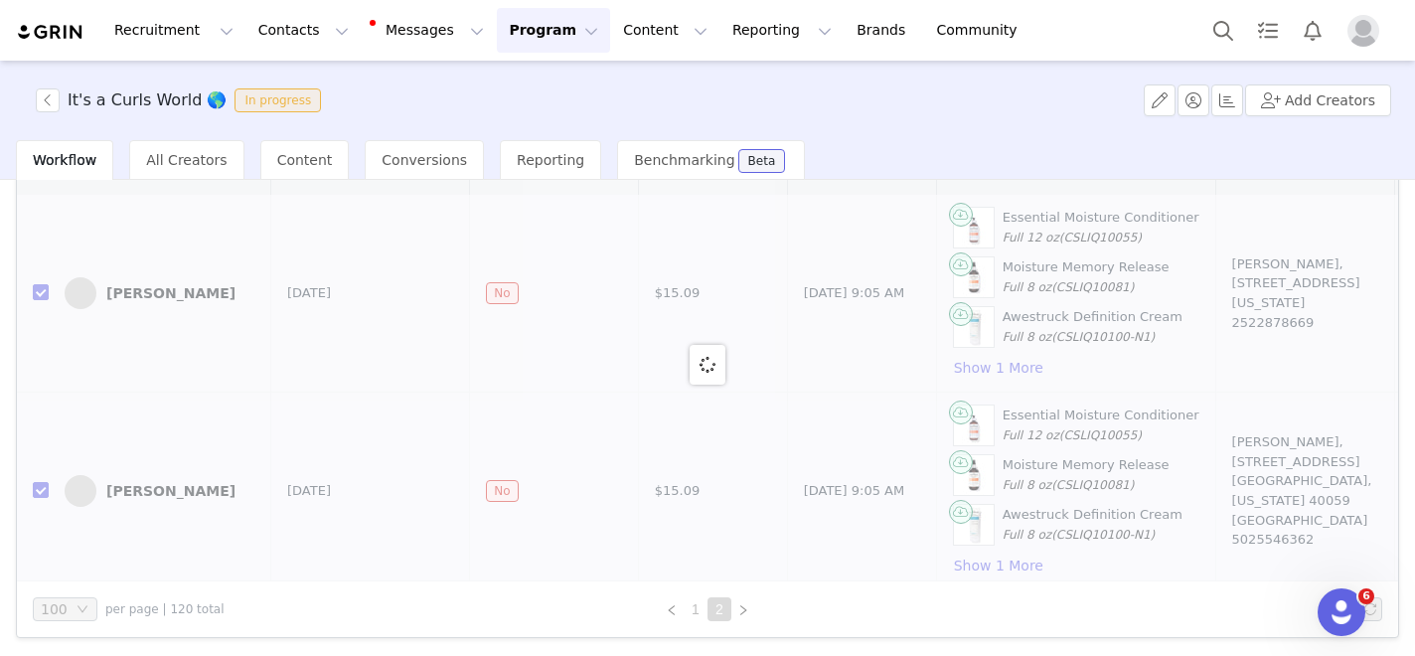
checkbox input "false"
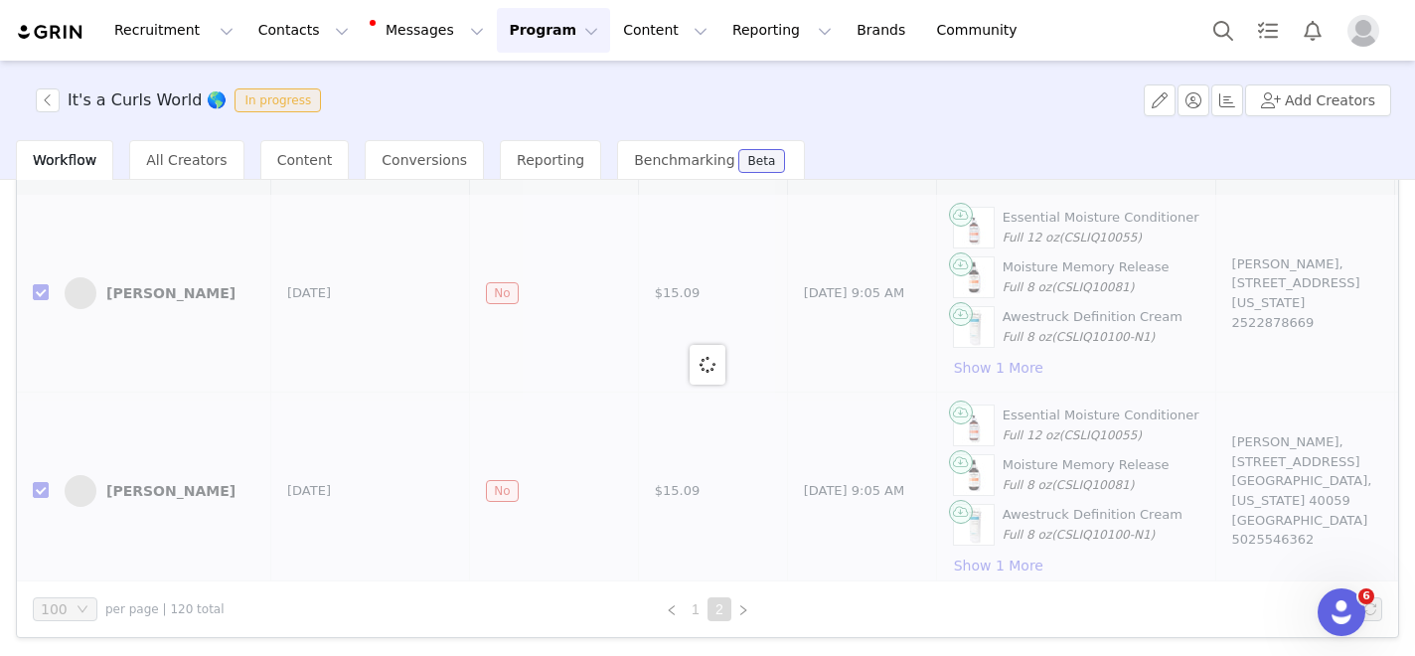
checkbox input "false"
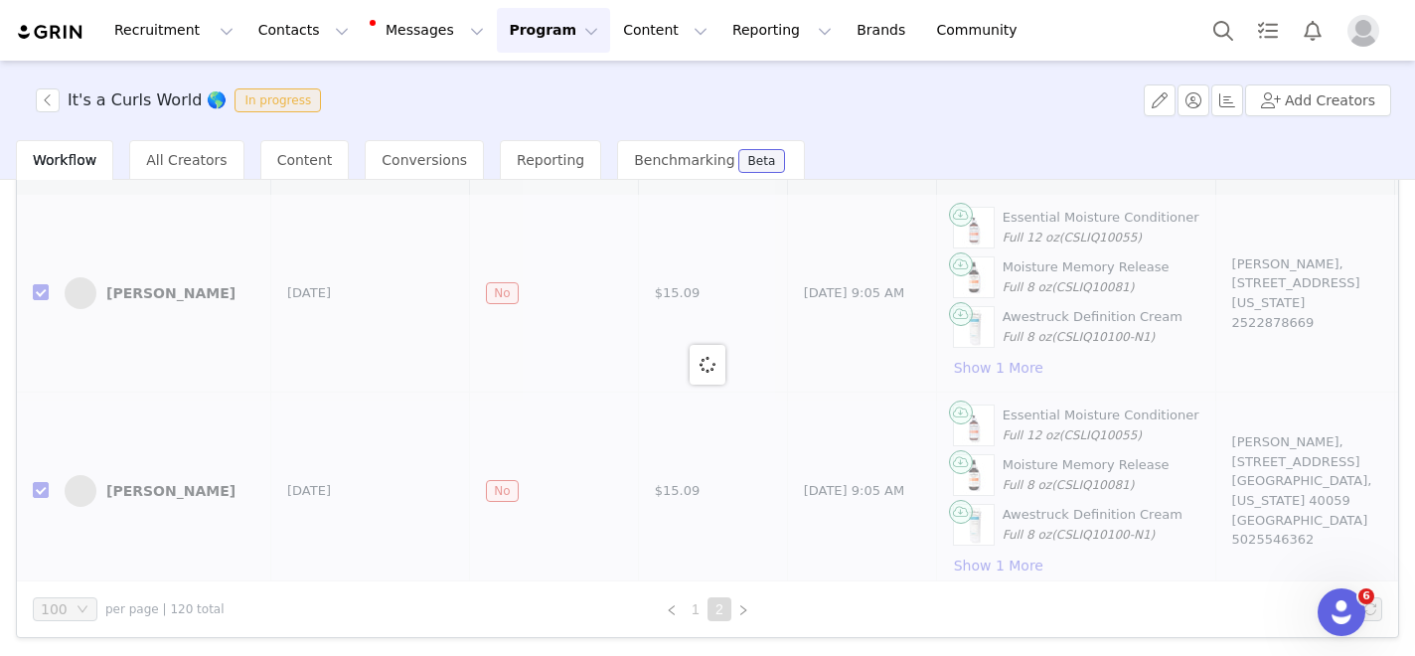
checkbox input "false"
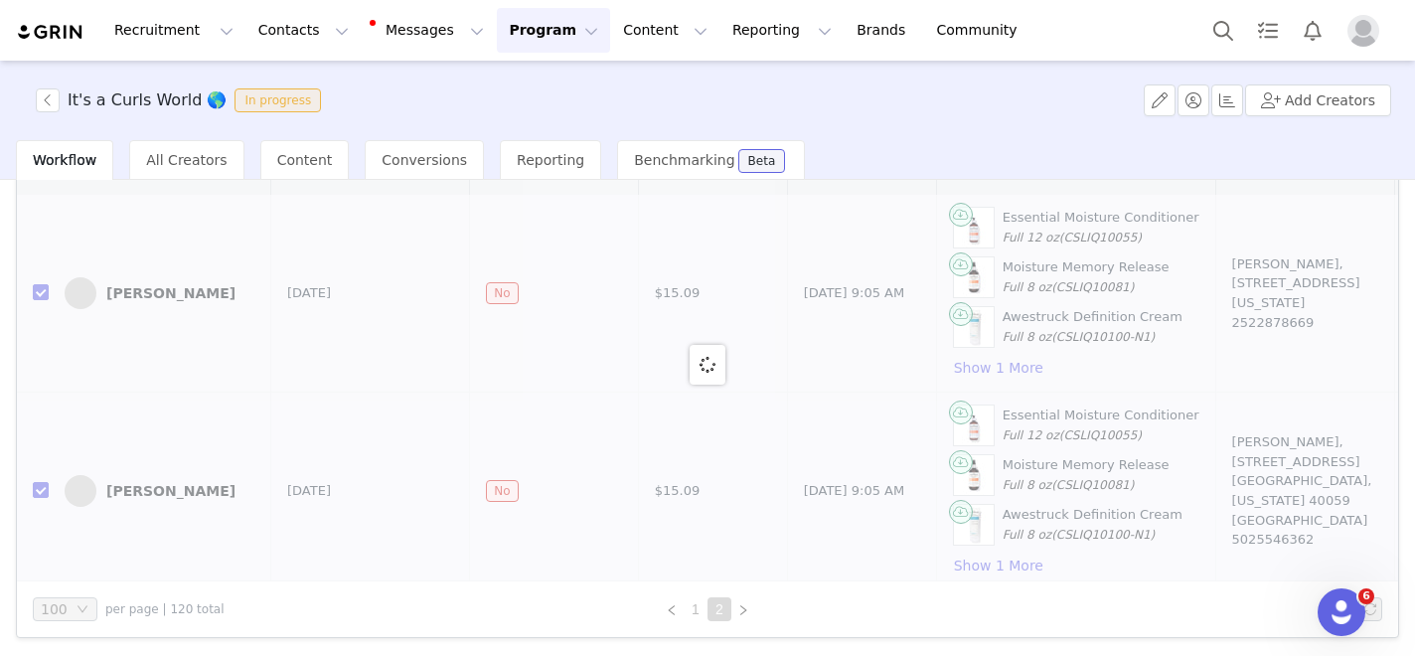
checkbox input "false"
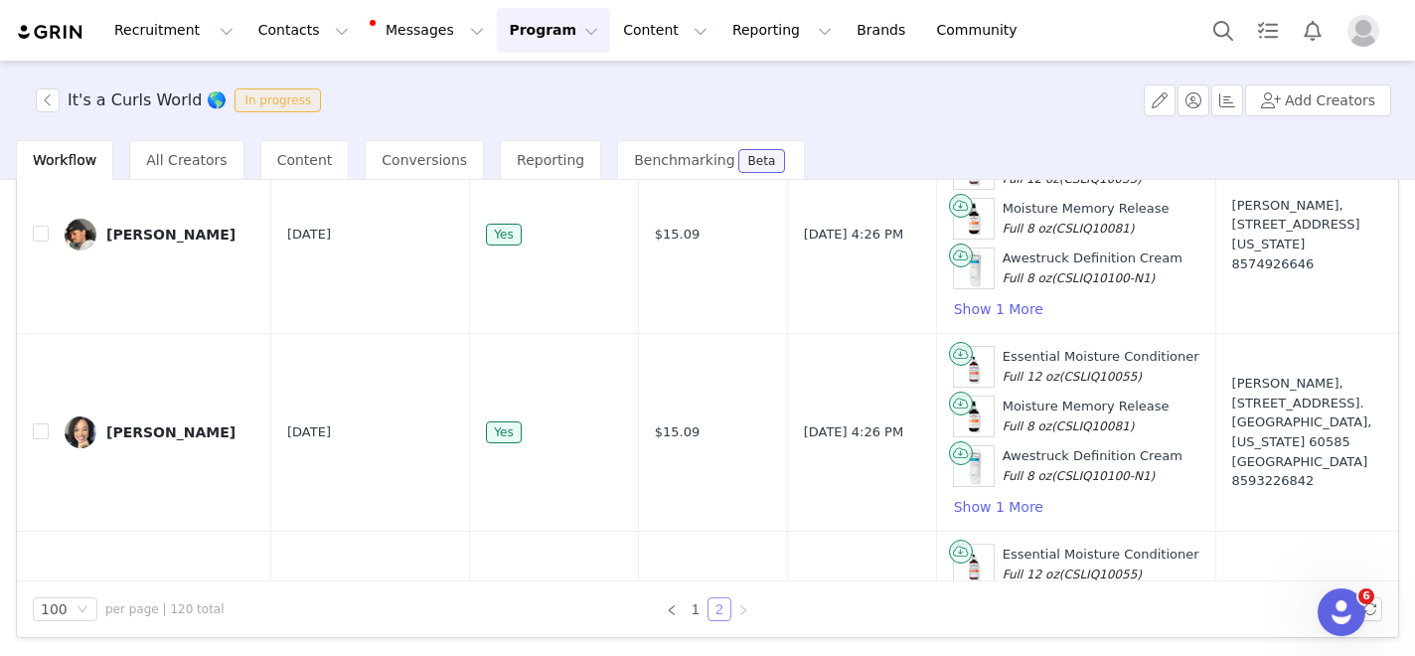
scroll to position [3569, 0]
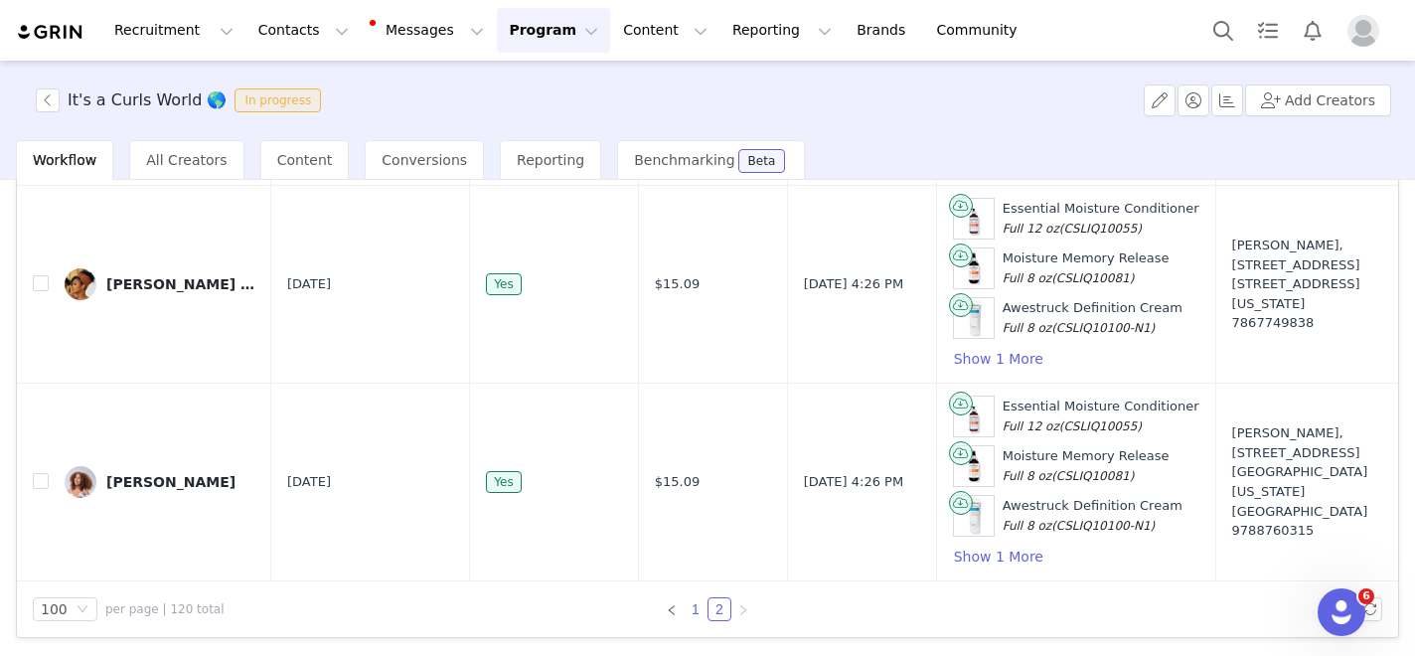
click at [698, 607] on link "1" at bounding box center [696, 609] width 22 height 22
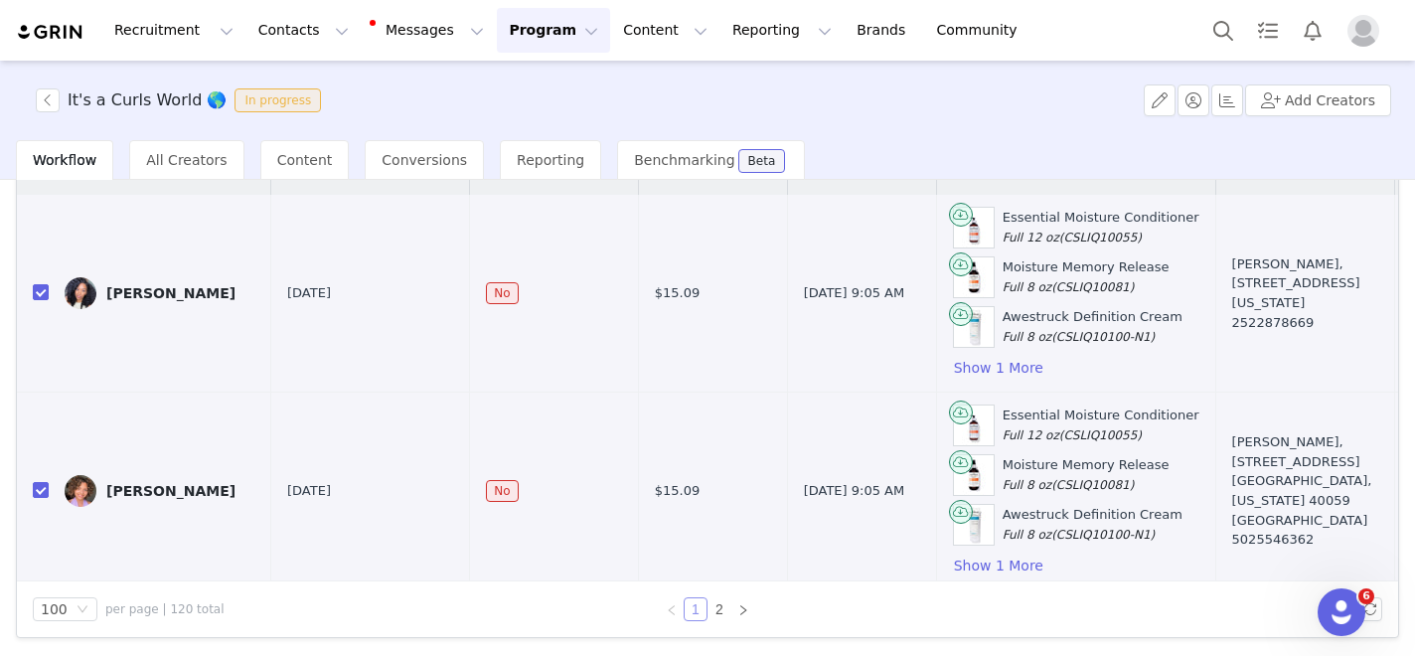
checkbox input "true"
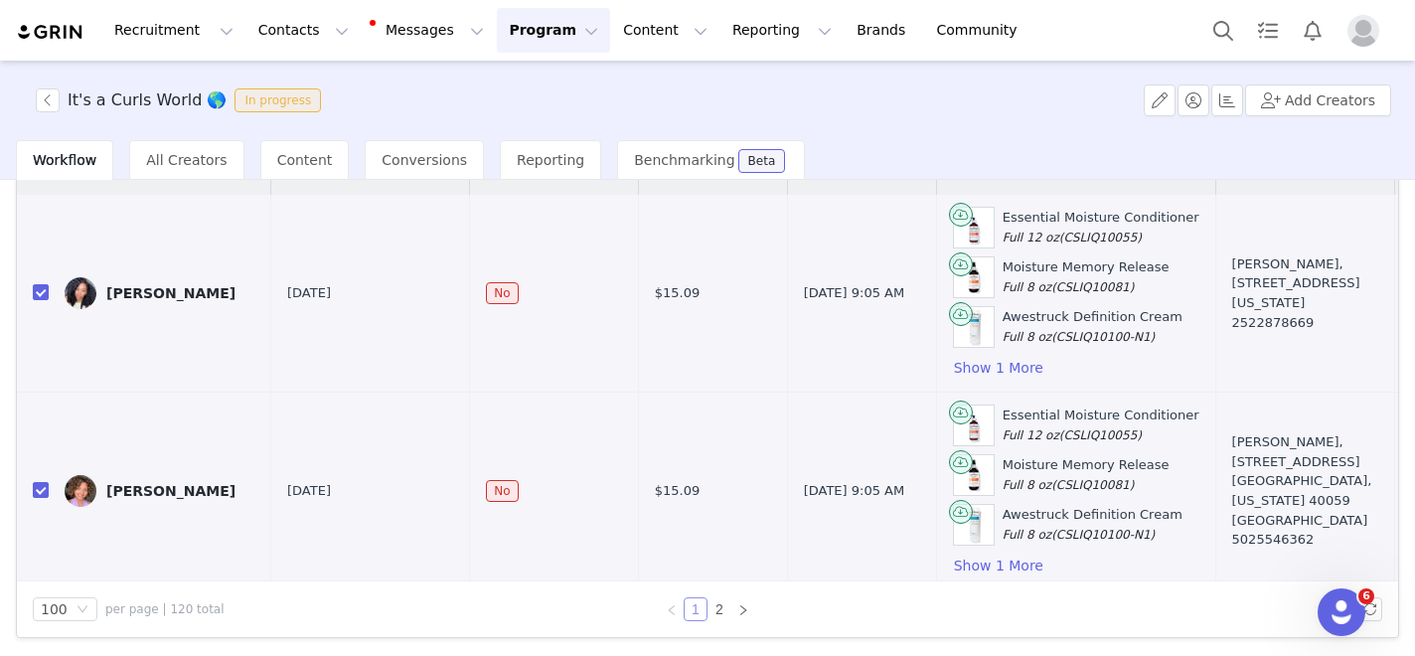
checkbox input "true"
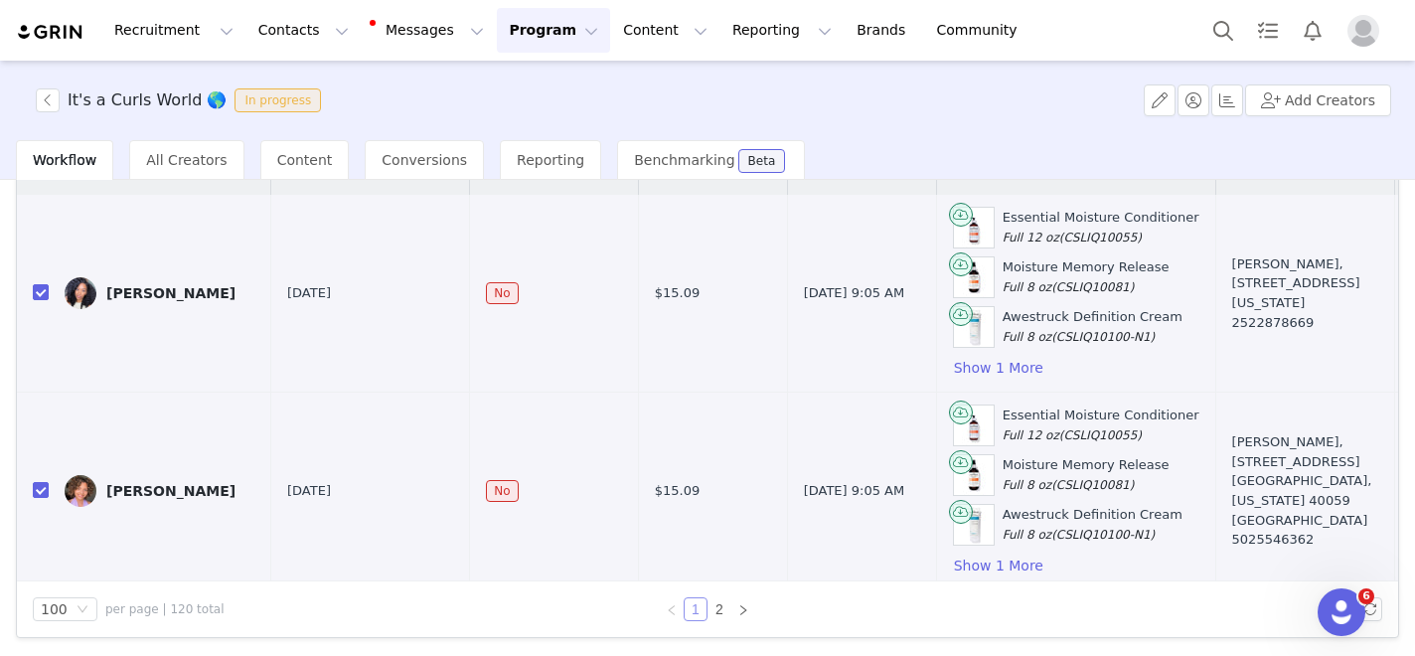
checkbox input "true"
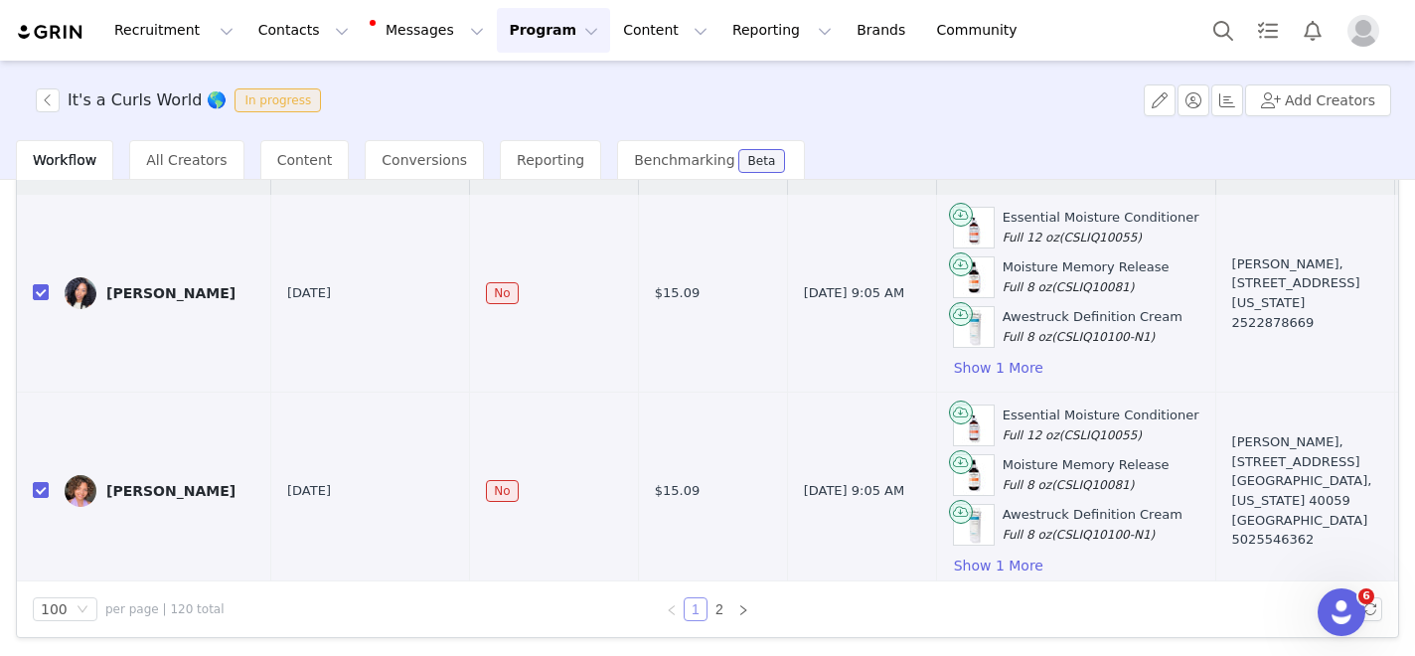
checkbox input "true"
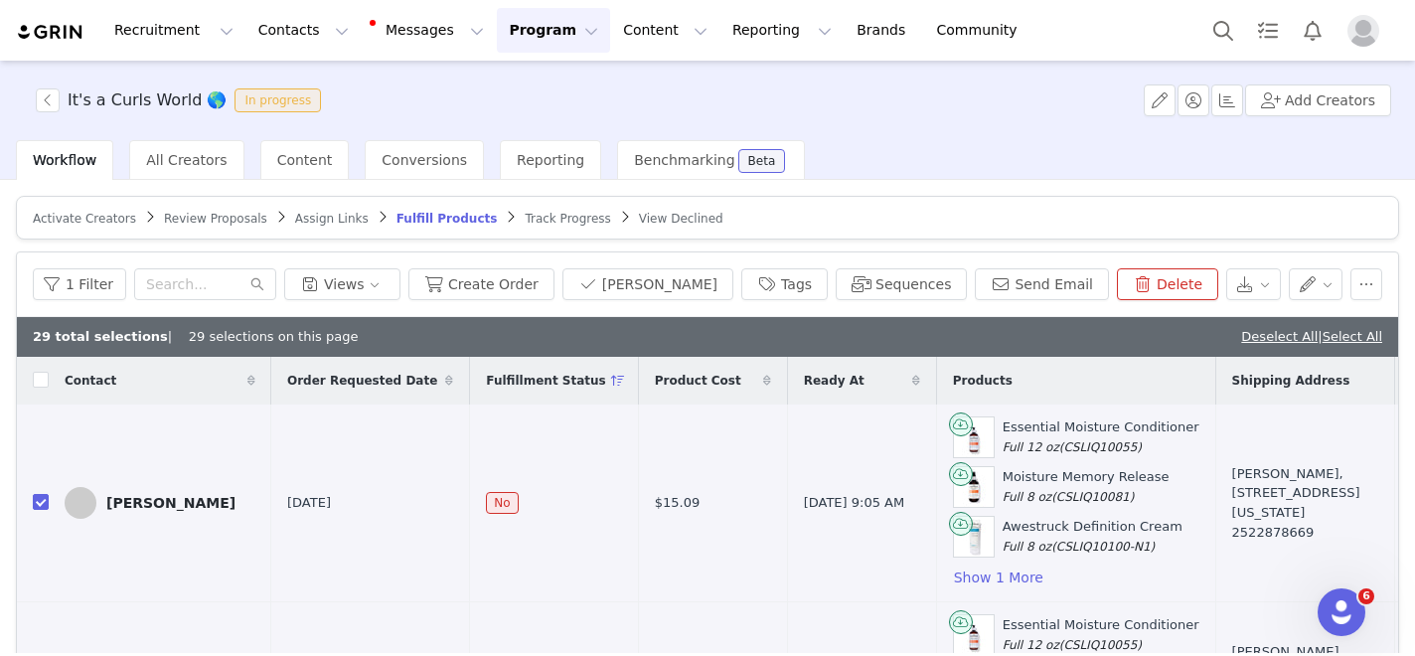
scroll to position [0, 1]
click at [1266, 276] on button "button" at bounding box center [1253, 284] width 55 height 32
click at [1138, 321] on span "Export" at bounding box center [1131, 324] width 46 height 22
